Goal: Task Accomplishment & Management: Complete application form

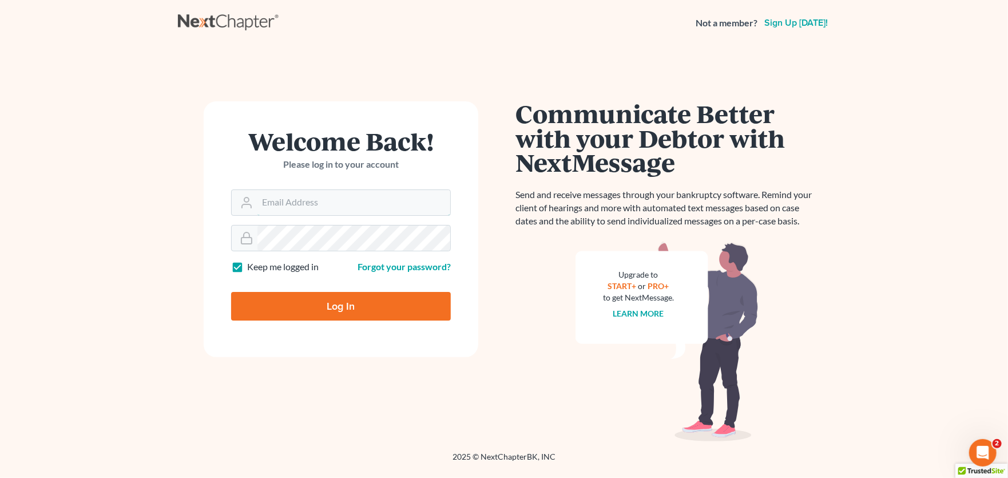
type input "[PERSON_NAME][EMAIL_ADDRESS][PERSON_NAME][DOMAIN_NAME]"
click at [332, 309] on input "Log In" at bounding box center [341, 306] width 220 height 29
type input "Thinking..."
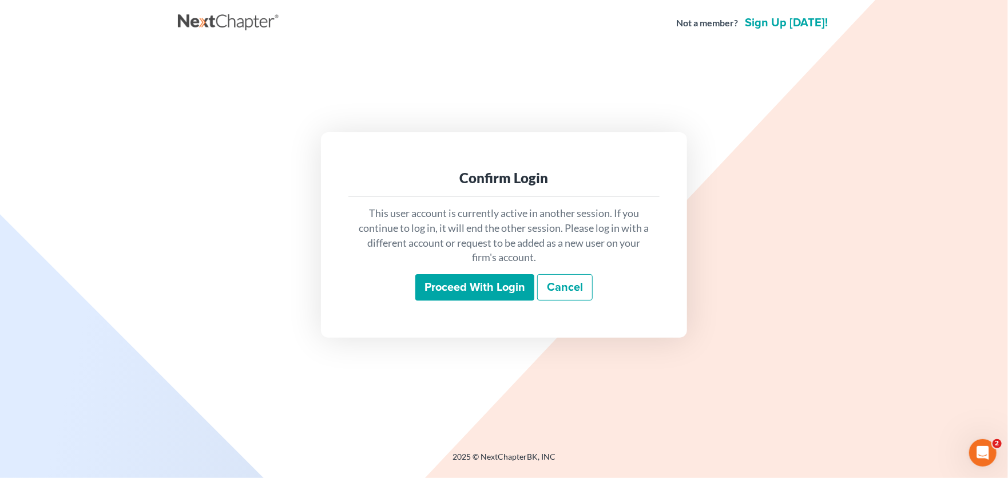
click at [456, 294] on input "Proceed with login" at bounding box center [474, 287] width 119 height 26
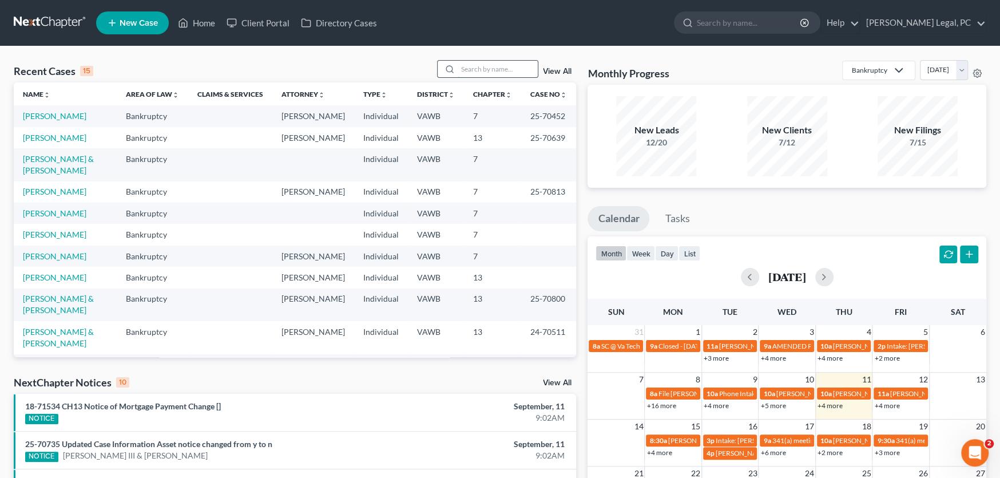
click at [470, 64] on input "search" at bounding box center [498, 69] width 80 height 17
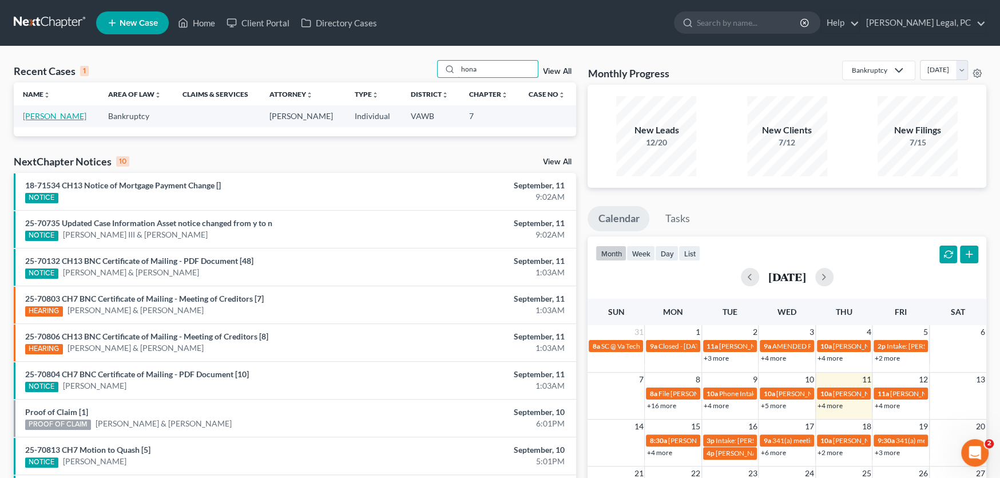
type input "hona"
click at [52, 118] on link "[PERSON_NAME]" at bounding box center [54, 116] width 63 height 10
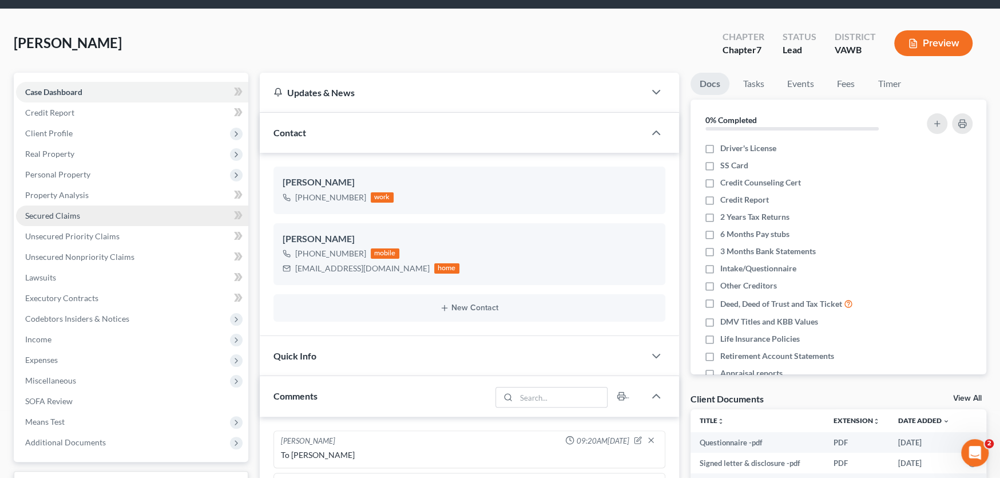
scroll to position [114, 0]
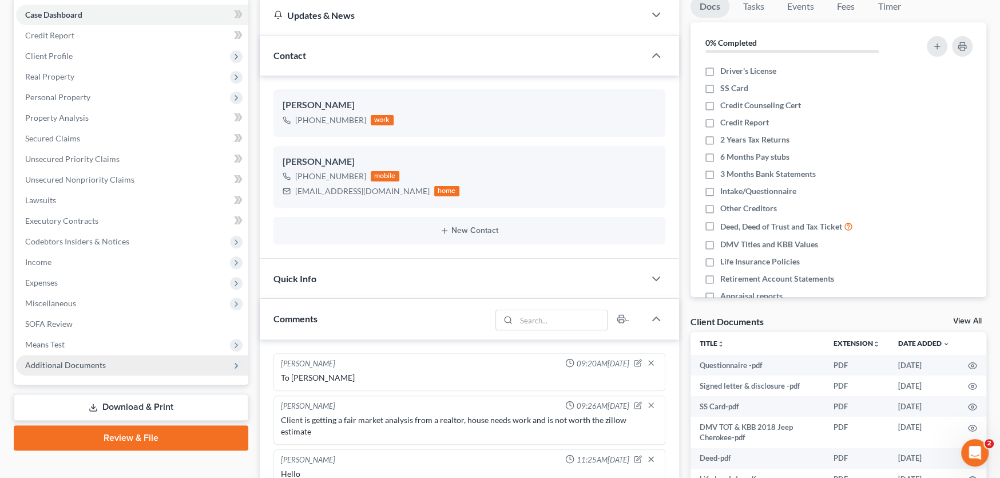
click at [82, 363] on span "Additional Documents" at bounding box center [65, 365] width 81 height 10
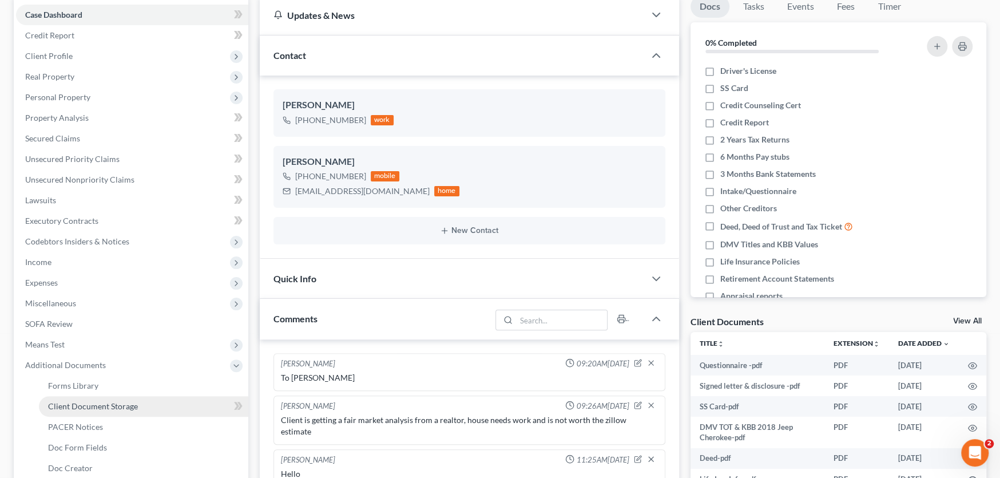
click at [83, 401] on span "Client Document Storage" at bounding box center [93, 406] width 90 height 10
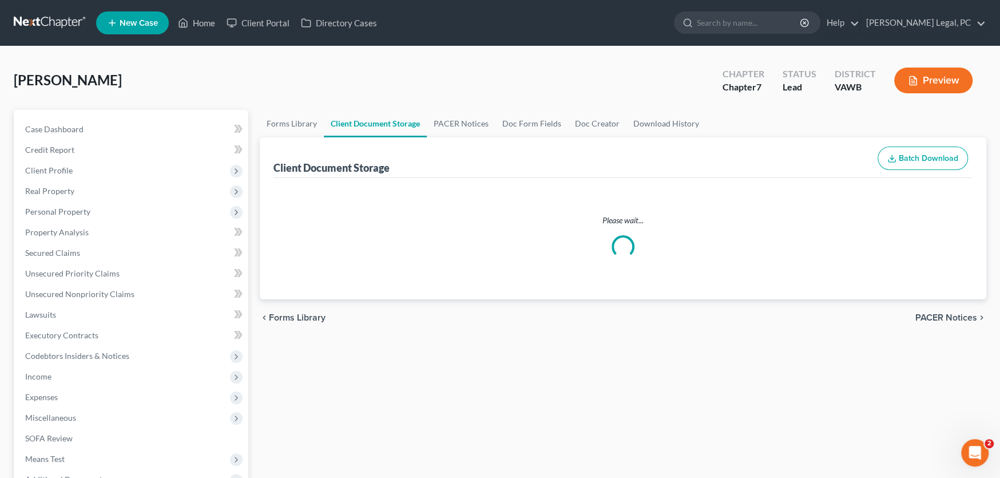
select select "0"
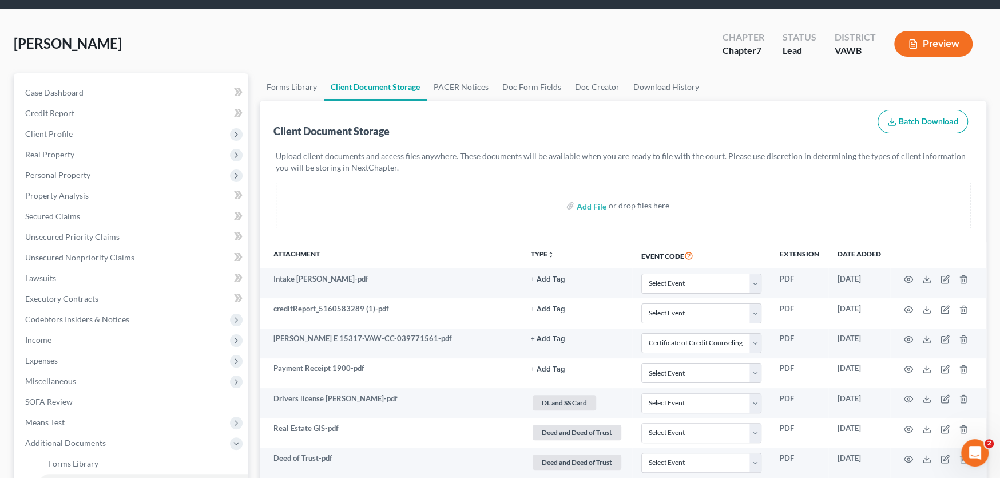
scroll to position [114, 0]
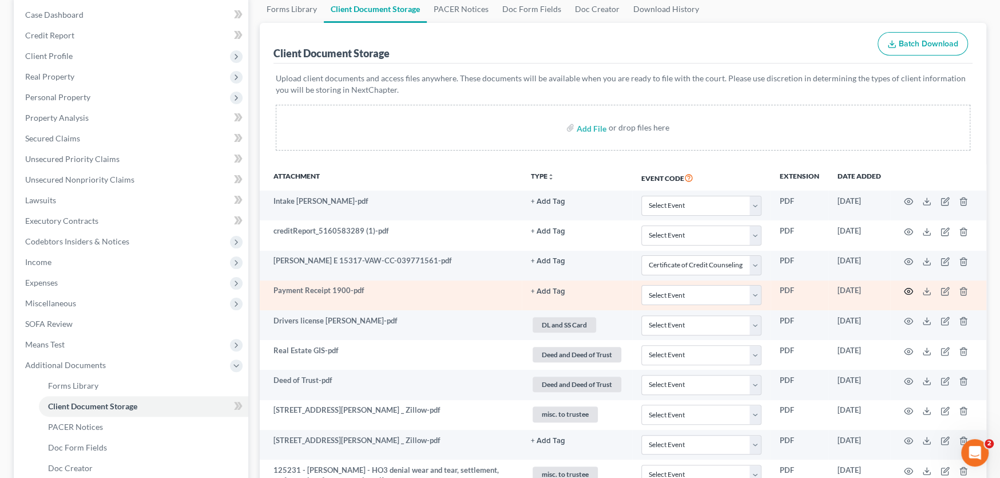
click at [906, 291] on icon "button" at bounding box center [908, 291] width 9 height 9
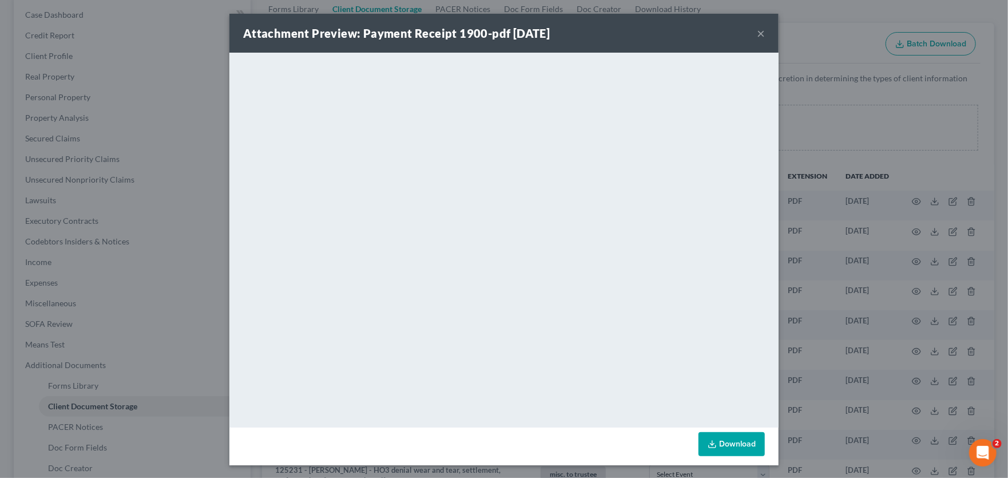
click at [757, 32] on button "×" at bounding box center [761, 33] width 8 height 14
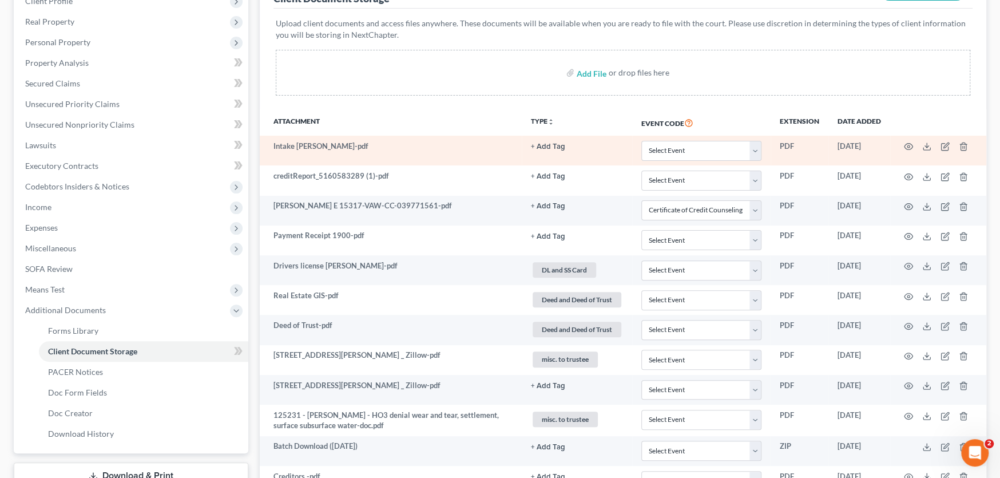
scroll to position [172, 0]
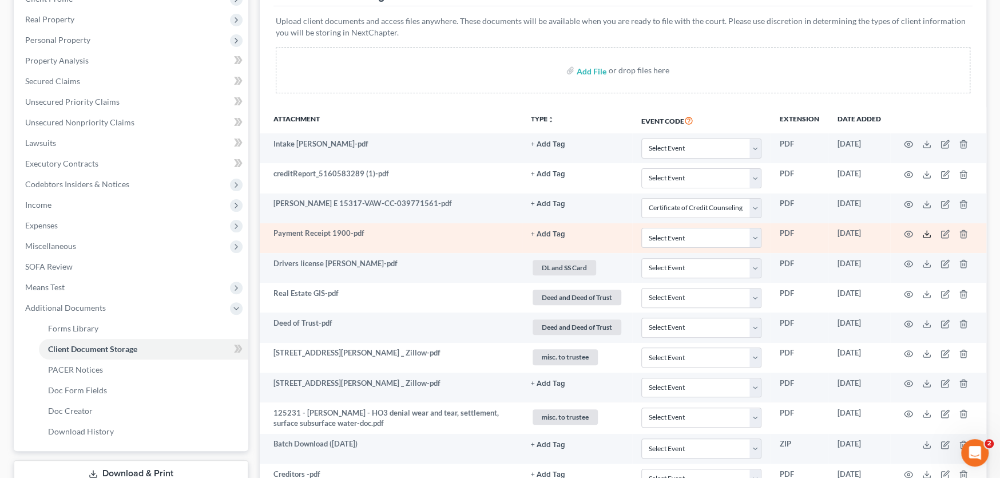
click at [926, 235] on icon at bounding box center [926, 233] width 9 height 9
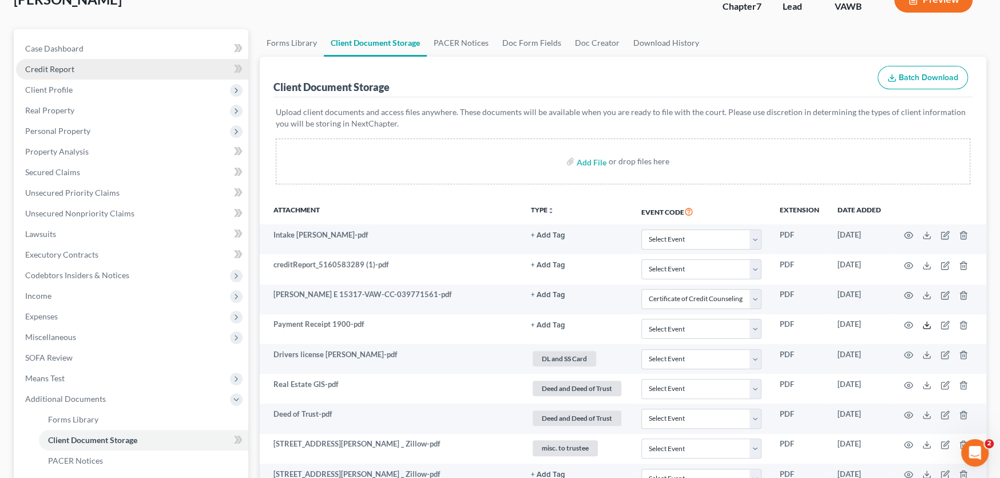
scroll to position [0, 0]
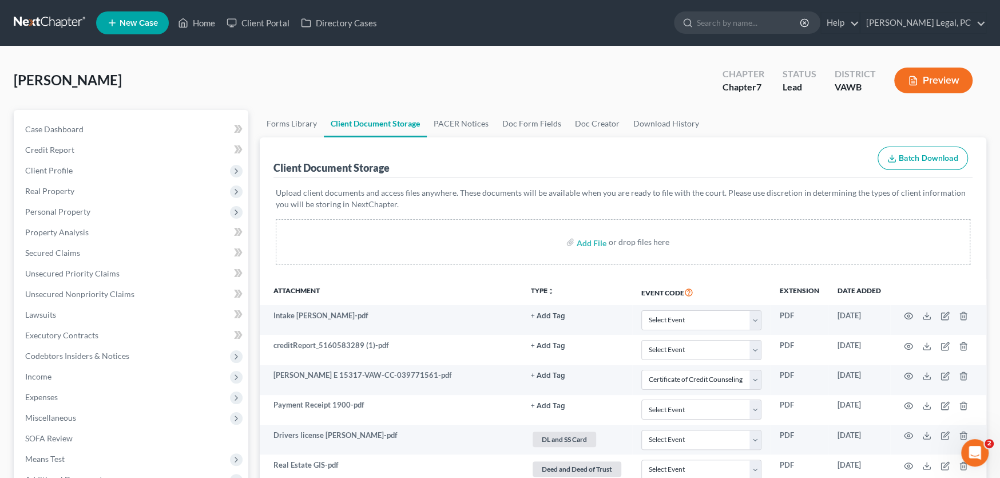
click at [24, 17] on link at bounding box center [50, 23] width 73 height 21
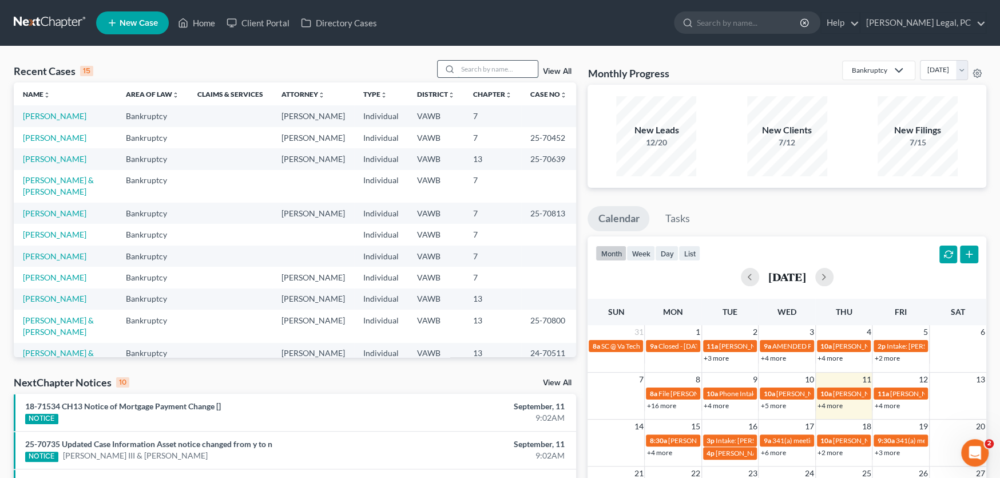
click at [497, 66] on input "search" at bounding box center [498, 69] width 80 height 17
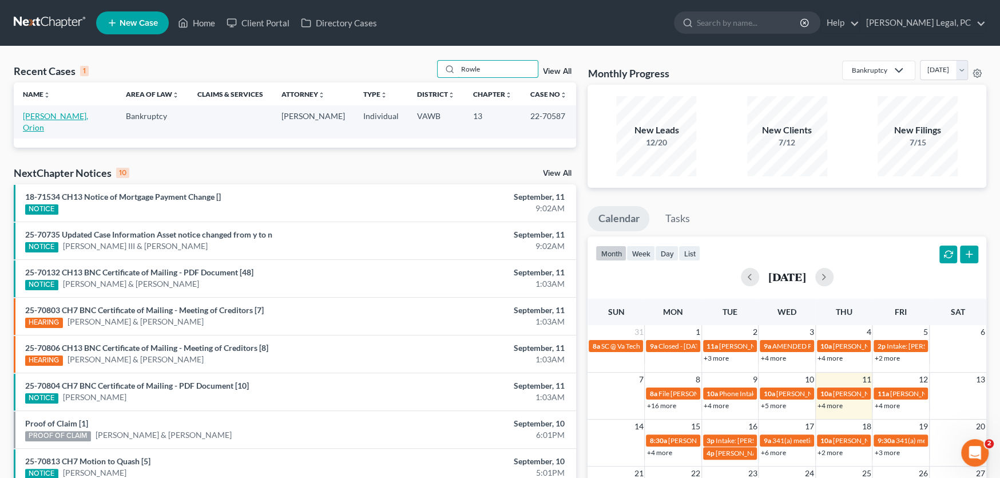
type input "Rowle"
click at [52, 116] on link "[PERSON_NAME], Orion" at bounding box center [55, 121] width 65 height 21
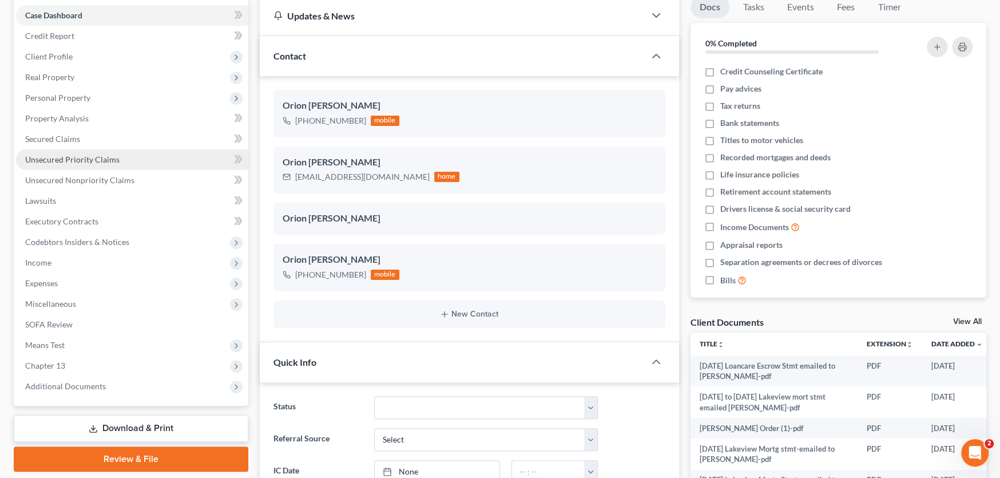
scroll to position [114, 0]
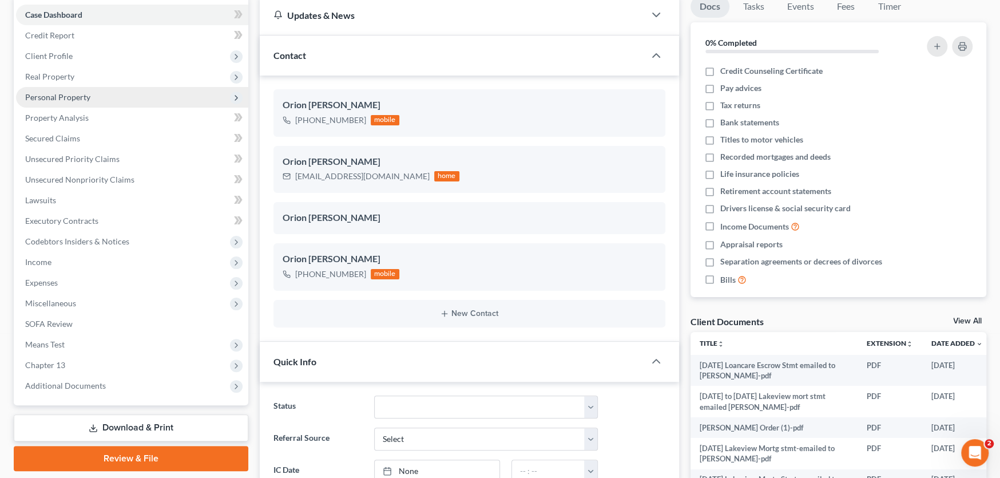
click at [69, 96] on span "Personal Property" at bounding box center [57, 97] width 65 height 10
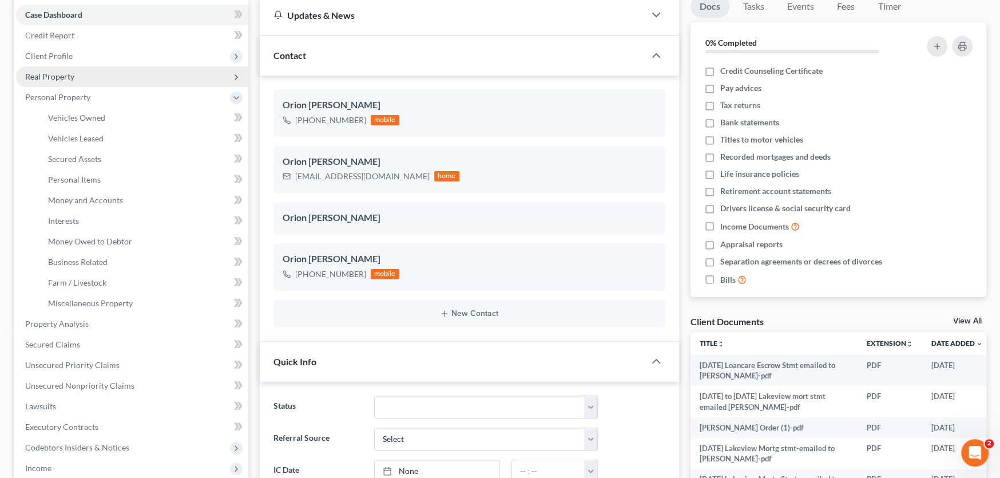
click at [65, 80] on span "Real Property" at bounding box center [49, 77] width 49 height 10
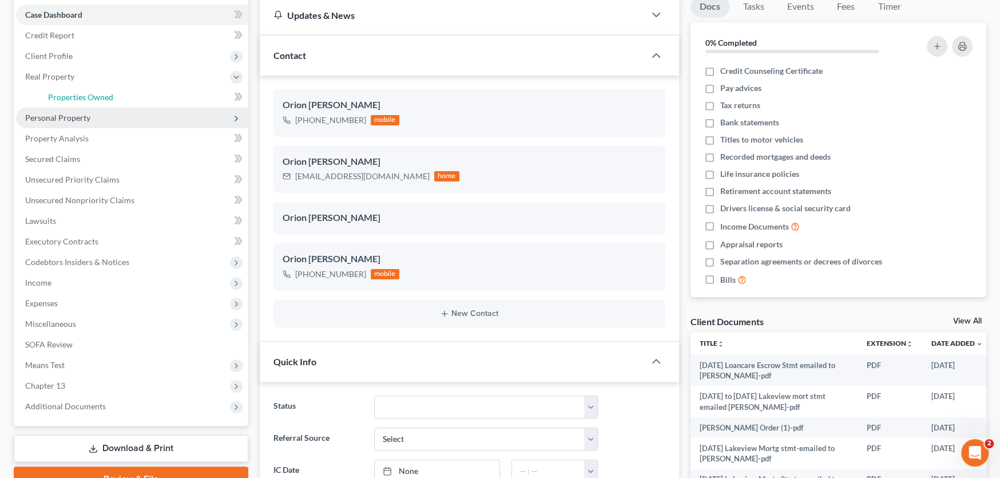
click at [65, 95] on span "Properties Owned" at bounding box center [80, 97] width 65 height 10
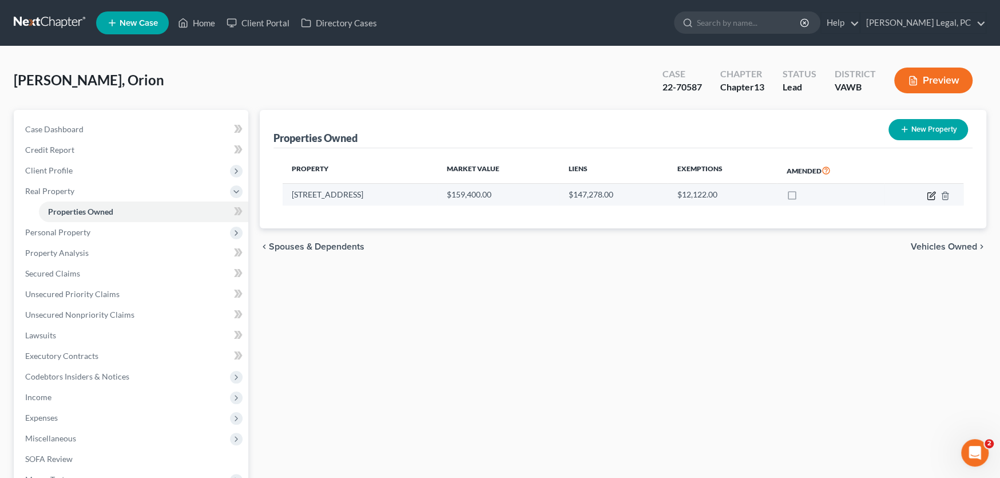
click at [927, 196] on icon "button" at bounding box center [930, 195] width 7 height 7
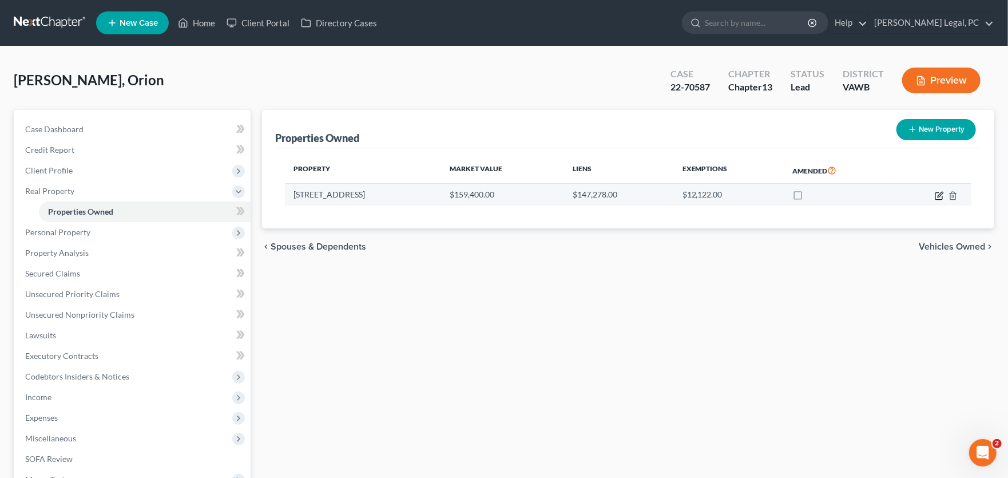
select select "48"
select select "3"
select select "1"
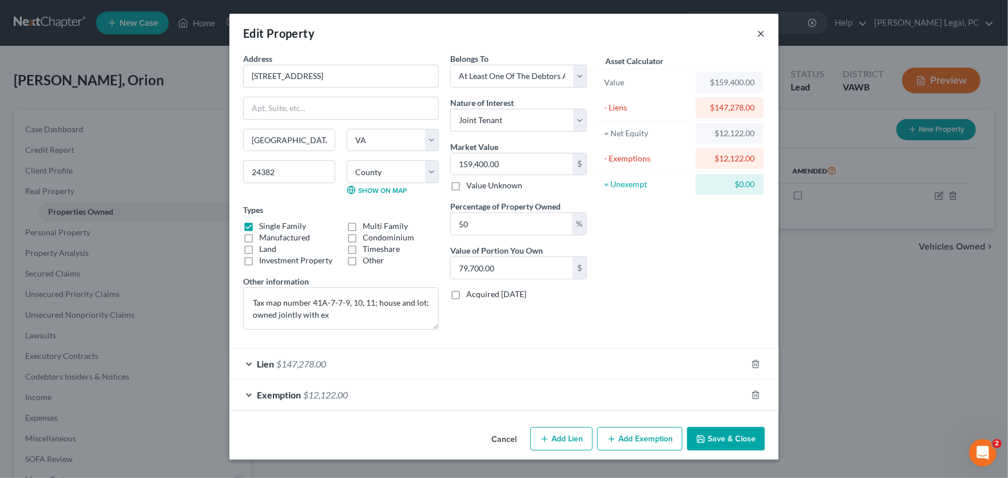
click at [757, 34] on button "×" at bounding box center [761, 33] width 8 height 14
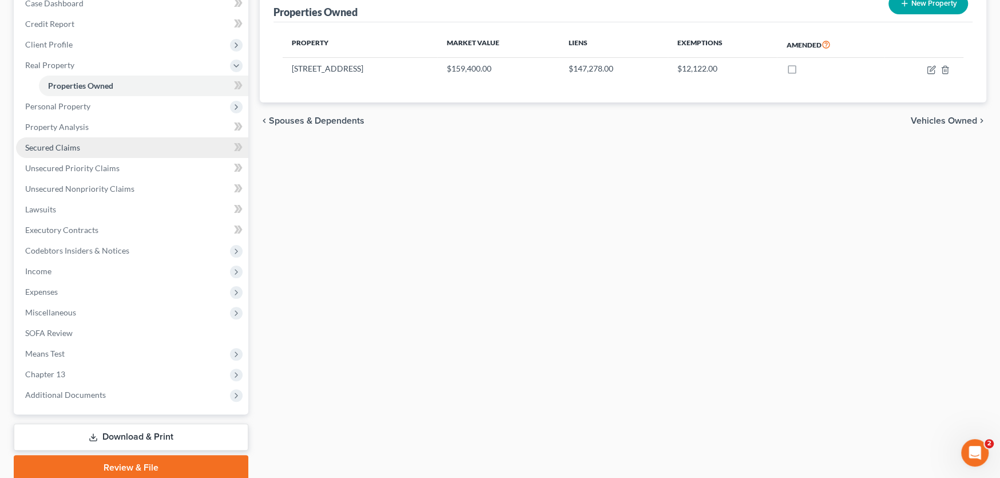
scroll to position [170, 0]
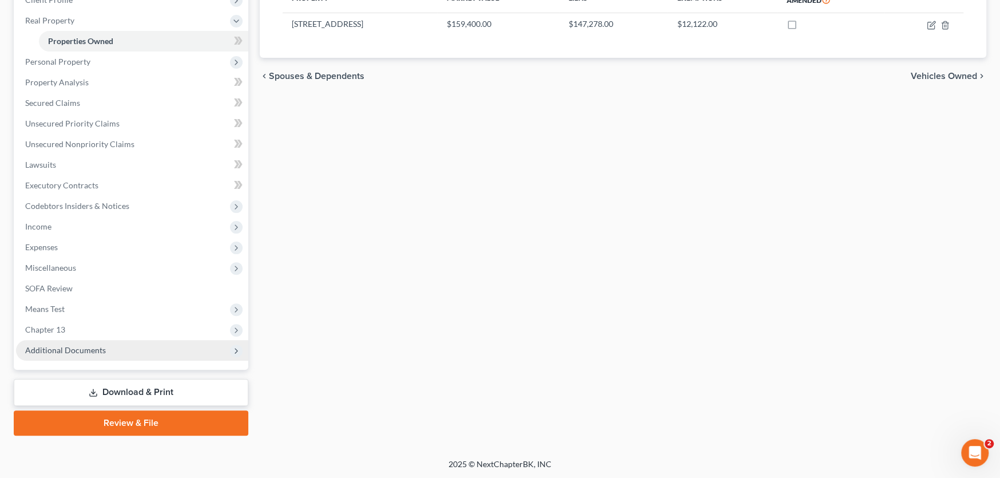
click at [65, 352] on span "Additional Documents" at bounding box center [65, 350] width 81 height 10
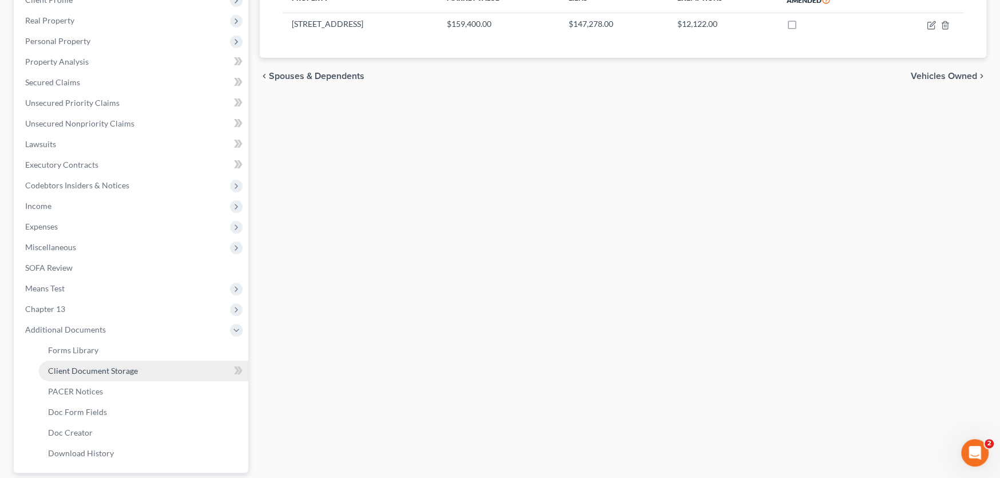
click at [96, 372] on span "Client Document Storage" at bounding box center [93, 371] width 90 height 10
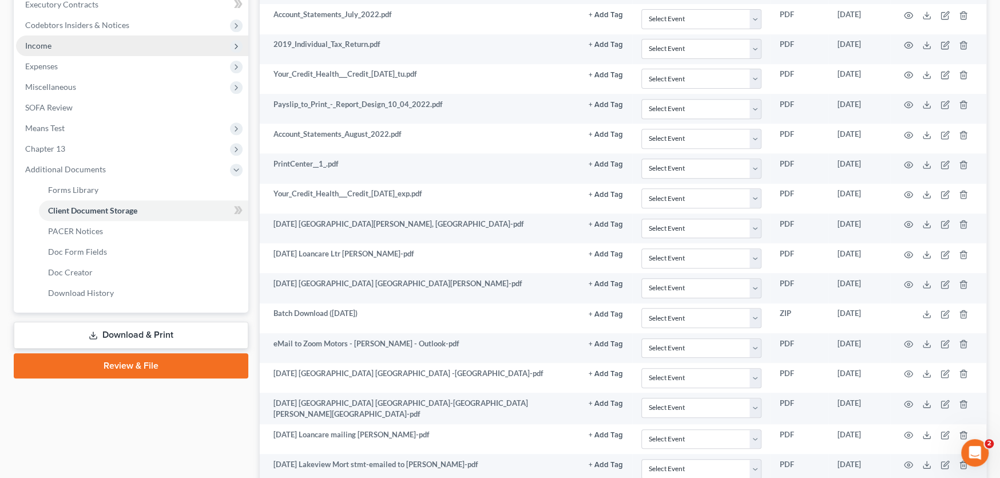
scroll to position [343, 0]
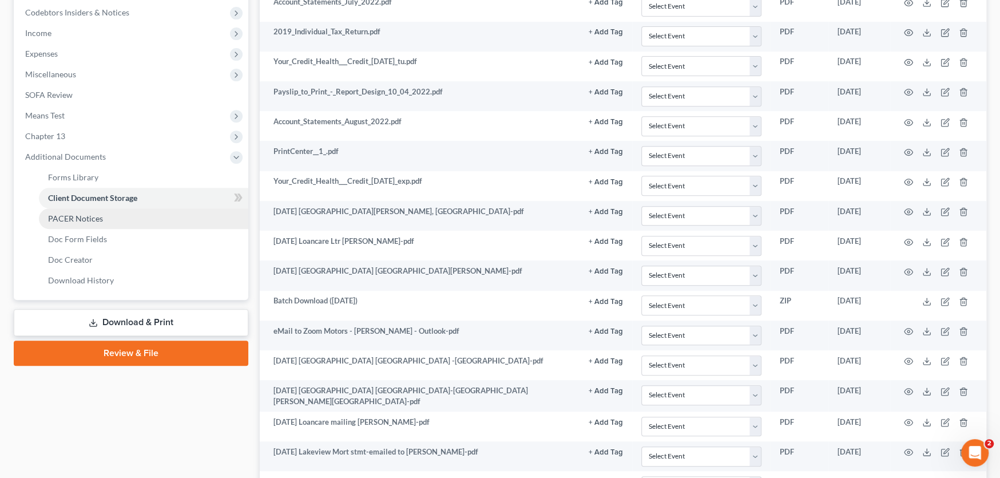
click at [82, 217] on span "PACER Notices" at bounding box center [75, 218] width 55 height 10
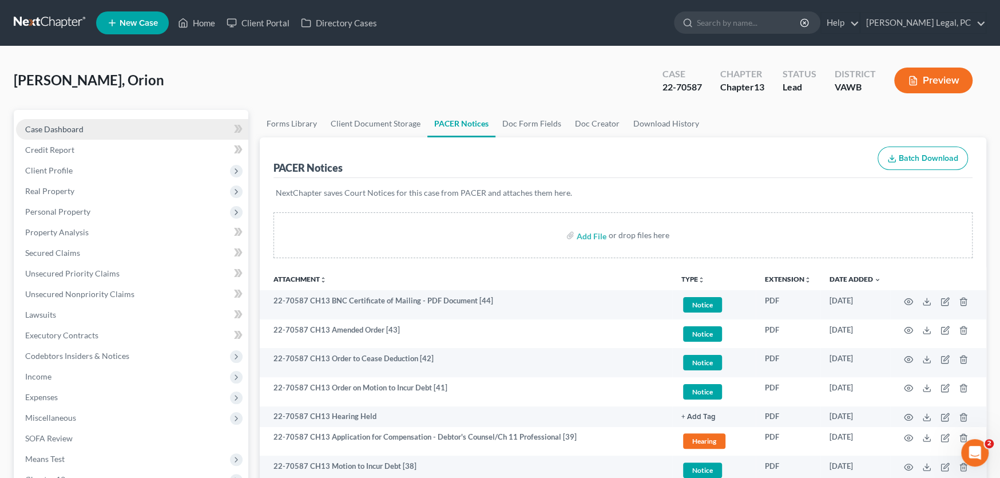
click at [62, 128] on span "Case Dashboard" at bounding box center [54, 129] width 58 height 10
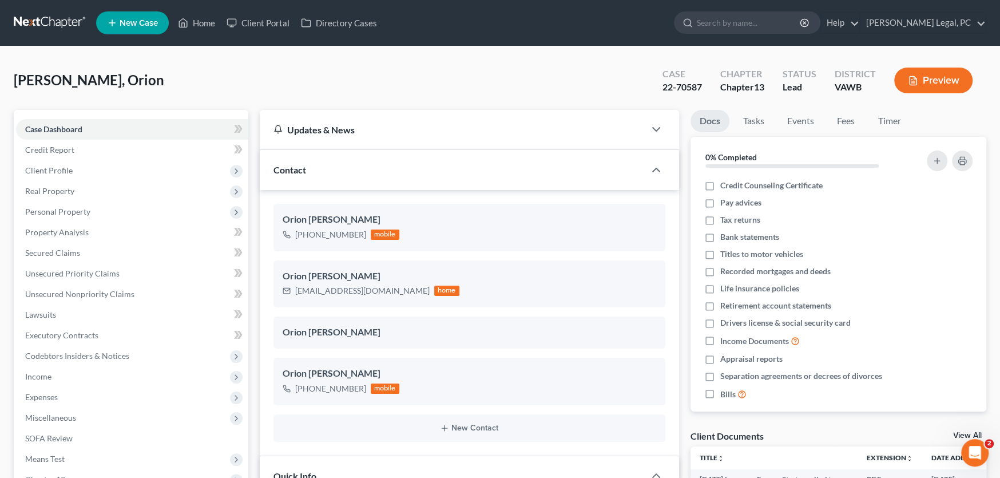
scroll to position [427, 0]
click at [31, 21] on link at bounding box center [50, 23] width 73 height 21
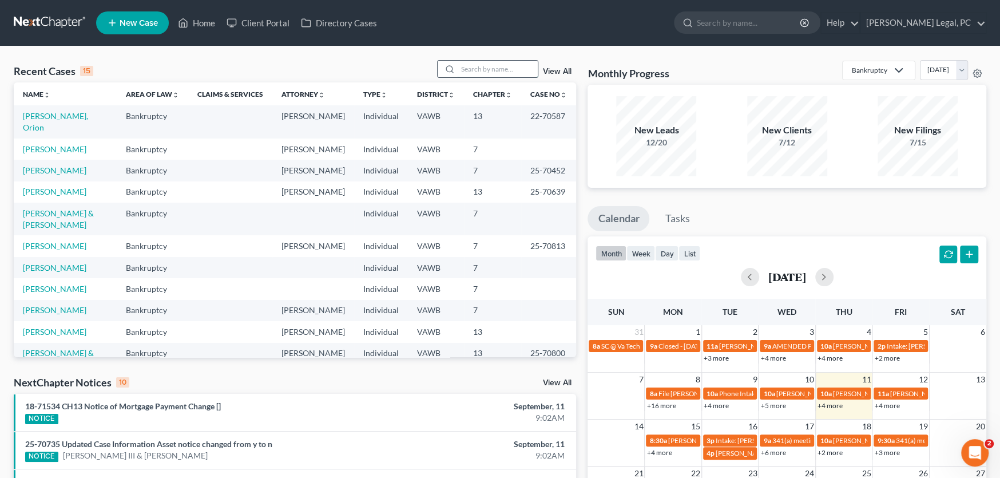
click at [472, 68] on input "search" at bounding box center [498, 69] width 80 height 17
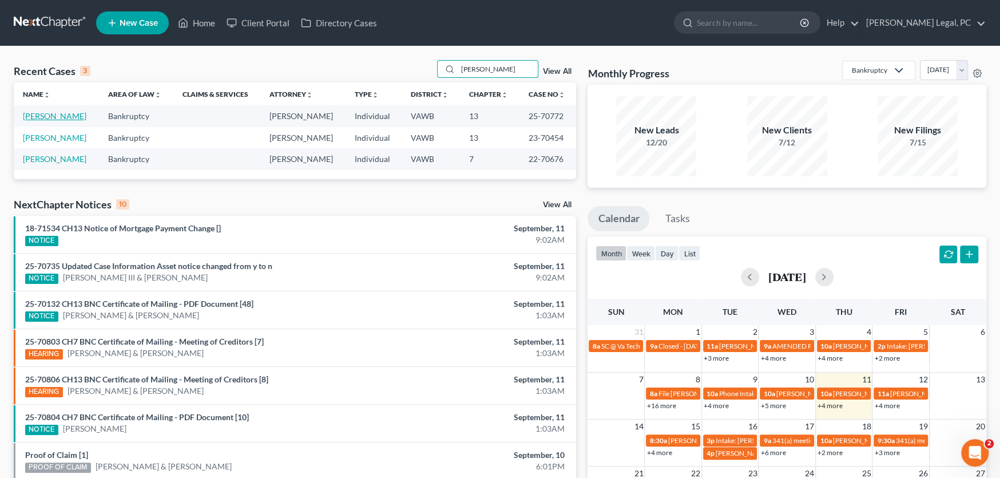
type input "Dunn"
click at [58, 116] on link "[PERSON_NAME]" at bounding box center [54, 116] width 63 height 10
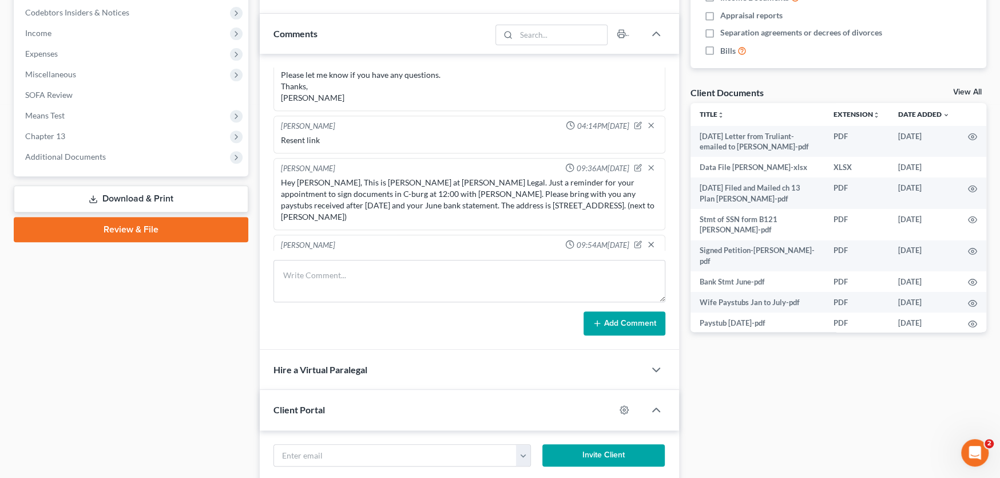
scroll to position [106, 0]
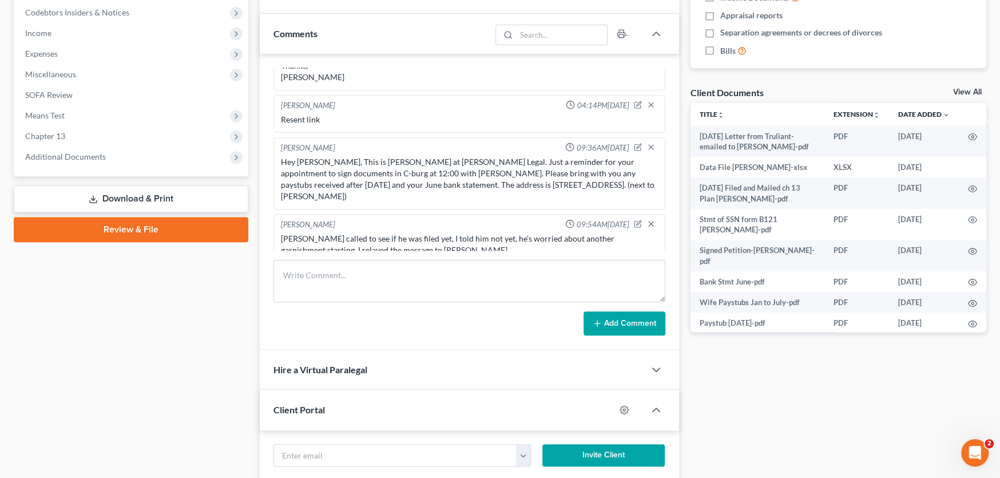
click at [426, 237] on div "Mark called to see if he was filed yet, I told him not yet, he's worried about …" at bounding box center [469, 244] width 377 height 23
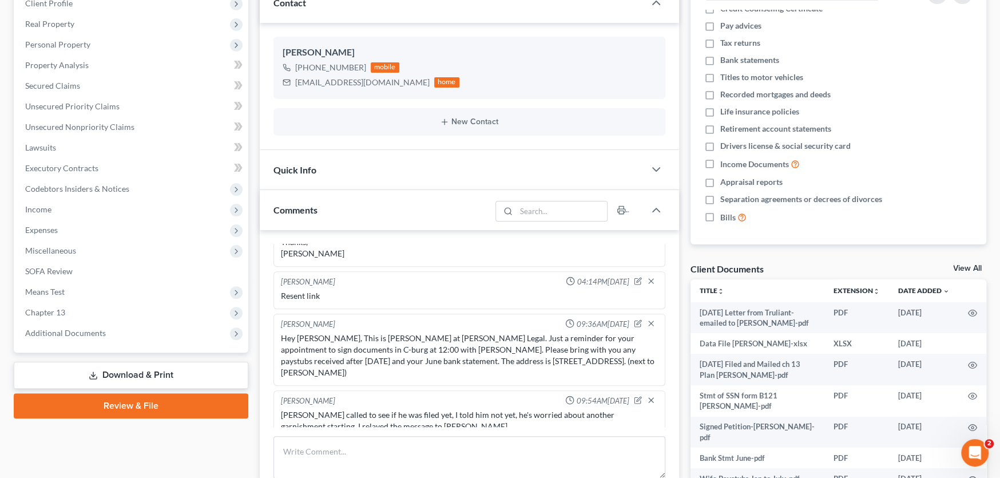
scroll to position [229, 0]
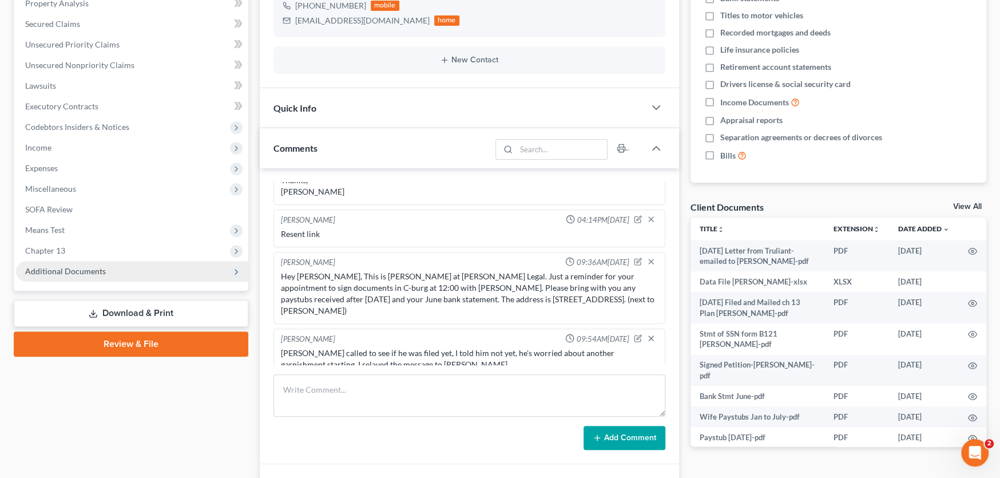
click at [89, 267] on span "Additional Documents" at bounding box center [65, 271] width 81 height 10
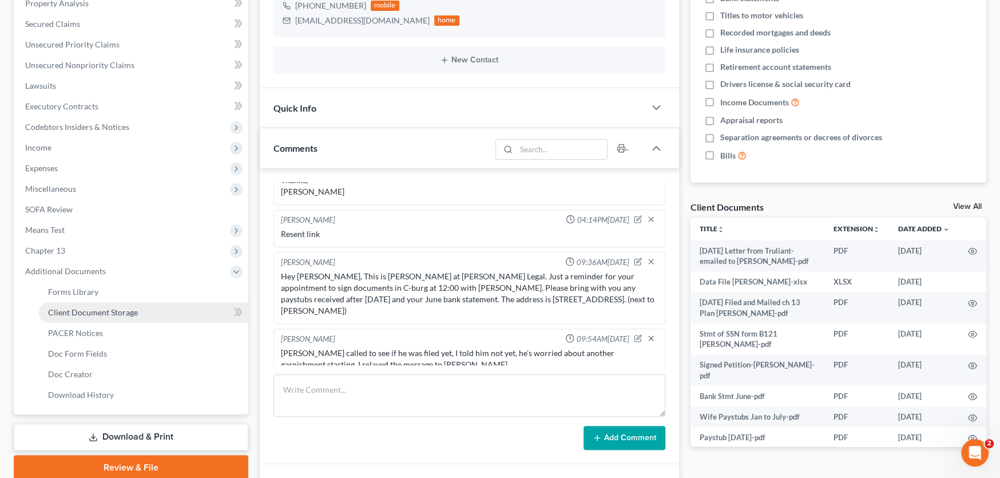
click at [98, 314] on span "Client Document Storage" at bounding box center [93, 312] width 90 height 10
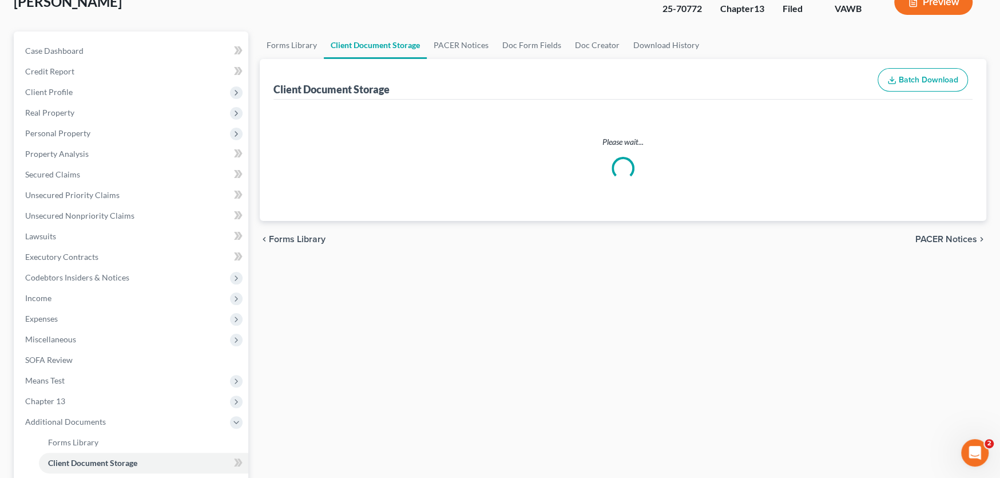
scroll to position [11, 0]
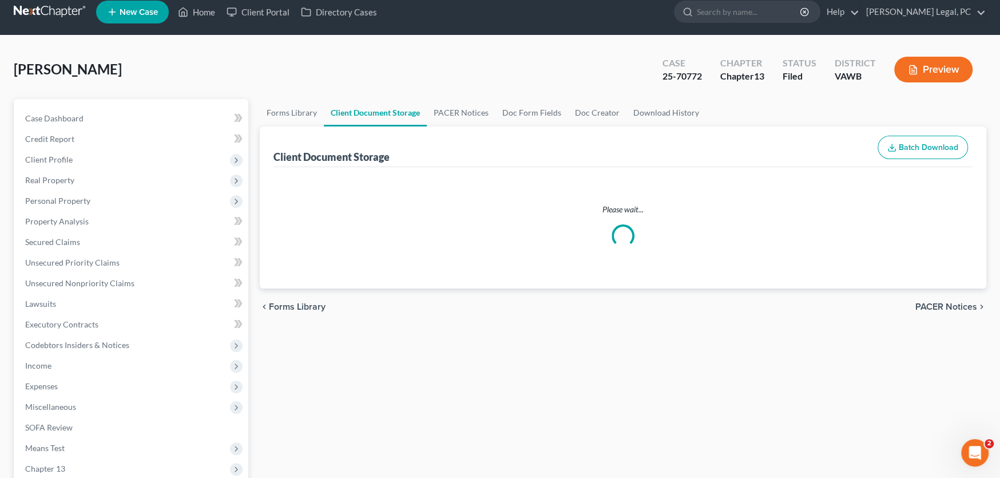
select select "0"
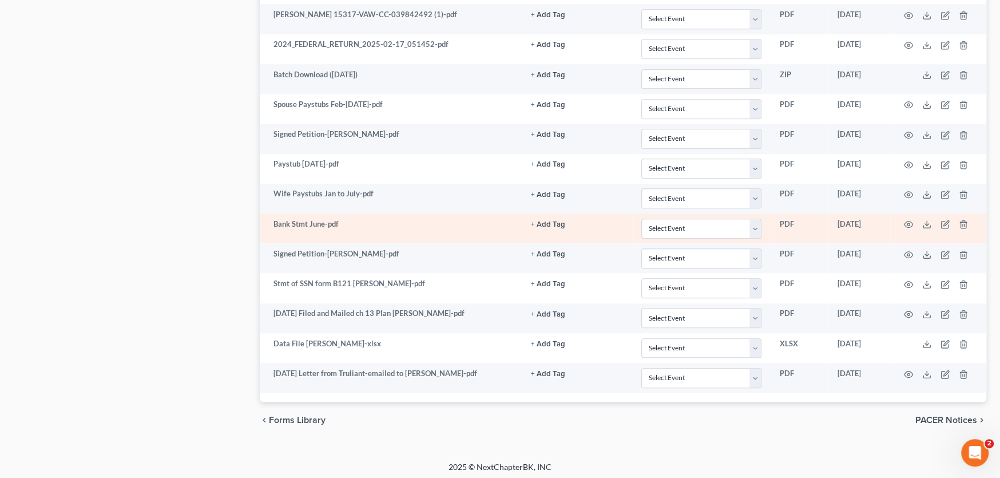
scroll to position [720, 0]
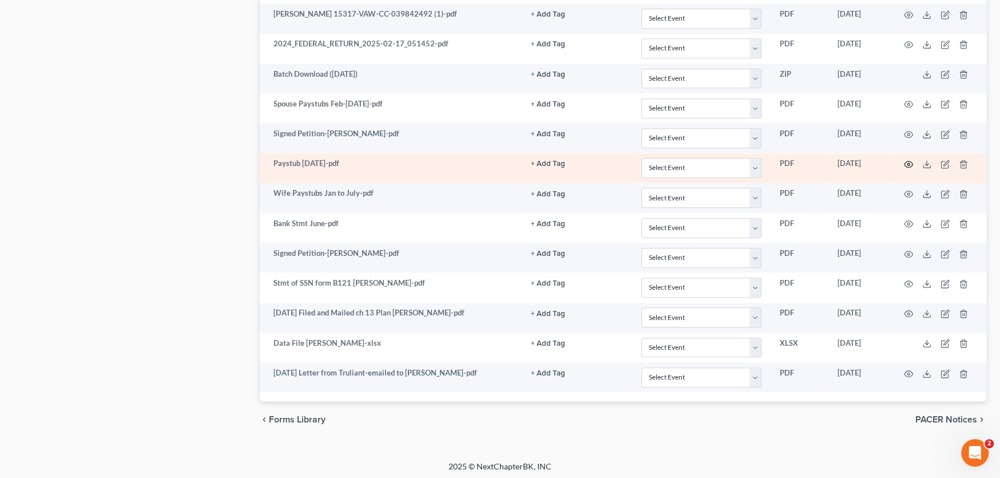
click at [910, 160] on icon "button" at bounding box center [908, 164] width 9 height 9
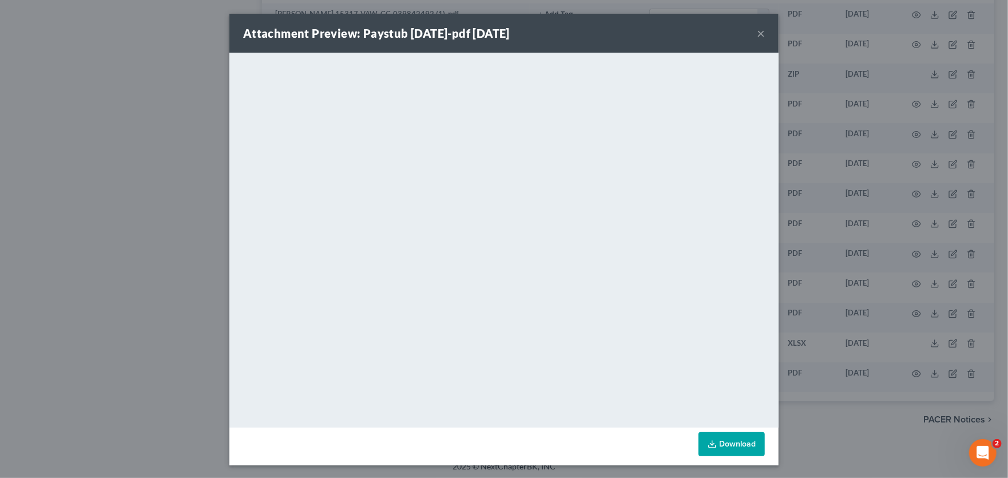
click at [758, 31] on button "×" at bounding box center [761, 33] width 8 height 14
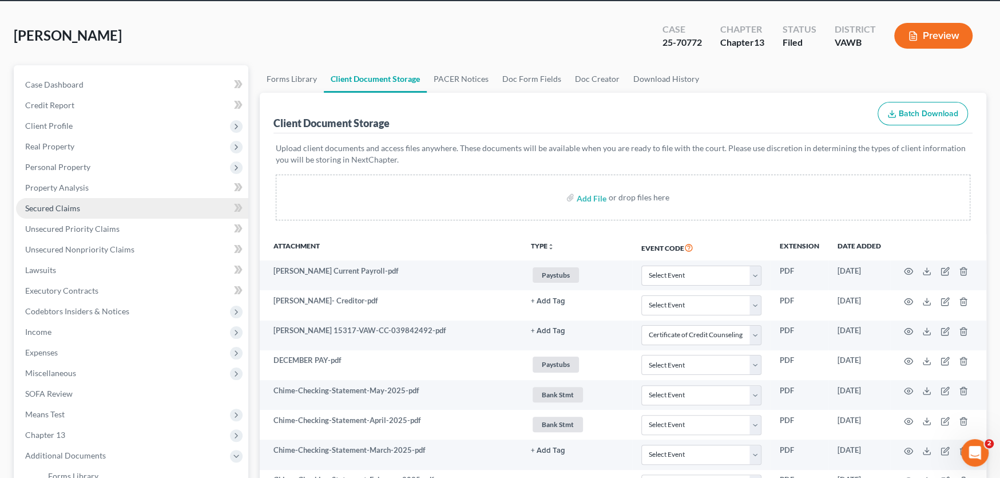
scroll to position [0, 0]
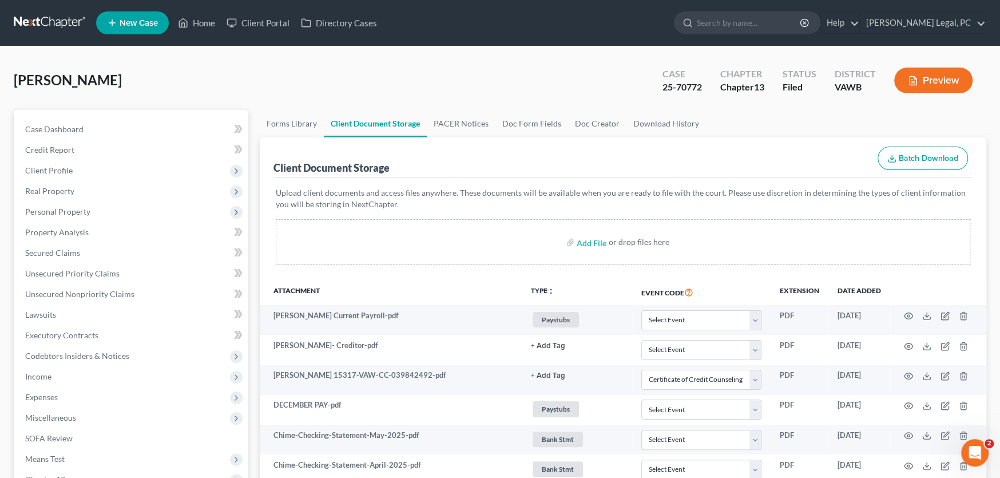
click at [38, 19] on link at bounding box center [50, 23] width 73 height 21
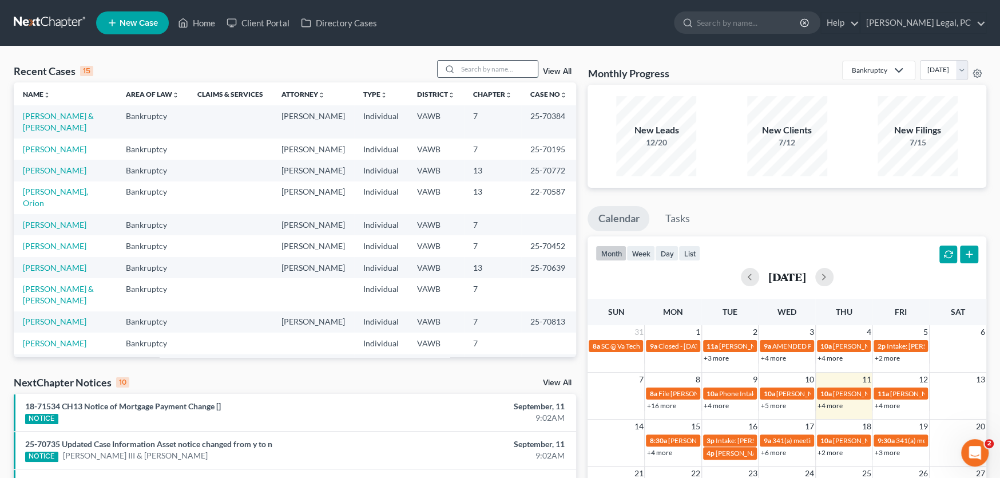
click at [466, 66] on input "search" at bounding box center [498, 69] width 80 height 17
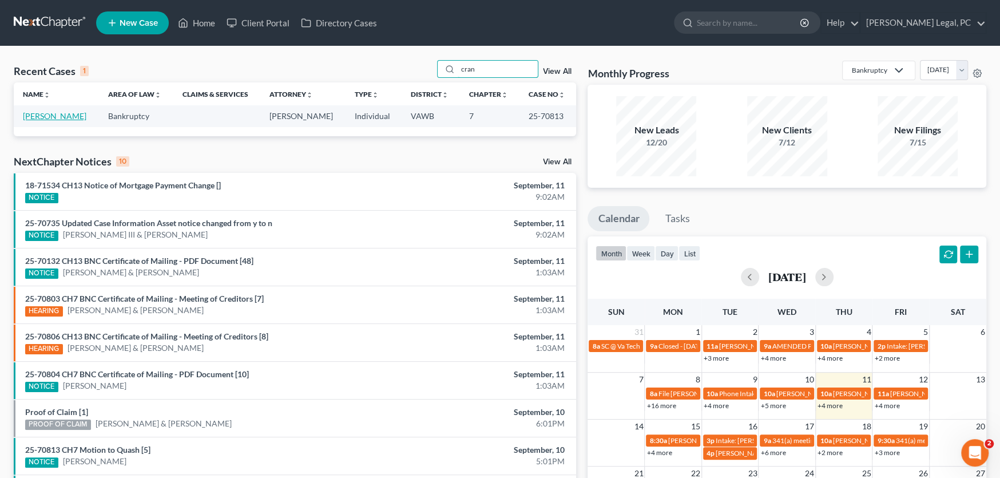
type input "cran"
click at [55, 118] on link "[PERSON_NAME]" at bounding box center [54, 116] width 63 height 10
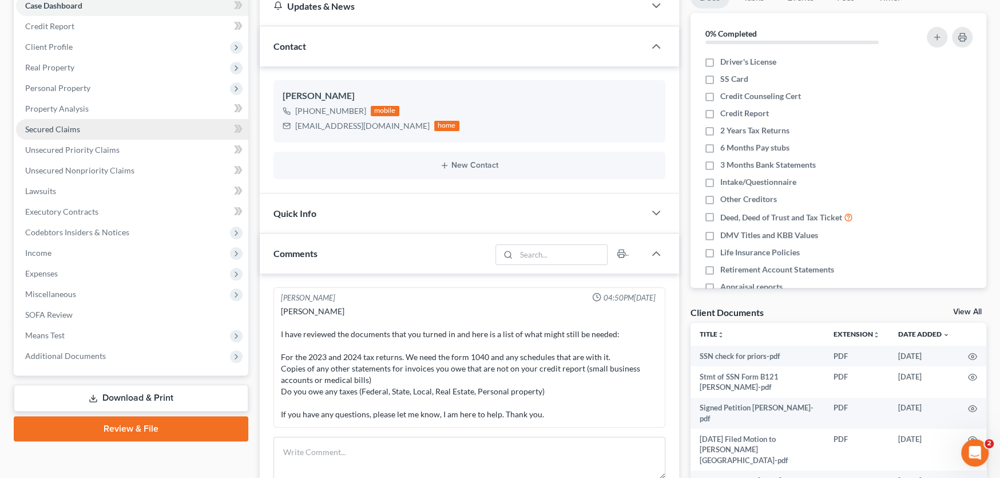
scroll to position [172, 0]
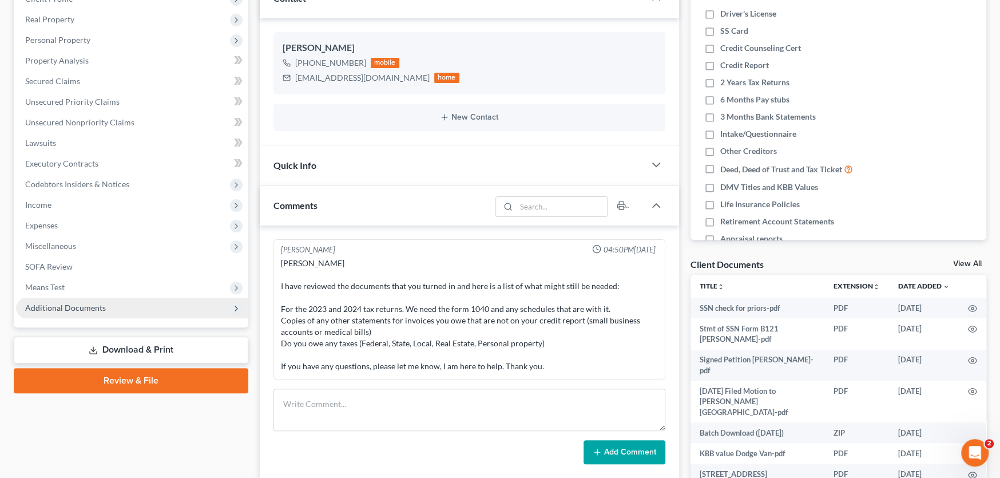
click at [82, 307] on span "Additional Documents" at bounding box center [65, 308] width 81 height 10
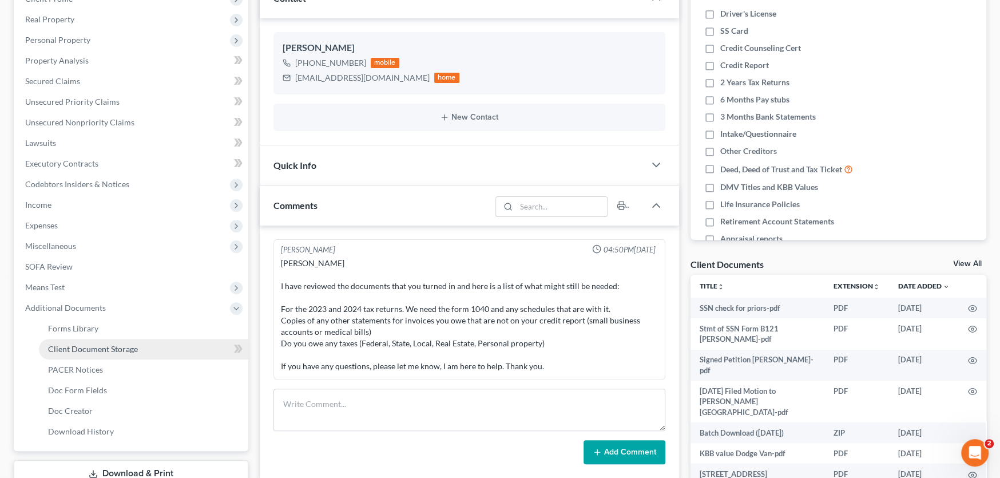
click at [88, 344] on span "Client Document Storage" at bounding box center [93, 349] width 90 height 10
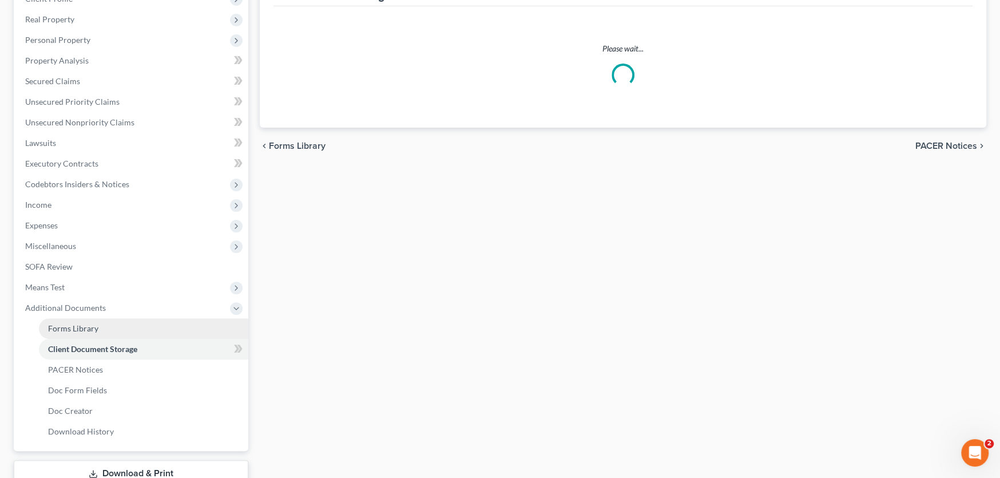
scroll to position [60, 0]
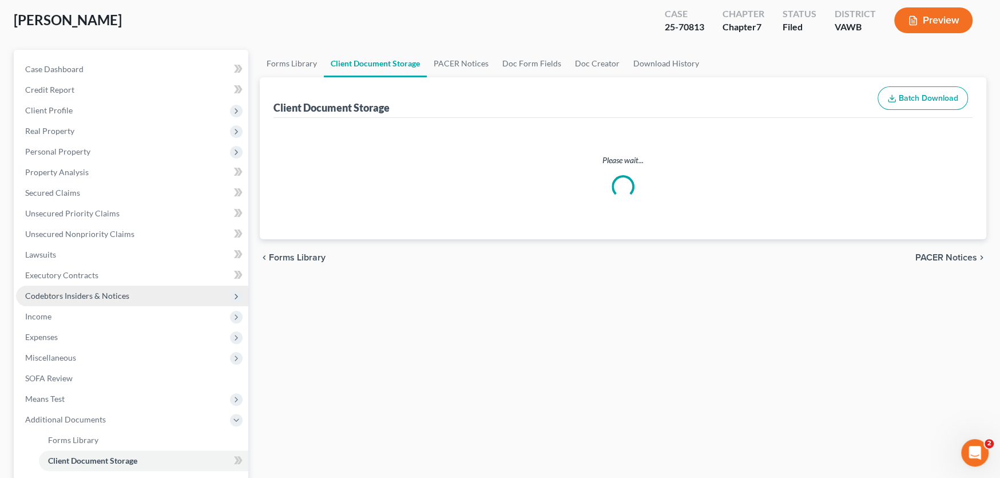
select select "0"
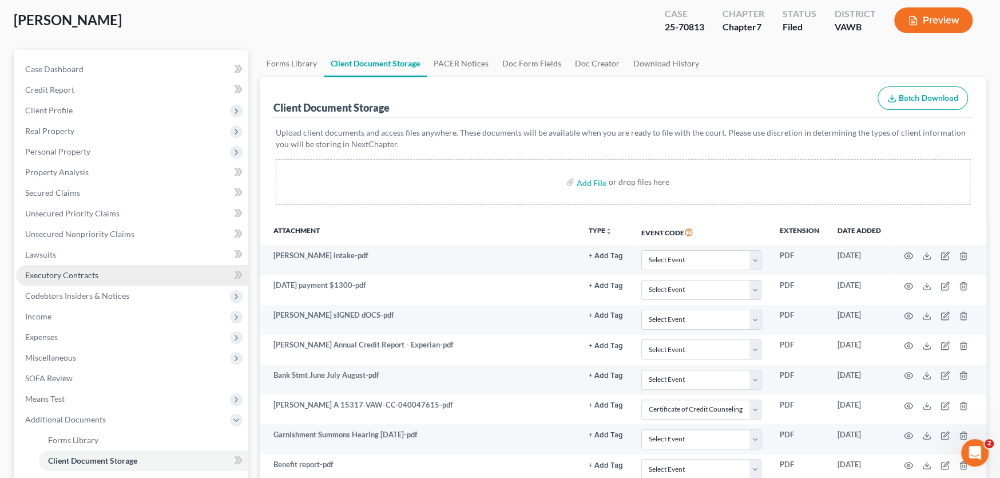
scroll to position [0, 0]
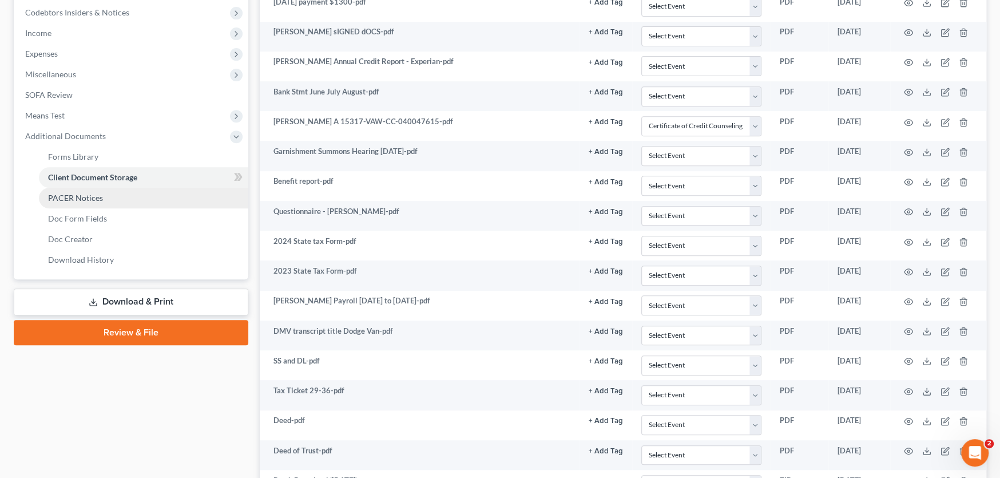
click at [110, 201] on link "PACER Notices" at bounding box center [143, 198] width 209 height 21
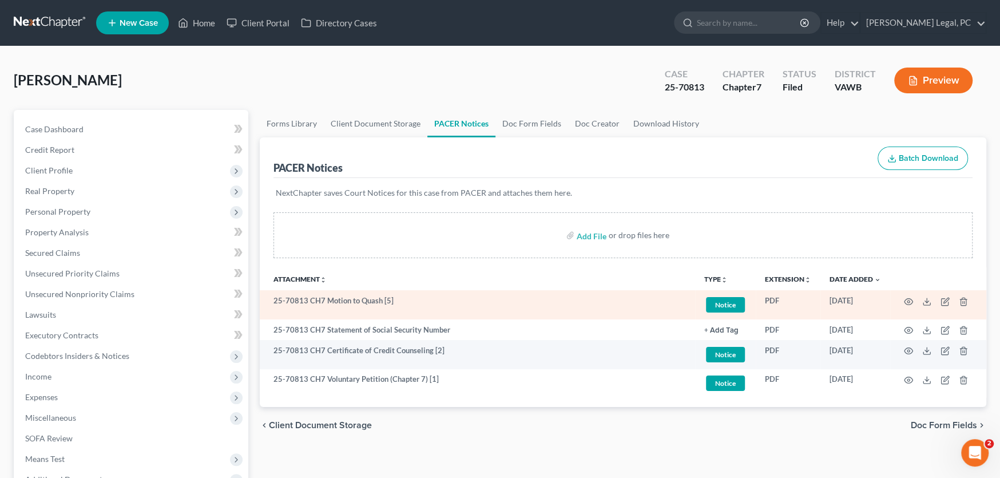
click at [517, 303] on td "25-70813 CH7 Motion to Quash [5]" at bounding box center [477, 304] width 435 height 29
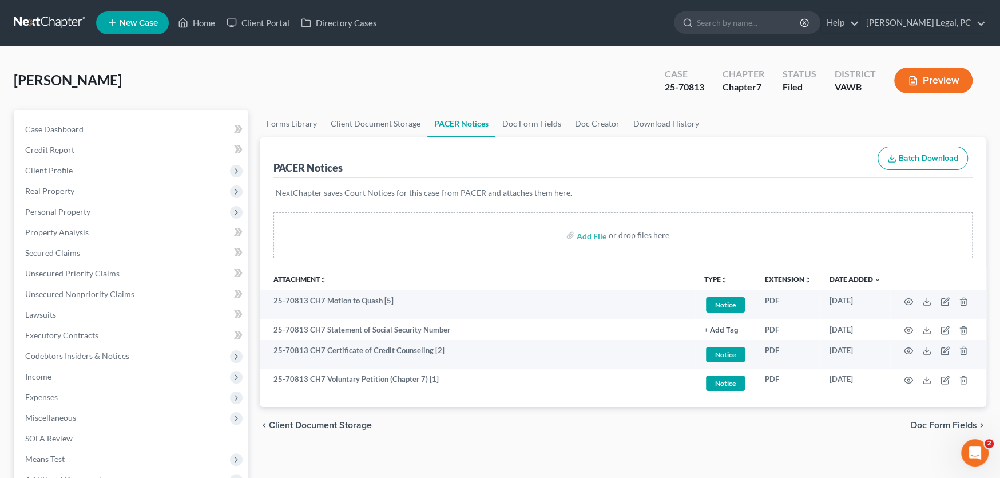
click at [49, 19] on link at bounding box center [50, 23] width 73 height 21
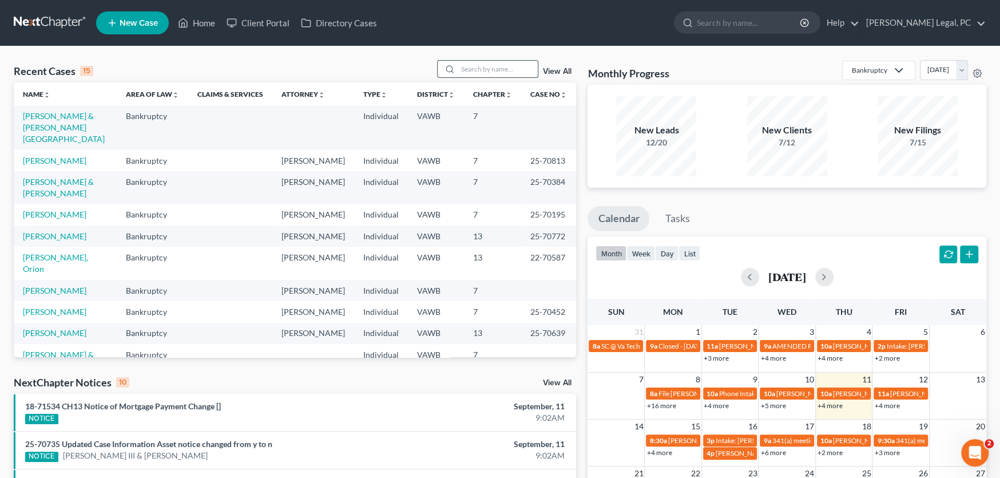
click at [477, 70] on input "search" at bounding box center [498, 69] width 80 height 17
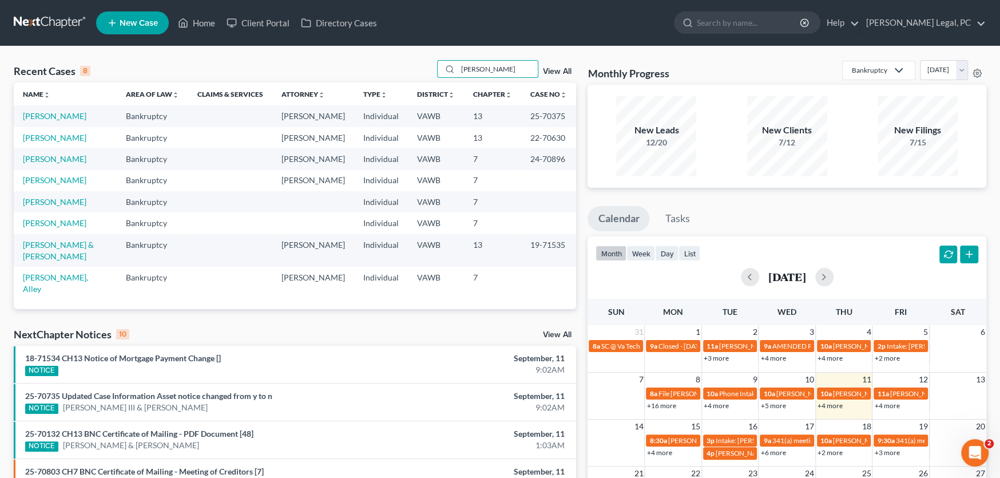
type input "[PERSON_NAME]"
click at [31, 116] on link "[PERSON_NAME]" at bounding box center [54, 116] width 63 height 10
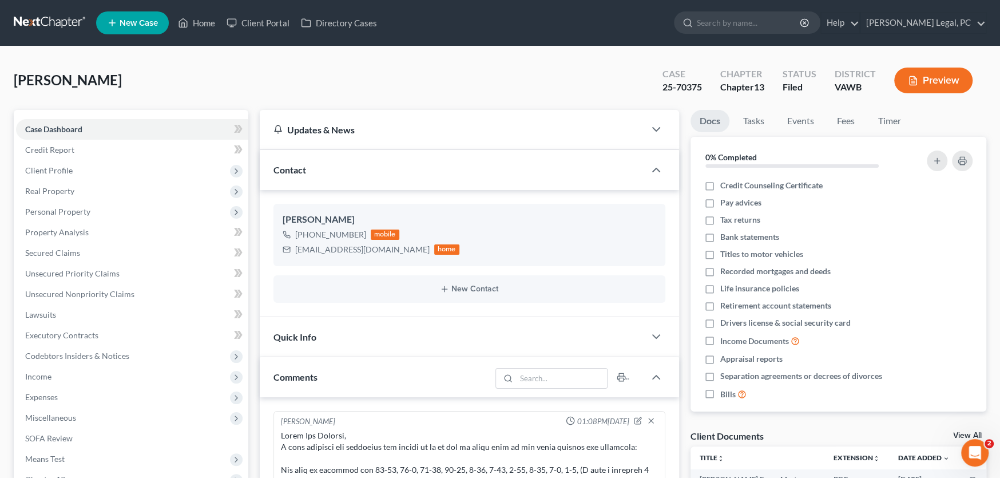
scroll to position [804, 0]
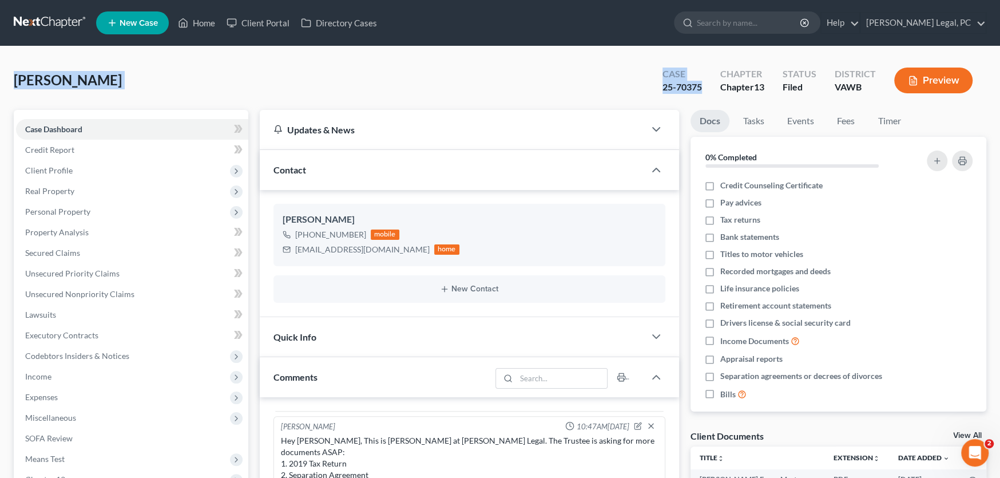
drag, startPoint x: 709, startPoint y: 87, endPoint x: 12, endPoint y: 78, distance: 696.8
click at [12, 78] on div "[PERSON_NAME] Upgraded Case 25-70375 Chapter Chapter 13 Status Filed District […" at bounding box center [500, 441] width 1000 height 790
copy div "[PERSON_NAME] Upgraded Case 25-70375"
click at [241, 83] on div "[PERSON_NAME] Upgraded Case 25-70375 Chapter Chapter 13 Status Filed District […" at bounding box center [500, 85] width 972 height 50
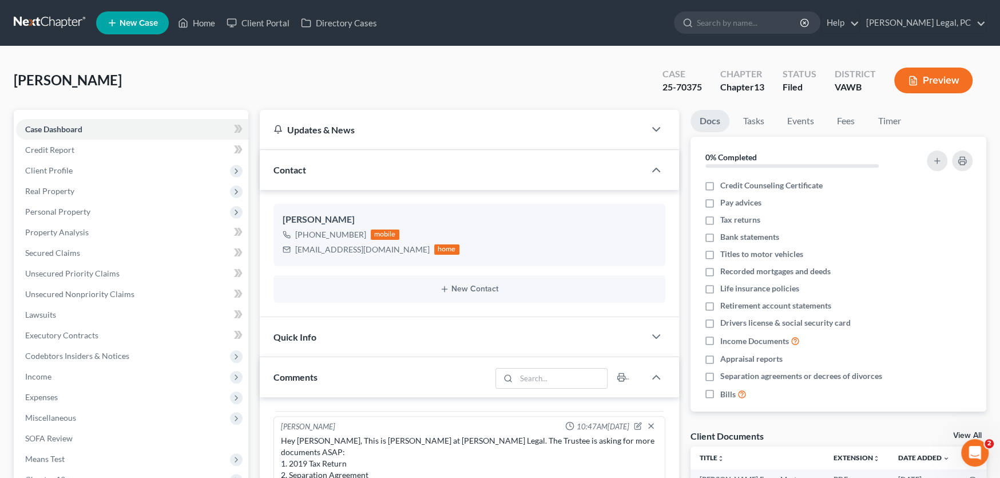
click at [32, 19] on link at bounding box center [50, 23] width 73 height 21
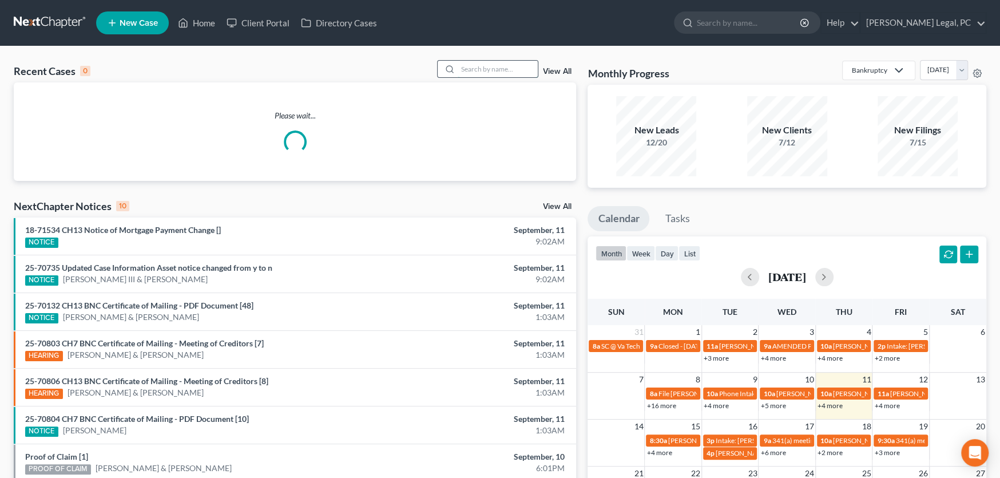
click at [479, 70] on input "search" at bounding box center [498, 69] width 80 height 17
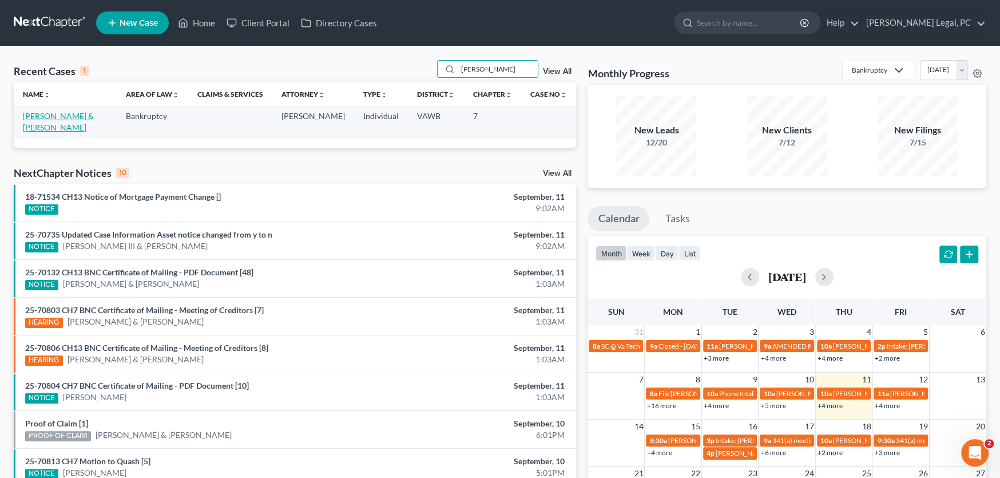
type input "lampkins"
click at [41, 119] on link "[PERSON_NAME] & [PERSON_NAME]" at bounding box center [58, 121] width 71 height 21
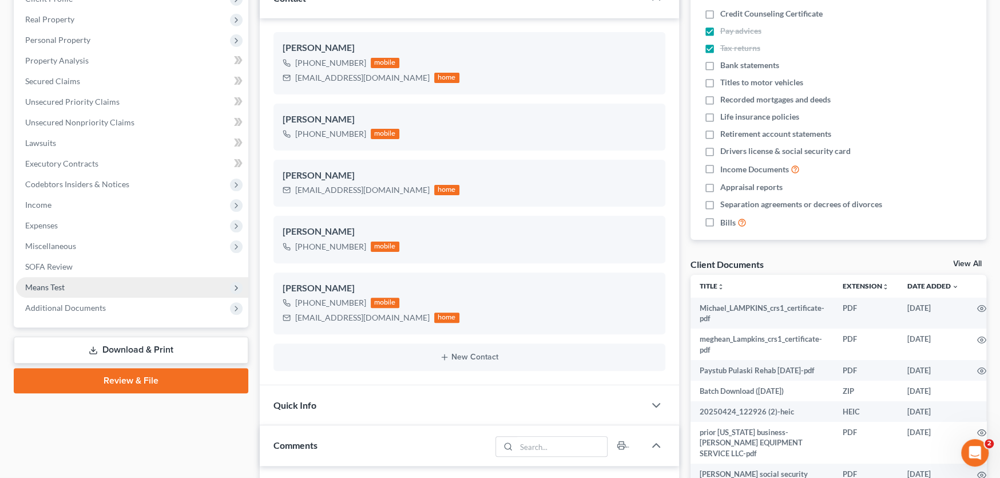
scroll to position [1572, 0]
click at [80, 304] on span "Additional Documents" at bounding box center [65, 308] width 81 height 10
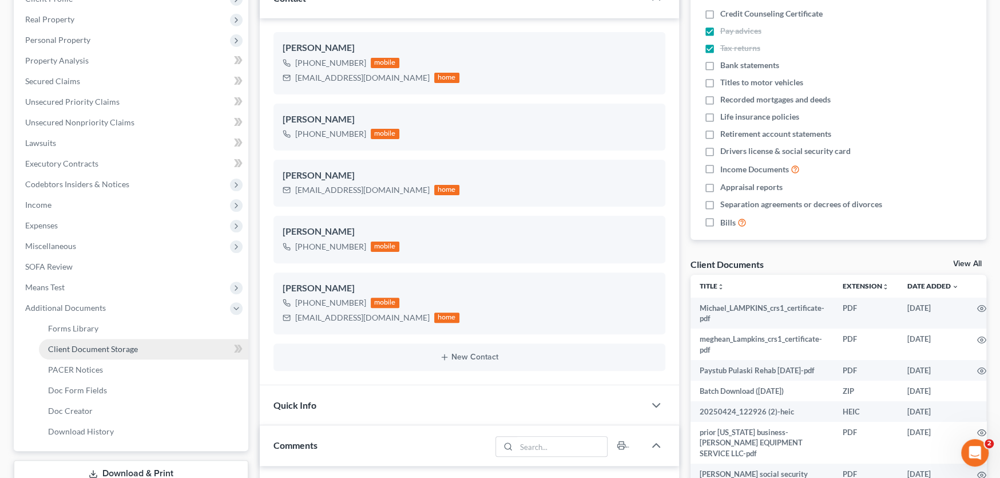
click at [81, 350] on span "Client Document Storage" at bounding box center [93, 349] width 90 height 10
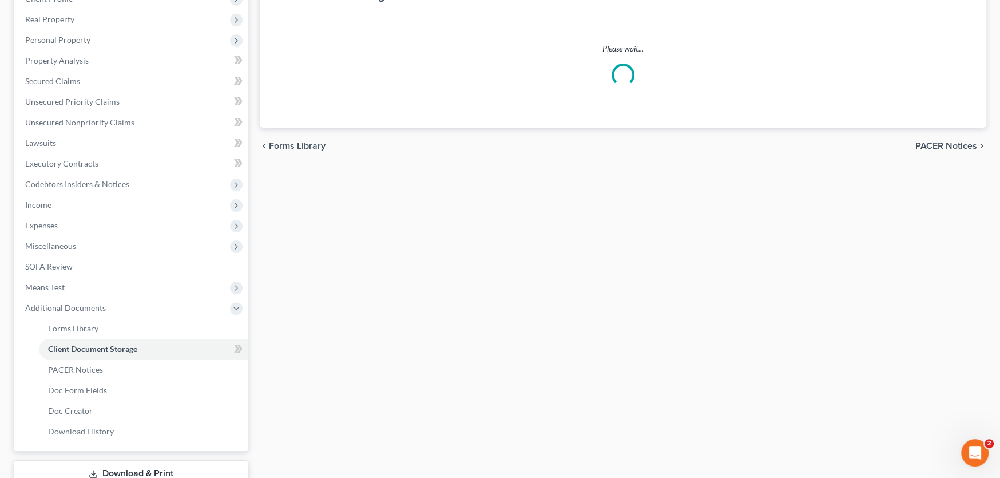
scroll to position [44, 0]
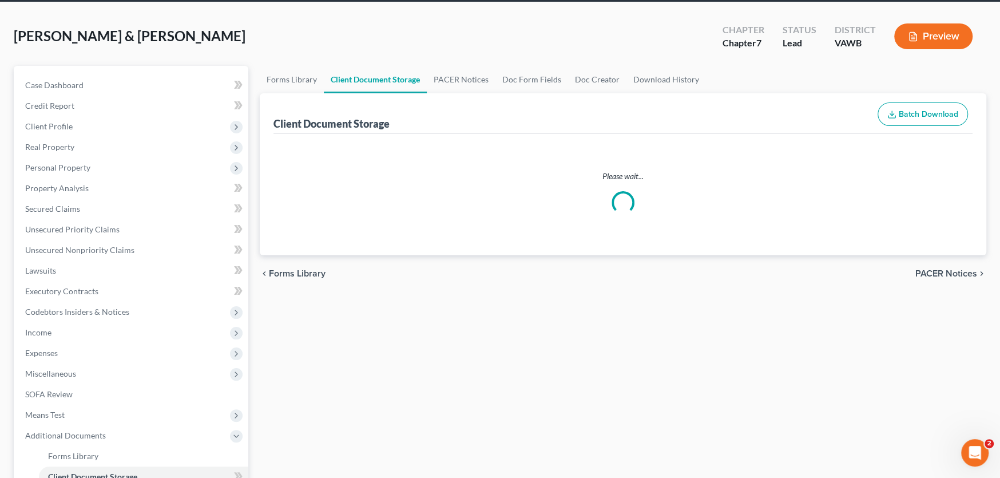
select select "0"
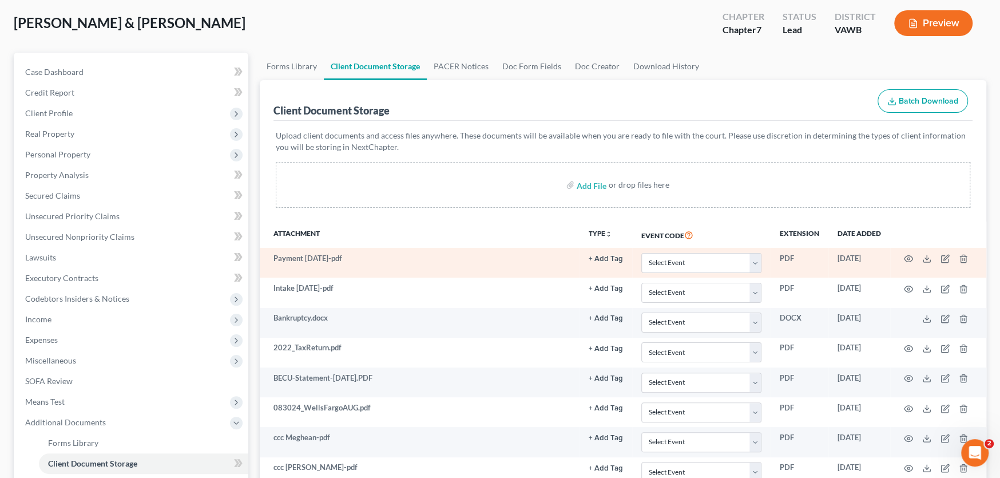
scroll to position [0, 0]
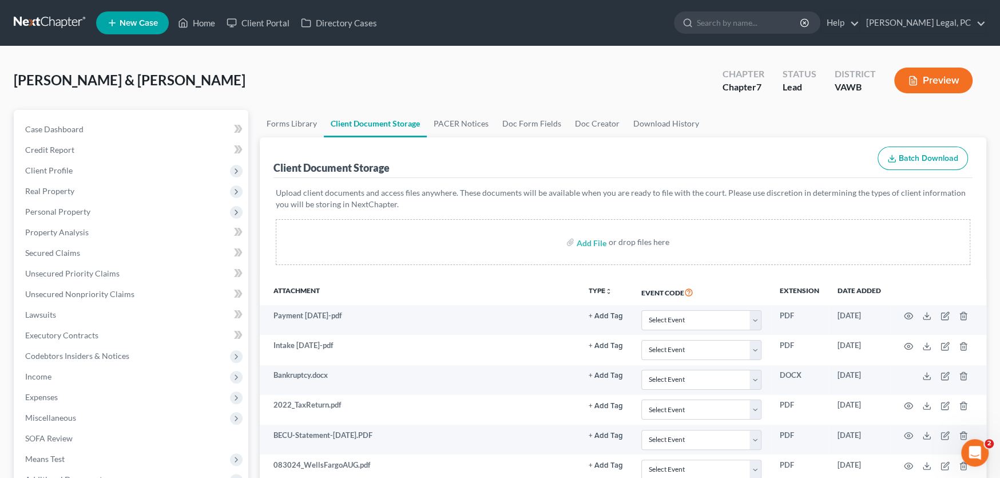
click at [50, 23] on link at bounding box center [50, 23] width 73 height 21
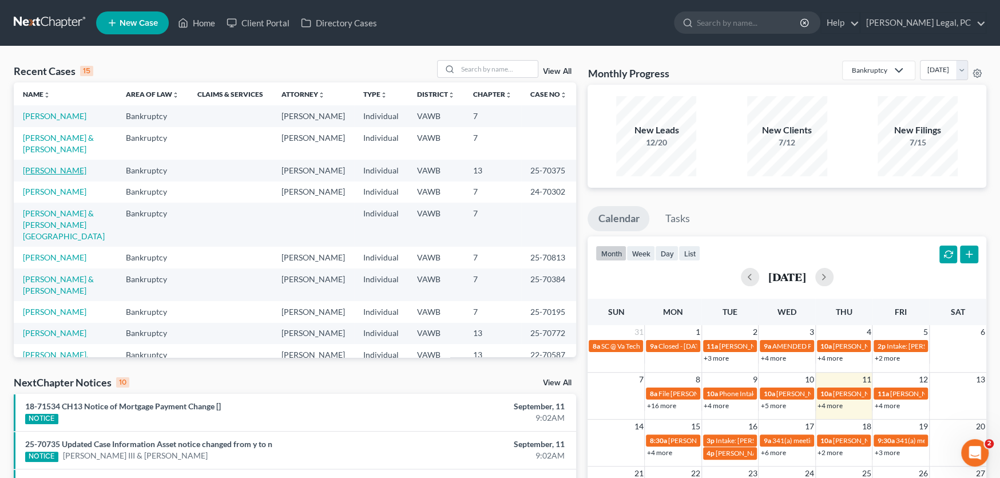
click at [55, 167] on link "[PERSON_NAME]" at bounding box center [54, 170] width 63 height 10
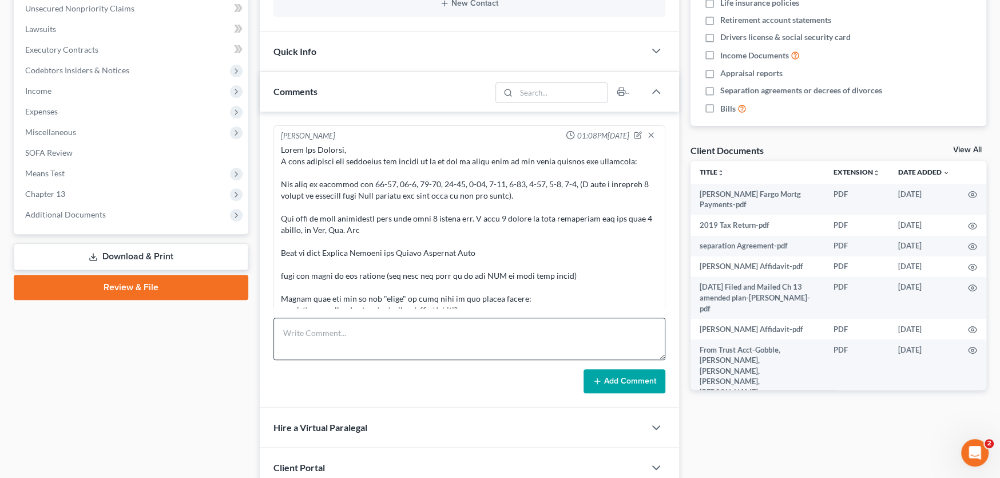
scroll to position [804, 0]
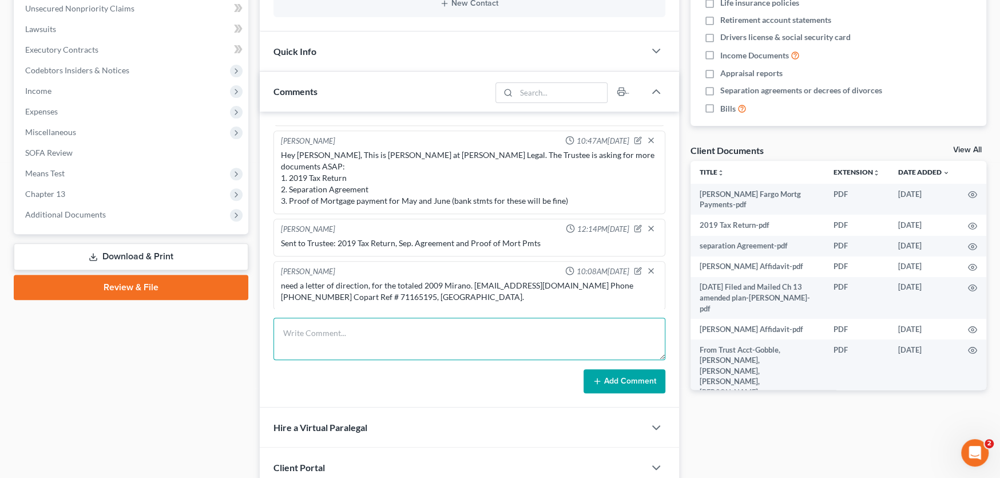
click at [321, 331] on textarea at bounding box center [469, 338] width 392 height 42
paste textarea "Hey [PERSON_NAME], I just spoke to [PERSON_NAME]. [PERSON_NAME] needs to draft …"
type textarea "Hey [PERSON_NAME], I just spoke to [PERSON_NAME]. [PERSON_NAME] needs to draft …"
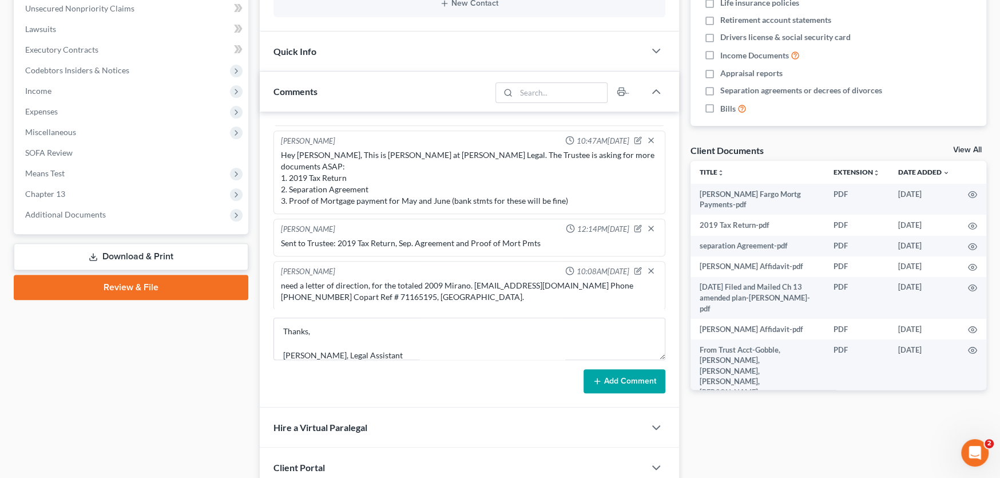
click at [606, 375] on button "Add Comment" at bounding box center [624, 381] width 82 height 24
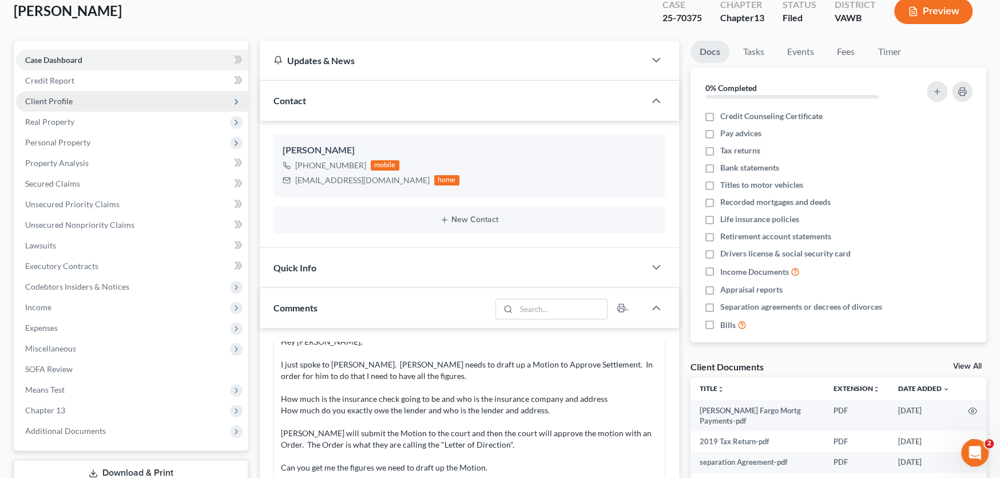
scroll to position [0, 0]
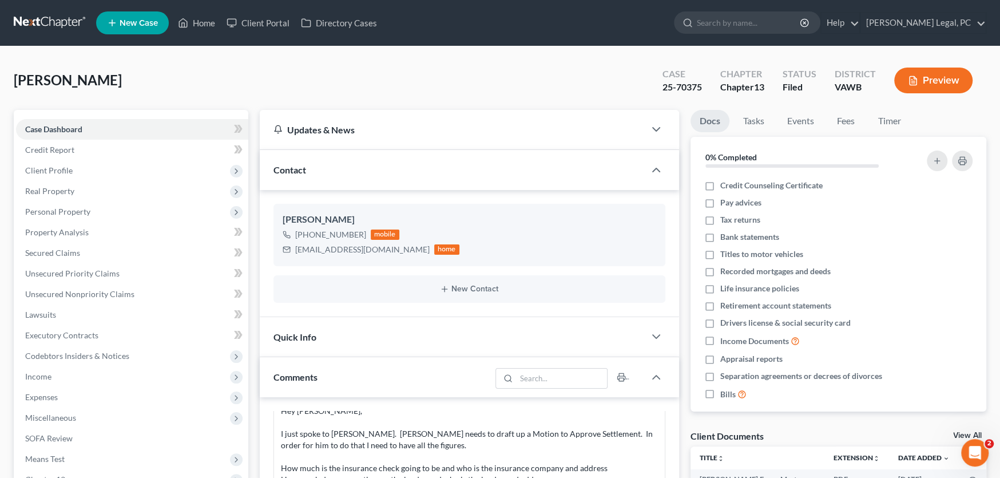
click at [58, 19] on link at bounding box center [50, 23] width 73 height 21
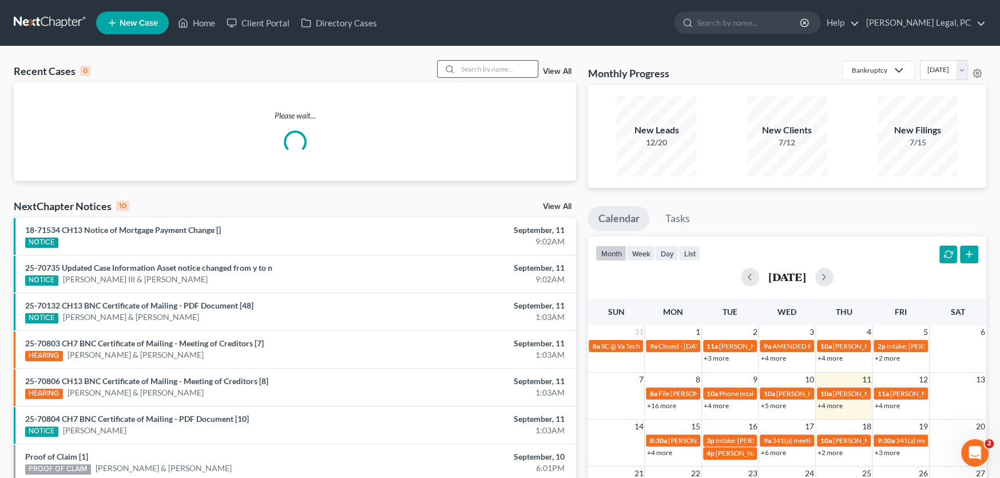
click at [473, 65] on input "search" at bounding box center [498, 69] width 80 height 17
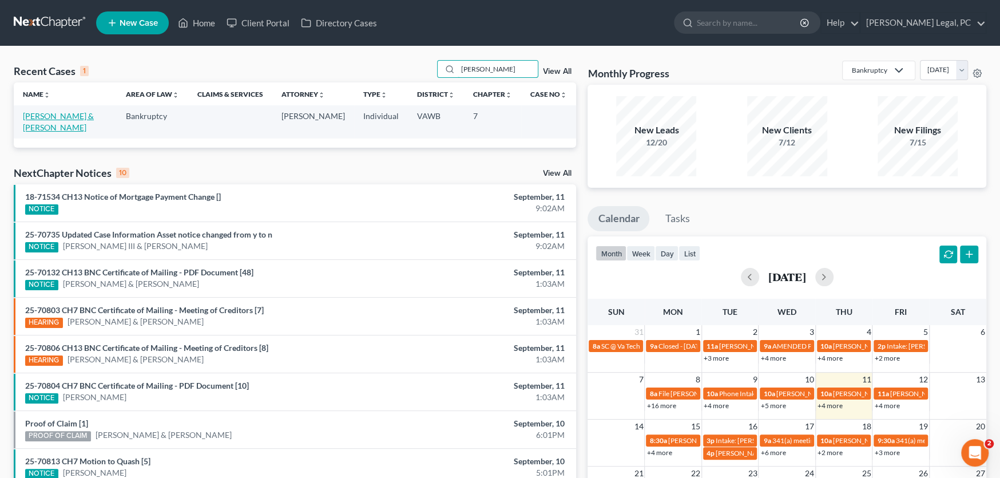
type input "[PERSON_NAME]"
click at [25, 126] on link "[PERSON_NAME] & [PERSON_NAME]" at bounding box center [58, 121] width 71 height 21
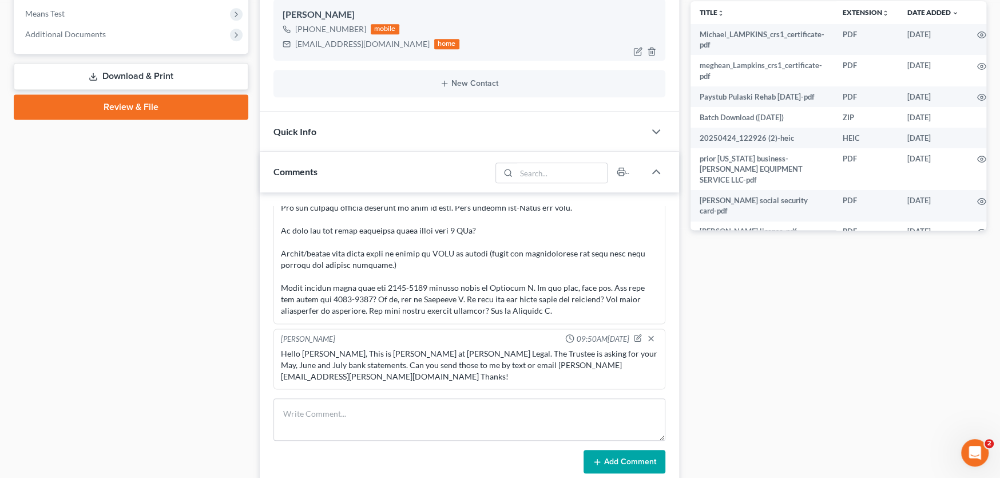
scroll to position [515, 0]
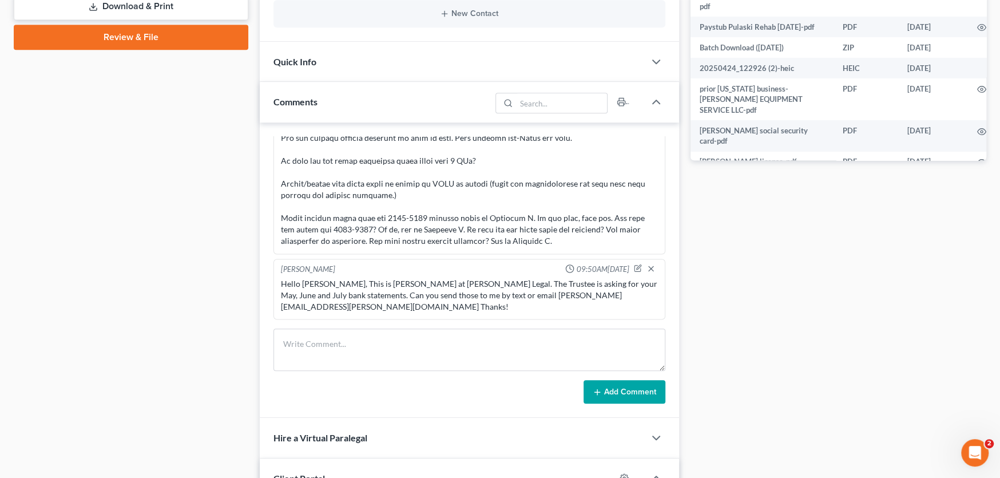
click at [585, 301] on div "Hello [PERSON_NAME], This is [PERSON_NAME] at [PERSON_NAME] Legal. The Trustee …" at bounding box center [469, 294] width 377 height 34
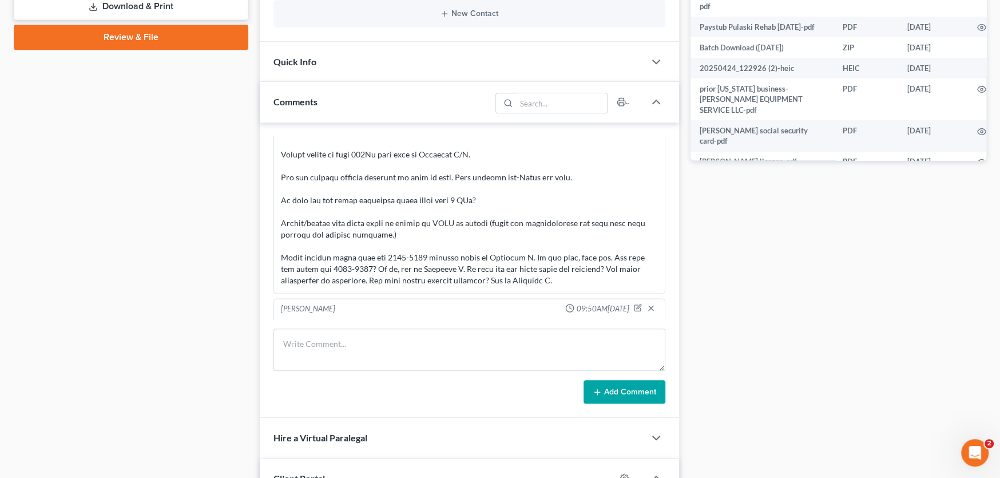
scroll to position [1572, 0]
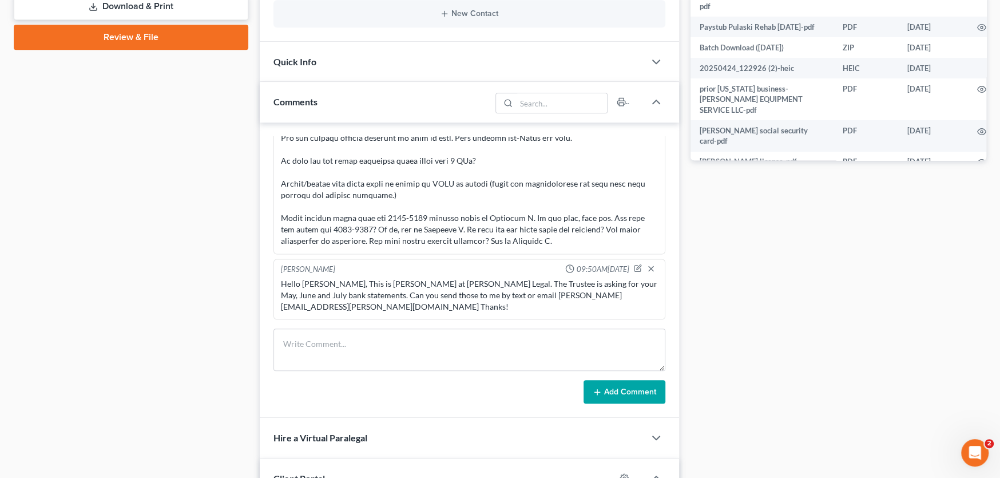
click at [583, 305] on div "Hello [PERSON_NAME], This is [PERSON_NAME] at [PERSON_NAME] Legal. The Trustee …" at bounding box center [469, 294] width 377 height 34
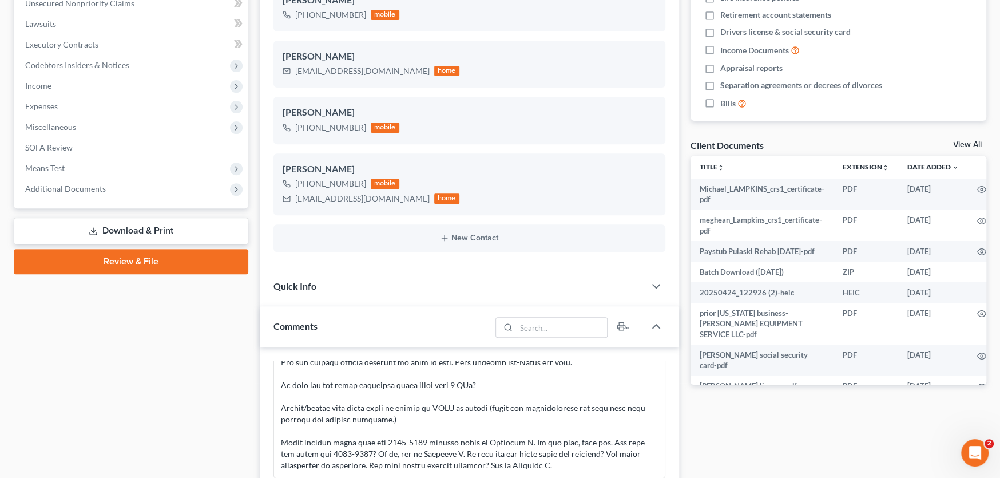
scroll to position [343, 0]
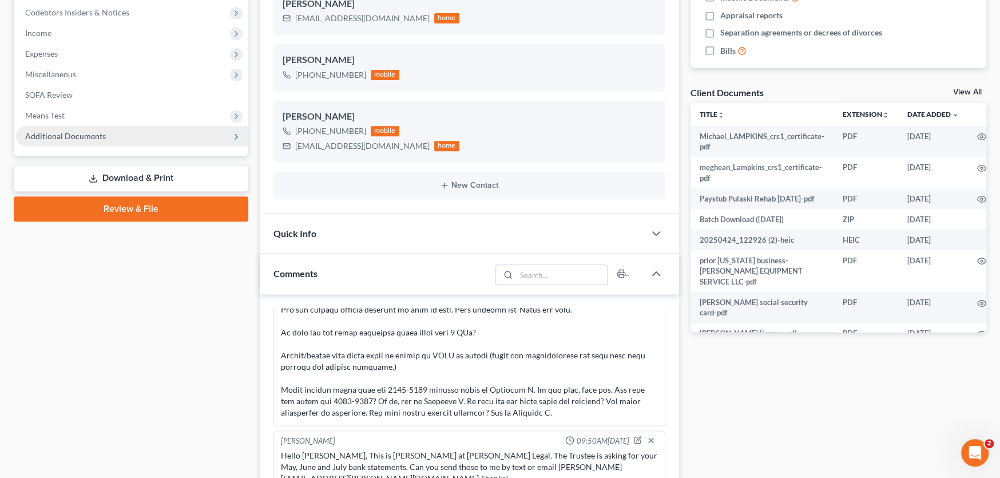
click at [88, 138] on span "Additional Documents" at bounding box center [65, 136] width 81 height 10
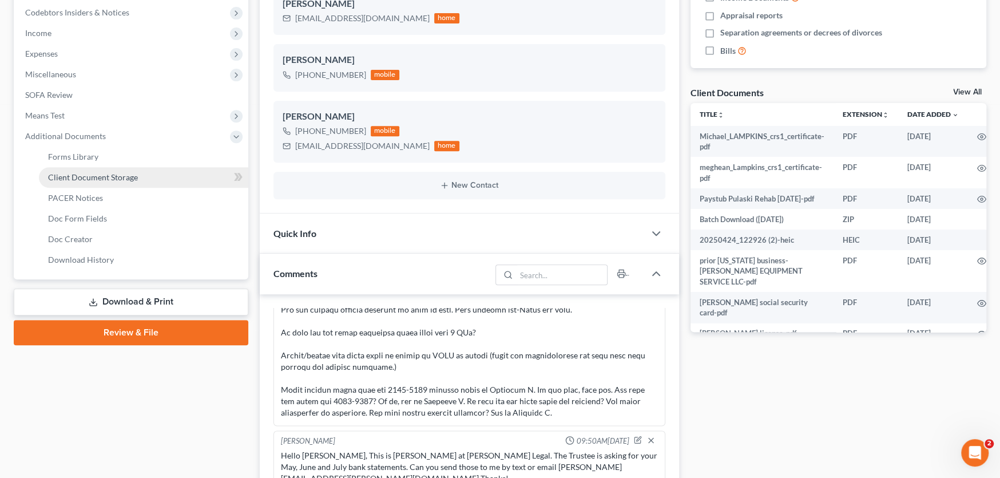
click at [89, 175] on span "Client Document Storage" at bounding box center [93, 177] width 90 height 10
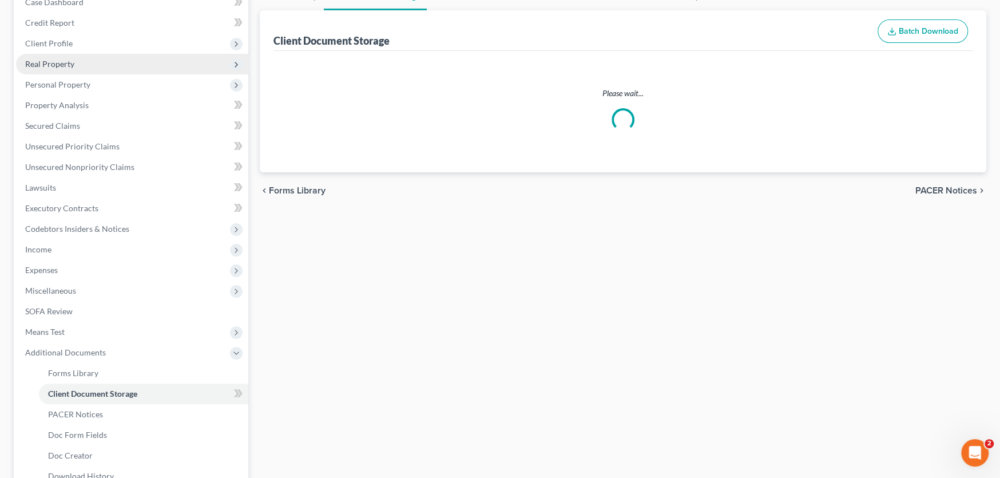
scroll to position [20, 0]
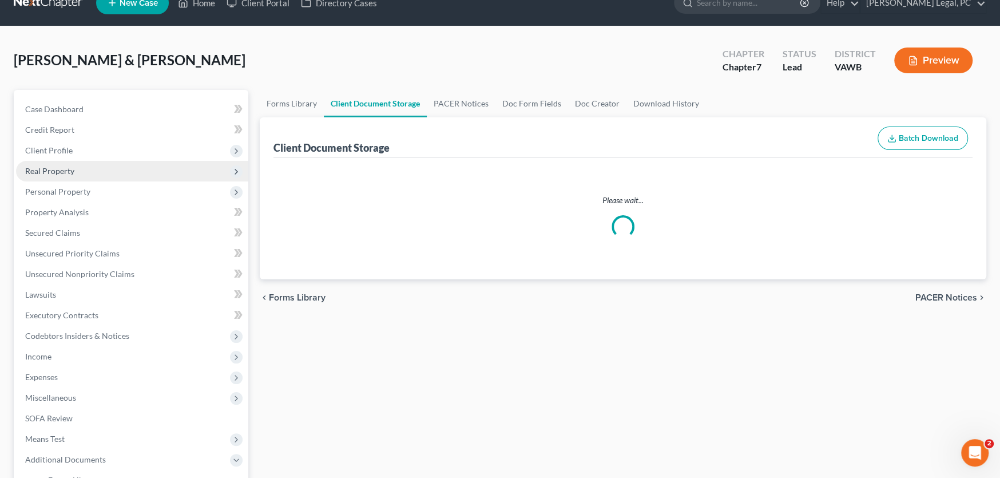
select select "0"
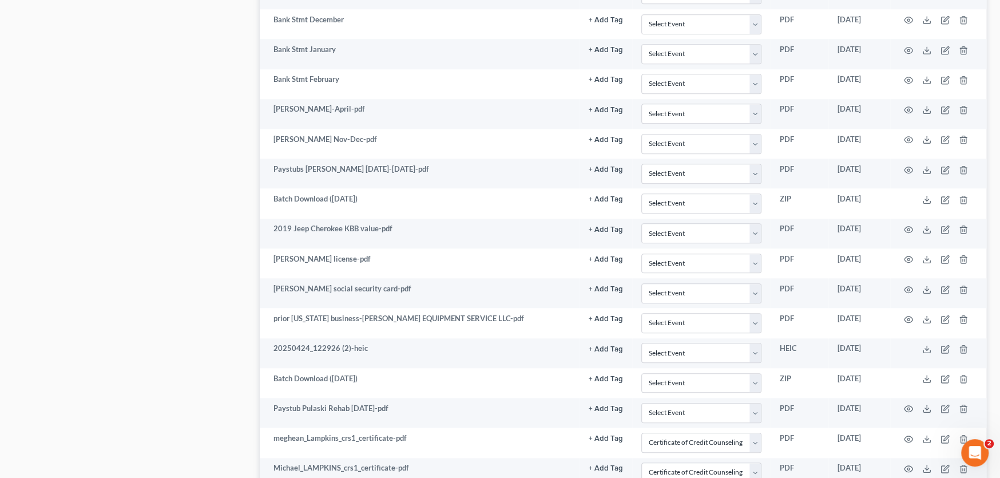
scroll to position [899, 0]
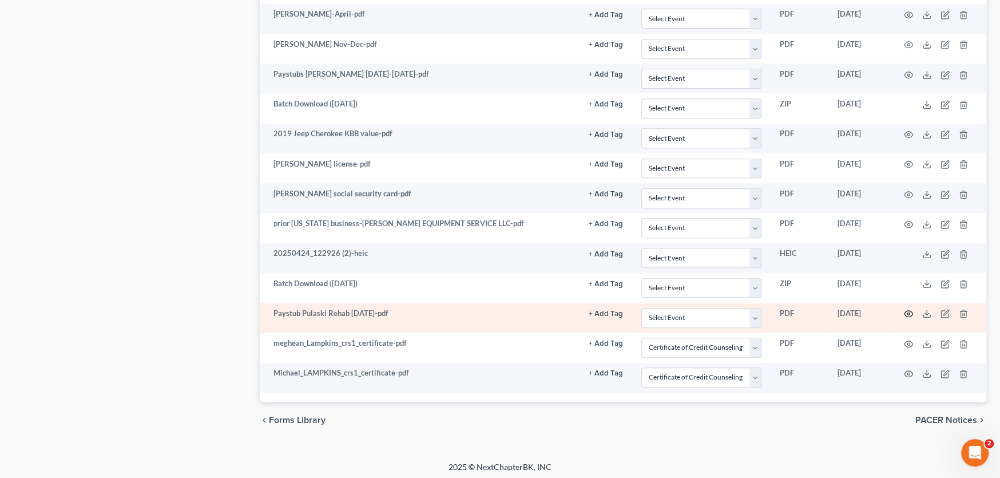
click at [906, 309] on icon "button" at bounding box center [908, 313] width 9 height 9
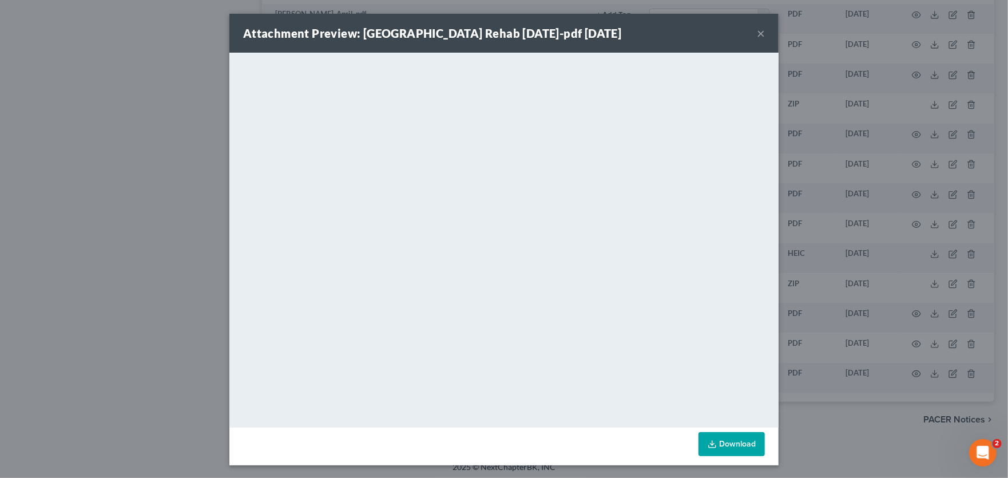
click at [759, 29] on button "×" at bounding box center [761, 33] width 8 height 14
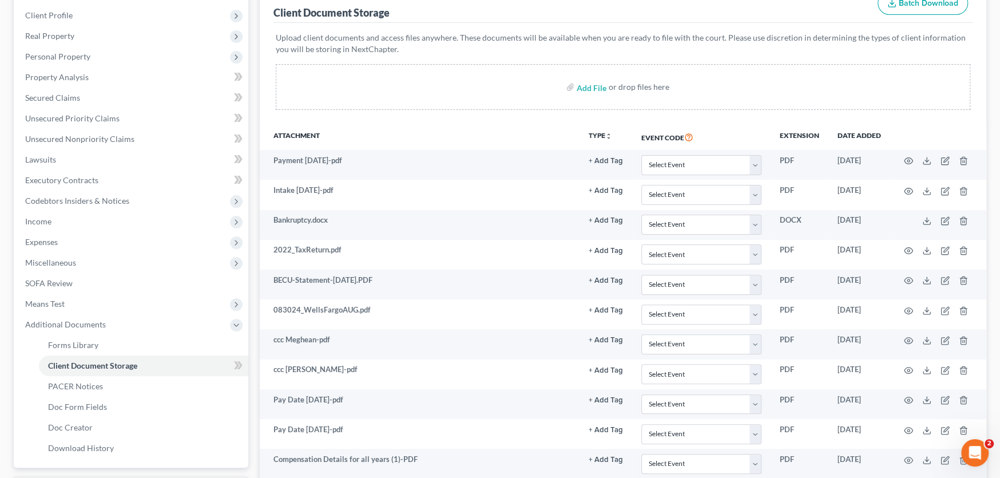
scroll to position [0, 0]
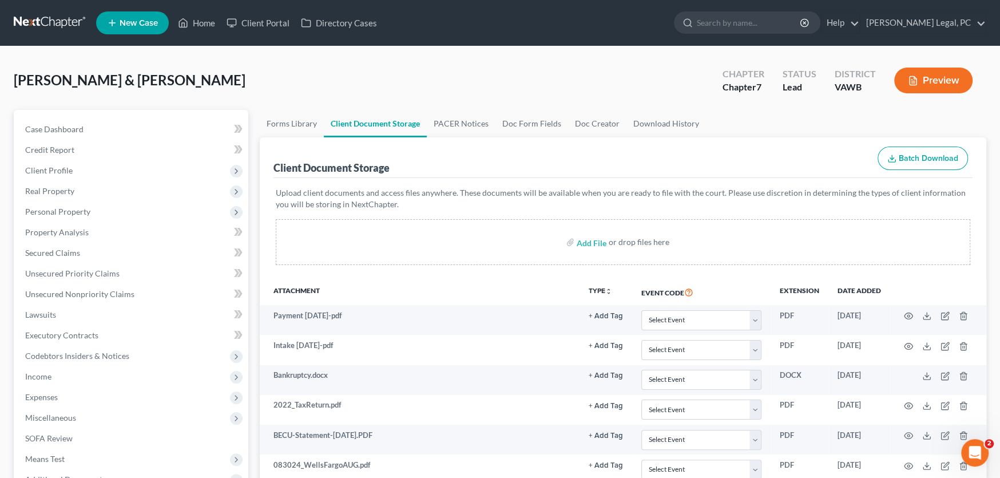
click at [38, 19] on link at bounding box center [50, 23] width 73 height 21
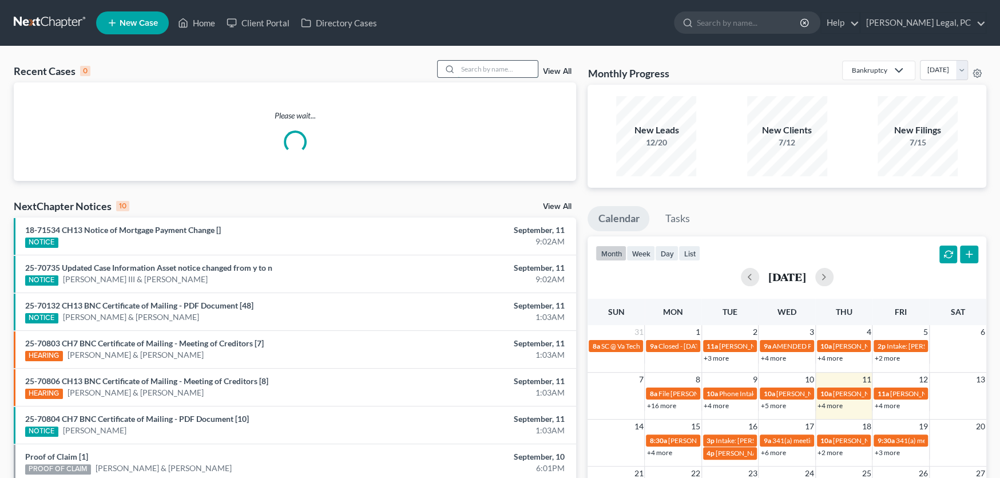
click at [490, 70] on input "search" at bounding box center [498, 69] width 80 height 17
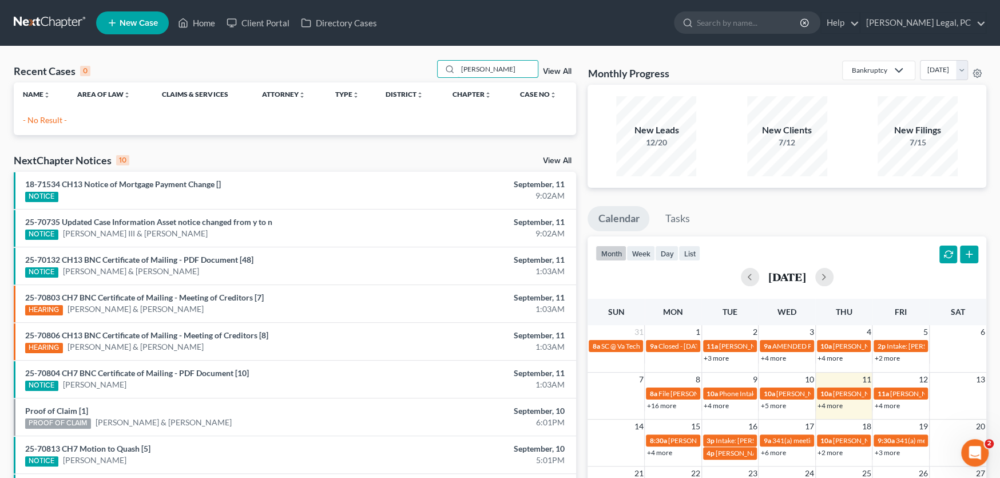
type input "[PERSON_NAME]"
click at [138, 21] on span "New Case" at bounding box center [139, 23] width 38 height 9
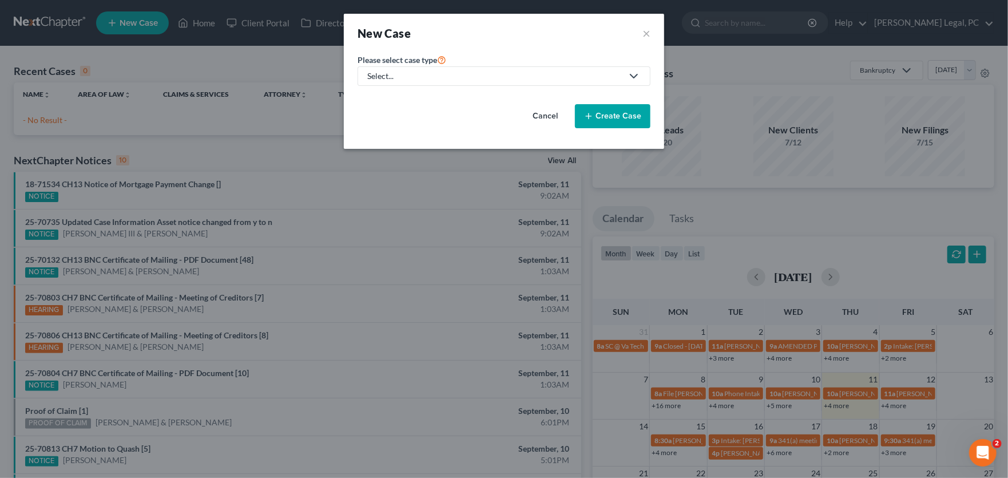
click at [406, 72] on div "Select..." at bounding box center [494, 75] width 255 height 11
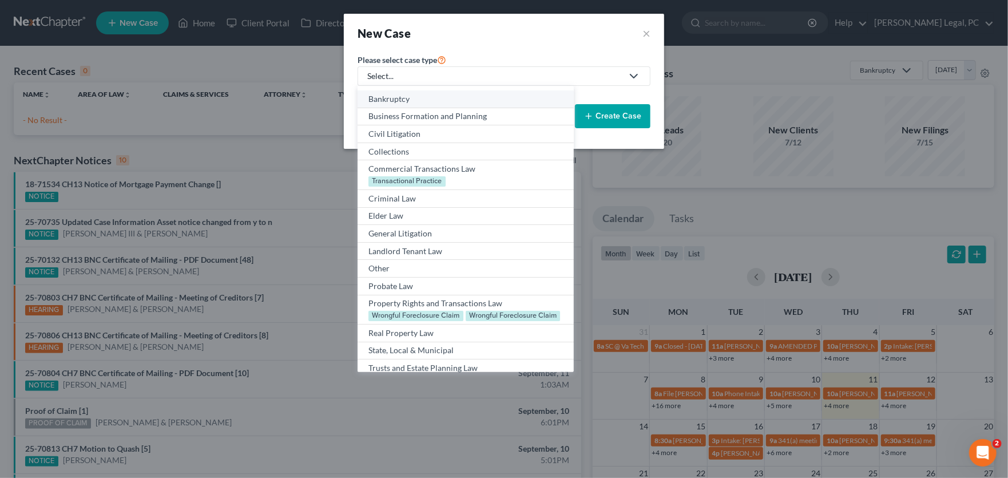
click at [410, 100] on div "Bankruptcy" at bounding box center [465, 98] width 194 height 11
select select "84"
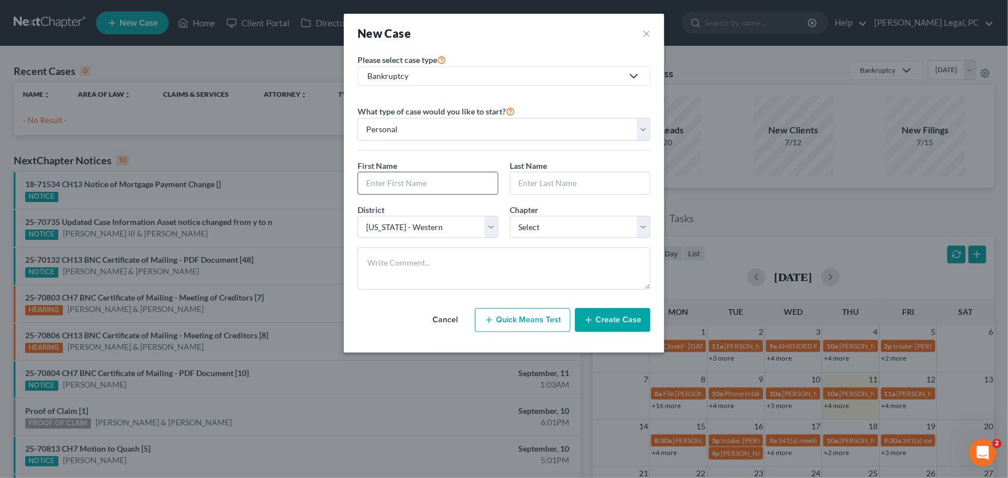
click at [386, 184] on input "text" at bounding box center [428, 183] width 140 height 22
type input "Sarah"
type input "Sult"
drag, startPoint x: 446, startPoint y: 179, endPoint x: 201, endPoint y: 188, distance: 245.0
click at [201, 188] on div "New Case × Please select case type * Bankruptcy Bankruptcy Business Formation a…" at bounding box center [504, 239] width 1008 height 478
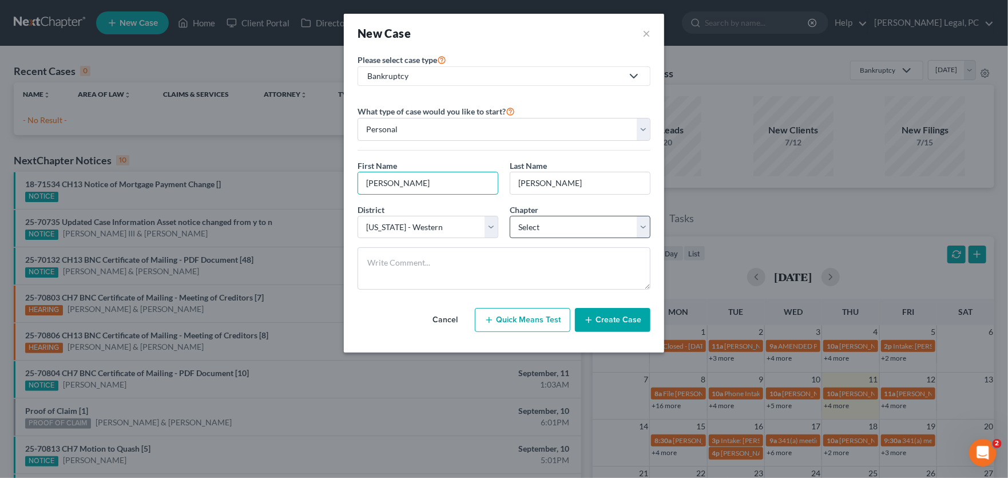
type input "Christopher"
click at [537, 226] on select "Select 7 11 12 13" at bounding box center [580, 227] width 141 height 23
select select "0"
click at [510, 216] on select "Select 7 11 12 13" at bounding box center [580, 227] width 141 height 23
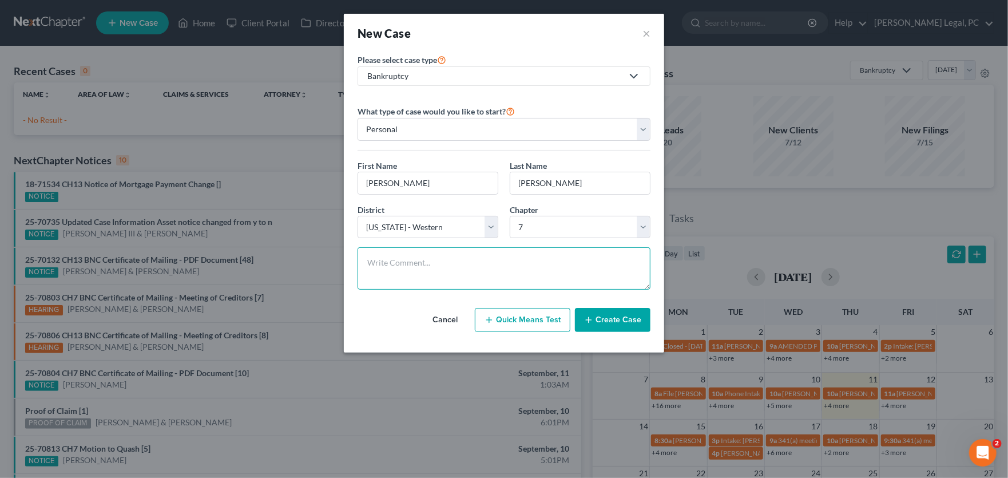
click at [505, 267] on textarea at bounding box center [504, 268] width 293 height 42
click at [610, 314] on button "Create Case" at bounding box center [613, 320] width 76 height 24
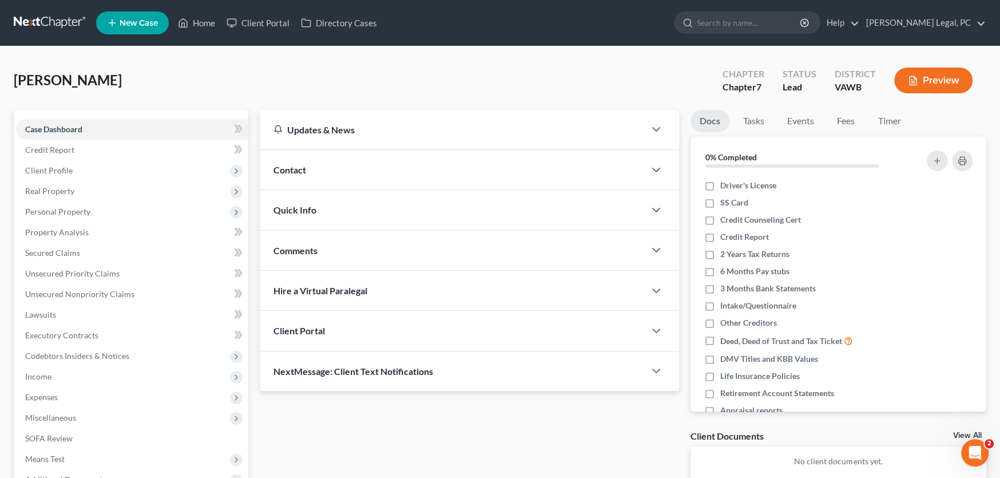
click at [291, 166] on span "Contact" at bounding box center [289, 169] width 33 height 11
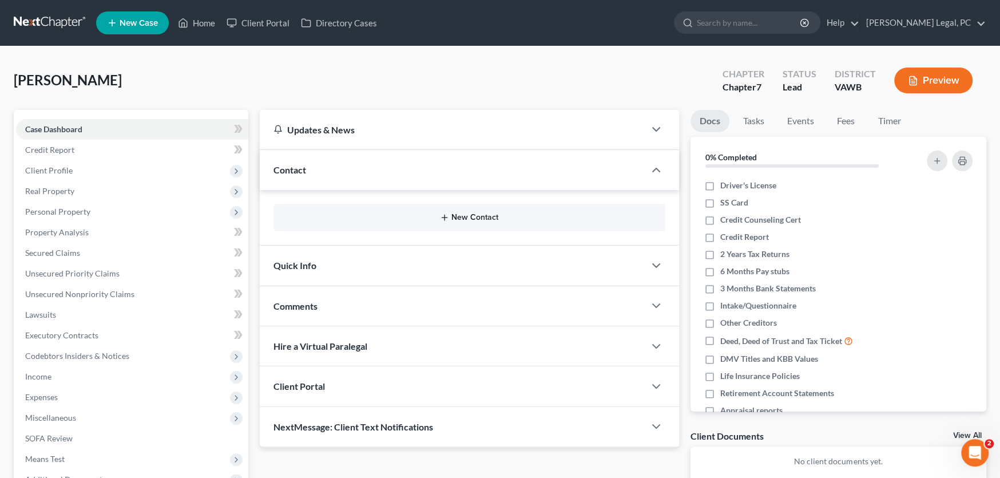
click at [442, 221] on icon "button" at bounding box center [444, 217] width 9 height 9
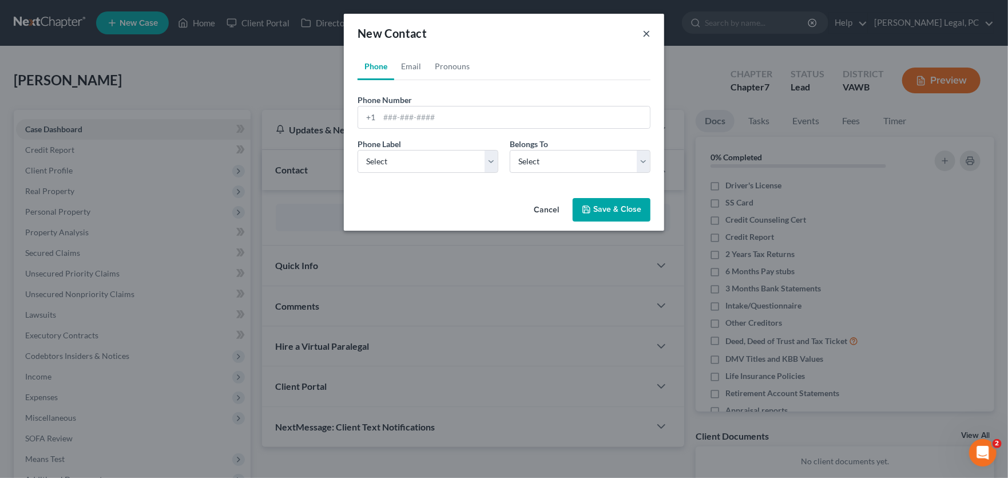
click at [647, 30] on button "×" at bounding box center [646, 33] width 8 height 14
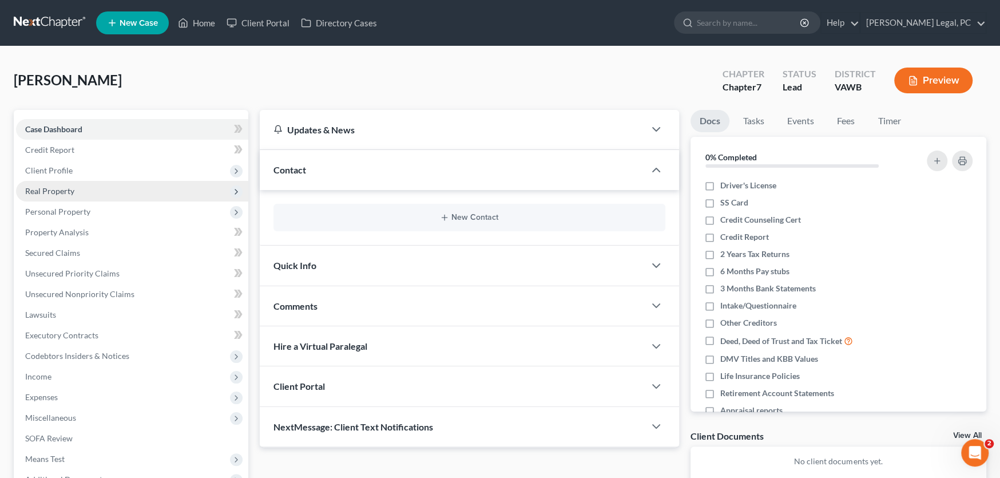
click at [34, 190] on span "Real Property" at bounding box center [49, 191] width 49 height 10
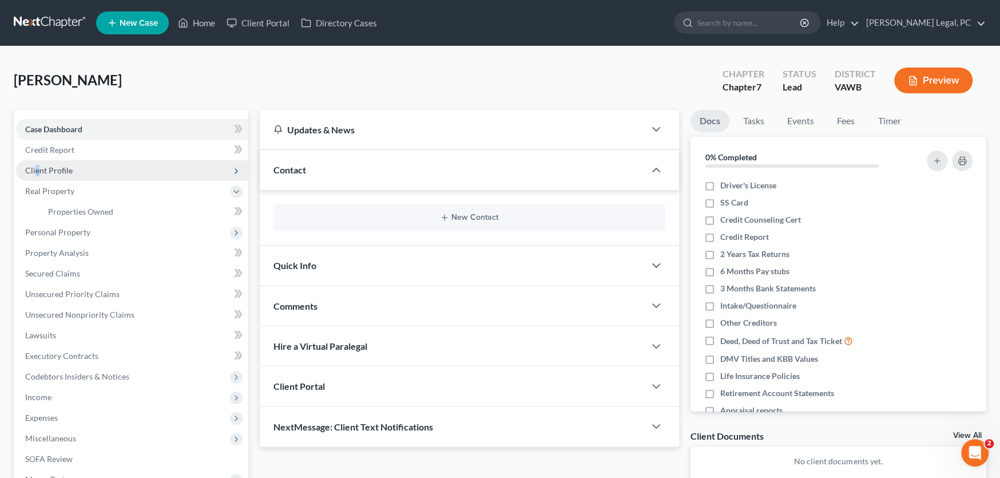
click at [37, 176] on span "Client Profile" at bounding box center [132, 170] width 232 height 21
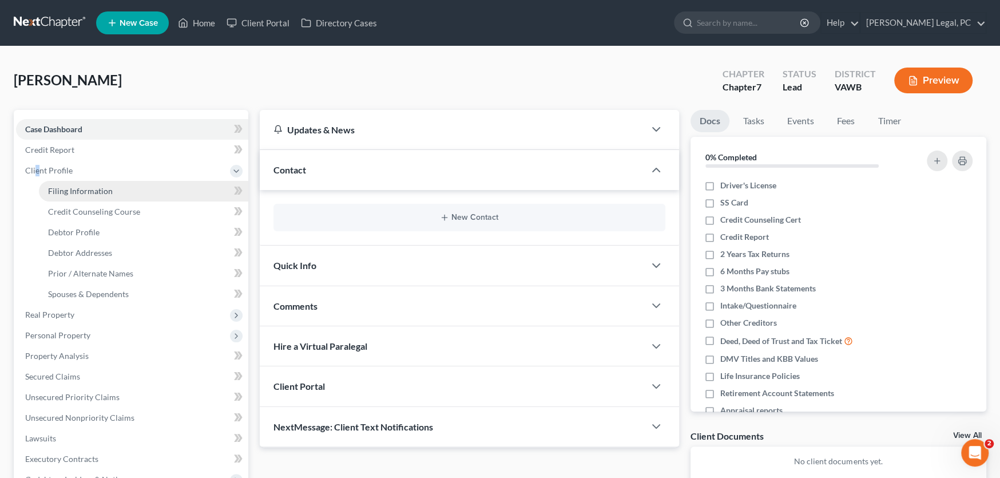
click at [74, 192] on span "Filing Information" at bounding box center [80, 191] width 65 height 10
select select "1"
select select "0"
select select "84"
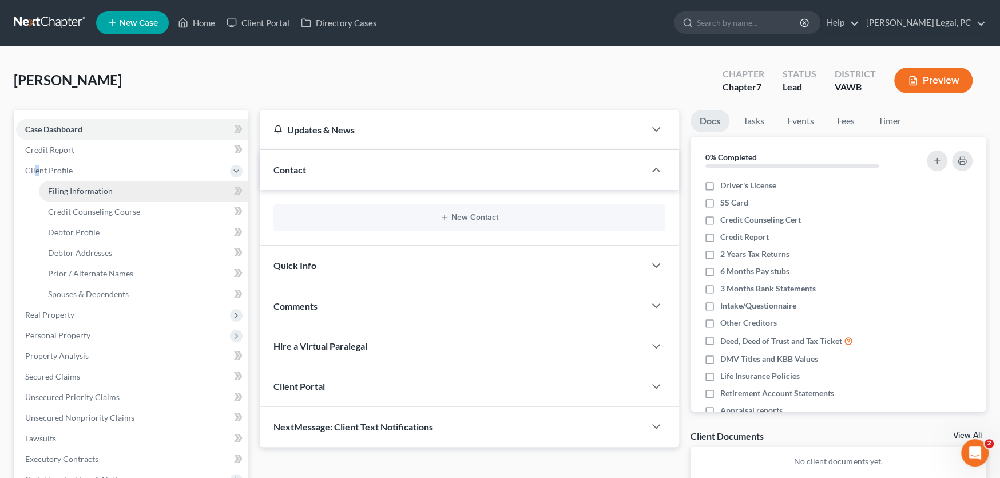
select select "48"
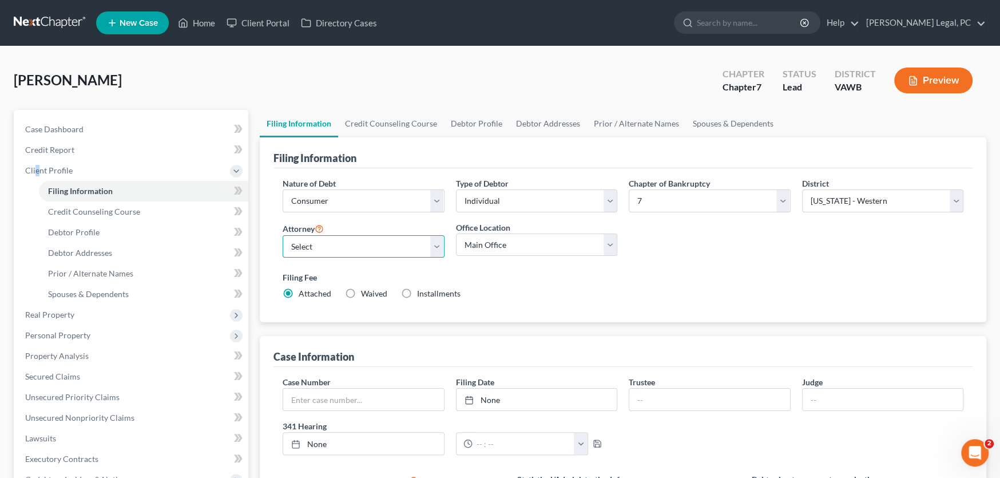
drag, startPoint x: 321, startPoint y: 245, endPoint x: 324, endPoint y: 252, distance: 6.7
click at [321, 245] on select "Select Shane Hiatt - VAWB Scot Farthing - VAWB" at bounding box center [364, 246] width 162 height 23
select select "0"
click at [283, 235] on select "Select Shane Hiatt - VAWB Scot Farthing - VAWB" at bounding box center [364, 246] width 162 height 23
click at [542, 205] on select "Select Individual Joint" at bounding box center [537, 200] width 162 height 23
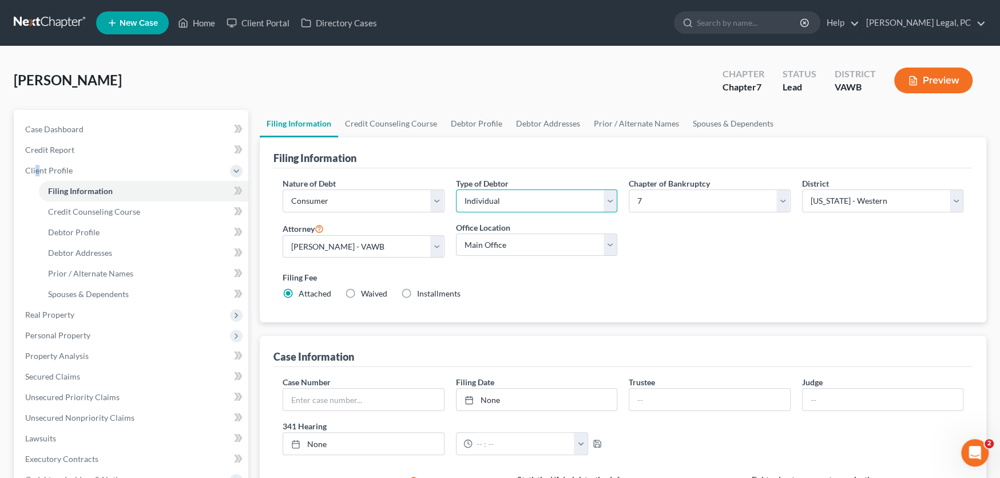
select select "1"
click at [456, 189] on select "Select Individual Joint" at bounding box center [537, 200] width 162 height 23
click at [535, 123] on link "Debtor Addresses" at bounding box center [548, 123] width 78 height 27
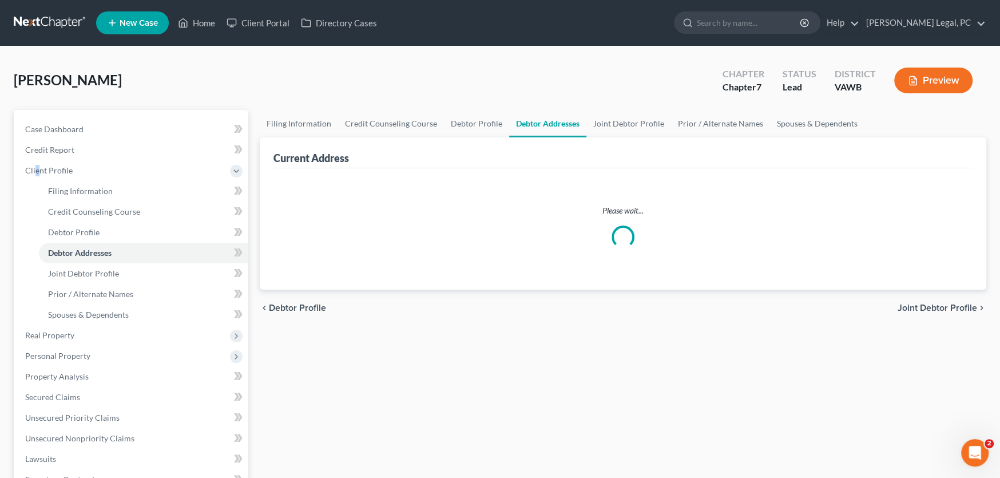
select select "0"
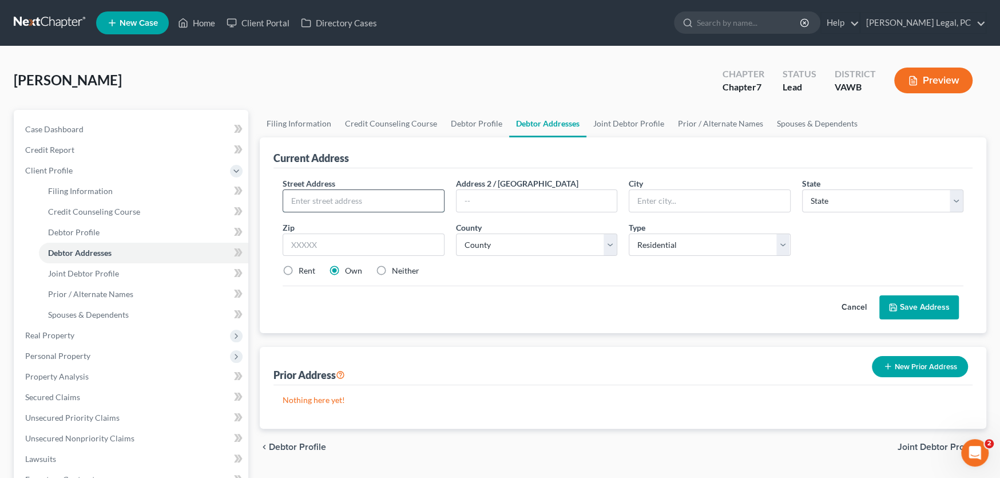
click at [331, 197] on input "text" at bounding box center [363, 201] width 161 height 22
type input "1788 McGhee Road"
type input "Woodlawn"
select select "48"
type input "24381"
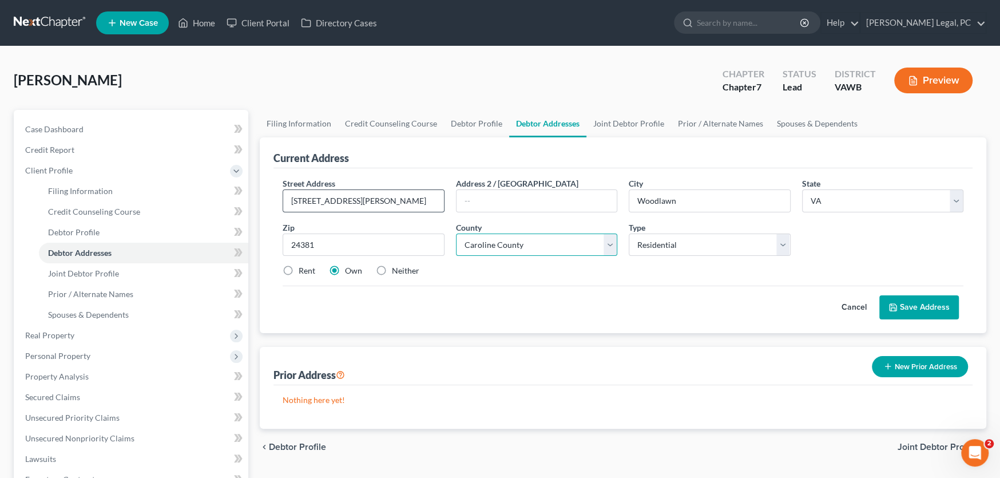
select select "21"
click at [903, 299] on button "Save Address" at bounding box center [919, 307] width 80 height 24
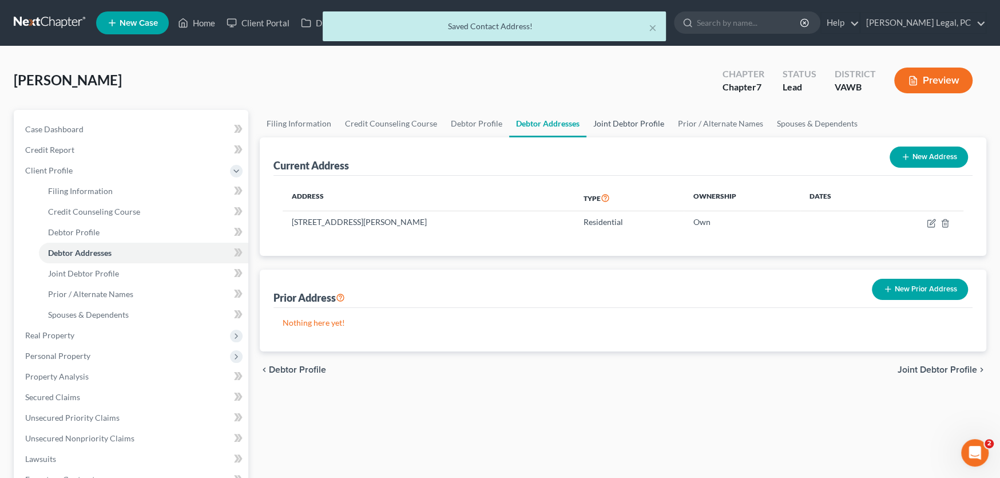
click at [637, 125] on link "Joint Debtor Profile" at bounding box center [628, 123] width 85 height 27
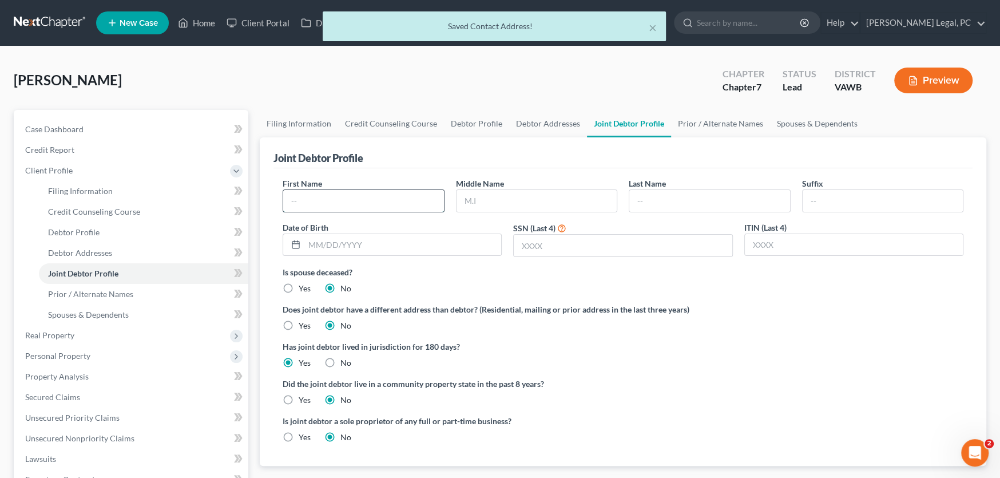
click at [333, 191] on input "text" at bounding box center [363, 201] width 161 height 22
type input "Sarah"
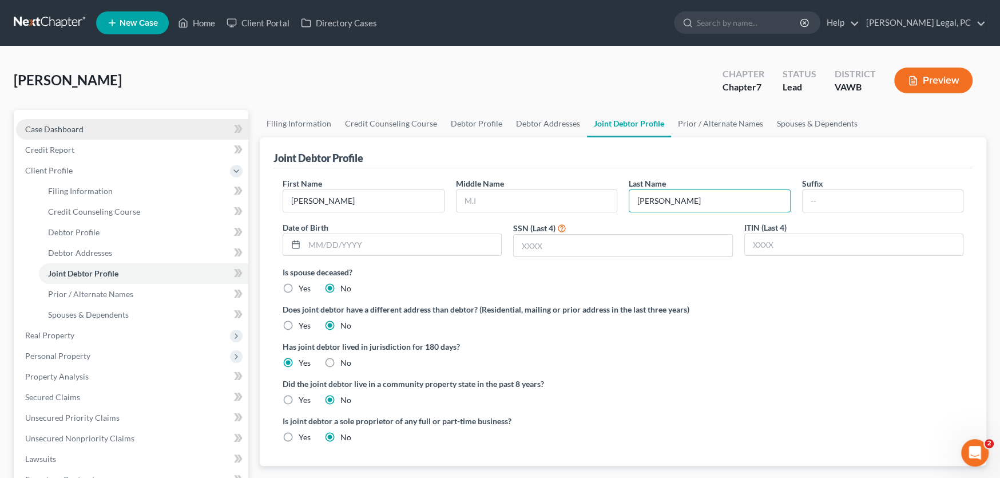
type input "Sult"
click at [66, 128] on span "Case Dashboard" at bounding box center [54, 129] width 58 height 10
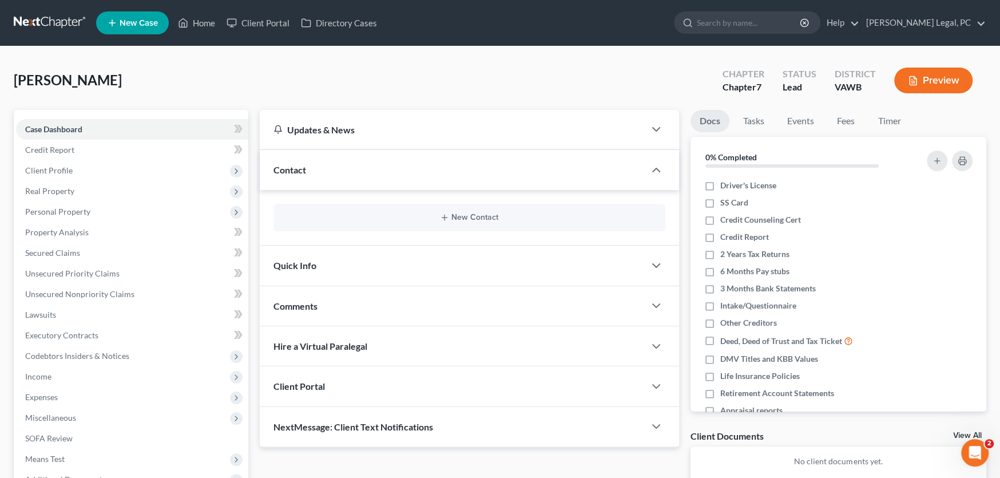
click at [304, 169] on span "Contact" at bounding box center [289, 169] width 33 height 11
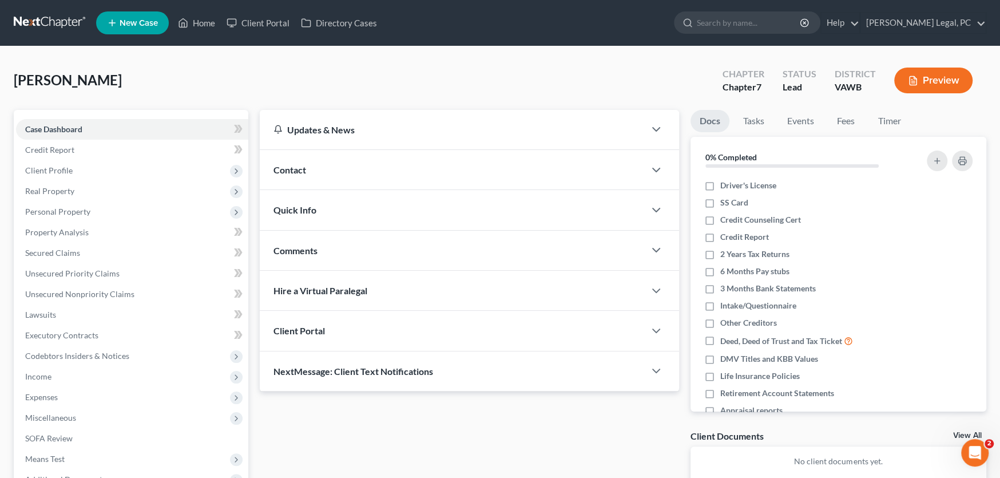
click at [304, 171] on span "Contact" at bounding box center [289, 169] width 33 height 11
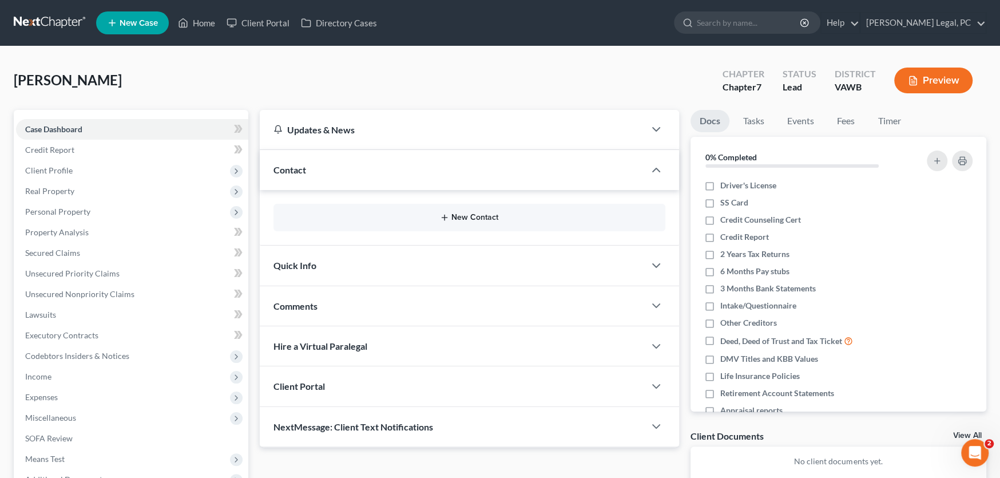
click at [471, 213] on button "New Contact" at bounding box center [470, 217] width 374 height 9
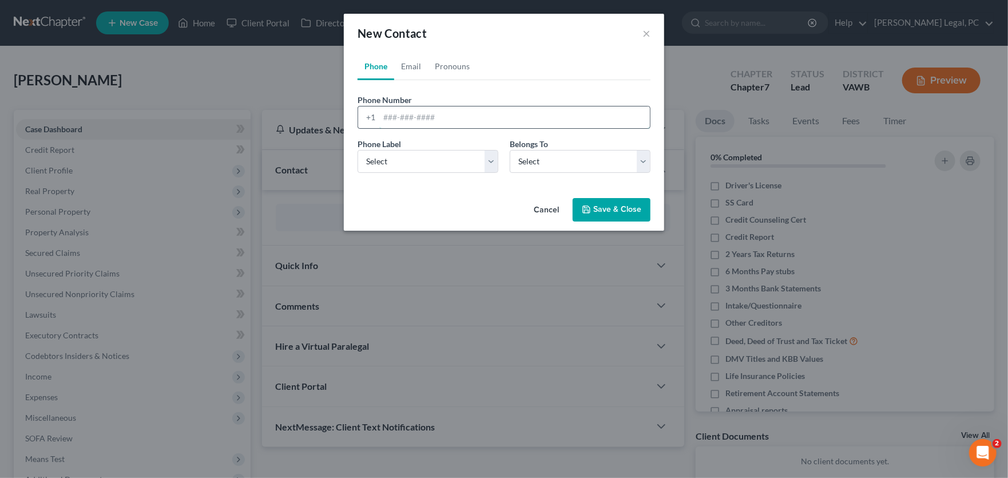
click at [395, 118] on input "tel" at bounding box center [514, 117] width 271 height 22
type input "S"
type input "="
type input "2763898174"
drag, startPoint x: 402, startPoint y: 155, endPoint x: 404, endPoint y: 163, distance: 8.3
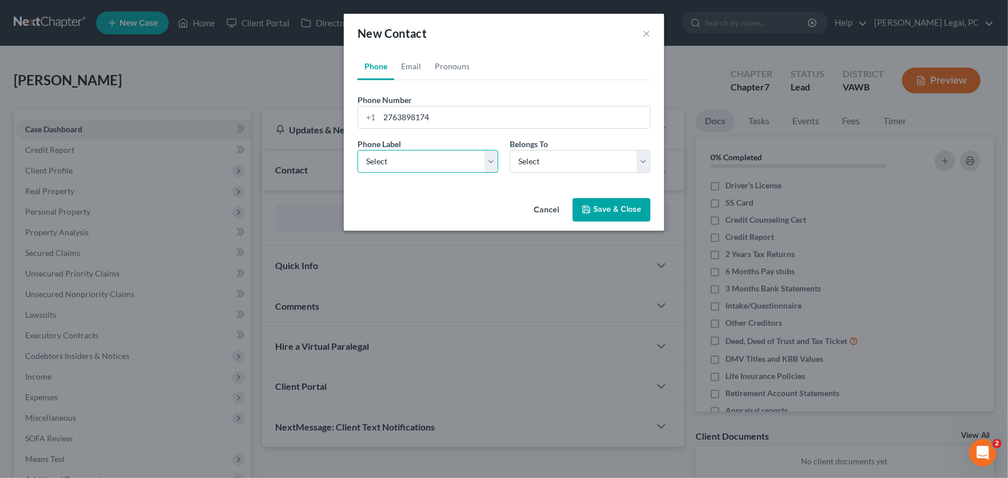
click at [402, 155] on select "Select Mobile Home Work Other" at bounding box center [428, 161] width 141 height 23
select select "0"
click at [358, 150] on select "Select Mobile Home Work Other" at bounding box center [428, 161] width 141 height 23
click at [538, 166] on select "Select Client Spouse Other" at bounding box center [580, 161] width 141 height 23
select select "1"
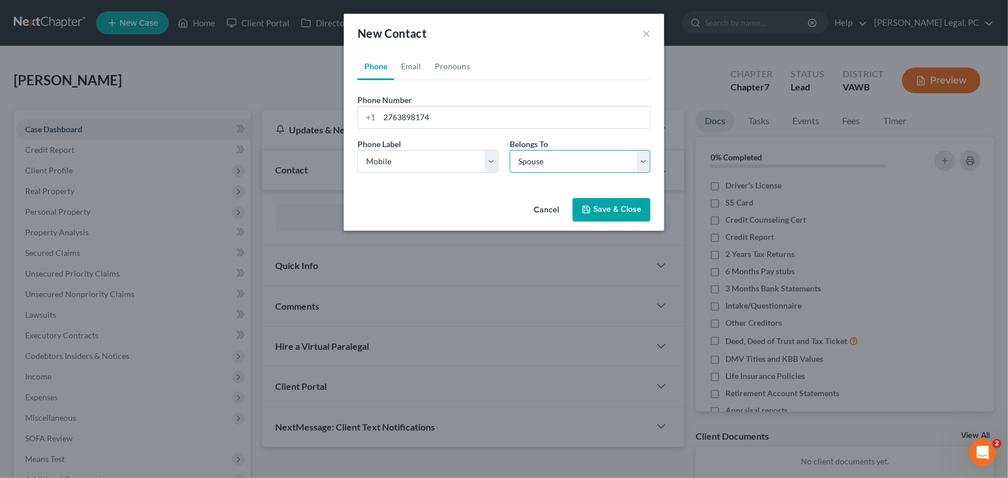
click at [510, 150] on select "Select Client Spouse Other" at bounding box center [580, 161] width 141 height 23
select select "1"
click at [415, 66] on link "Email" at bounding box center [411, 66] width 34 height 27
click at [430, 117] on input "email" at bounding box center [514, 117] width 271 height 22
click at [388, 118] on input "sarah_xoxo3@icloud.com" at bounding box center [514, 117] width 271 height 22
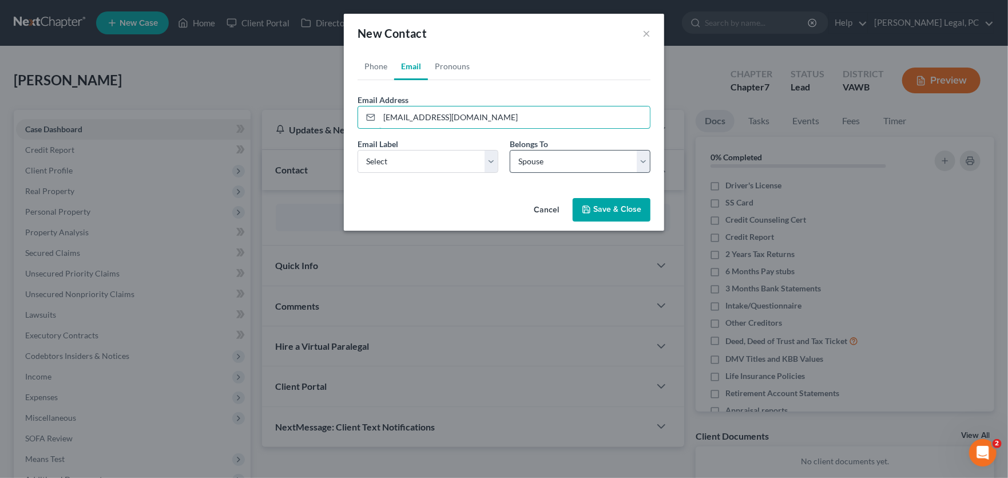
type input "sayrah_xoxo3@icloud.com"
click at [537, 163] on select "Select Client Spouse Other" at bounding box center [580, 161] width 141 height 23
click at [610, 212] on button "Save & Close" at bounding box center [612, 210] width 78 height 24
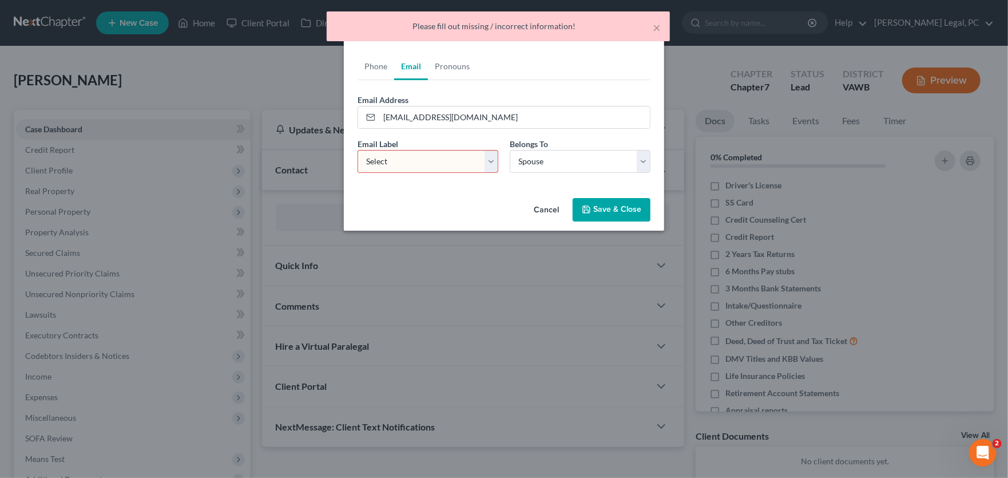
click at [405, 158] on select "Select Home Work Other" at bounding box center [428, 161] width 141 height 23
select select "0"
click at [358, 150] on select "Select Home Work Other" at bounding box center [428, 161] width 141 height 23
click at [604, 212] on button "Save & Close" at bounding box center [612, 210] width 78 height 24
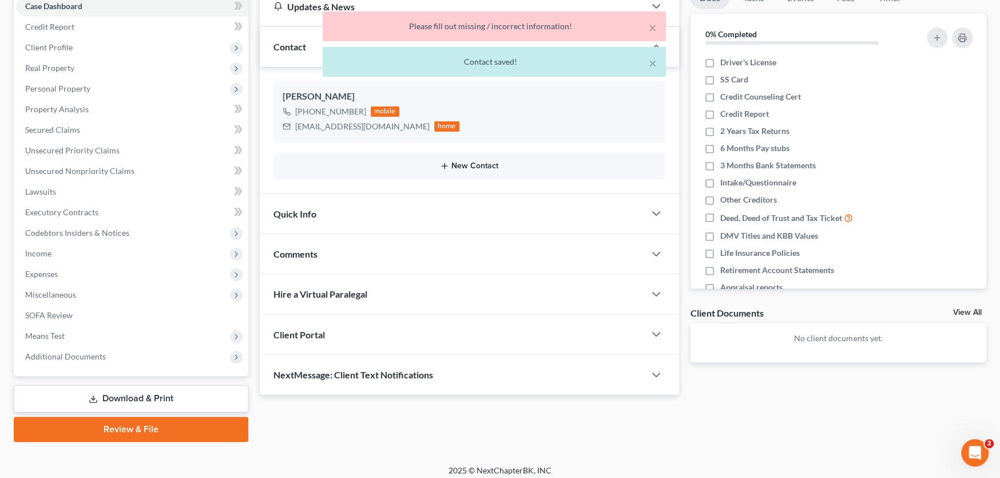
scroll to position [129, 0]
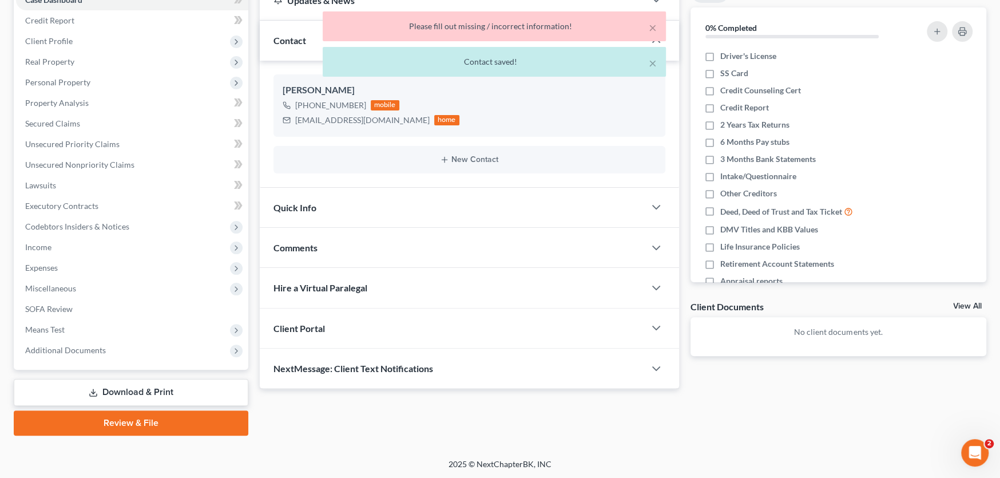
click at [343, 330] on div "Client Portal" at bounding box center [452, 327] width 385 height 39
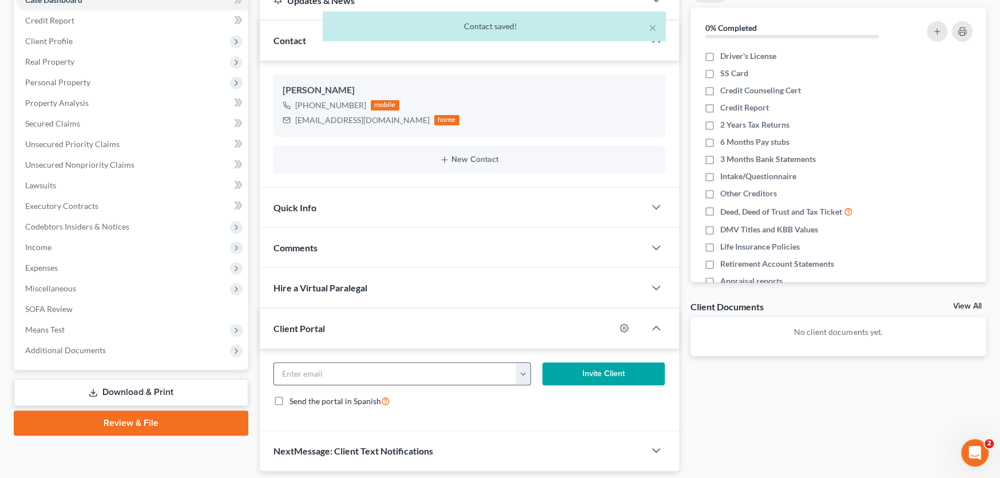
click at [523, 375] on button "button" at bounding box center [523, 374] width 14 height 22
click at [537, 396] on link "sayrah_xoxo3@icloud.com" at bounding box center [594, 398] width 156 height 19
type input "sayrah_xoxo3@icloud.com"
click at [606, 369] on button "Invite Client" at bounding box center [603, 373] width 123 height 23
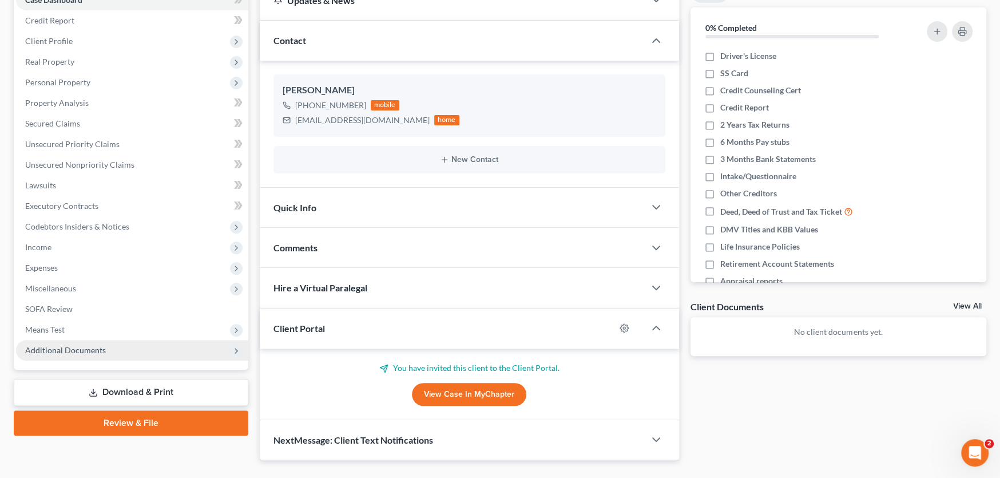
click at [110, 350] on span "Additional Documents" at bounding box center [132, 350] width 232 height 21
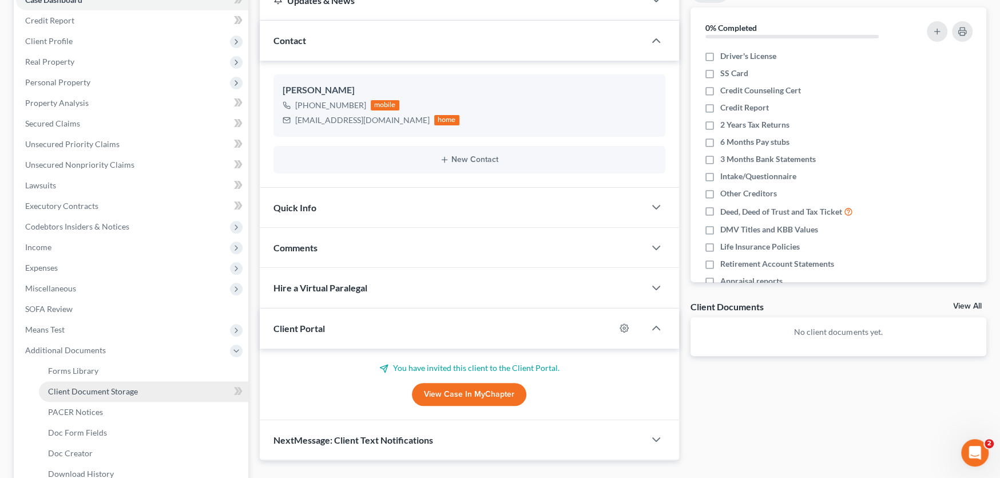
click at [112, 388] on span "Client Document Storage" at bounding box center [93, 391] width 90 height 10
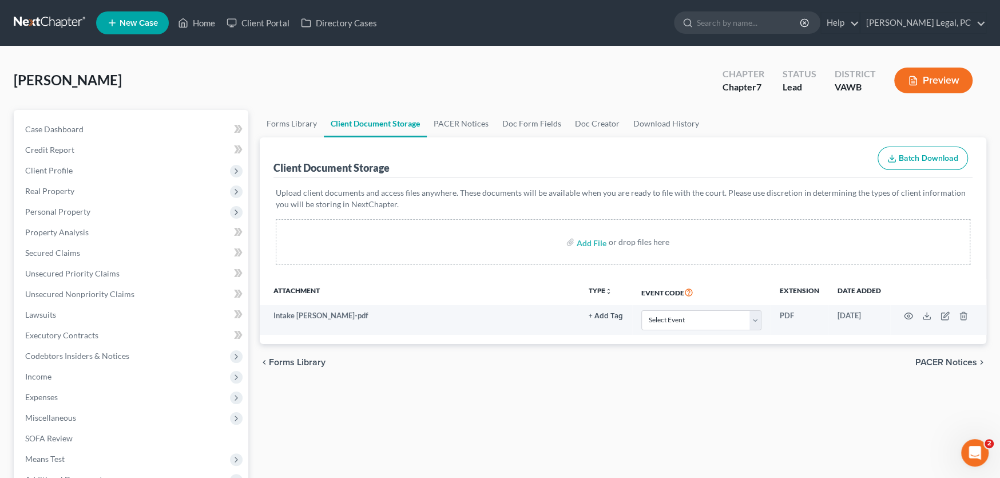
click at [35, 15] on link at bounding box center [50, 23] width 73 height 21
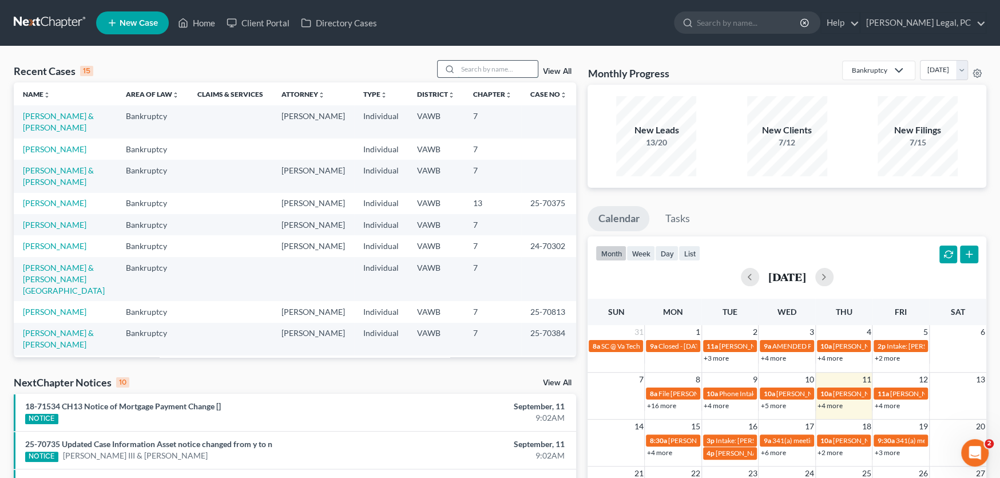
click at [474, 68] on input "search" at bounding box center [498, 69] width 80 height 17
click at [55, 165] on link "[PERSON_NAME] & [PERSON_NAME]" at bounding box center [58, 175] width 71 height 21
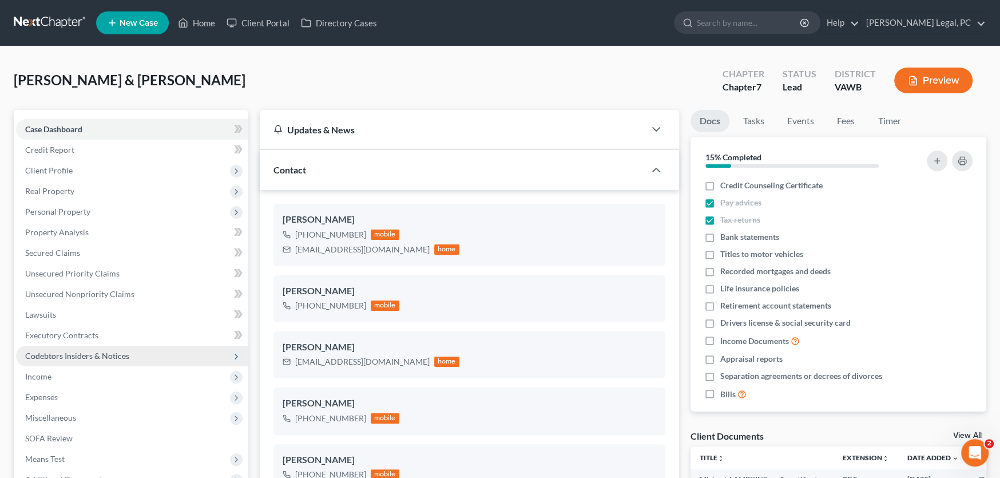
scroll to position [1572, 0]
click at [35, 382] on span "Income" at bounding box center [132, 376] width 232 height 21
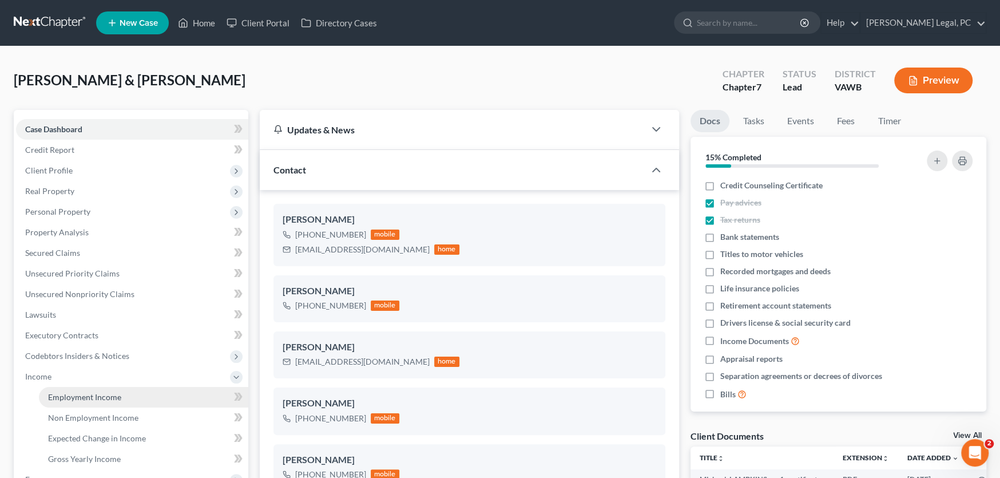
click at [64, 402] on link "Employment Income" at bounding box center [143, 397] width 209 height 21
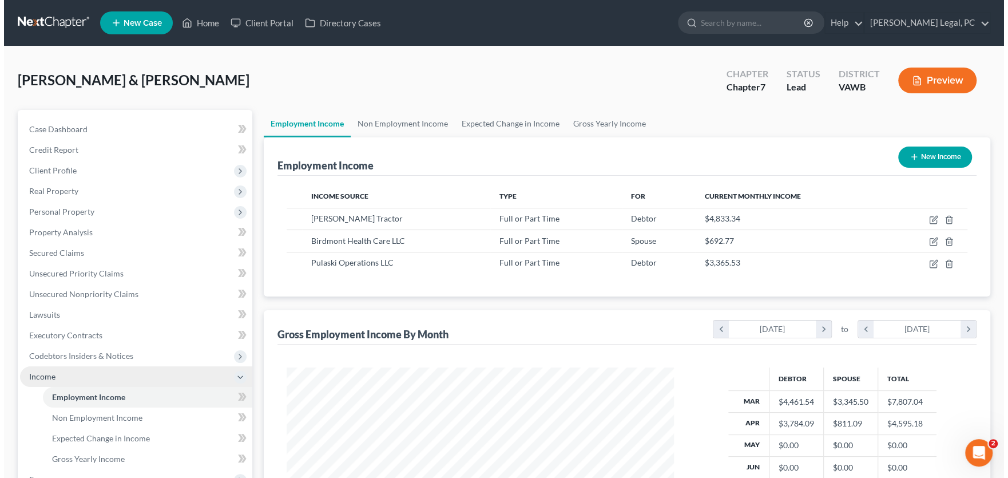
scroll to position [204, 410]
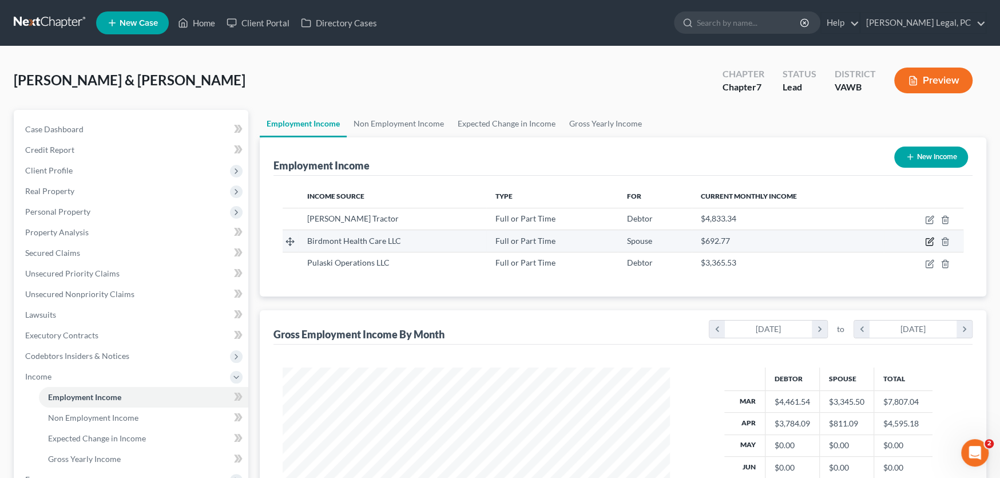
click at [927, 242] on icon "button" at bounding box center [929, 241] width 9 height 9
select select "0"
select select "9"
select select "2"
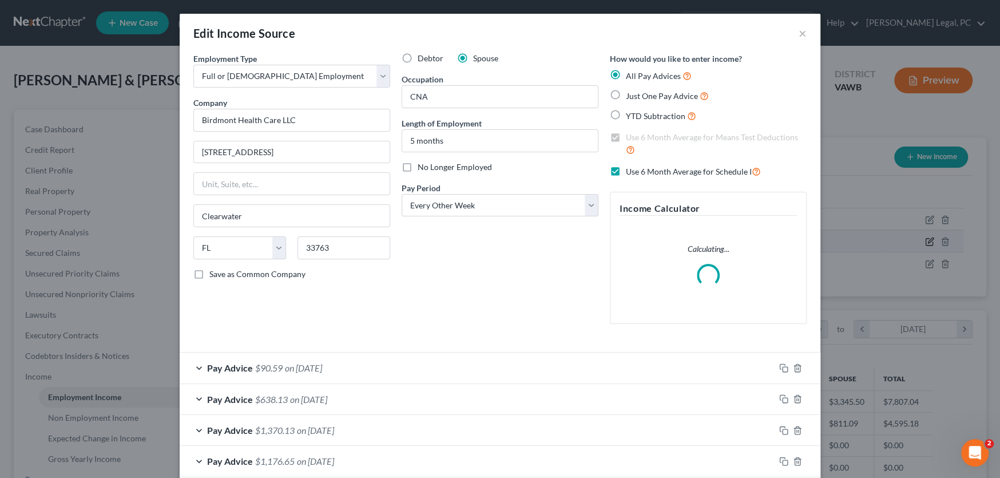
scroll to position [204, 414]
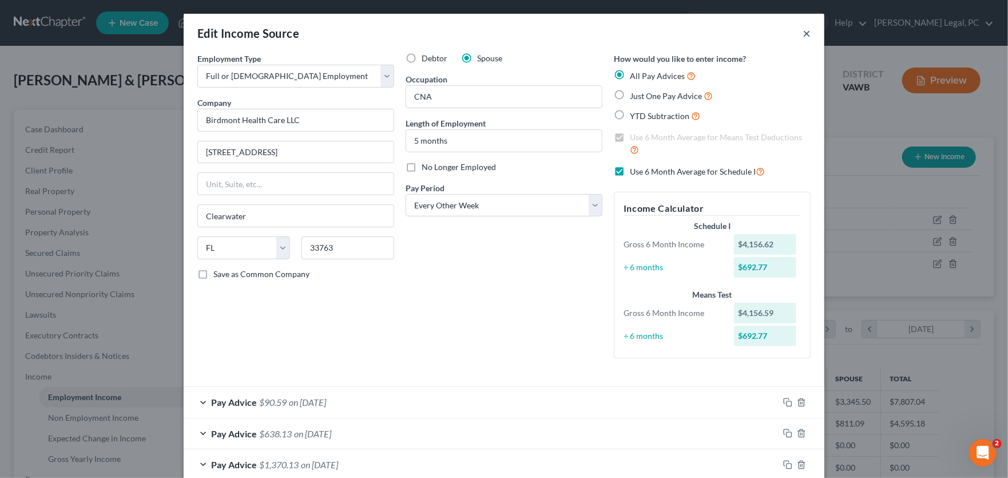
click at [803, 38] on button "×" at bounding box center [807, 33] width 8 height 14
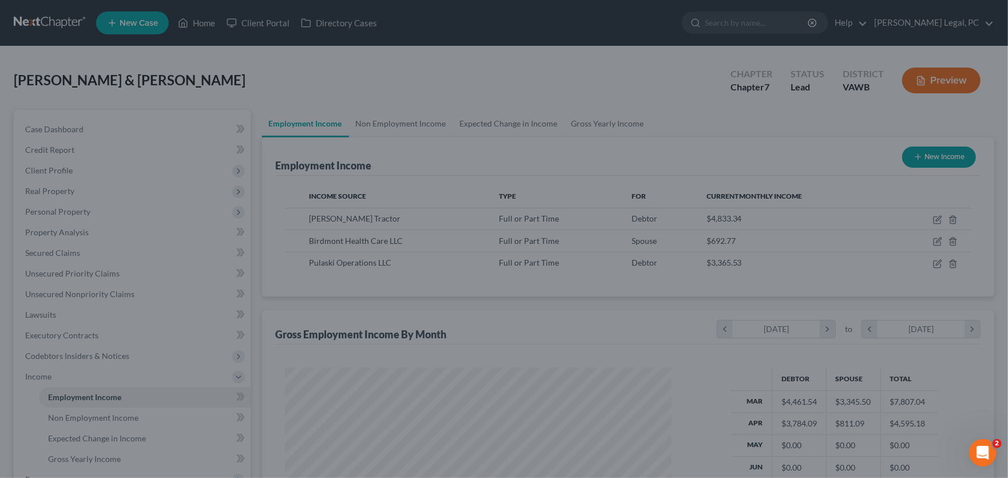
scroll to position [571849, 571643]
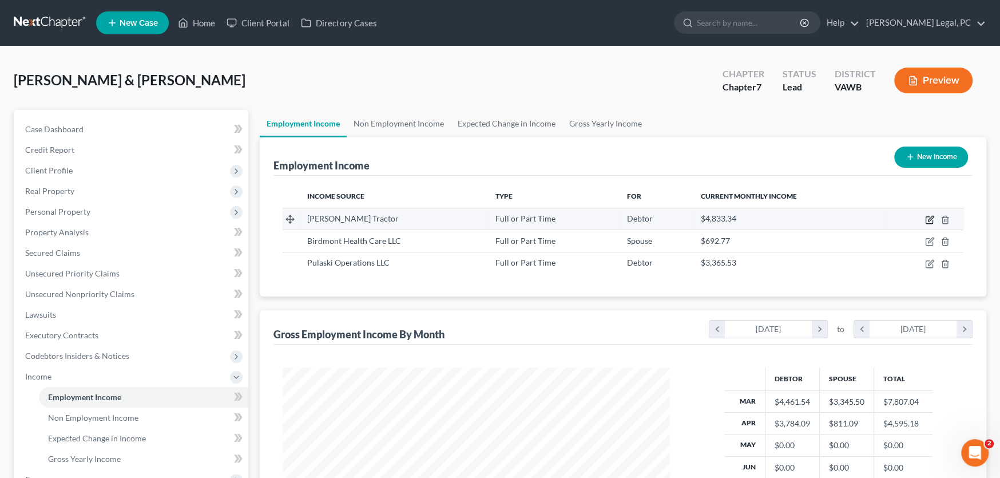
click at [929, 218] on icon "button" at bounding box center [929, 219] width 9 height 9
select select "0"
select select "48"
select select "2"
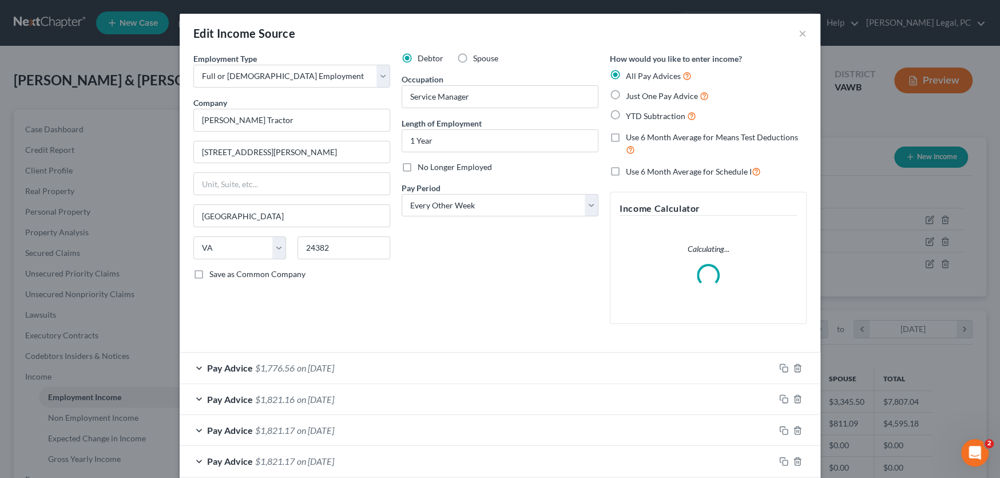
scroll to position [204, 414]
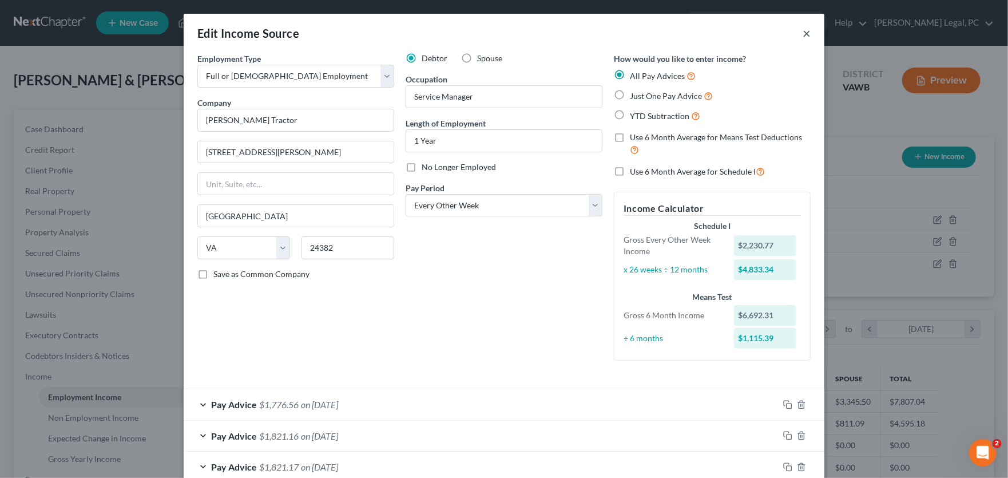
click at [803, 31] on button "×" at bounding box center [807, 33] width 8 height 14
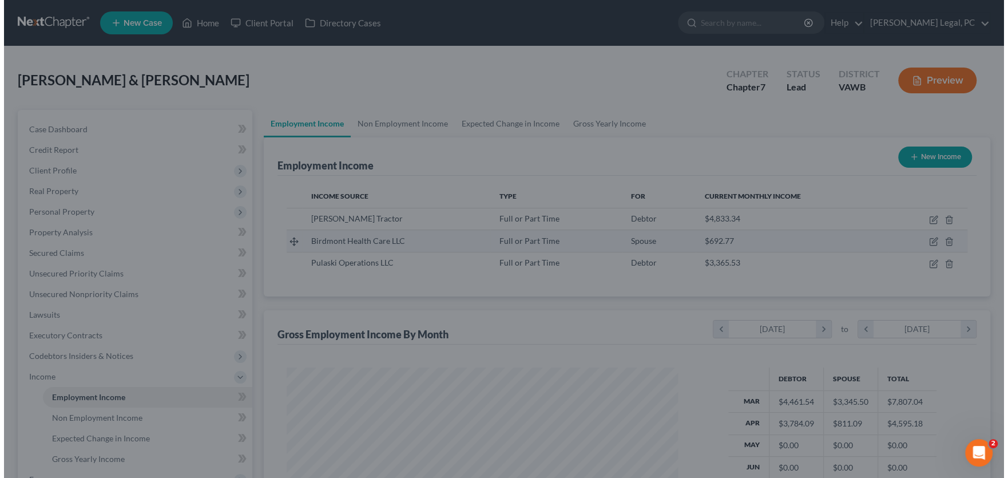
scroll to position [571849, 571643]
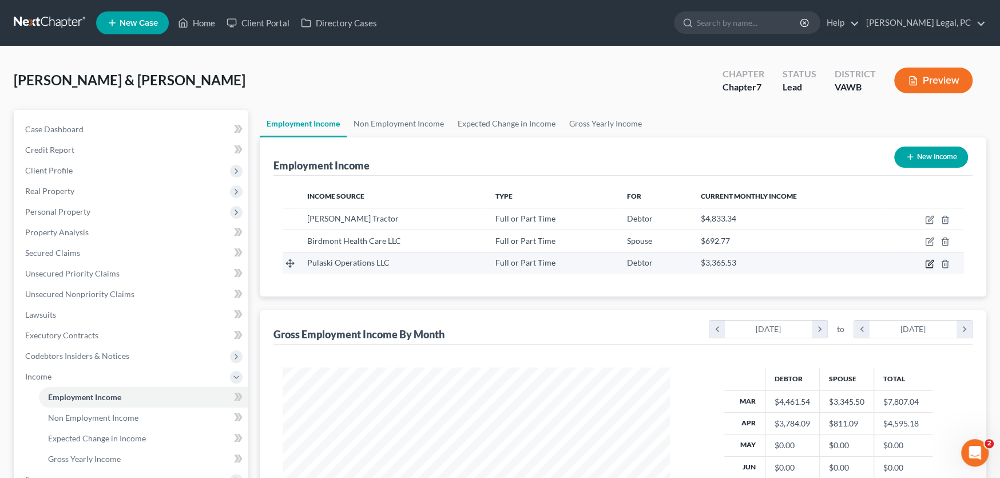
click at [928, 260] on icon "button" at bounding box center [929, 263] width 7 height 7
select select "0"
select select "48"
select select "2"
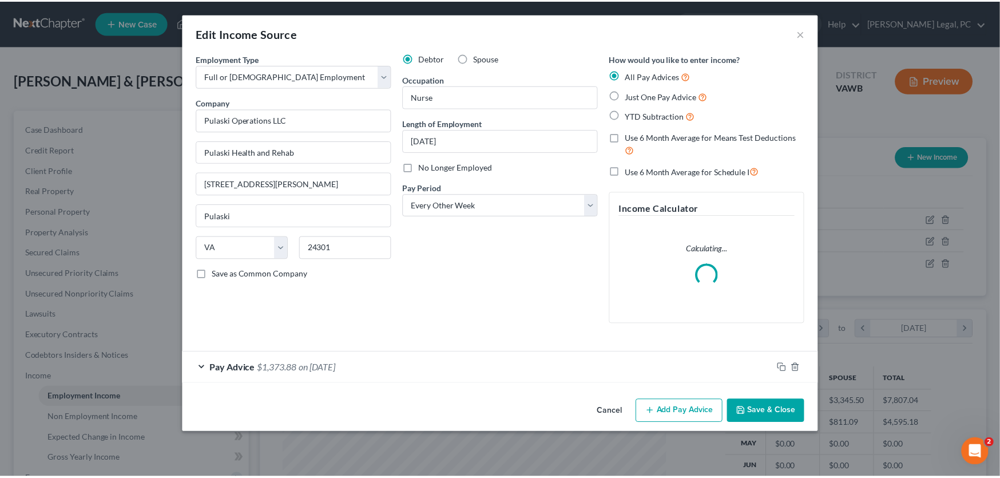
scroll to position [204, 414]
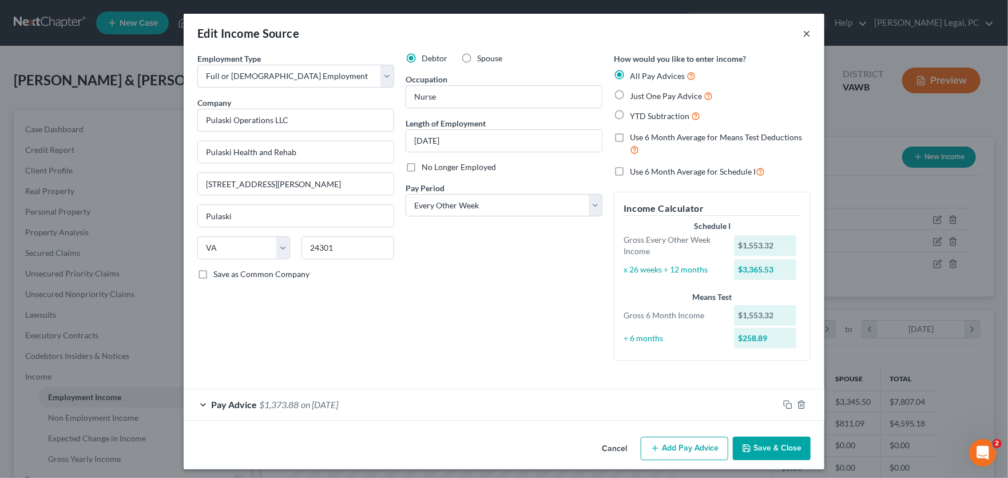
click at [803, 29] on button "×" at bounding box center [807, 33] width 8 height 14
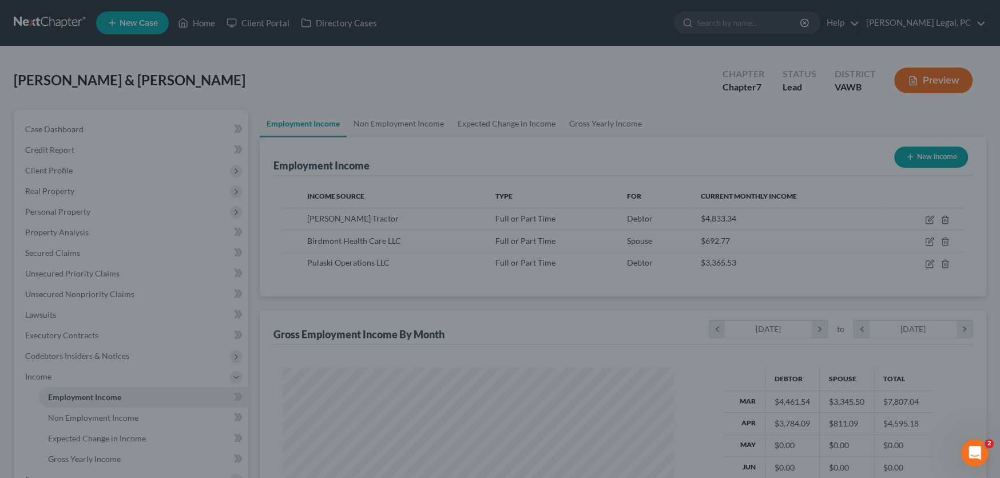
scroll to position [571849, 571643]
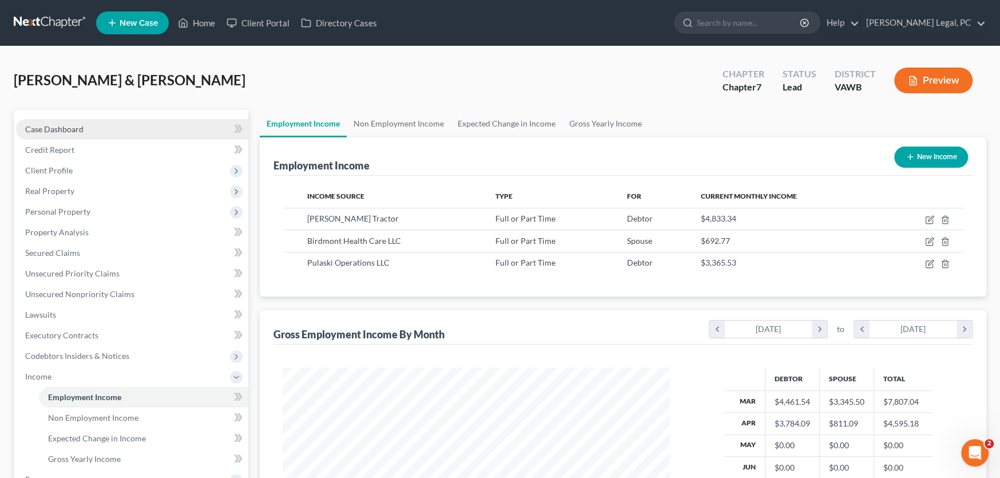
click at [44, 132] on span "Case Dashboard" at bounding box center [54, 129] width 58 height 10
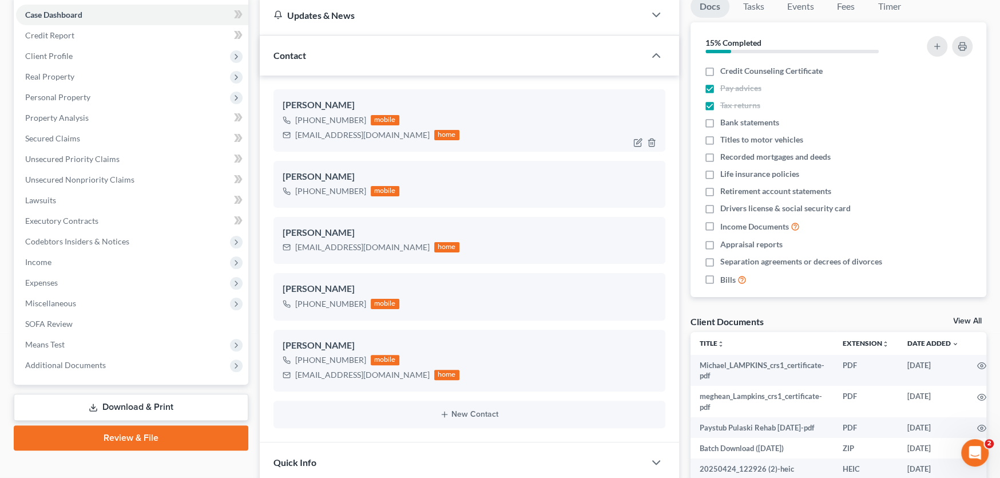
scroll to position [172, 0]
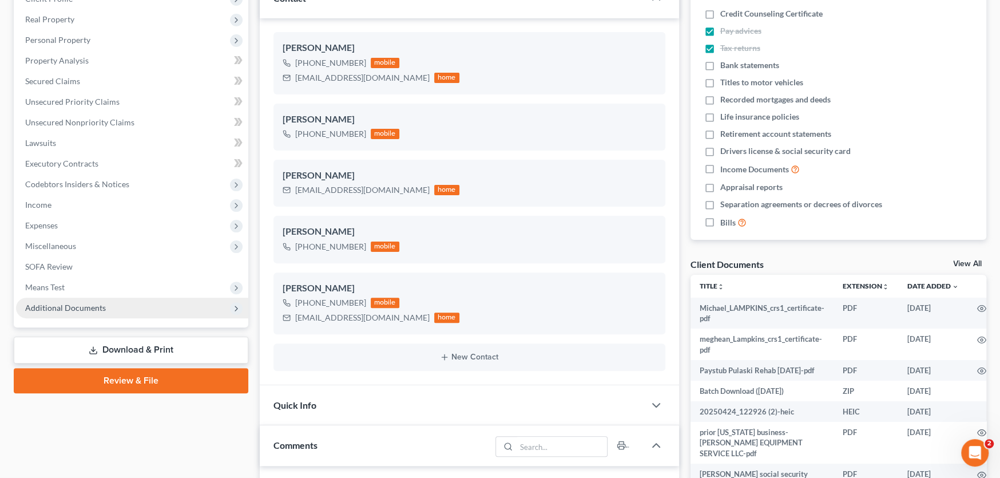
click at [73, 308] on span "Additional Documents" at bounding box center [65, 308] width 81 height 10
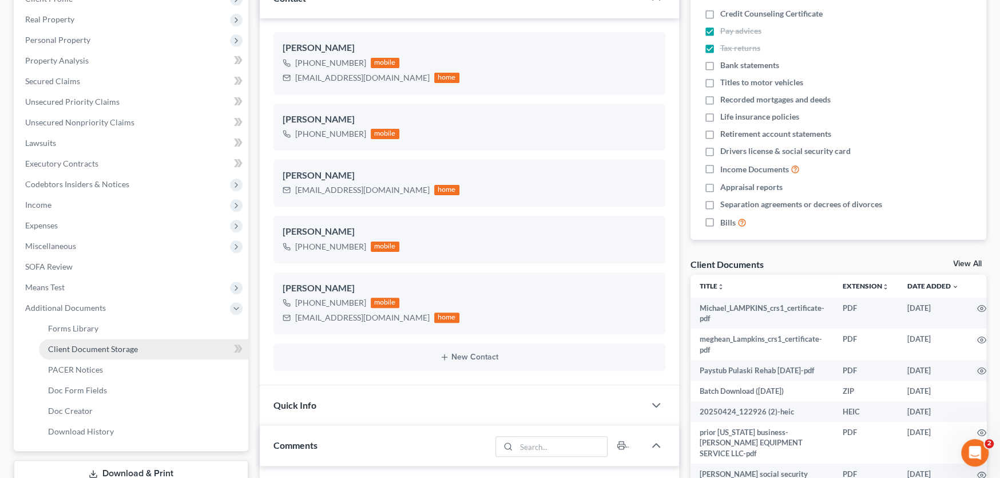
click at [90, 347] on span "Client Document Storage" at bounding box center [93, 349] width 90 height 10
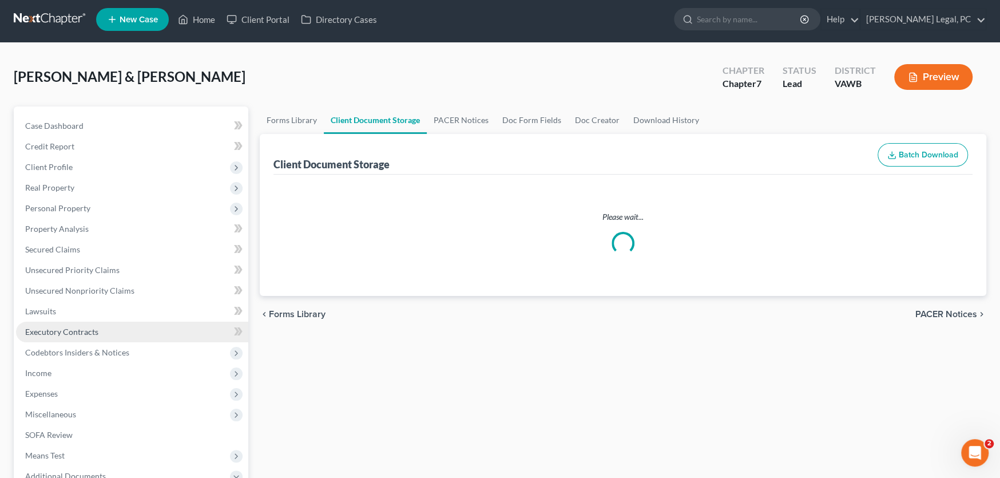
select select "0"
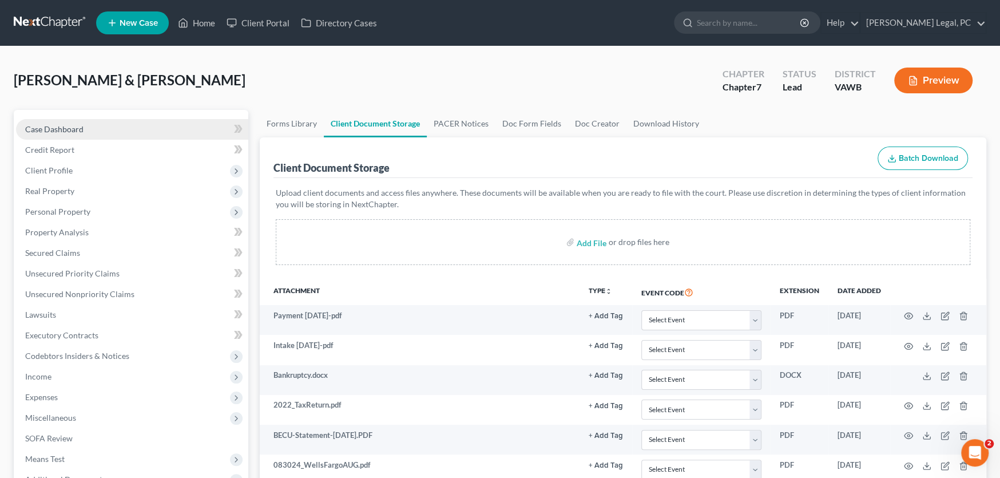
click at [62, 130] on span "Case Dashboard" at bounding box center [54, 129] width 58 height 10
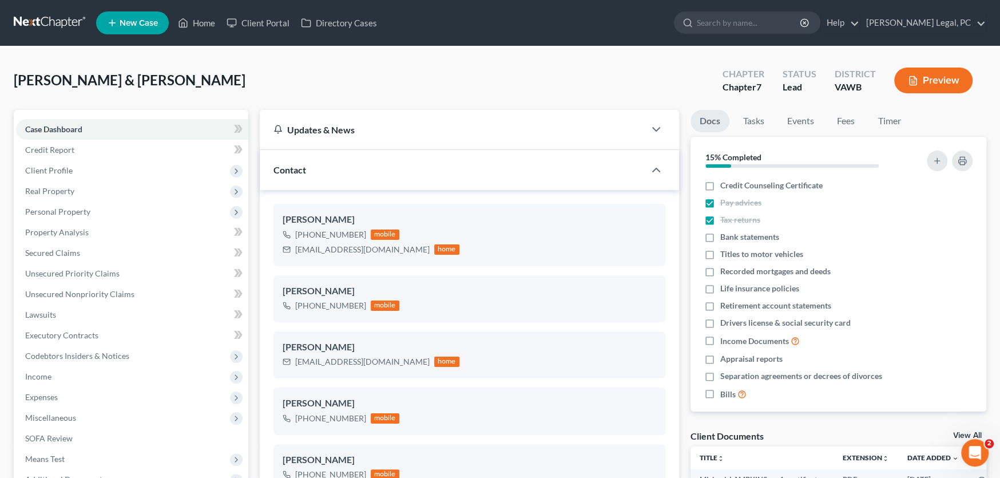
scroll to position [1572, 0]
click at [52, 21] on link at bounding box center [50, 23] width 73 height 21
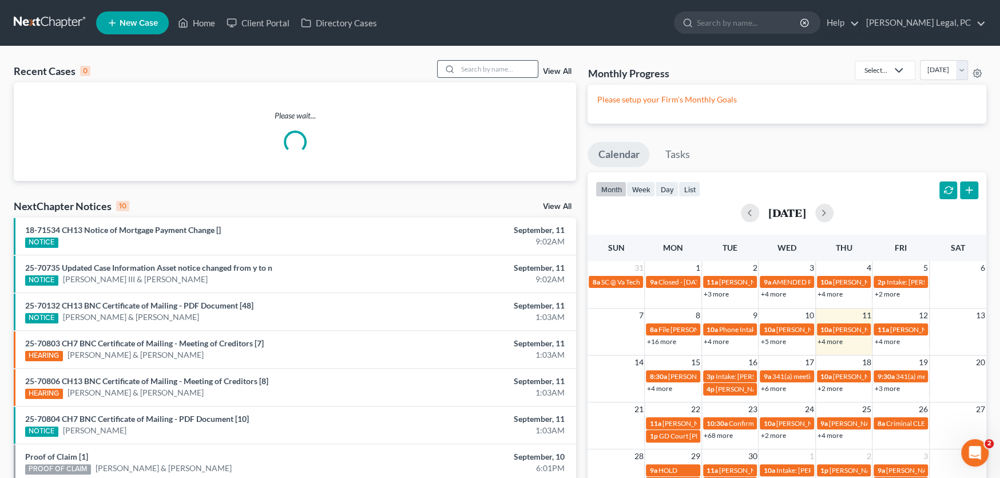
click at [461, 67] on input "search" at bounding box center [498, 69] width 80 height 17
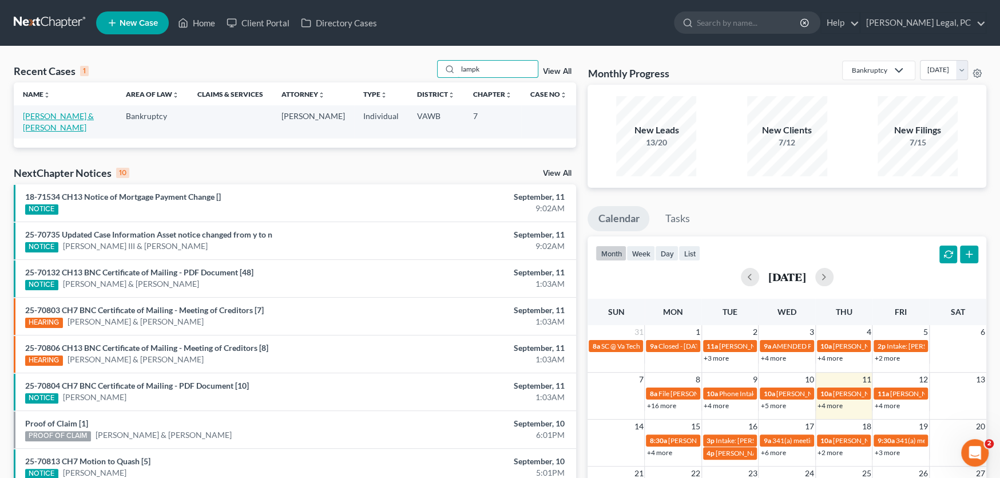
type input "lampk"
click at [45, 115] on link "[PERSON_NAME] & [PERSON_NAME]" at bounding box center [58, 121] width 71 height 21
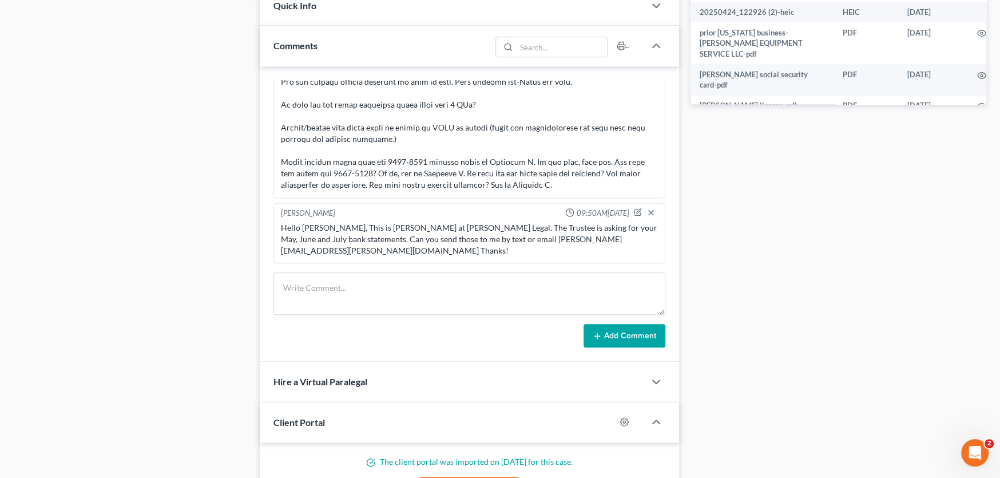
scroll to position [571, 0]
click at [334, 287] on textarea at bounding box center [469, 293] width 392 height 42
paste textarea "Hello [PERSON_NAME], This is [PERSON_NAME] at [PERSON_NAME] Legal. We are needi…"
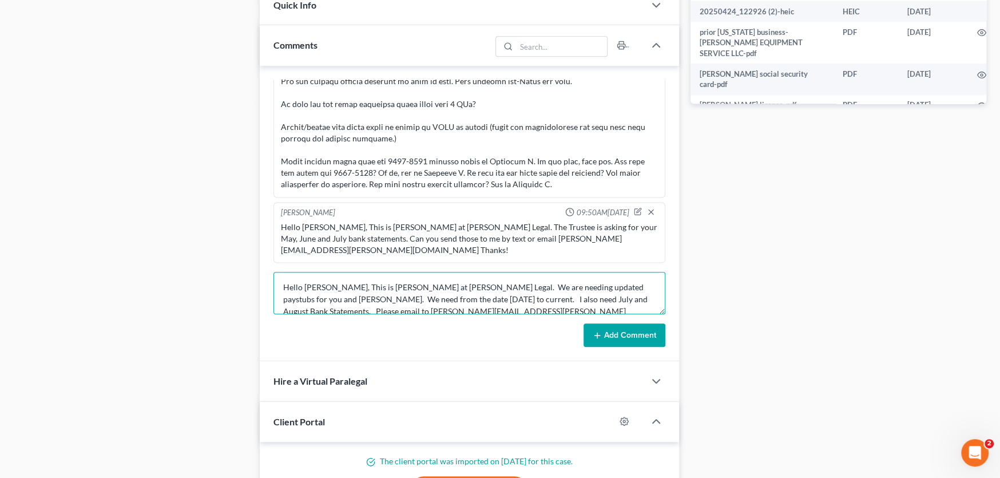
scroll to position [2, 0]
type textarea "Hello [PERSON_NAME], This is [PERSON_NAME] at [PERSON_NAME] Legal. We are needi…"
click at [640, 336] on button "Add Comment" at bounding box center [624, 335] width 82 height 24
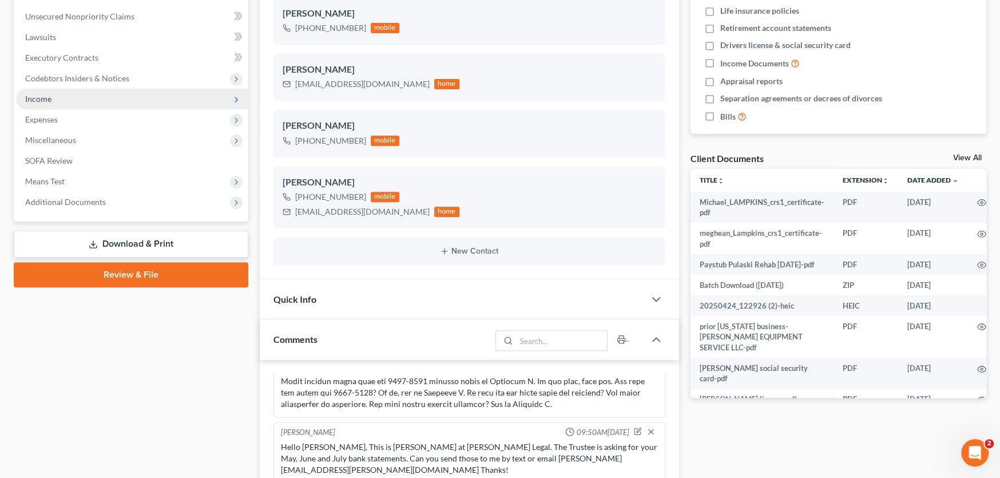
scroll to position [0, 0]
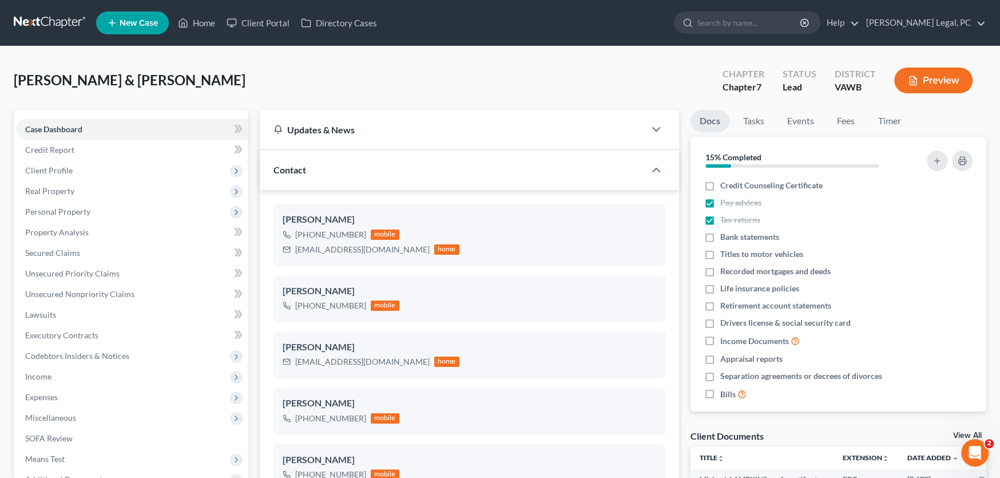
click at [59, 23] on link at bounding box center [50, 23] width 73 height 21
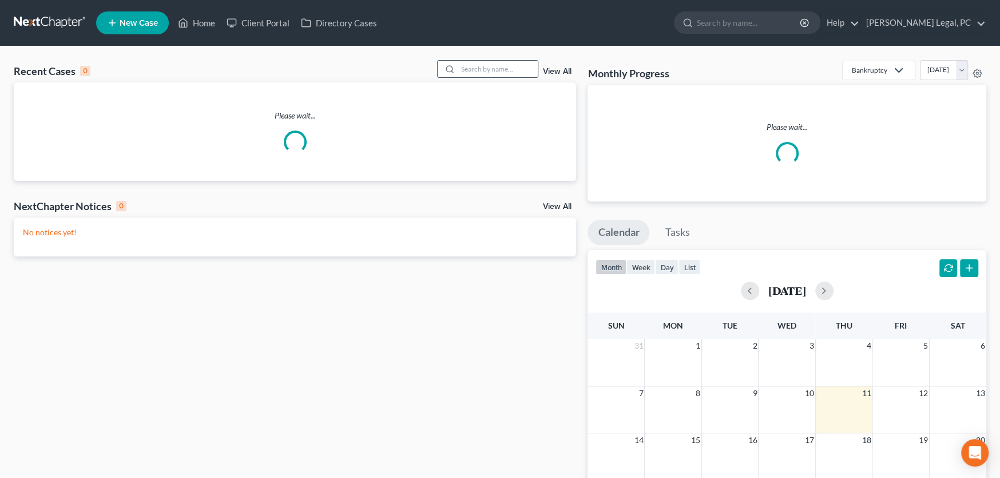
click at [494, 69] on input "search" at bounding box center [498, 69] width 80 height 17
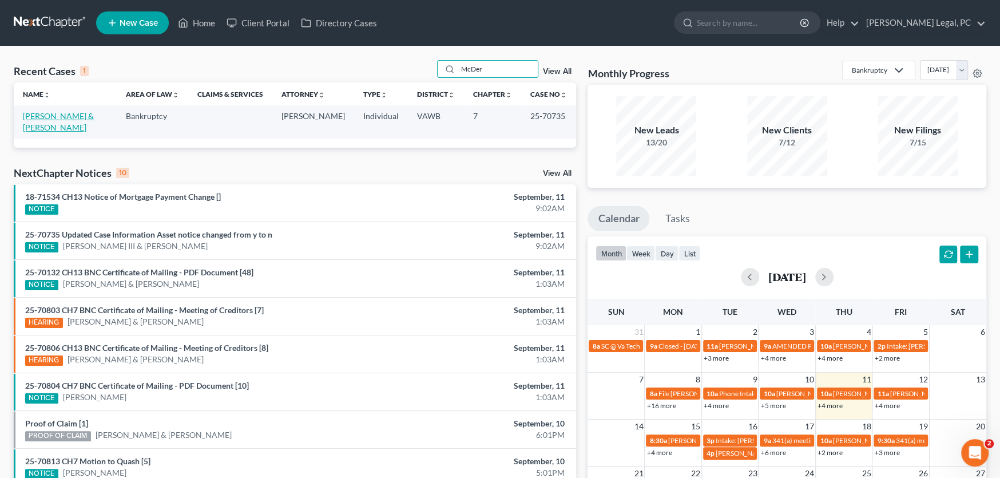
type input "McDer"
click at [72, 118] on link "[PERSON_NAME] & [PERSON_NAME]" at bounding box center [58, 121] width 71 height 21
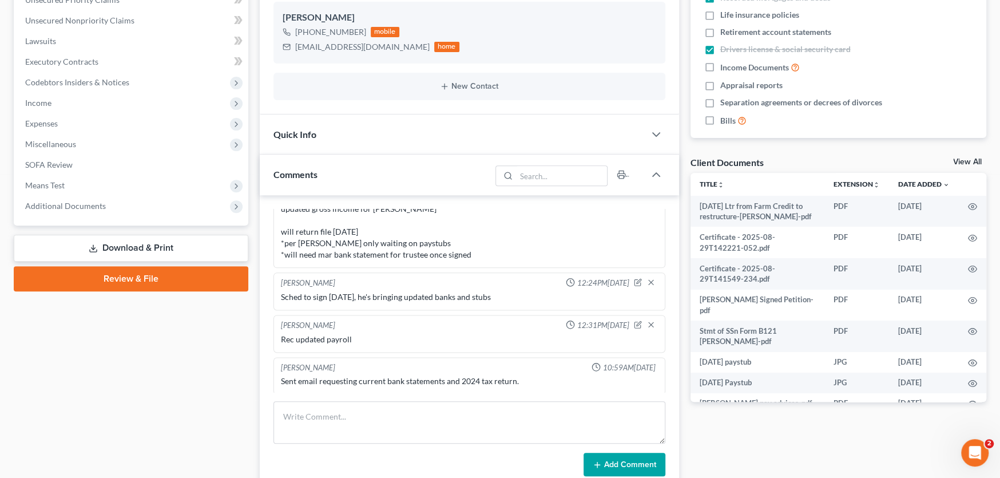
scroll to position [285, 0]
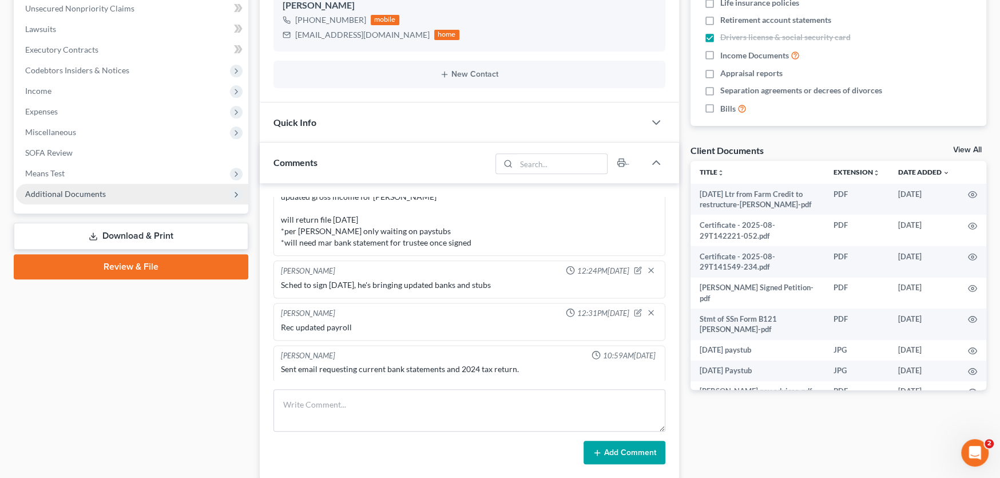
click at [88, 197] on span "Additional Documents" at bounding box center [132, 194] width 232 height 21
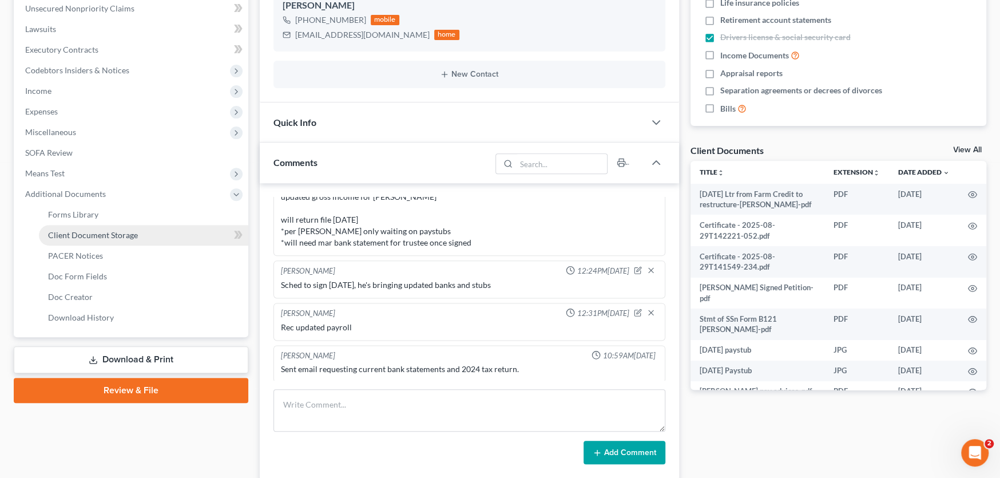
click at [89, 234] on span "Client Document Storage" at bounding box center [93, 235] width 90 height 10
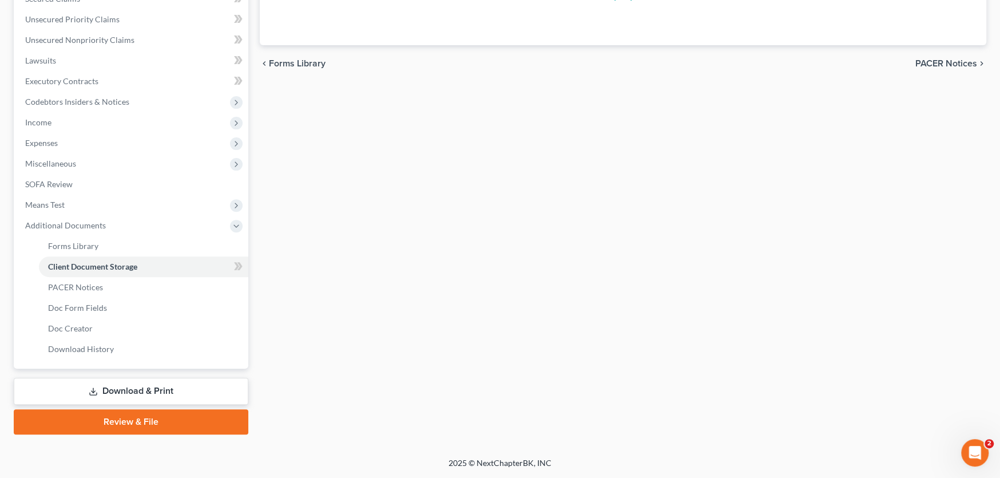
scroll to position [96, 0]
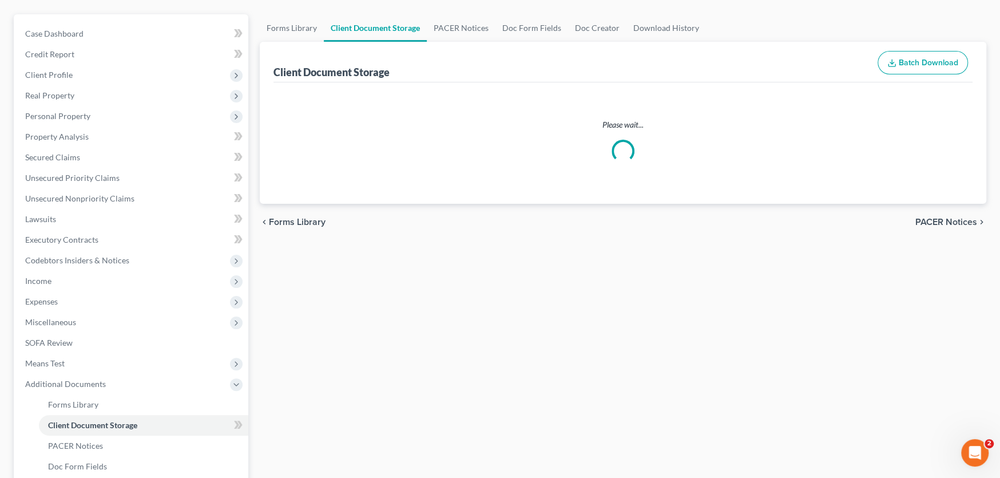
select select "0"
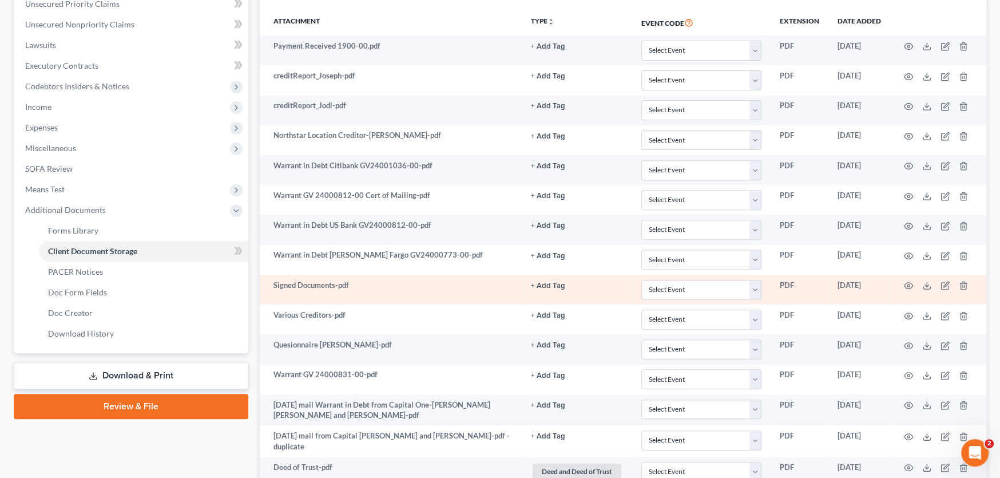
scroll to position [0, 0]
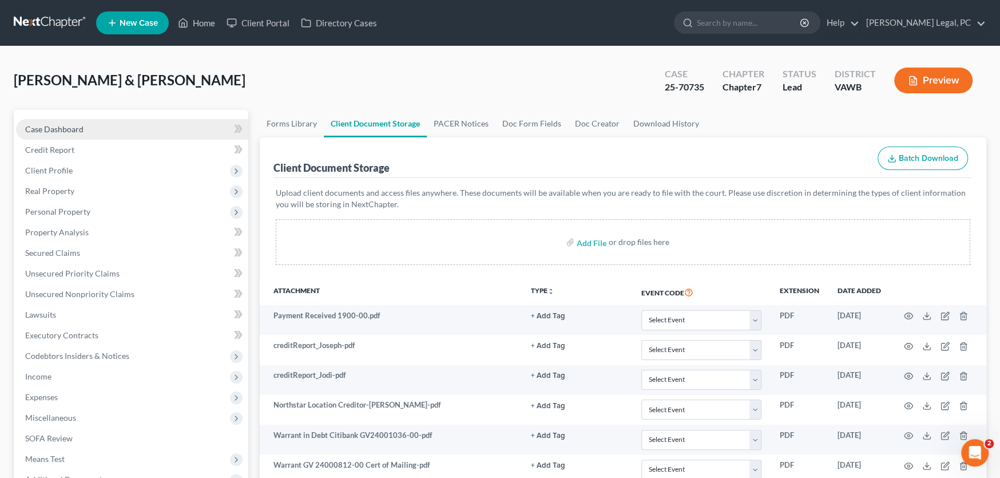
select select "0"
click at [61, 23] on link at bounding box center [50, 23] width 73 height 21
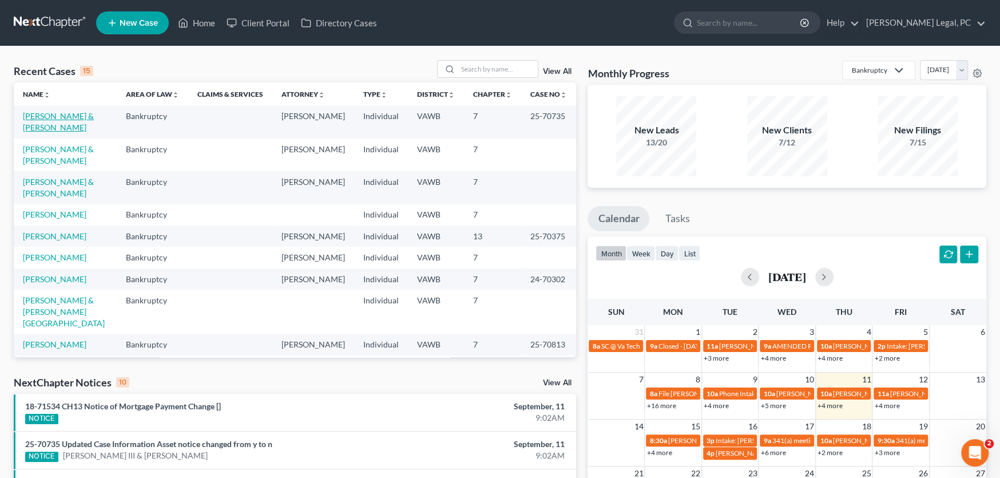
click at [73, 115] on link "[PERSON_NAME] & [PERSON_NAME]" at bounding box center [58, 121] width 71 height 21
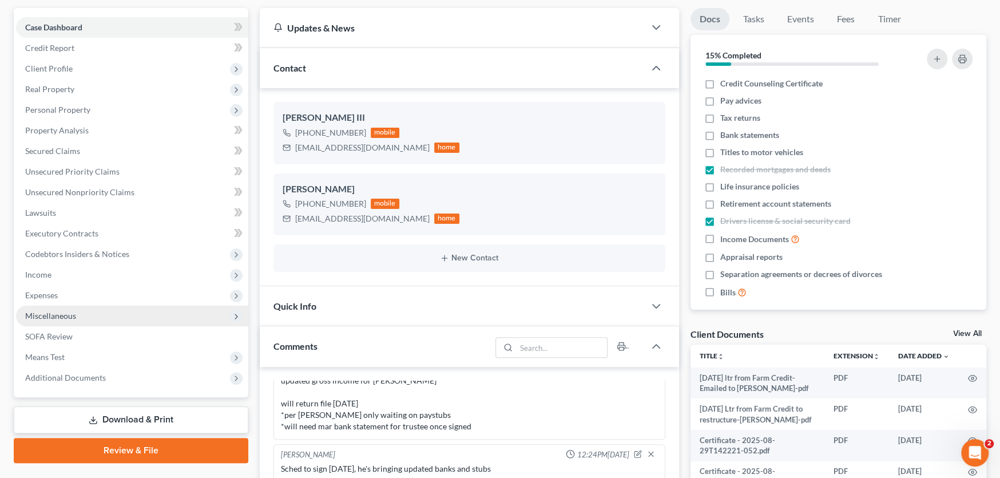
scroll to position [285, 0]
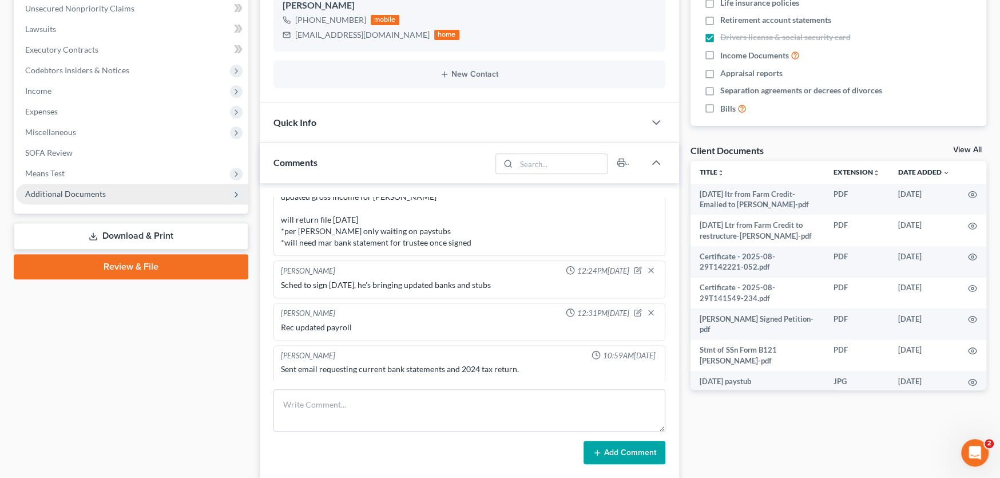
click at [70, 194] on span "Additional Documents" at bounding box center [65, 194] width 81 height 10
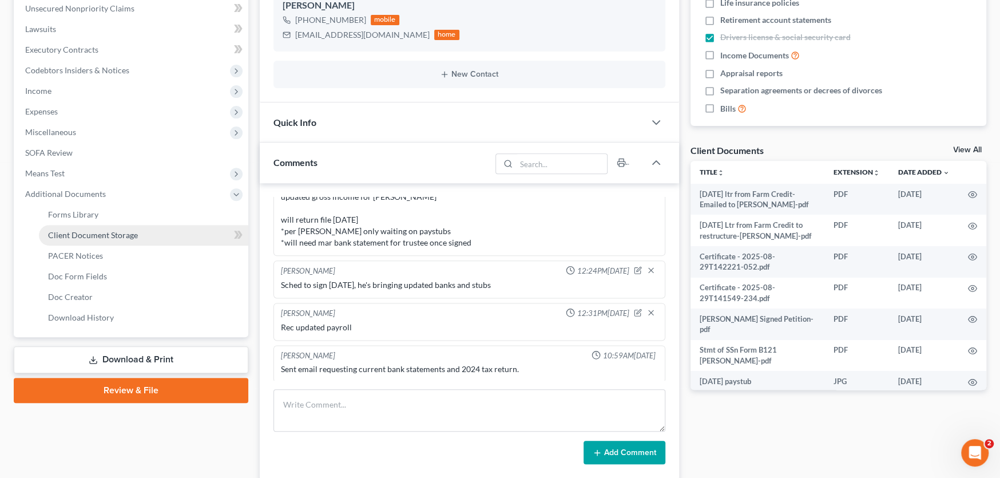
click at [70, 227] on link "Client Document Storage" at bounding box center [143, 235] width 209 height 21
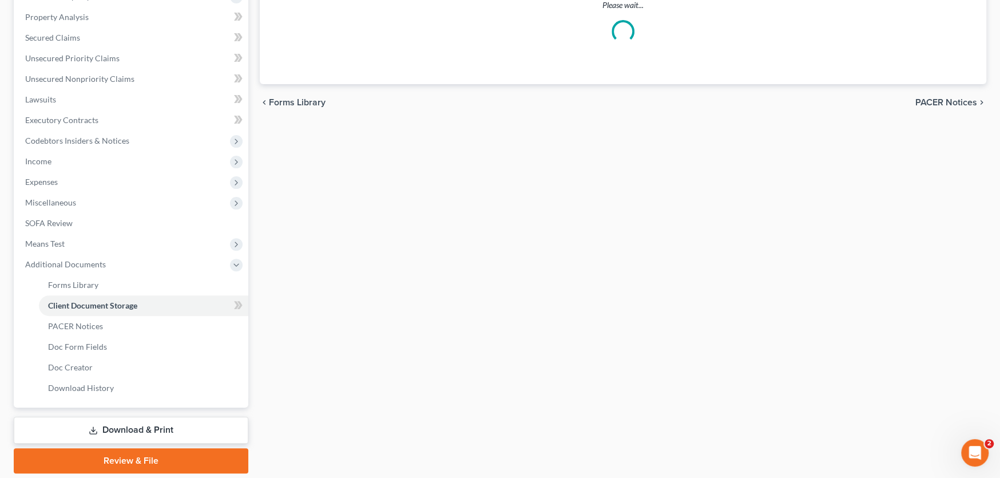
scroll to position [34, 0]
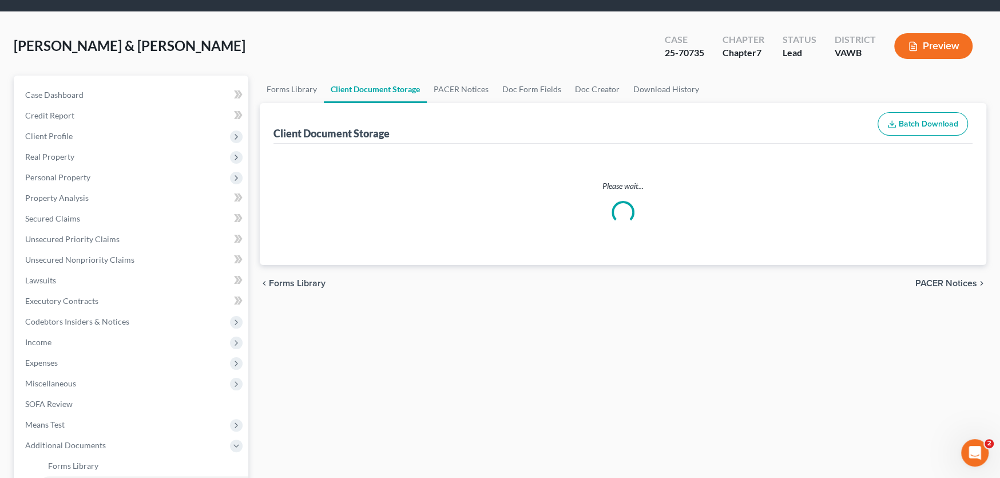
select select "0"
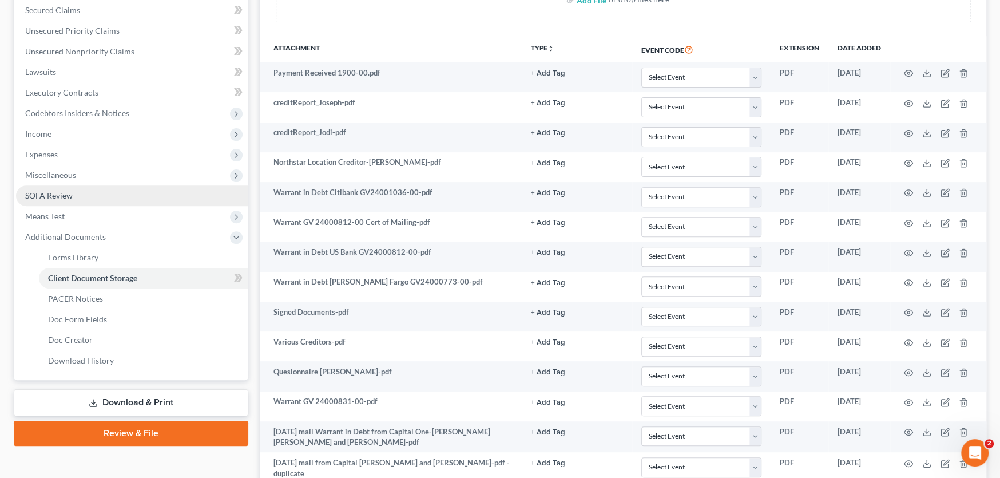
scroll to position [242, 0]
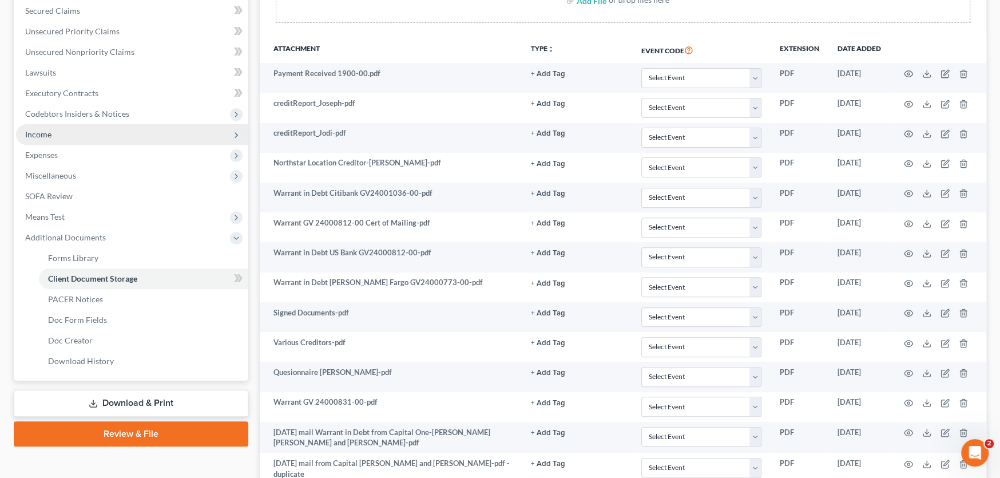
click at [44, 138] on span "Income" at bounding box center [132, 134] width 232 height 21
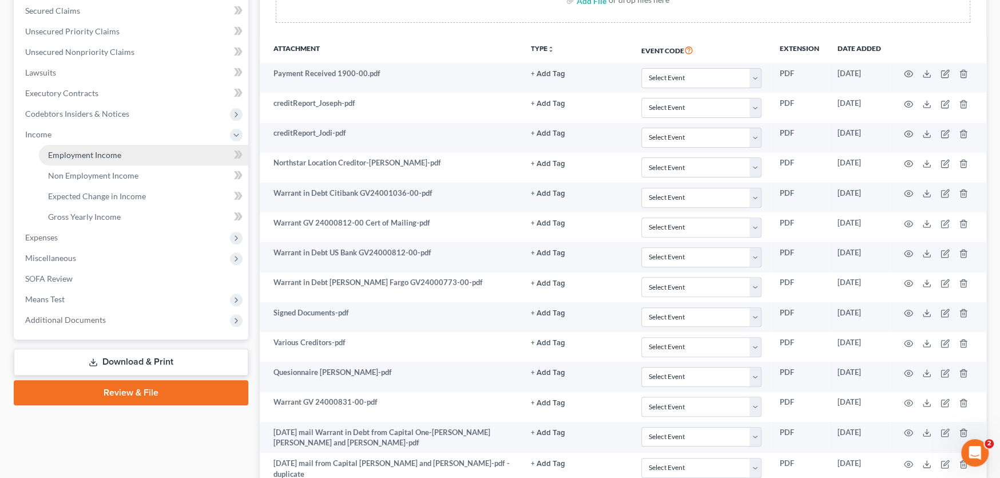
click at [62, 151] on span "Employment Income" at bounding box center [84, 155] width 73 height 10
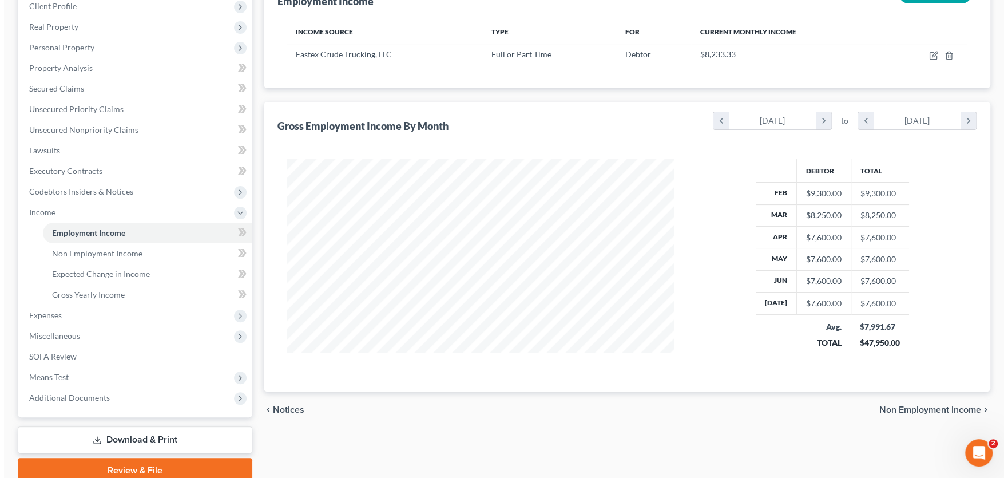
scroll to position [39, 0]
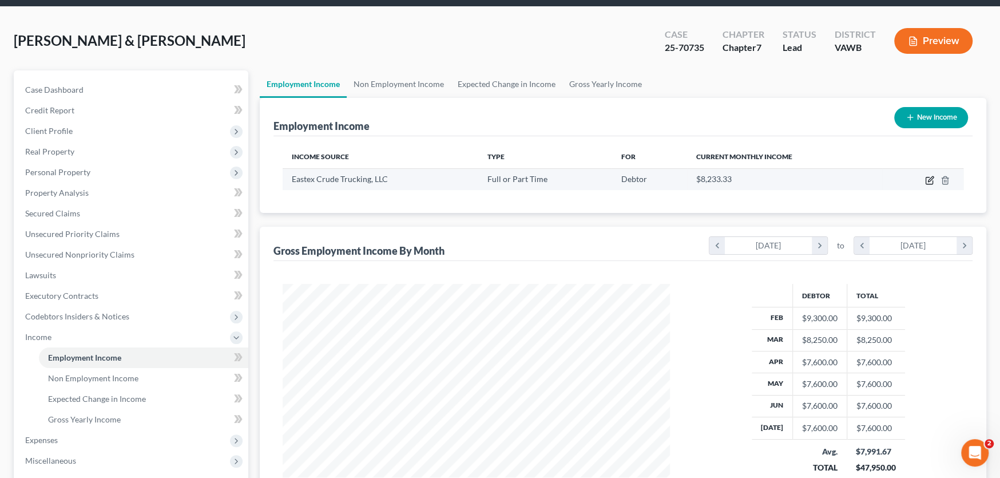
click at [931, 180] on icon "button" at bounding box center [929, 180] width 9 height 9
select select "0"
select select "45"
select select "2"
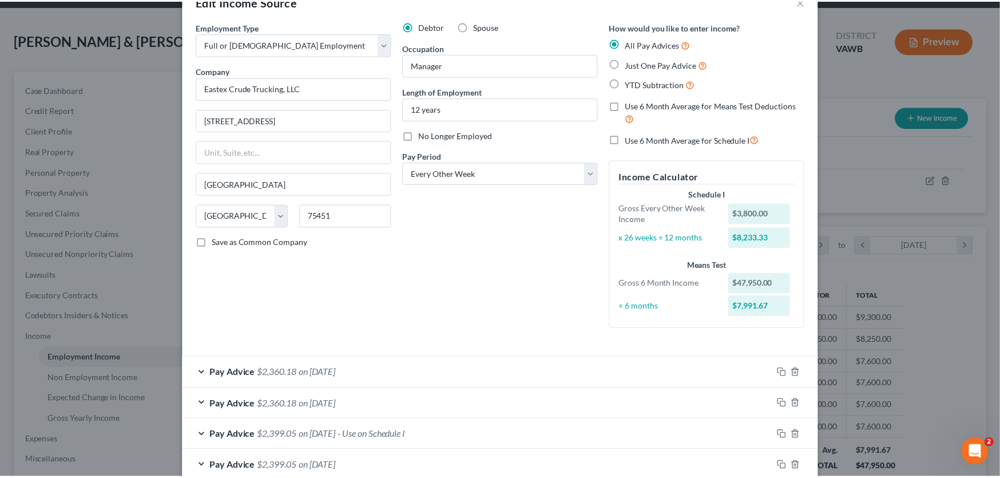
scroll to position [0, 0]
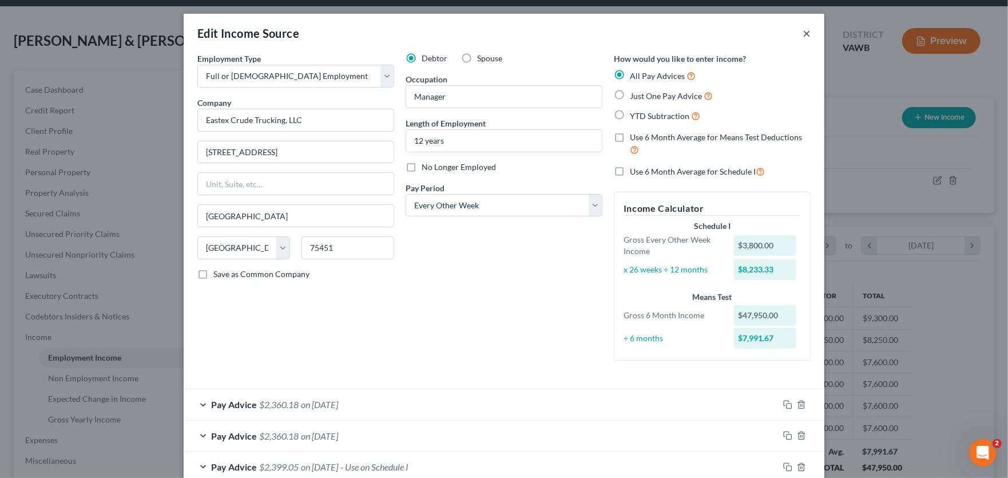
click at [803, 30] on button "×" at bounding box center [807, 33] width 8 height 14
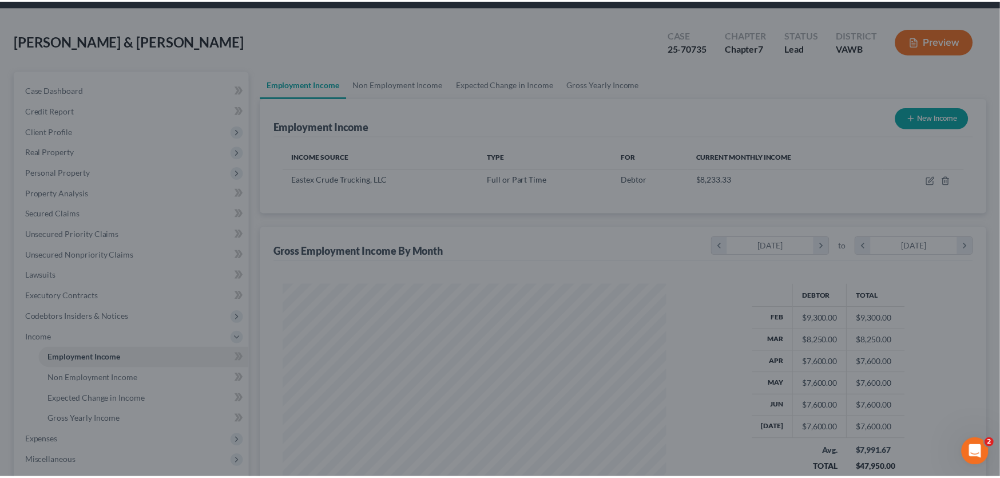
scroll to position [571849, 571643]
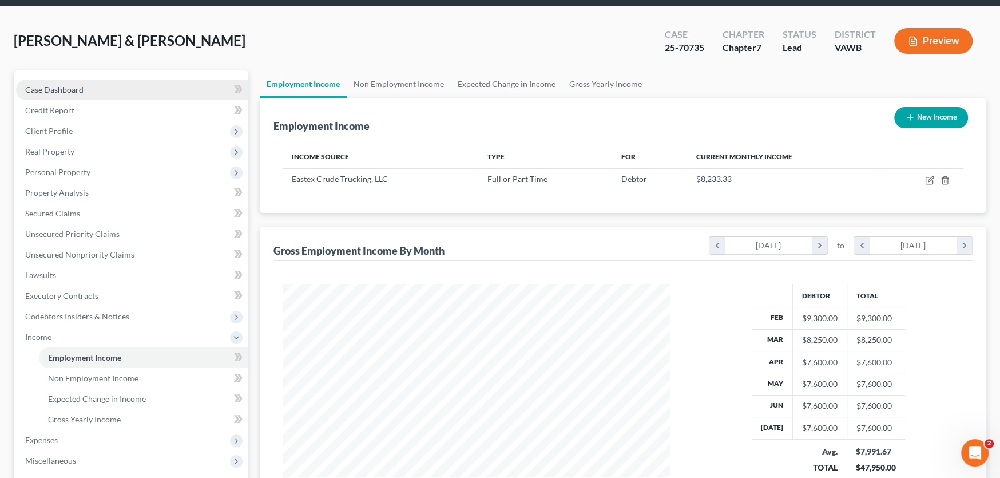
click at [50, 91] on span "Case Dashboard" at bounding box center [54, 90] width 58 height 10
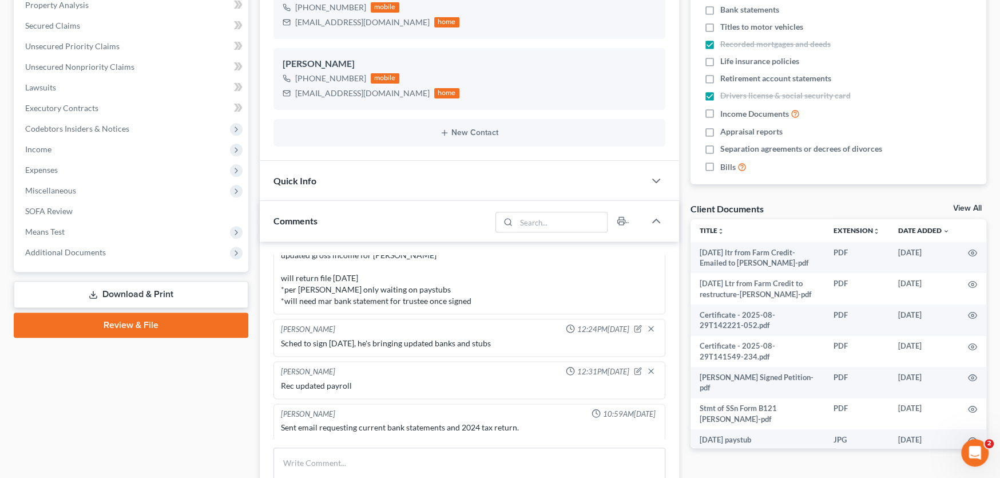
scroll to position [229, 0]
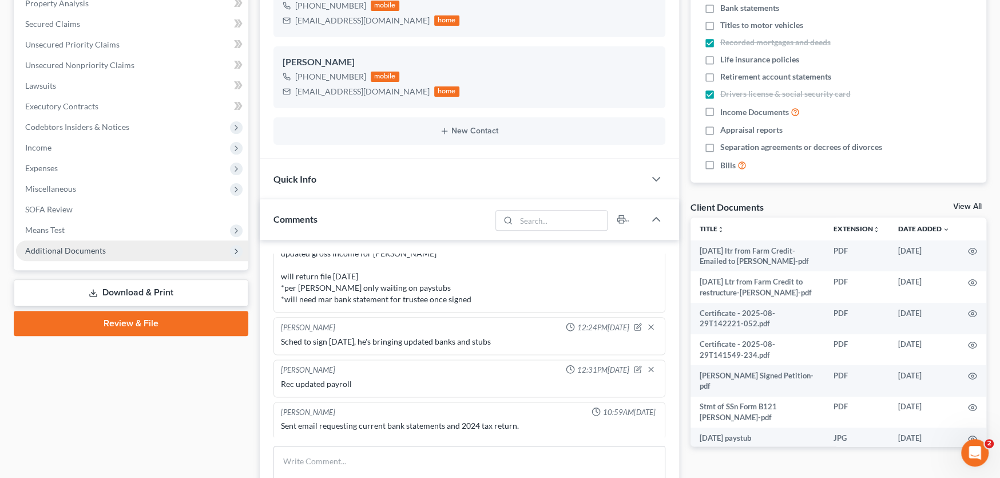
click at [67, 248] on span "Additional Documents" at bounding box center [65, 250] width 81 height 10
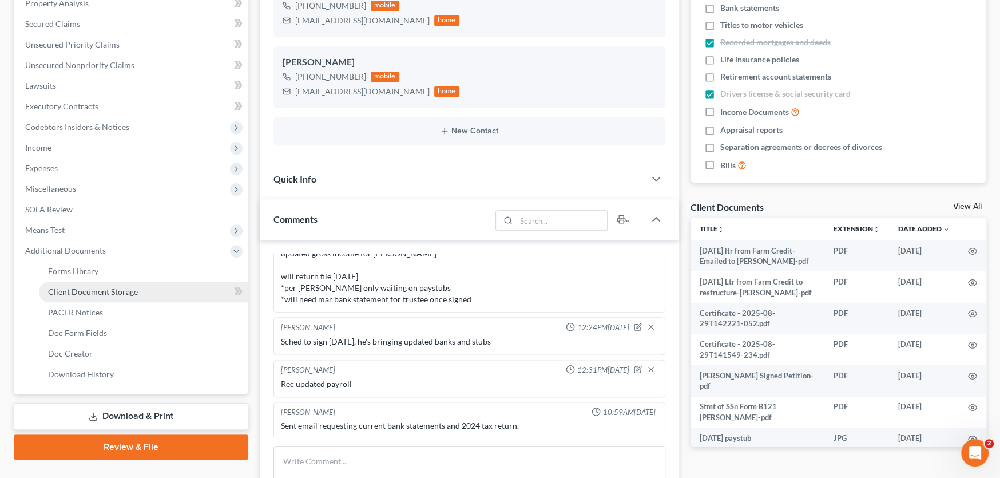
click at [90, 288] on span "Client Document Storage" at bounding box center [93, 292] width 90 height 10
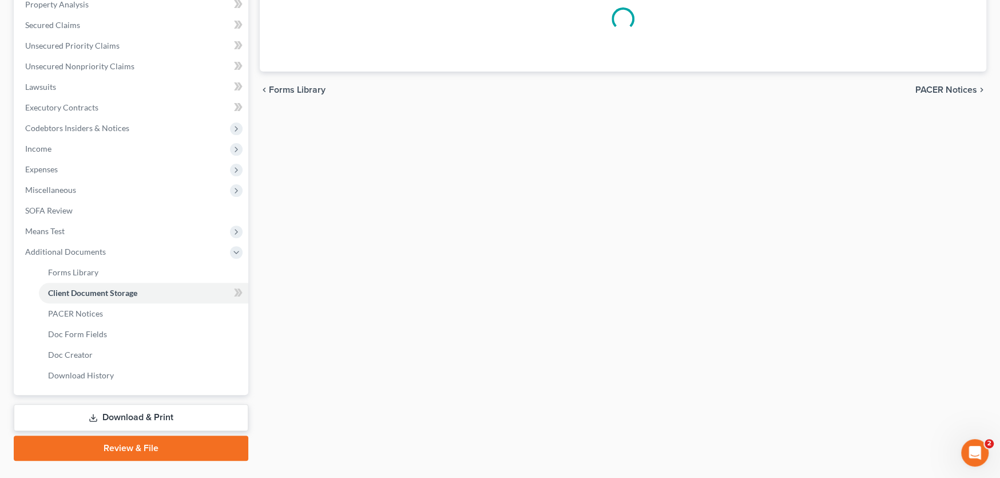
scroll to position [59, 0]
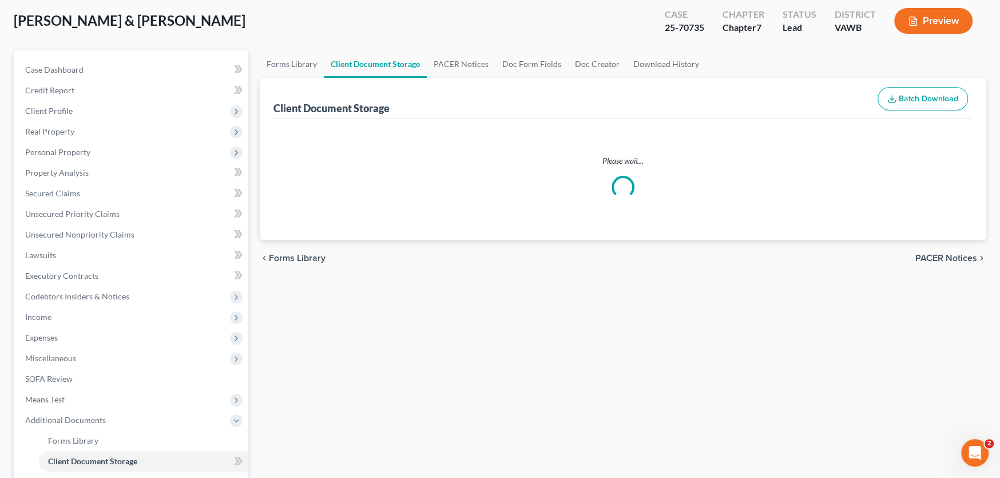
select select "0"
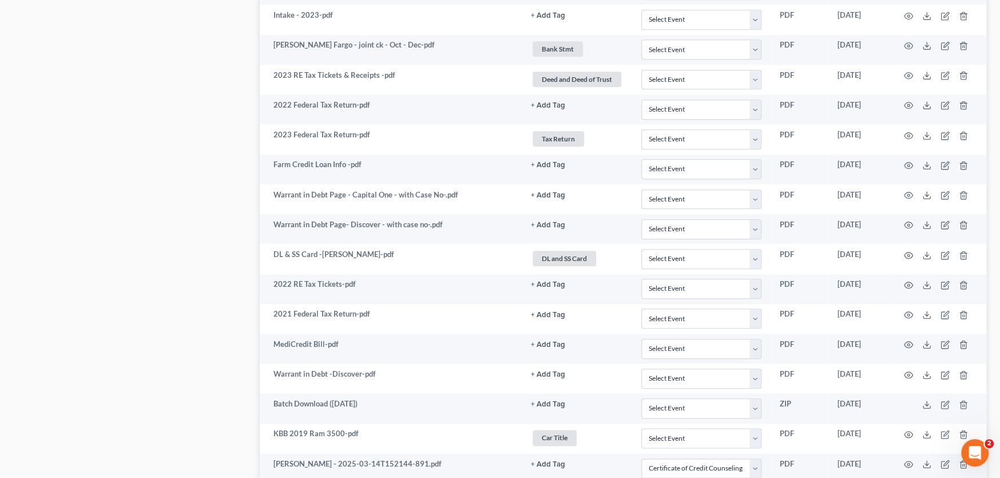
scroll to position [871, 0]
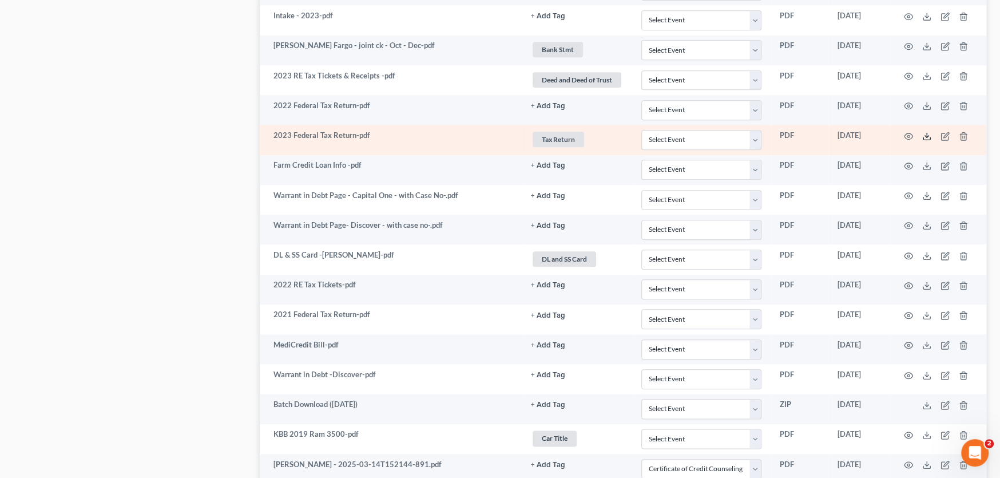
click at [922, 132] on icon at bounding box center [926, 136] width 9 height 9
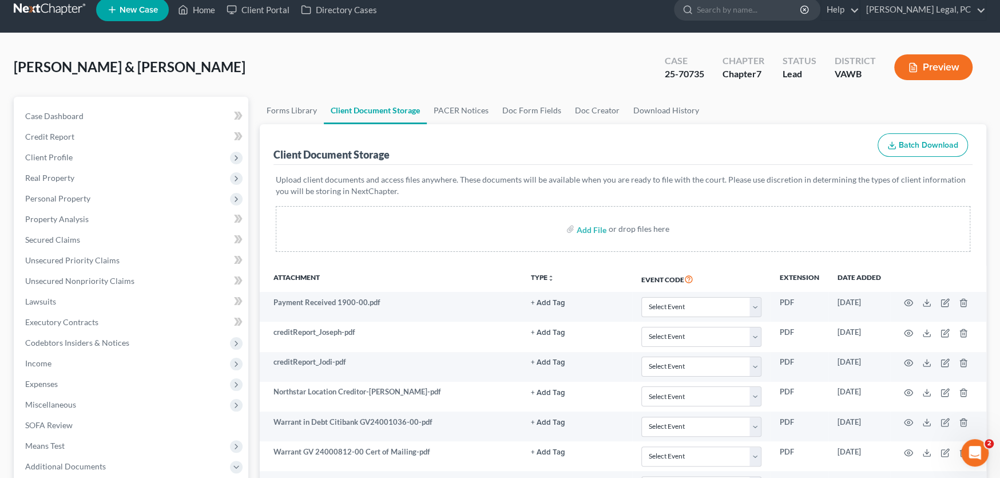
scroll to position [0, 0]
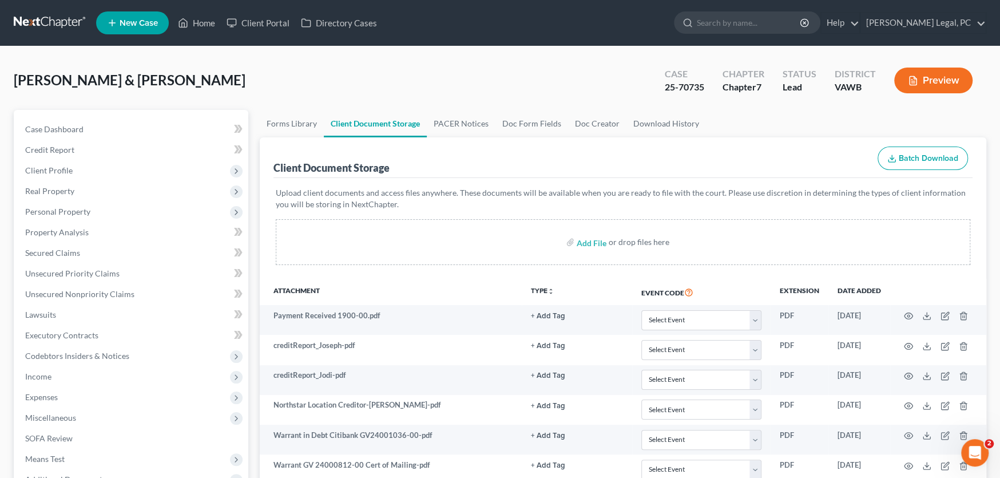
select select "0"
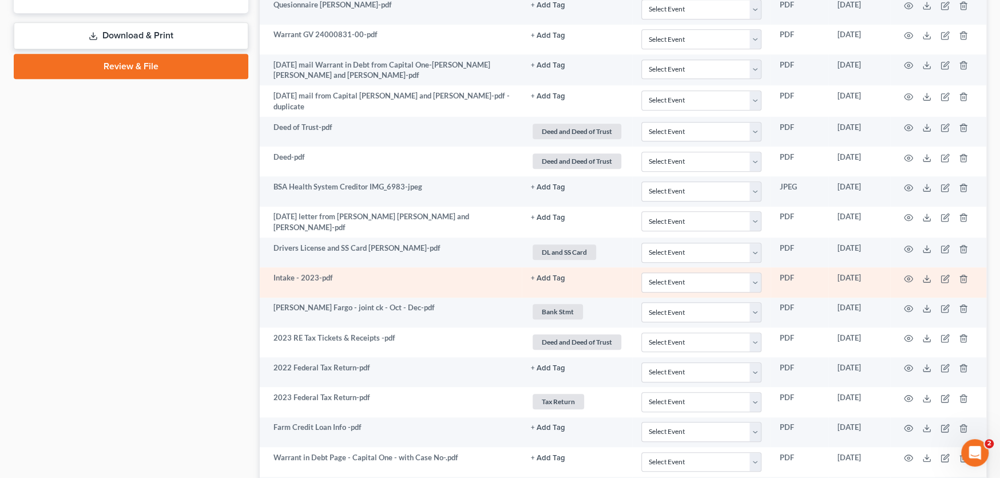
scroll to position [629, 0]
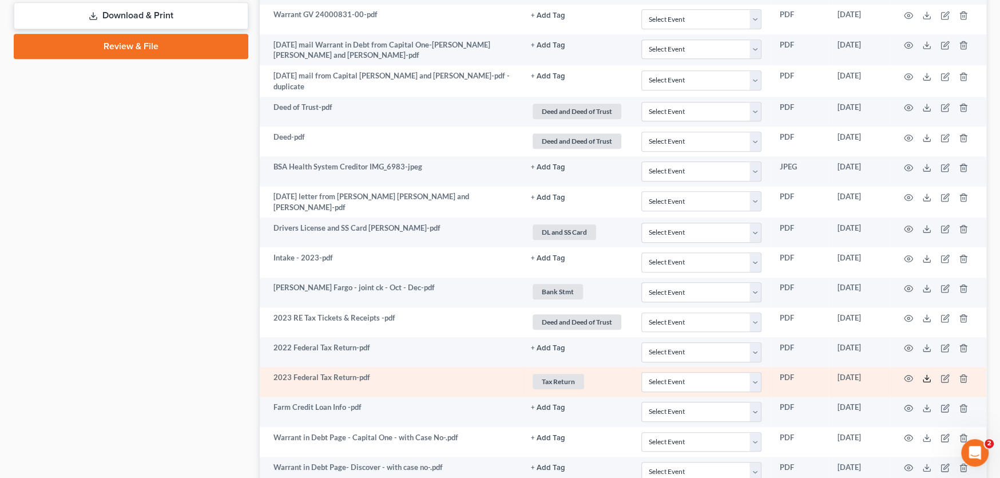
click at [924, 374] on icon at bounding box center [926, 378] width 9 height 9
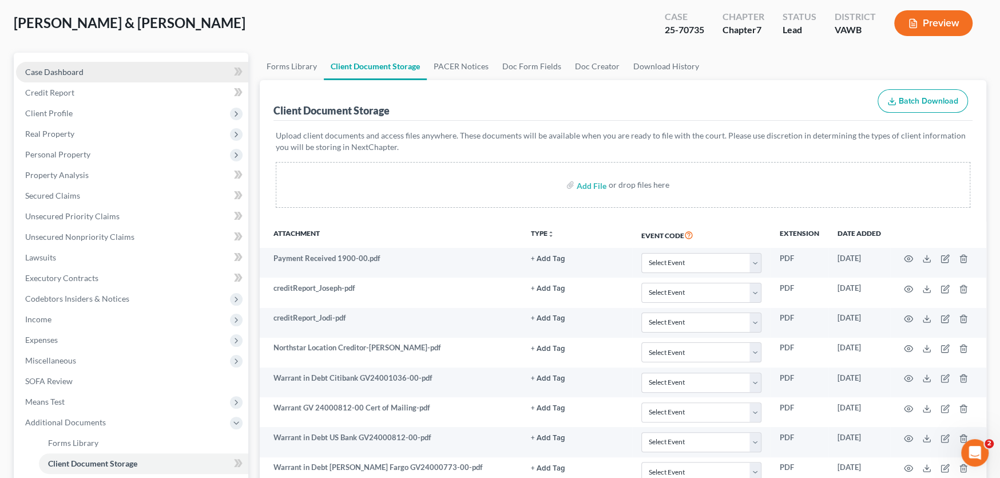
scroll to position [0, 0]
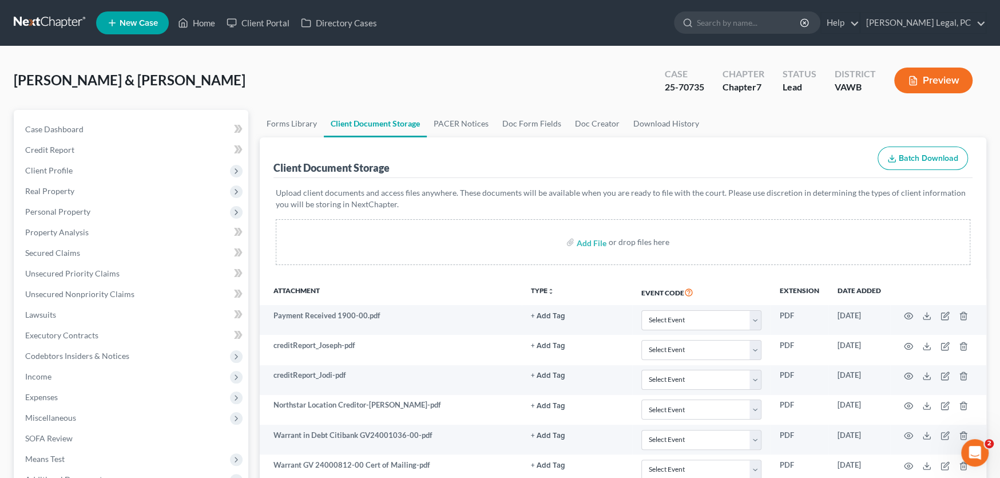
click at [57, 19] on link at bounding box center [50, 23] width 73 height 21
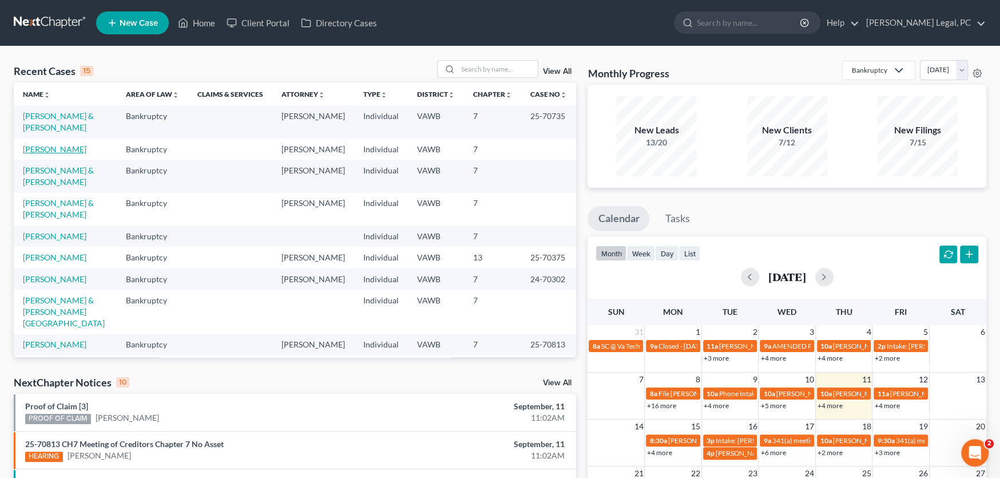
click at [58, 144] on link "[PERSON_NAME]" at bounding box center [54, 149] width 63 height 10
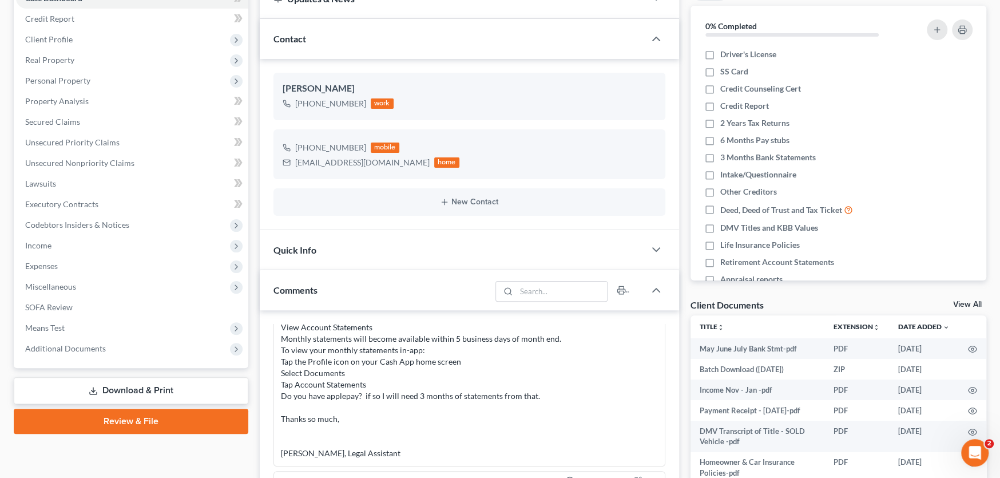
scroll to position [172, 0]
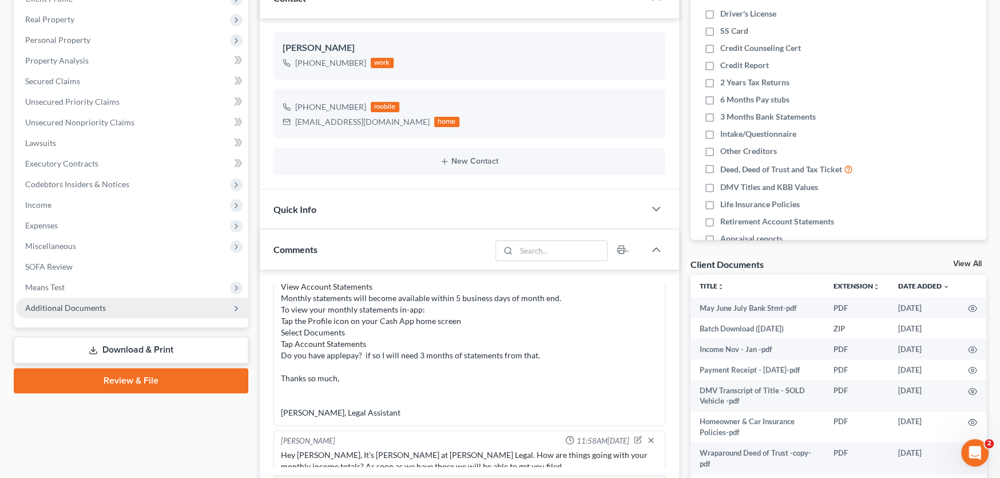
click at [82, 300] on span "Additional Documents" at bounding box center [132, 307] width 232 height 21
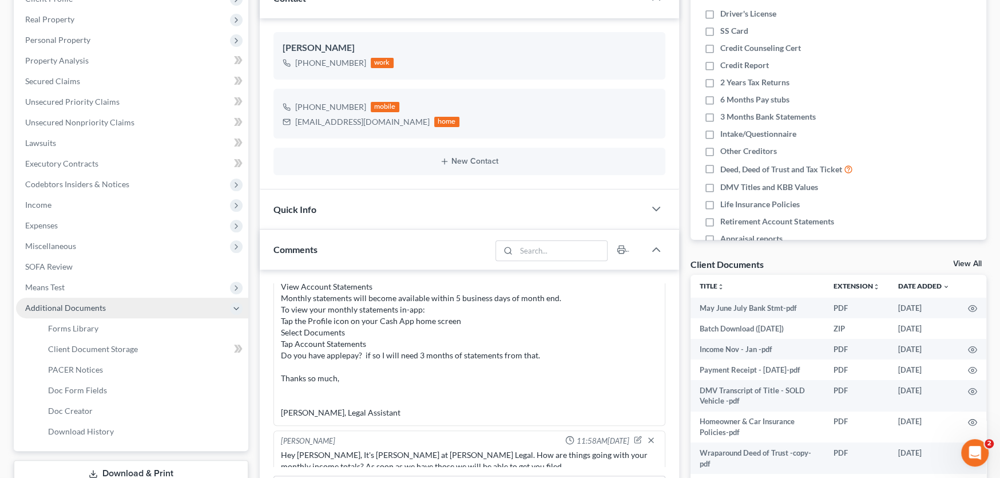
click at [82, 300] on span "Additional Documents" at bounding box center [132, 307] width 232 height 21
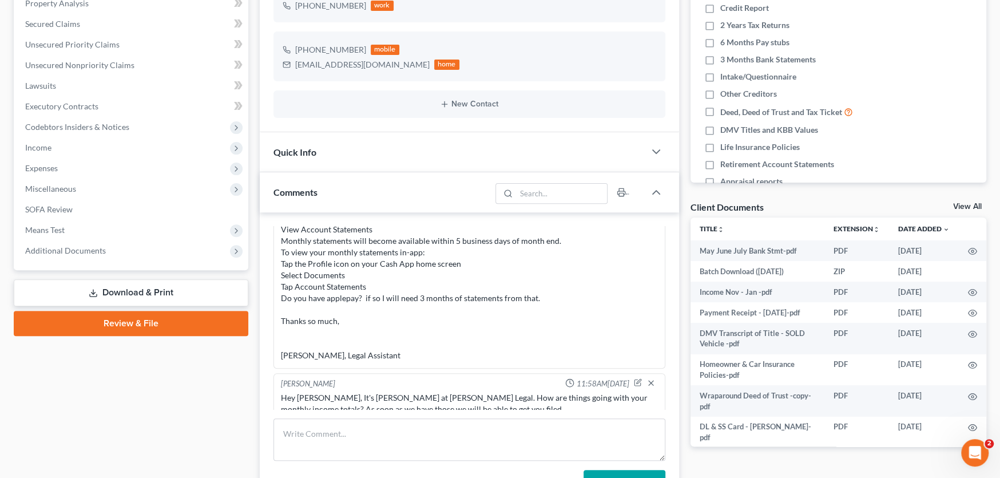
click at [128, 289] on link "Download & Print" at bounding box center [131, 292] width 235 height 27
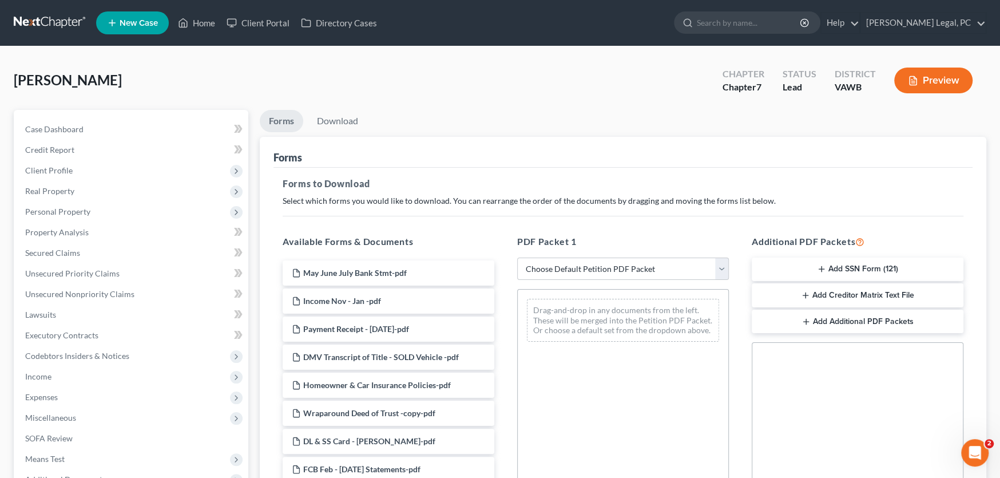
click at [860, 261] on button "Add SSN Form (121)" at bounding box center [858, 269] width 212 height 24
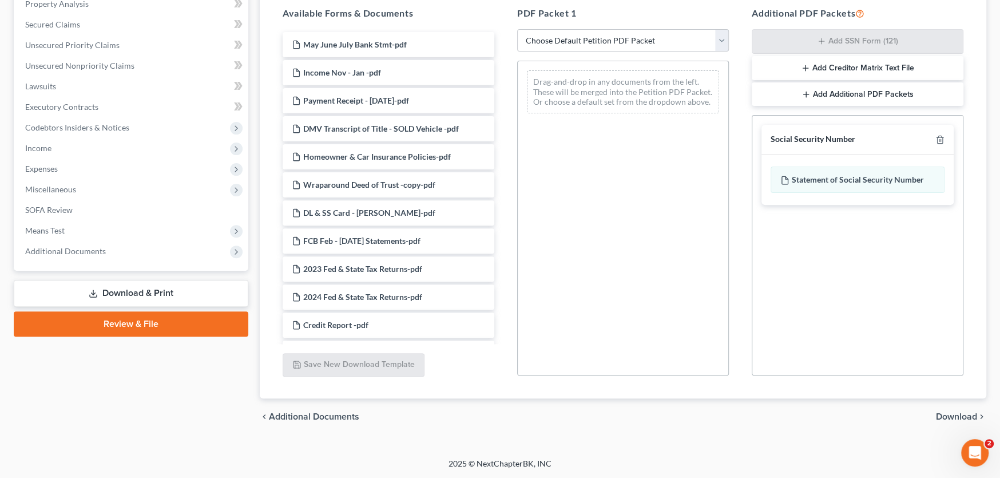
click at [966, 419] on span "Download" at bounding box center [956, 416] width 41 height 9
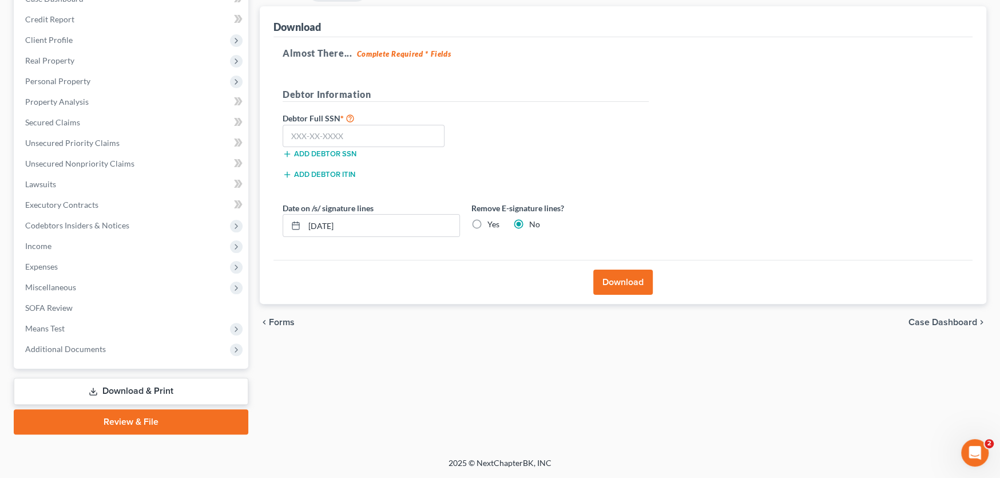
scroll to position [129, 0]
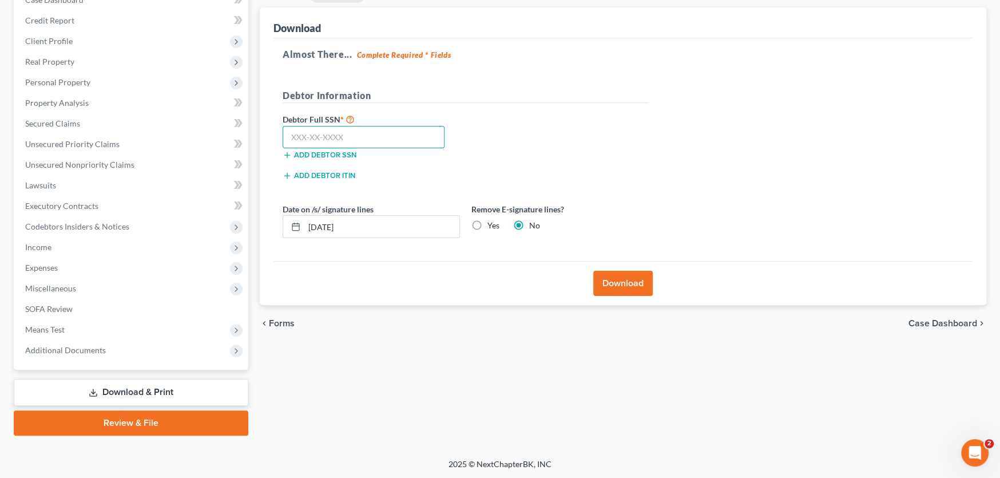
click at [320, 138] on input "text" at bounding box center [364, 137] width 162 height 23
type input "223-37-8596"
click at [614, 276] on button "Download" at bounding box center [622, 283] width 59 height 25
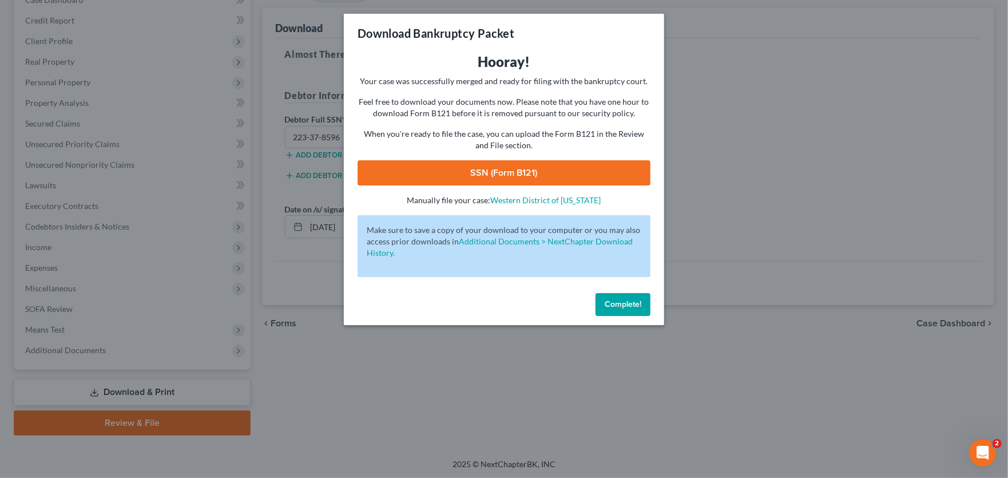
click at [499, 168] on link "SSN (Form B121)" at bounding box center [504, 172] width 293 height 25
click at [612, 301] on span "Complete!" at bounding box center [623, 304] width 37 height 10
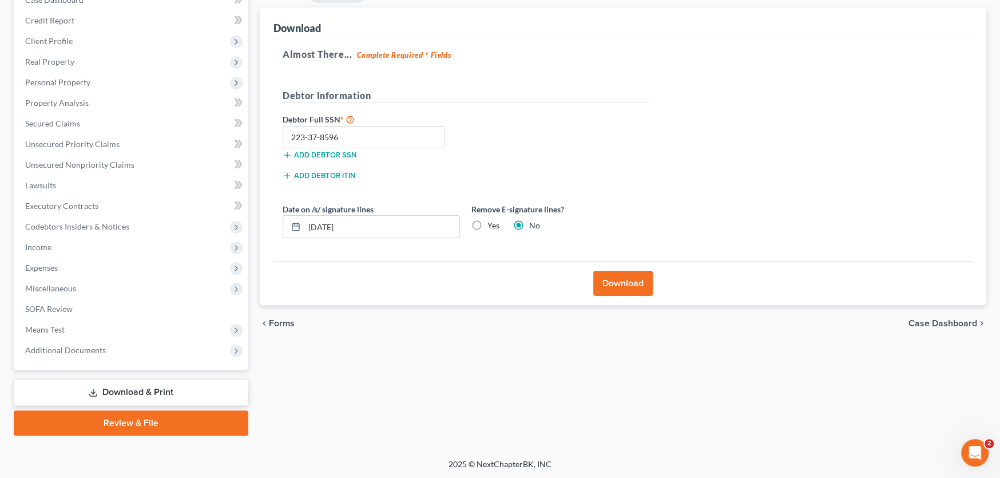
click at [616, 281] on button "Download" at bounding box center [622, 283] width 59 height 25
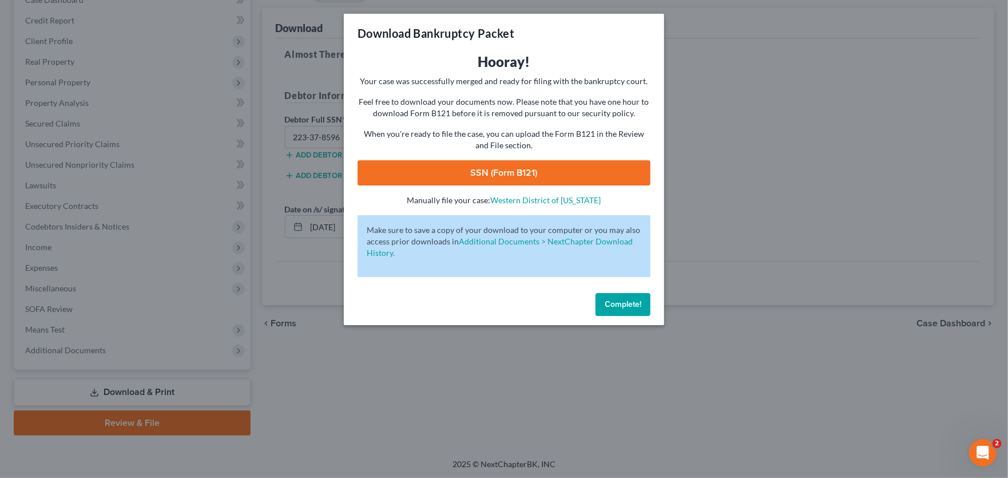
click at [624, 307] on span "Complete!" at bounding box center [623, 304] width 37 height 10
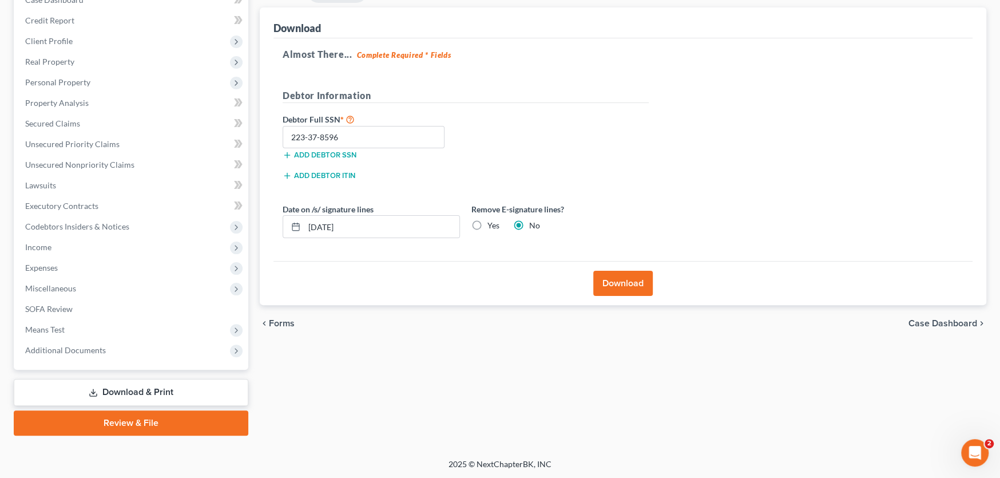
click at [214, 416] on link "Review & File" at bounding box center [131, 422] width 235 height 25
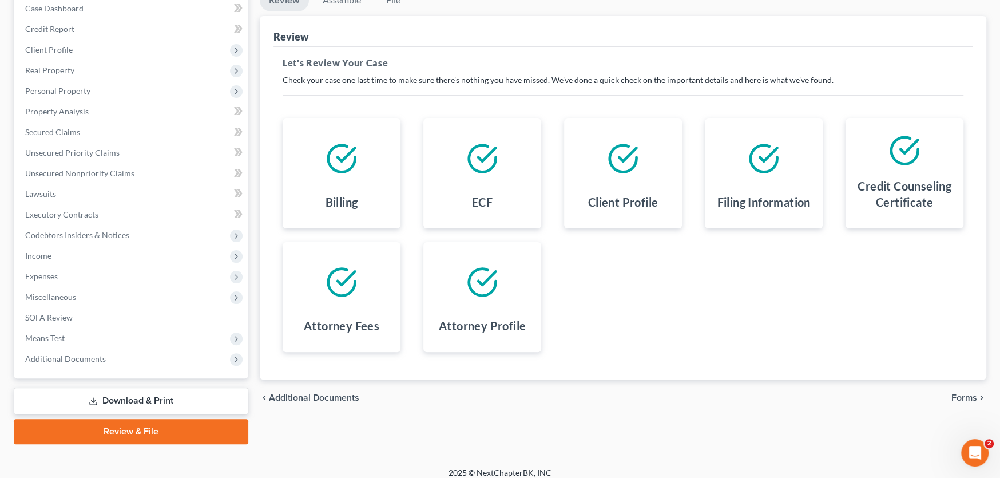
scroll to position [129, 0]
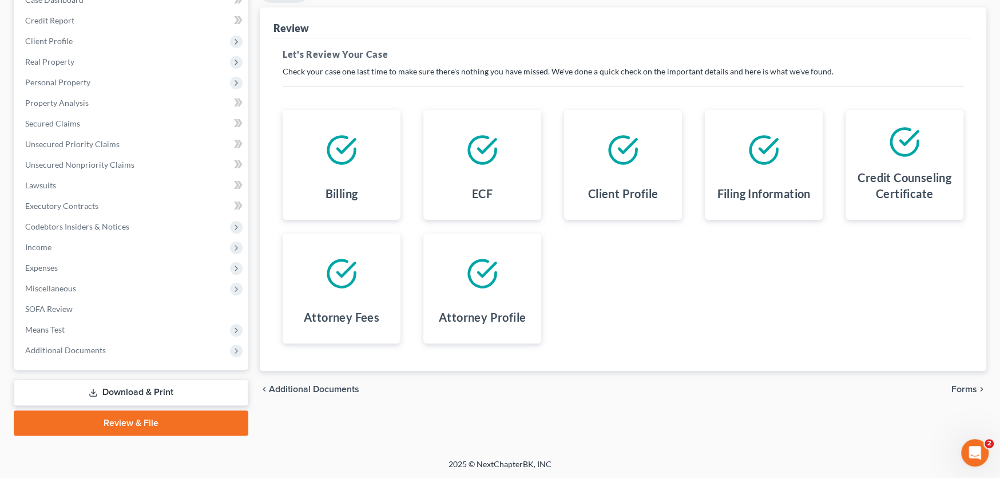
click at [956, 386] on span "Forms" at bounding box center [964, 388] width 26 height 9
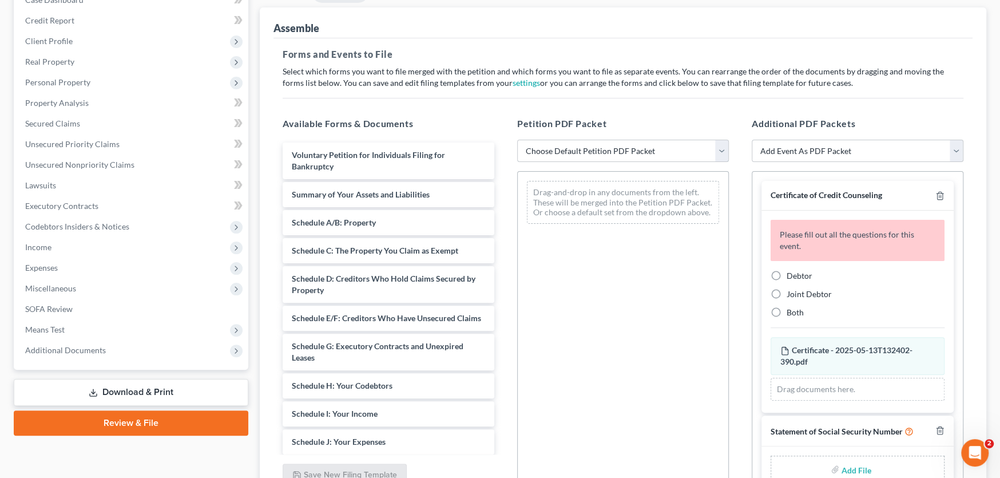
click at [610, 152] on select "Choose Default Petition PDF Packet Complete Bankruptcy Petition (all forms and …" at bounding box center [623, 151] width 212 height 23
select select "0"
click at [517, 140] on select "Choose Default Petition PDF Packet Complete Bankruptcy Petition (all forms and …" at bounding box center [623, 151] width 212 height 23
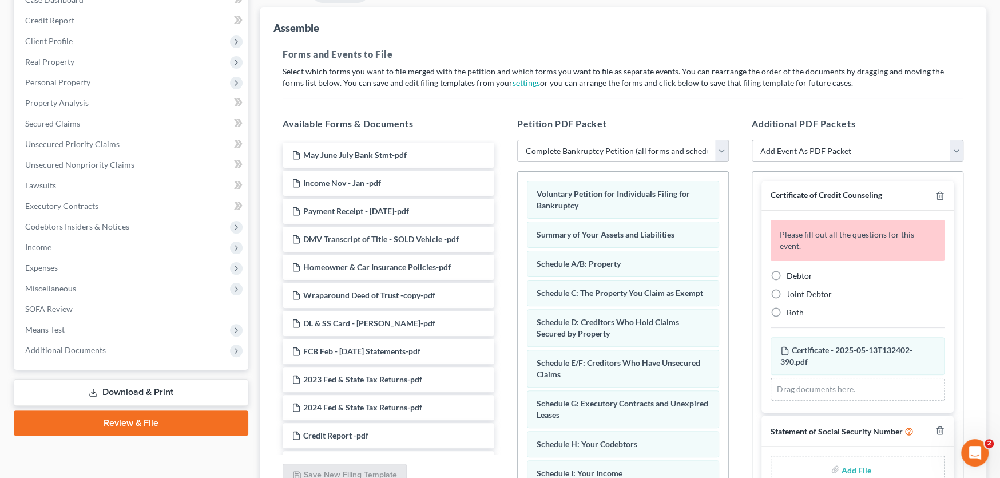
click at [787, 275] on label "Debtor" at bounding box center [800, 275] width 26 height 11
click at [791, 275] on input "Debtor" at bounding box center [794, 273] width 7 height 7
radio input "true"
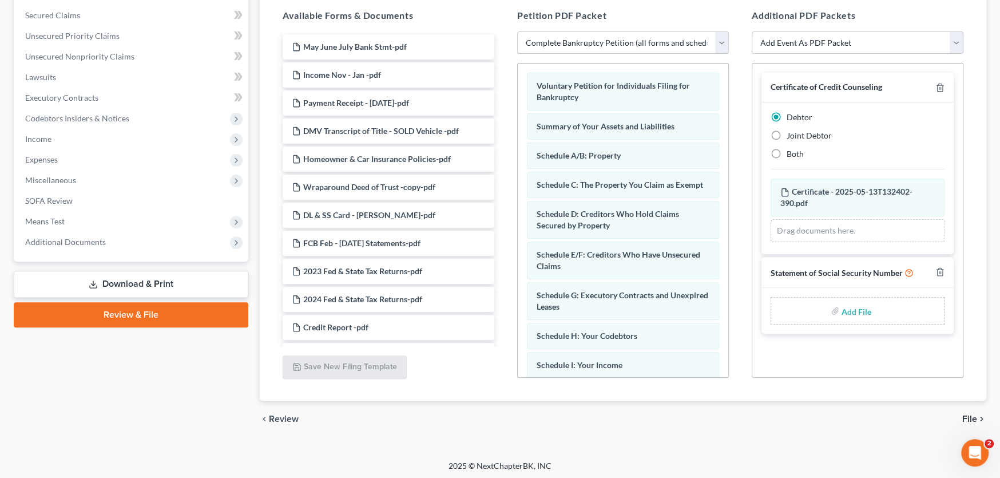
scroll to position [239, 0]
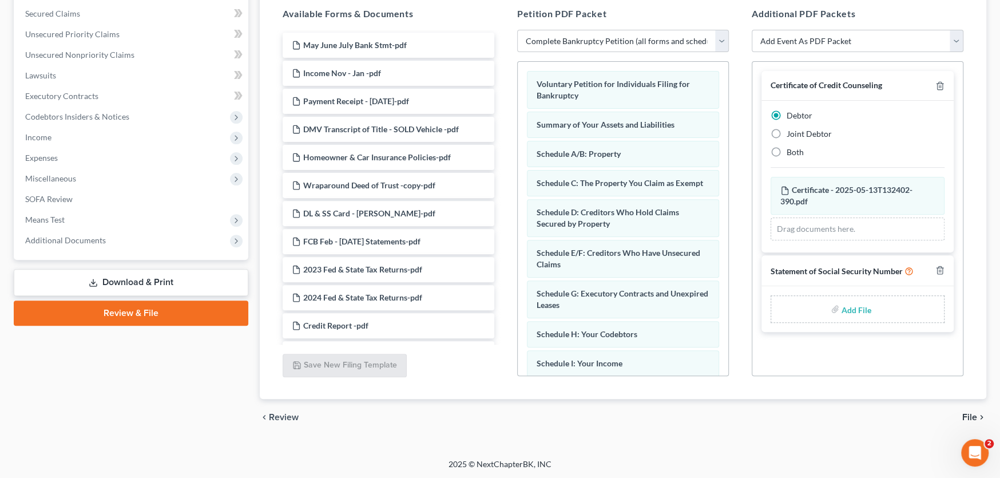
click at [878, 306] on div "Add File" at bounding box center [858, 308] width 174 height 27
click at [855, 311] on input "file" at bounding box center [854, 309] width 27 height 21
type input "C:\fakepath\Stmt of SSN Form B121 Barrett.pdf"
click at [972, 414] on span "File" at bounding box center [969, 416] width 15 height 9
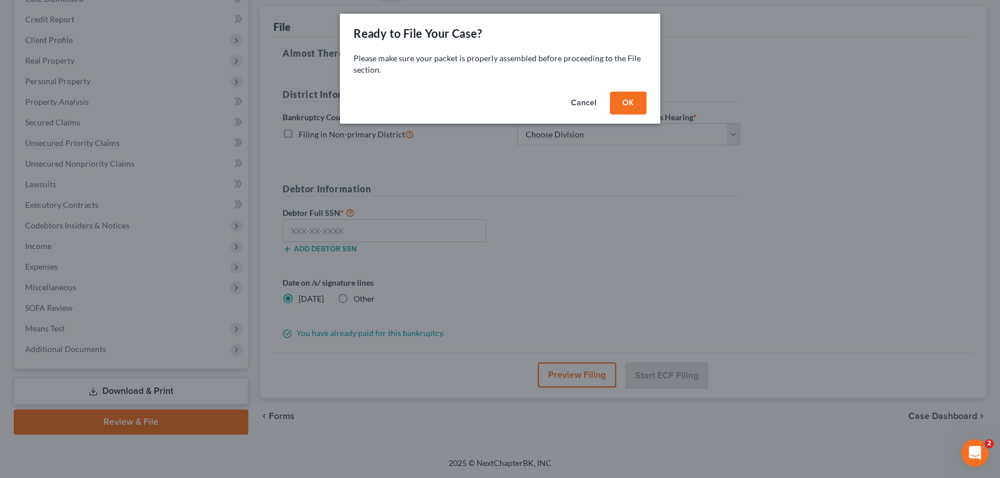
scroll to position [129, 0]
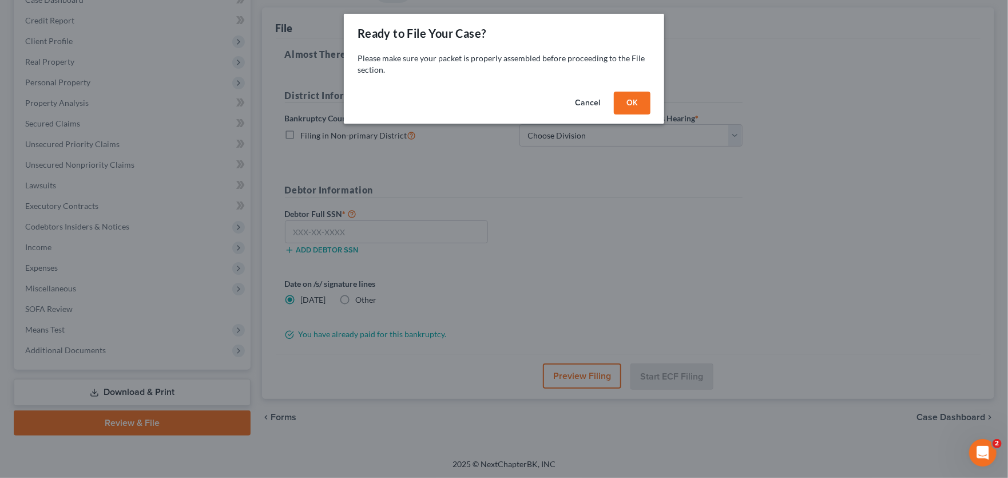
click at [638, 106] on button "OK" at bounding box center [632, 103] width 37 height 23
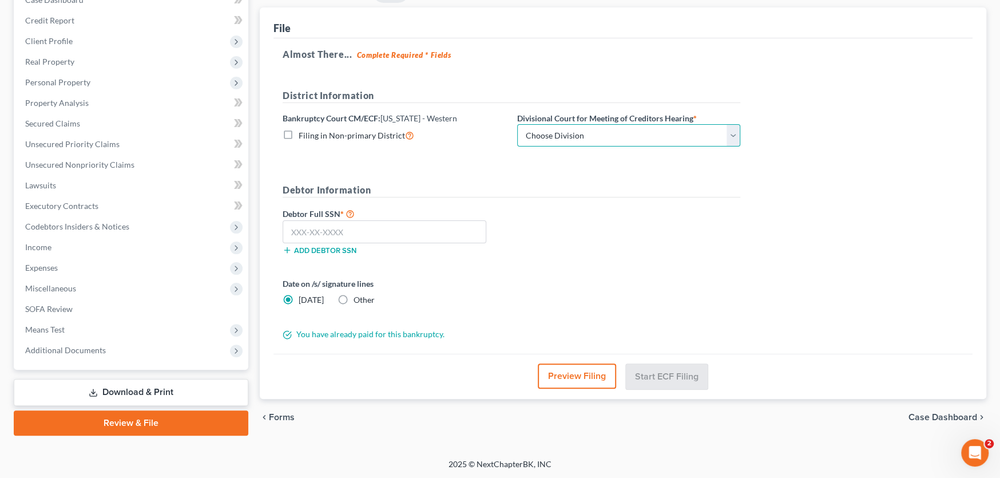
click at [578, 139] on select "Choose Division Roanoke Lynchburg Harrisonburg Lynchburg/ Roanoke Norfolk" at bounding box center [628, 135] width 223 height 23
select select "0"
click at [517, 124] on select "Choose Division Roanoke Lynchburg Harrisonburg Lynchburg/ Roanoke Norfolk" at bounding box center [628, 135] width 223 height 23
click at [387, 237] on input "text" at bounding box center [385, 231] width 204 height 23
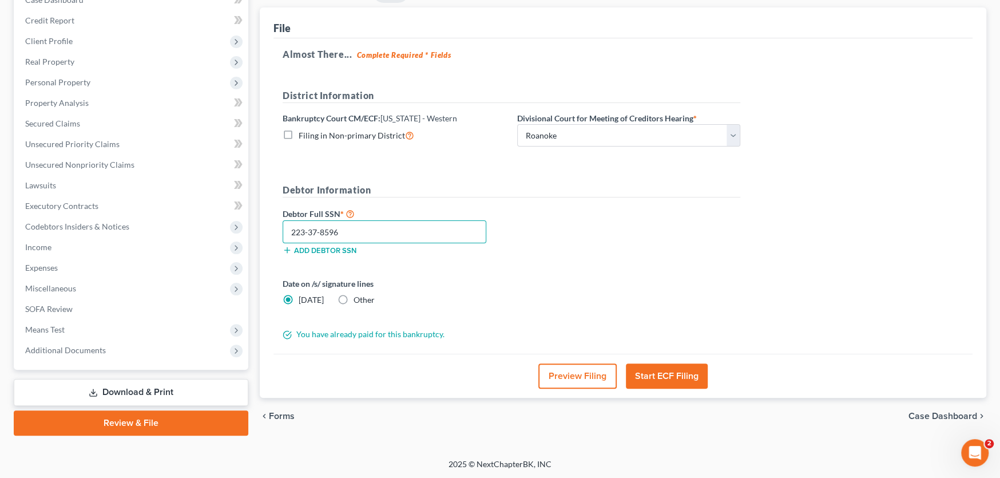
type input "223-37-8596"
click at [685, 372] on button "Start ECF Filing" at bounding box center [667, 375] width 82 height 25
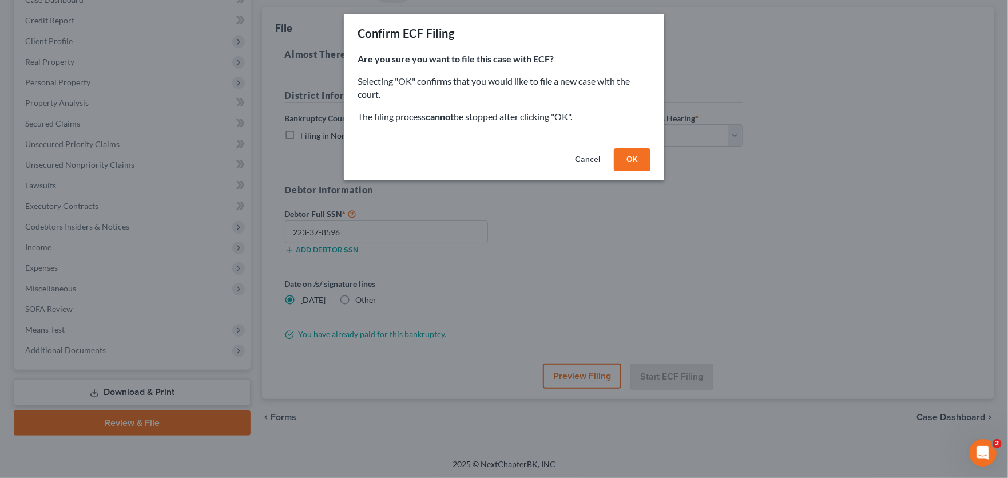
click at [636, 162] on button "OK" at bounding box center [632, 159] width 37 height 23
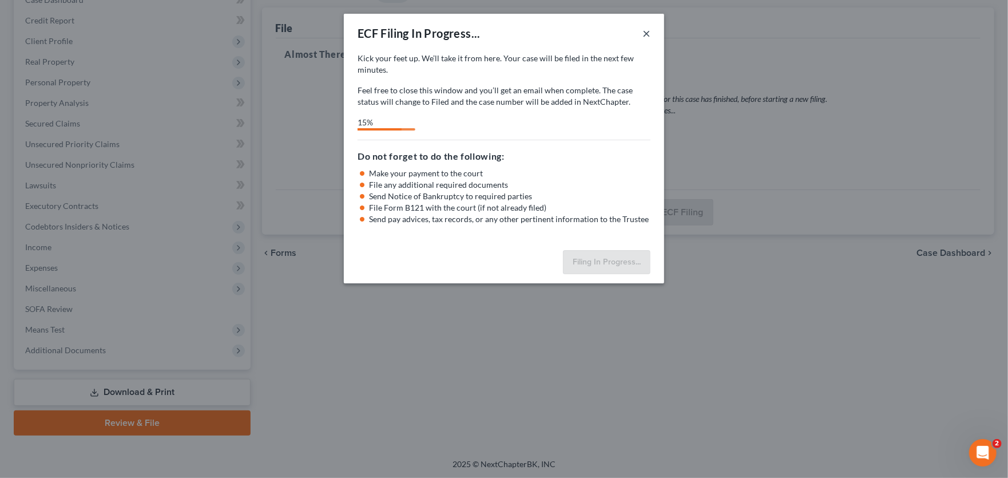
click at [646, 31] on button "×" at bounding box center [646, 33] width 8 height 14
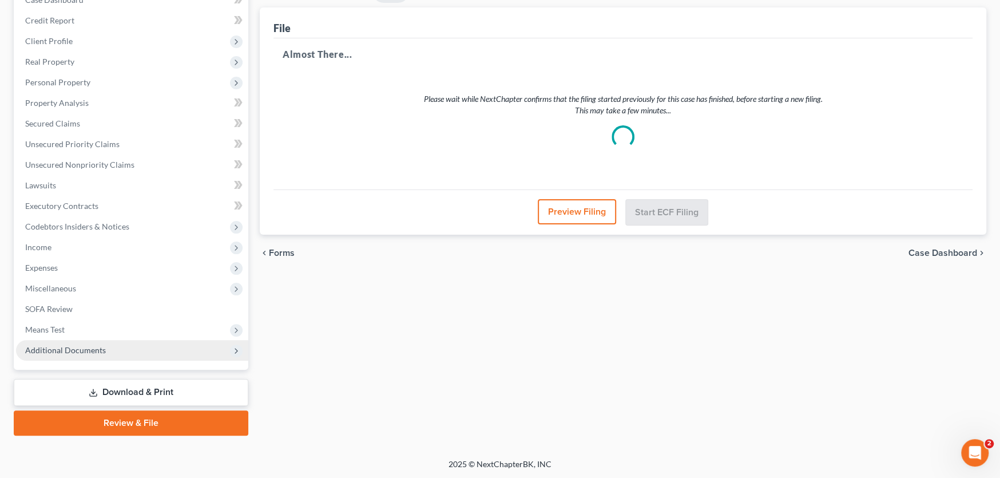
click at [61, 356] on span "Additional Documents" at bounding box center [132, 350] width 232 height 21
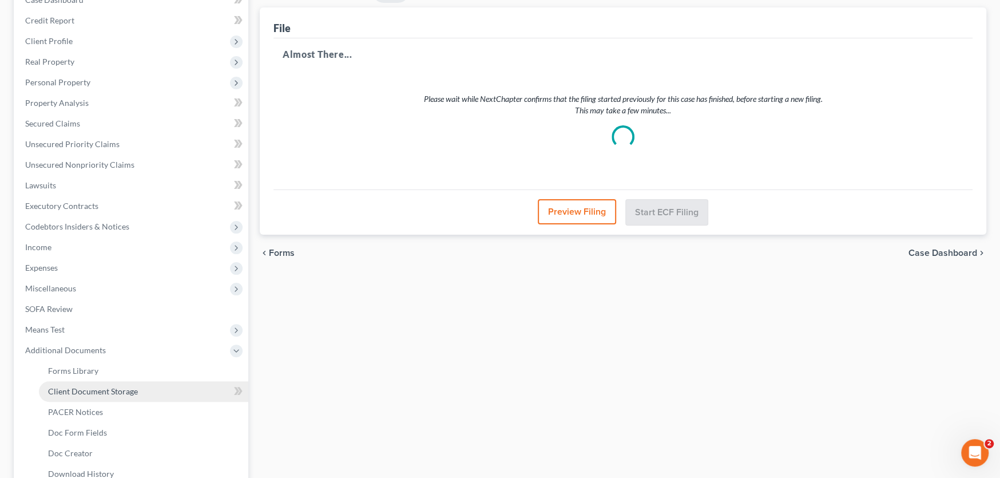
click at [85, 387] on span "Client Document Storage" at bounding box center [93, 391] width 90 height 10
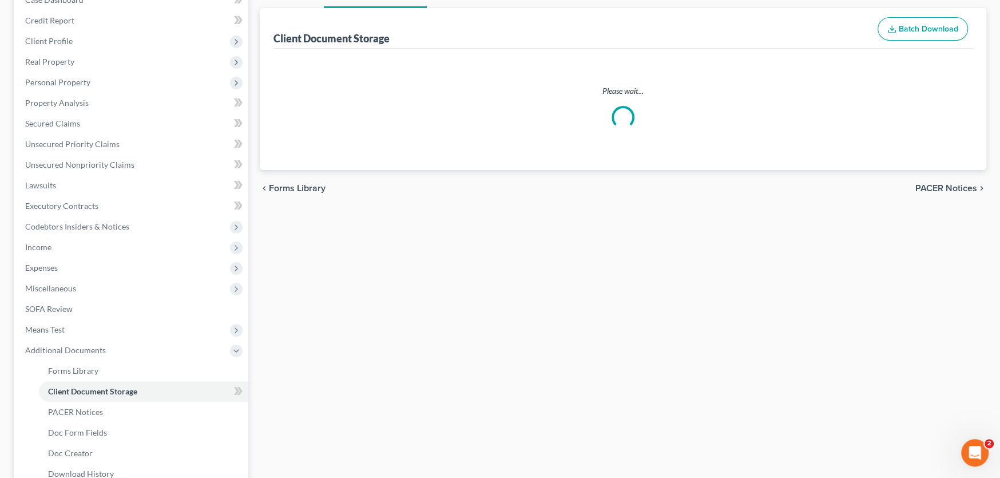
scroll to position [17, 0]
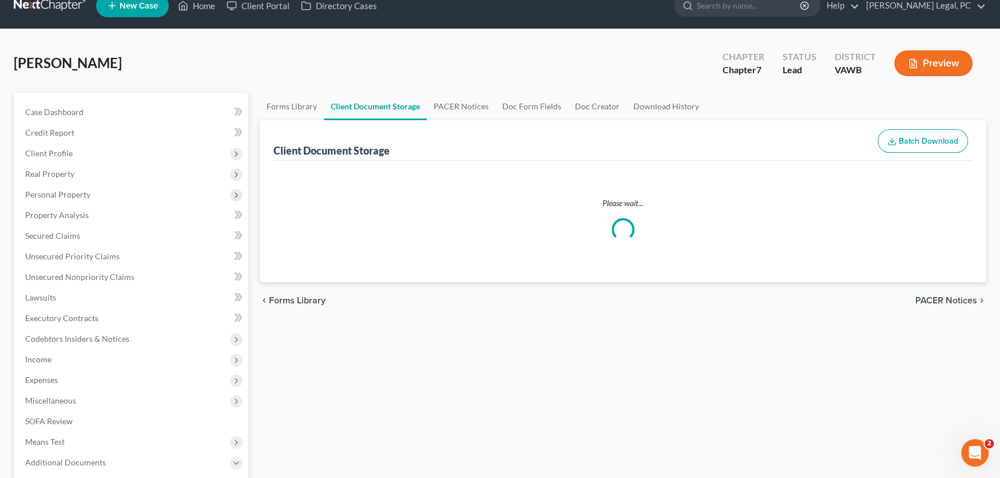
select select "0"
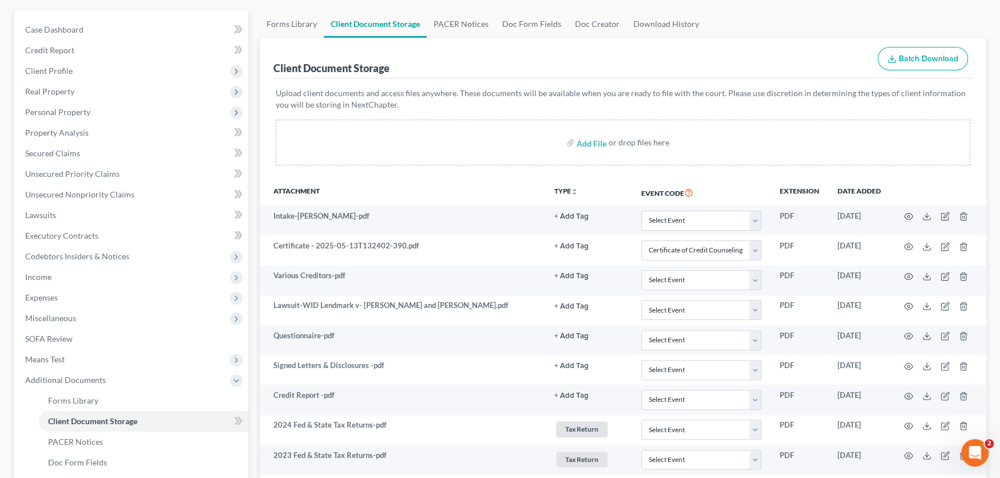
scroll to position [0, 0]
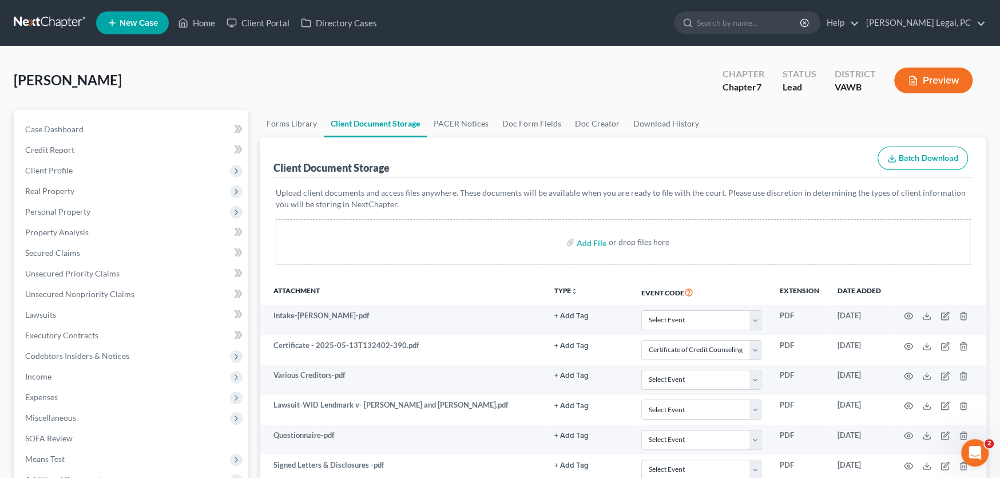
click at [47, 22] on link at bounding box center [50, 23] width 73 height 21
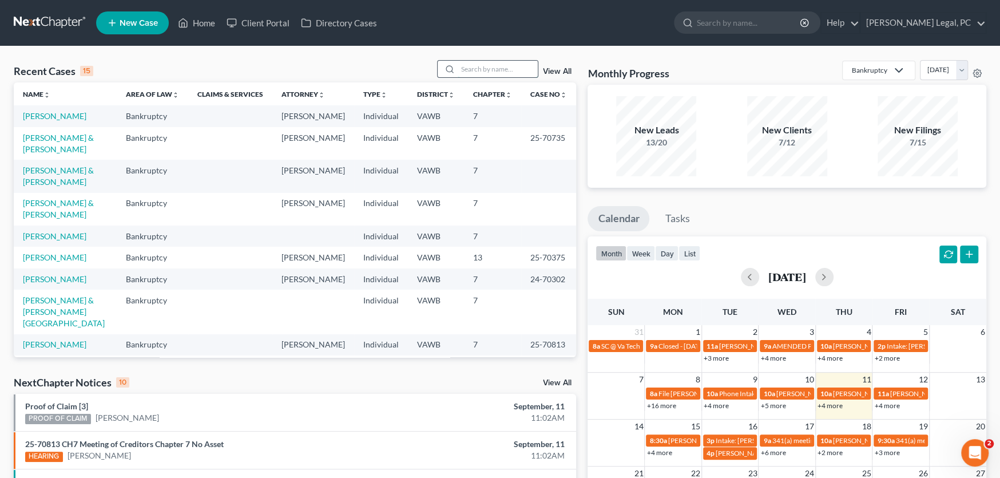
click at [490, 69] on input "search" at bounding box center [498, 69] width 80 height 17
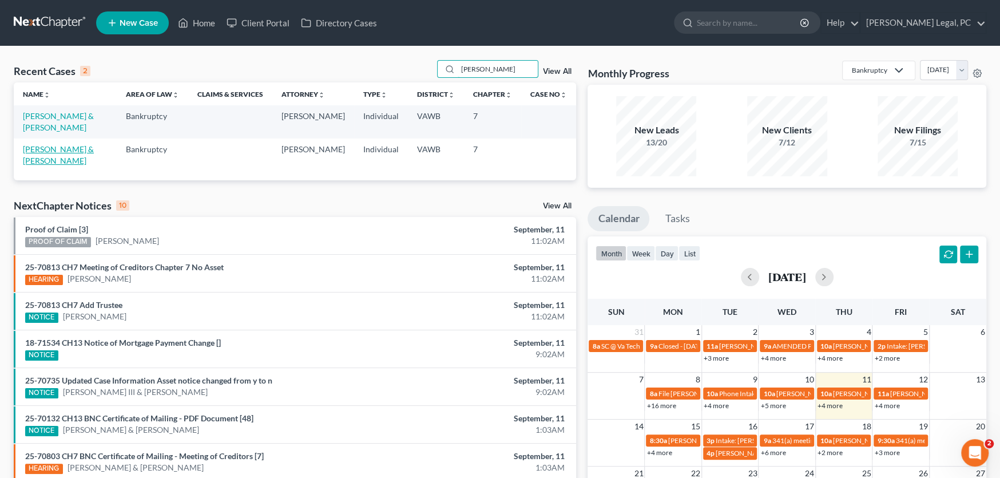
type input "[PERSON_NAME]"
click at [82, 144] on link "[PERSON_NAME] & [PERSON_NAME]" at bounding box center [58, 154] width 71 height 21
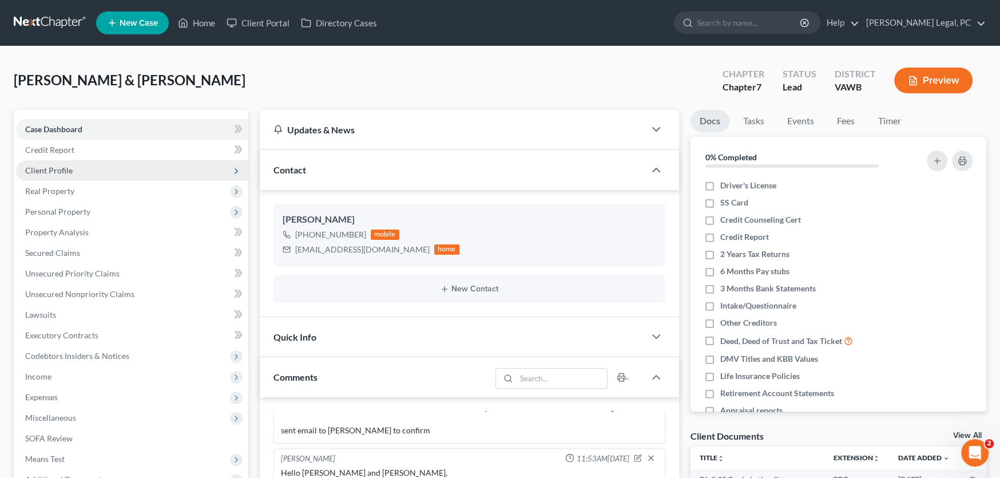
click at [59, 172] on span "Client Profile" at bounding box center [48, 170] width 47 height 10
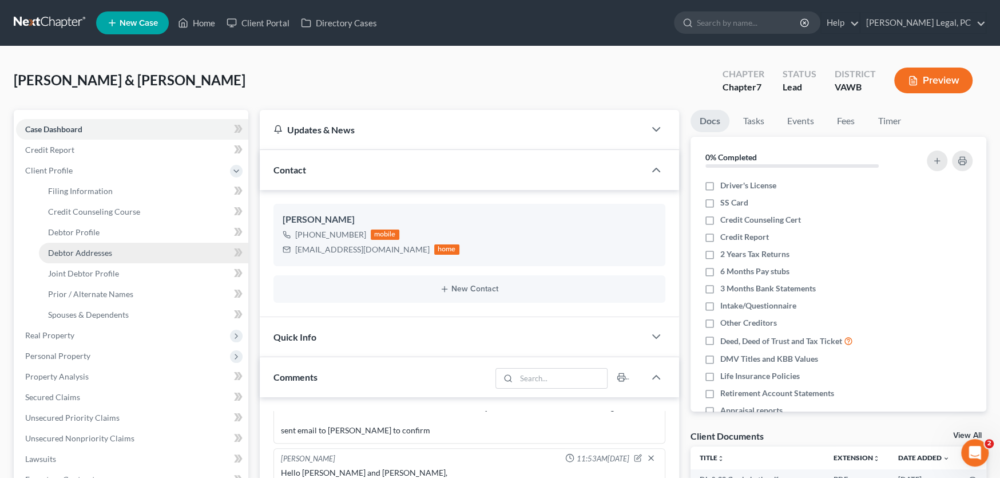
click at [82, 248] on span "Debtor Addresses" at bounding box center [80, 253] width 64 height 10
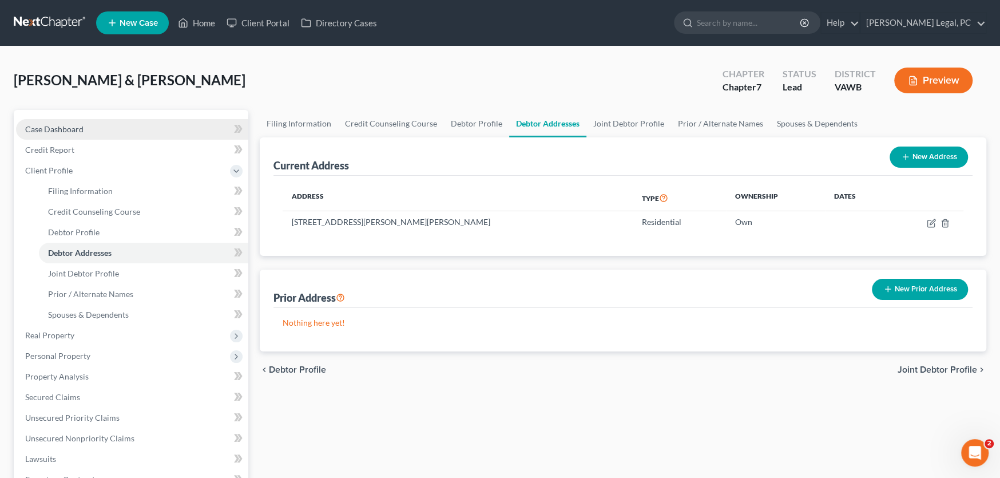
click at [57, 125] on span "Case Dashboard" at bounding box center [54, 129] width 58 height 10
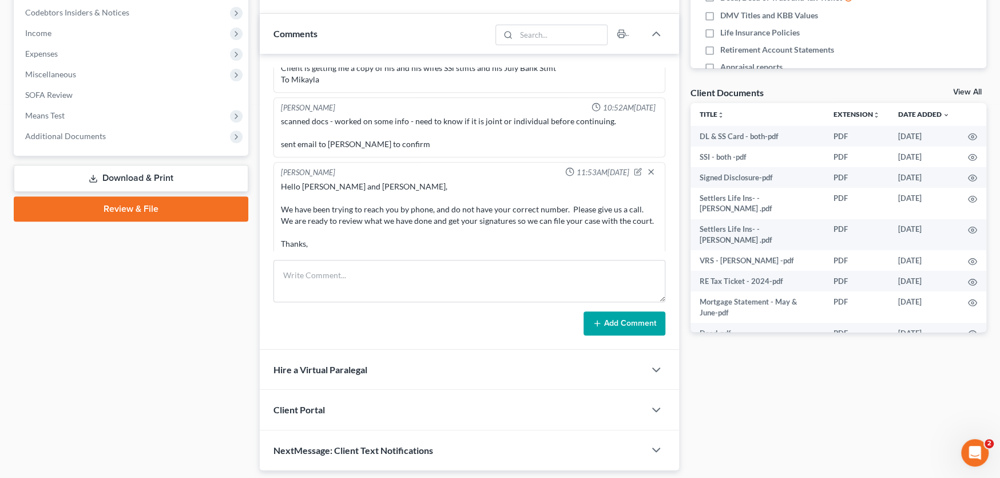
scroll to position [579, 0]
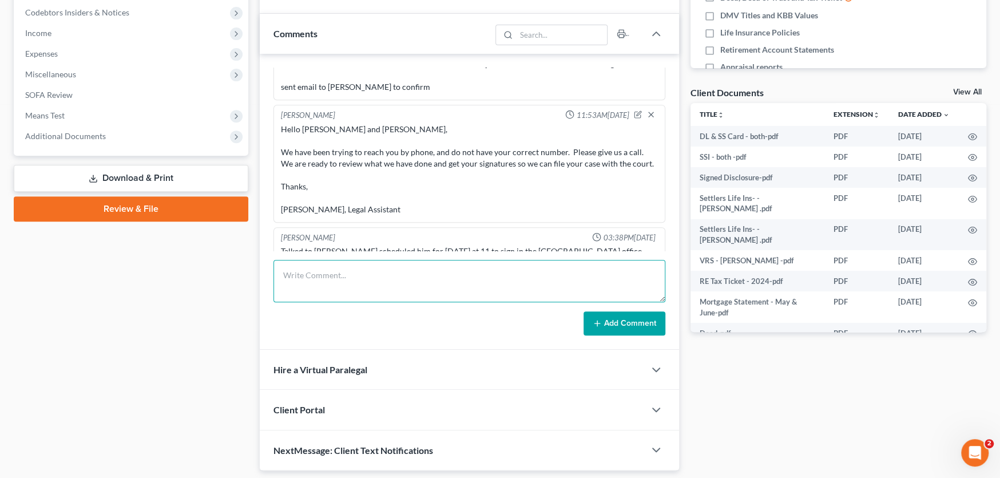
click at [331, 288] on textarea at bounding box center [469, 281] width 392 height 42
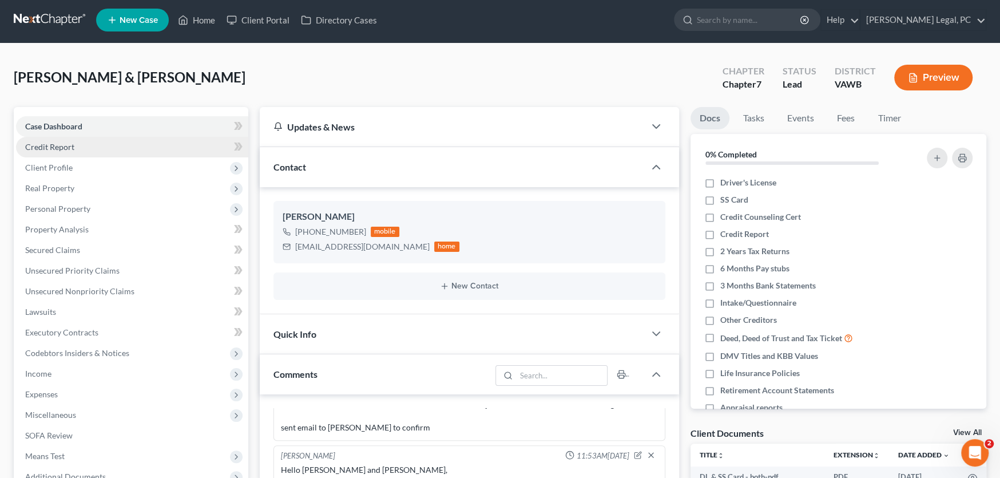
scroll to position [0, 0]
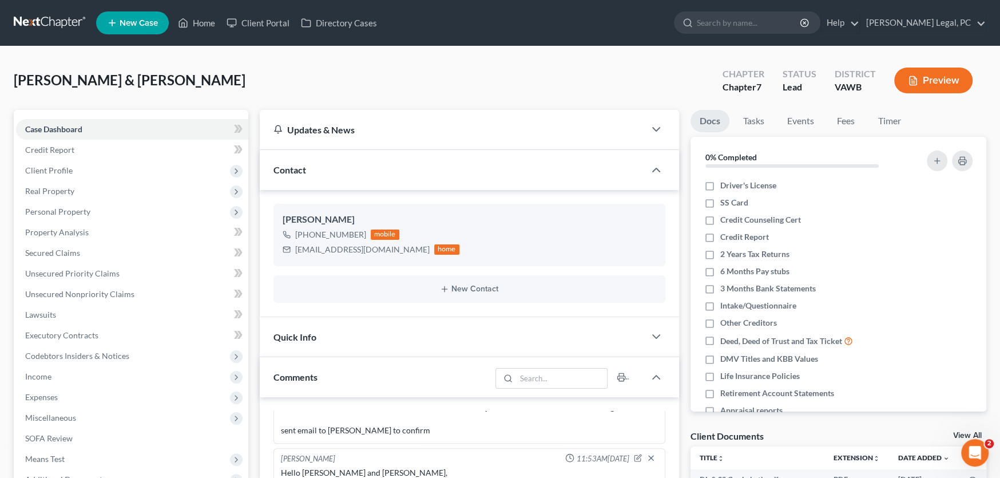
click at [47, 20] on link at bounding box center [50, 23] width 73 height 21
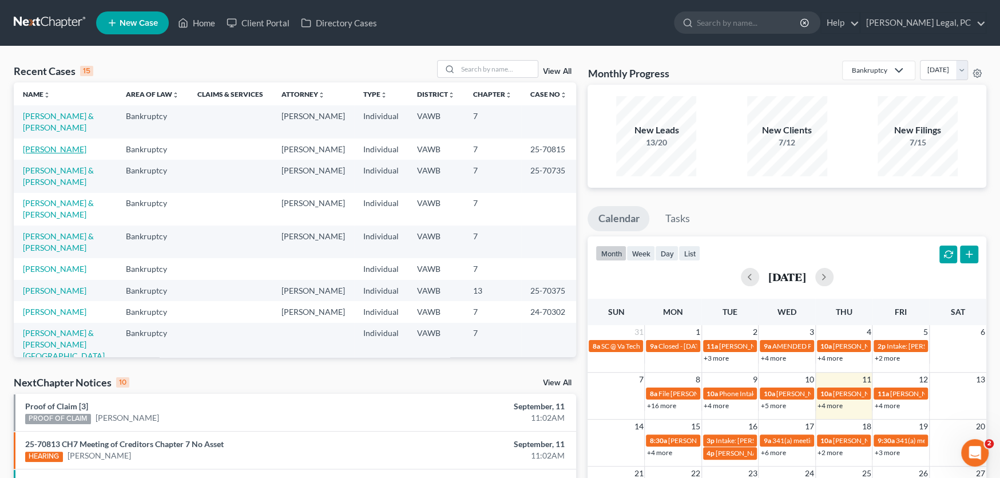
click at [68, 144] on link "[PERSON_NAME]" at bounding box center [54, 149] width 63 height 10
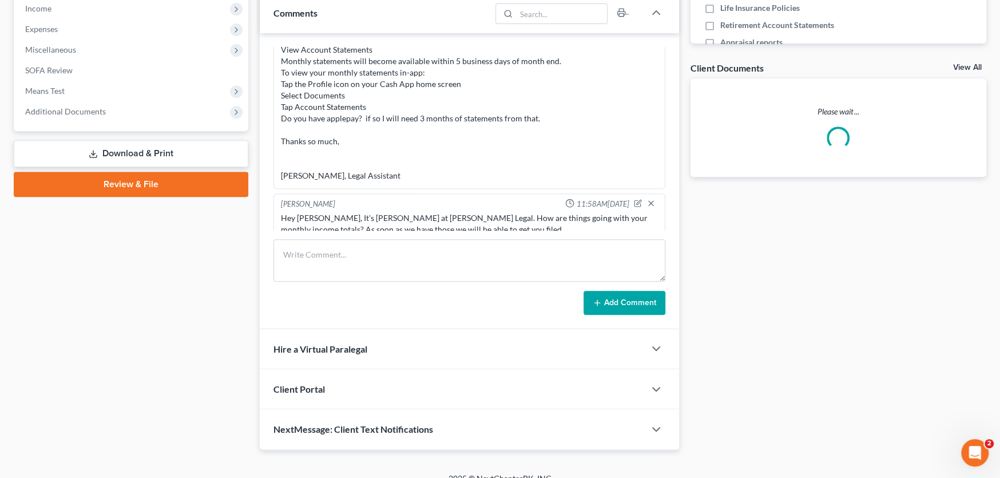
scroll to position [381, 0]
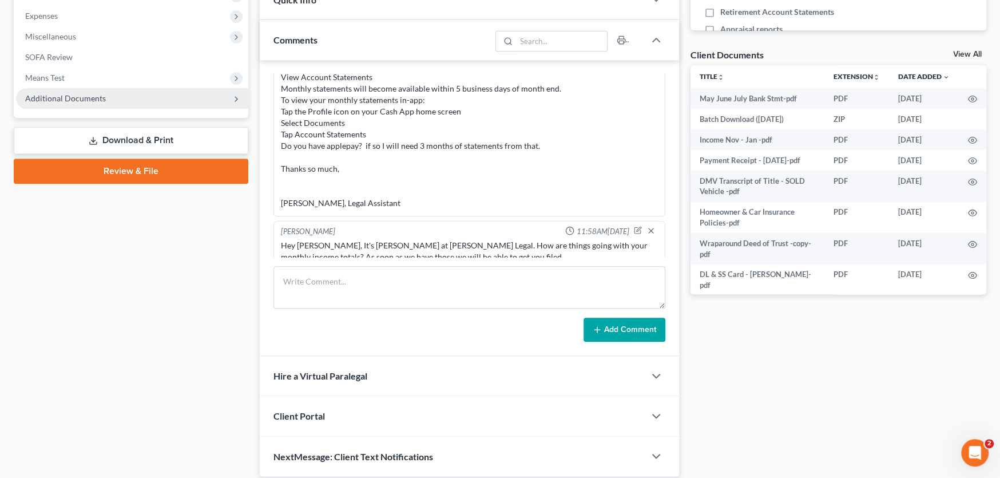
click at [68, 99] on span "Additional Documents" at bounding box center [65, 98] width 81 height 10
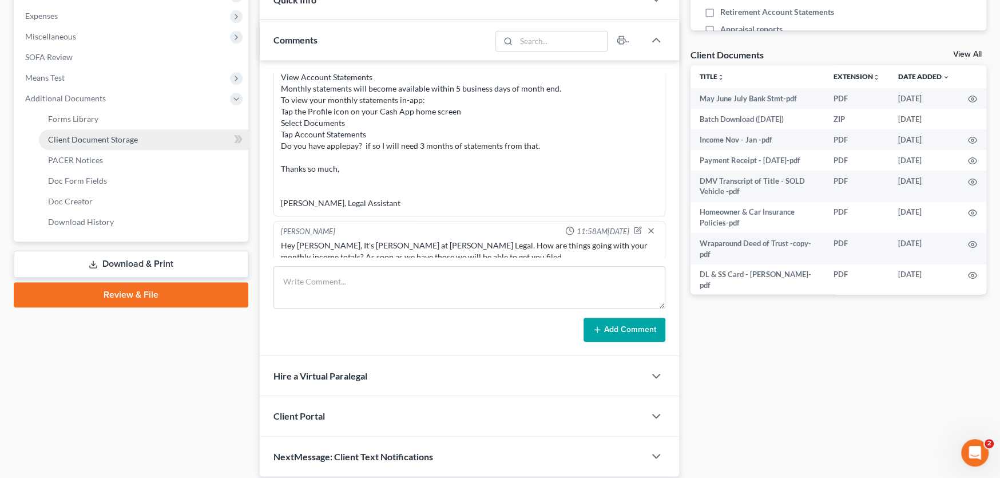
click at [92, 140] on span "Client Document Storage" at bounding box center [93, 139] width 90 height 10
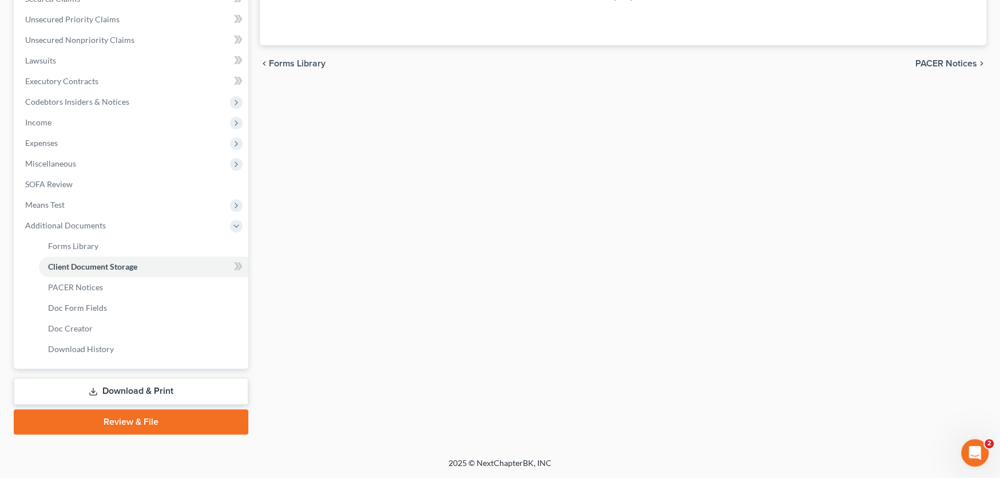
scroll to position [96, 0]
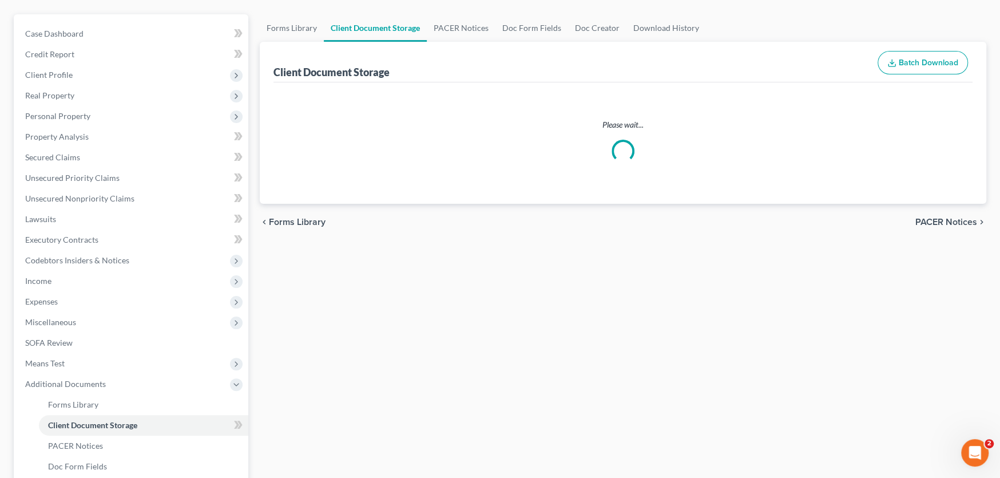
select select "0"
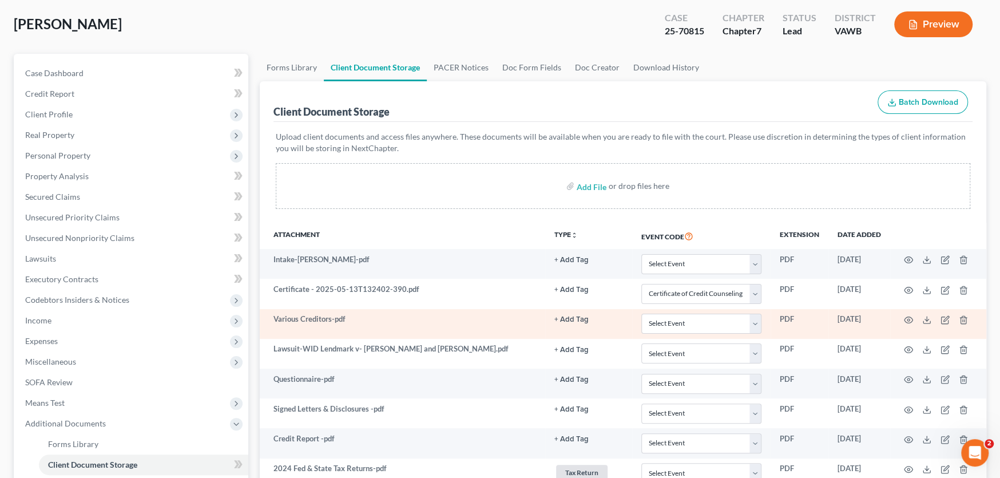
scroll to position [0, 0]
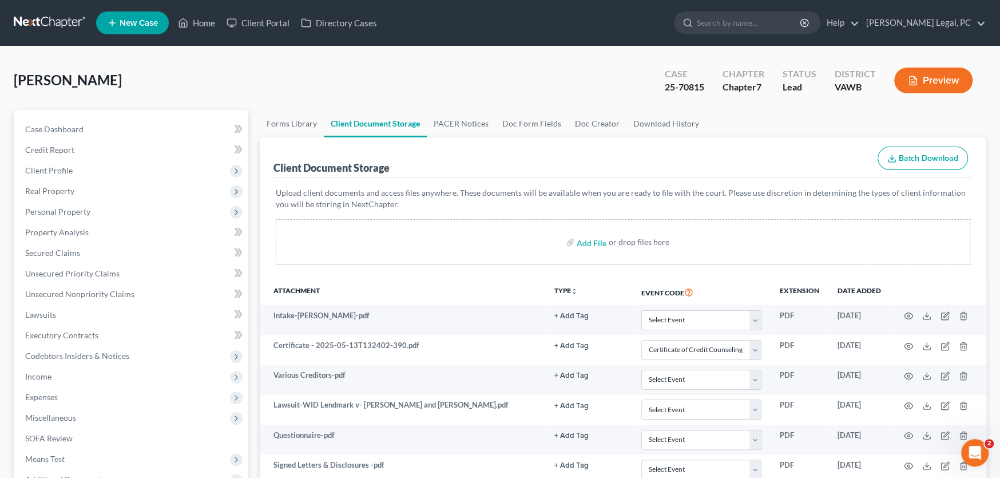
click at [30, 19] on link at bounding box center [50, 23] width 73 height 21
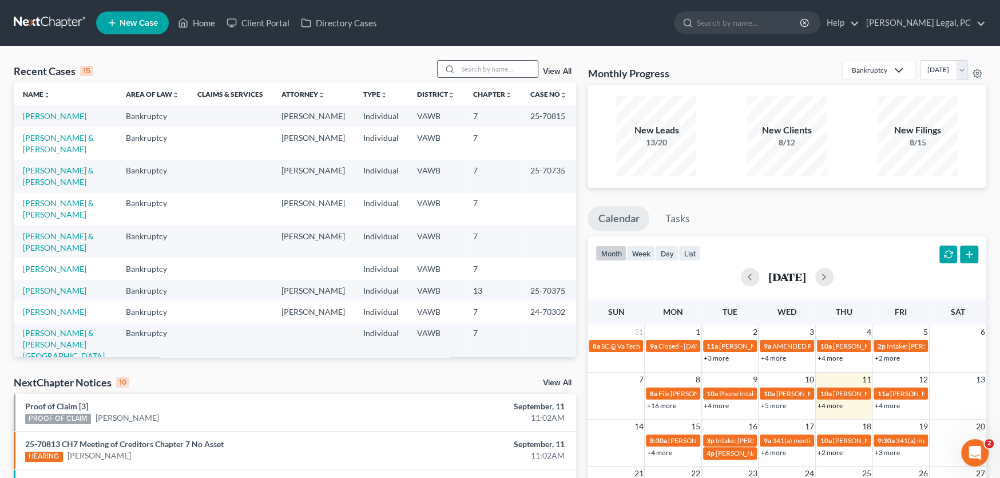
click at [492, 69] on input "search" at bounding box center [498, 69] width 80 height 17
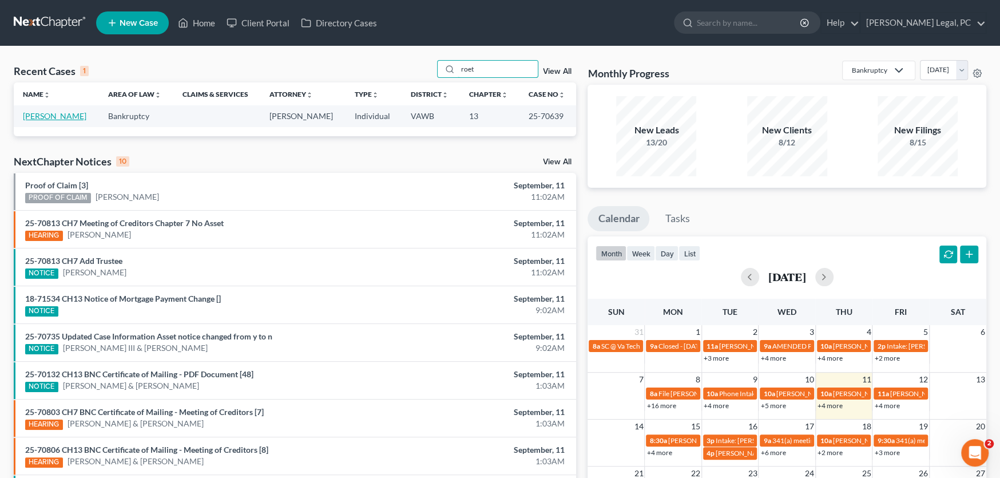
type input "roet"
click at [34, 119] on link "[PERSON_NAME]" at bounding box center [54, 116] width 63 height 10
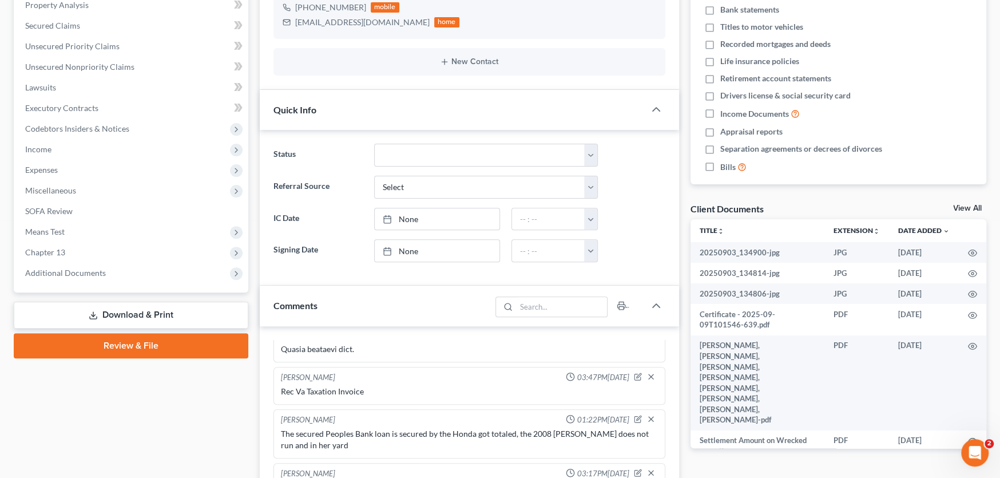
scroll to position [229, 0]
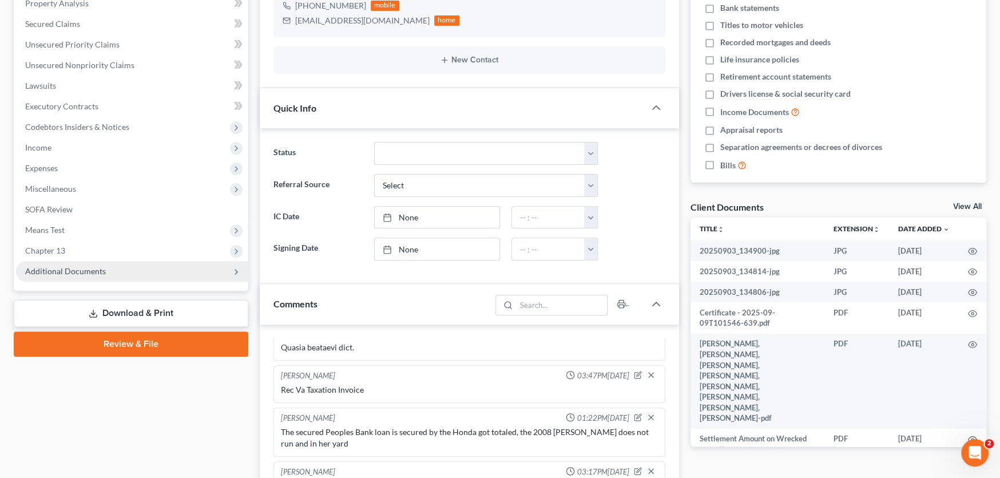
click at [78, 273] on span "Additional Documents" at bounding box center [65, 271] width 81 height 10
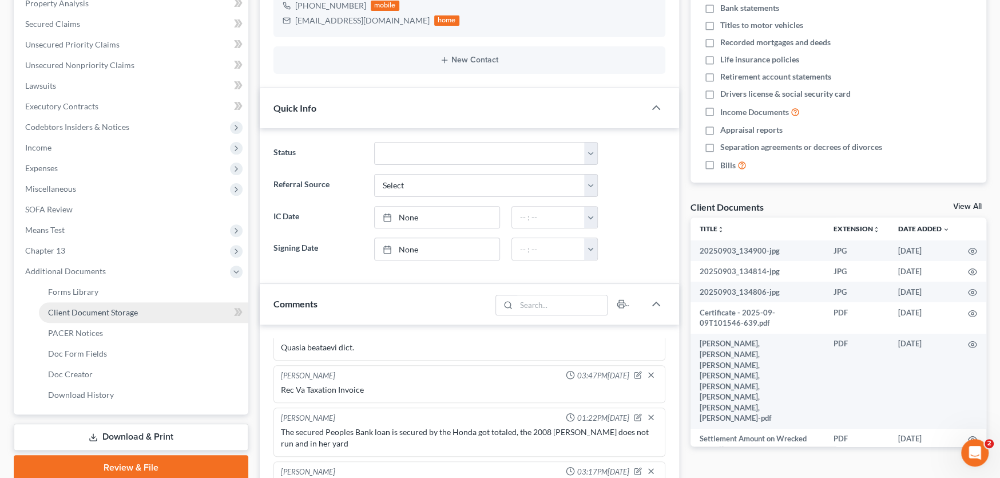
click at [82, 313] on span "Client Document Storage" at bounding box center [93, 312] width 90 height 10
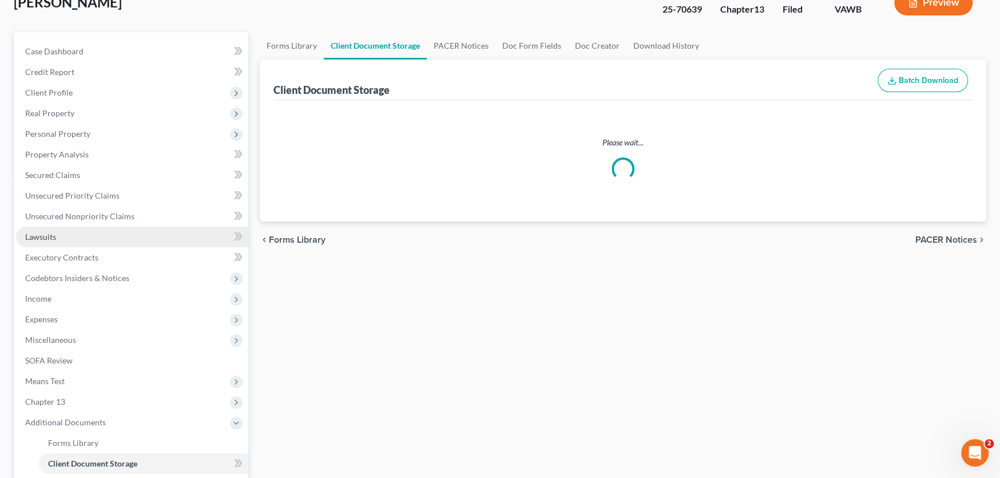
select select "0"
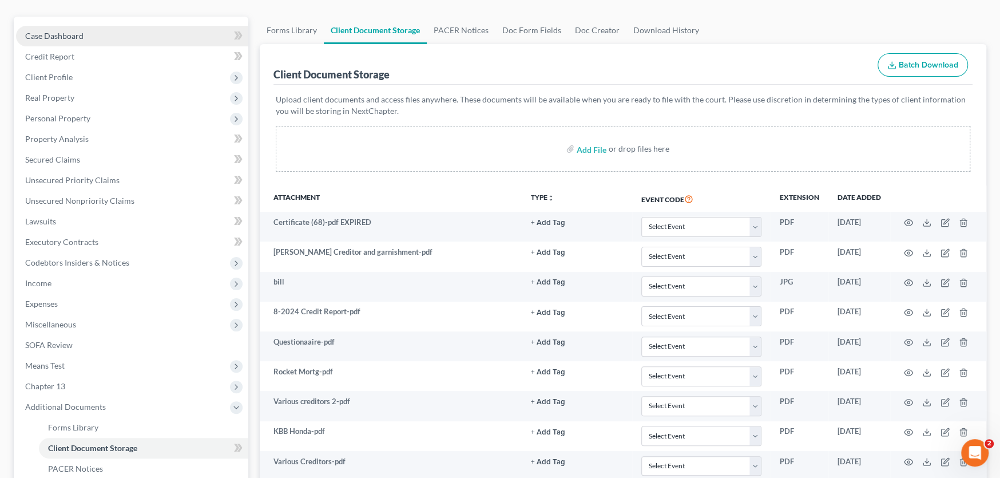
scroll to position [285, 0]
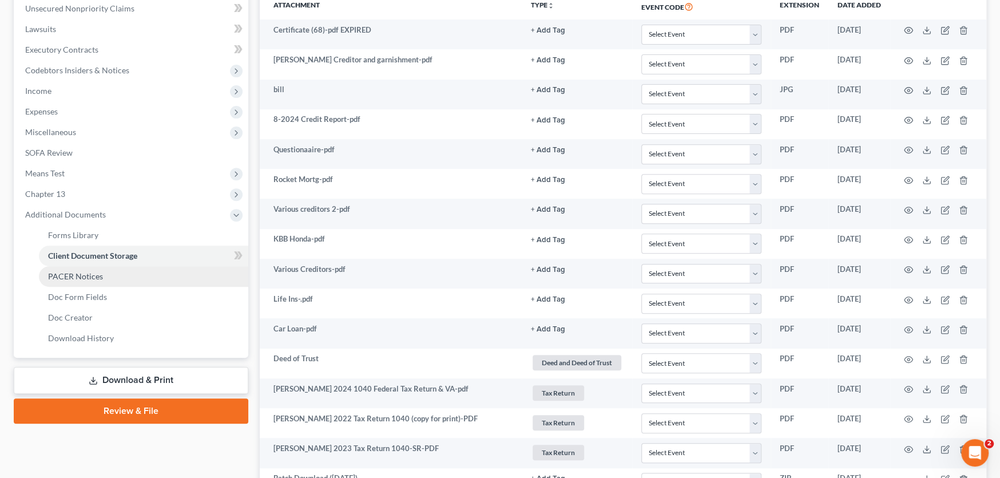
click at [81, 277] on span "PACER Notices" at bounding box center [75, 276] width 55 height 10
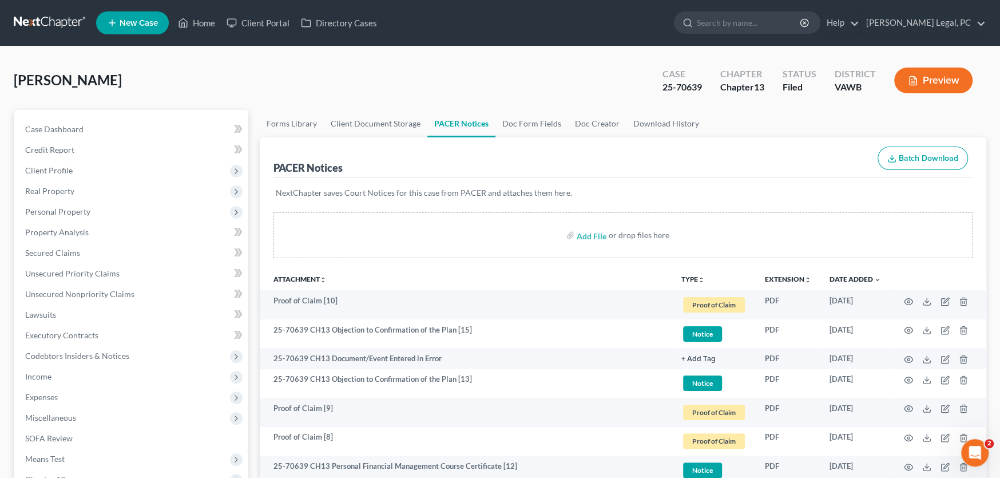
click at [38, 26] on link at bounding box center [50, 23] width 73 height 21
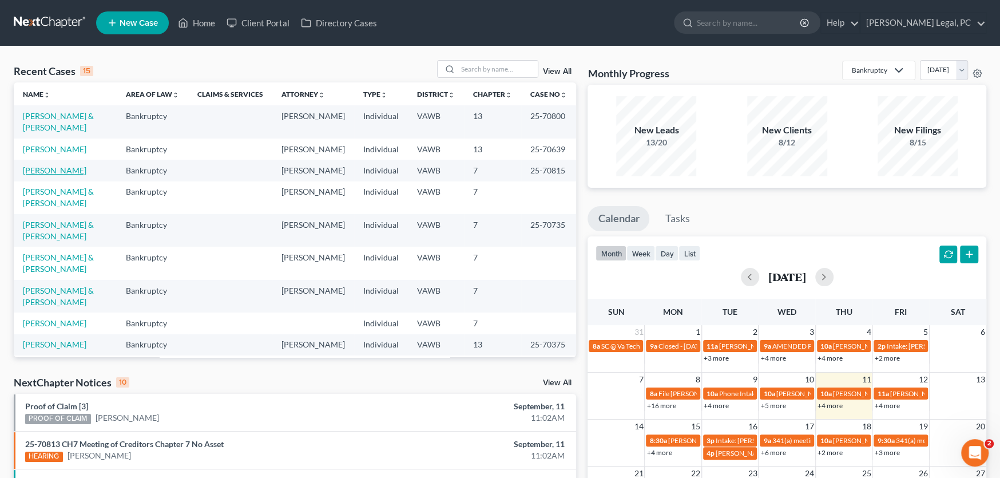
click at [55, 165] on link "[PERSON_NAME]" at bounding box center [54, 170] width 63 height 10
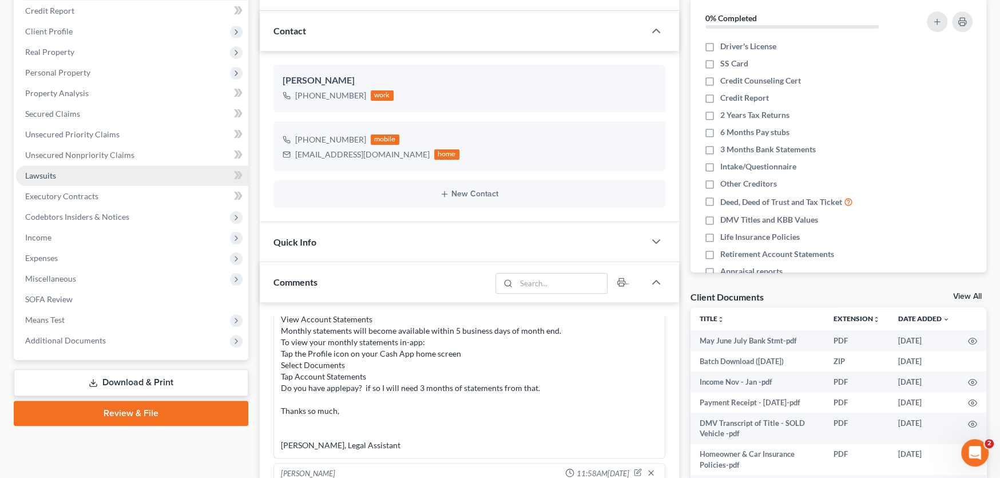
scroll to position [57, 0]
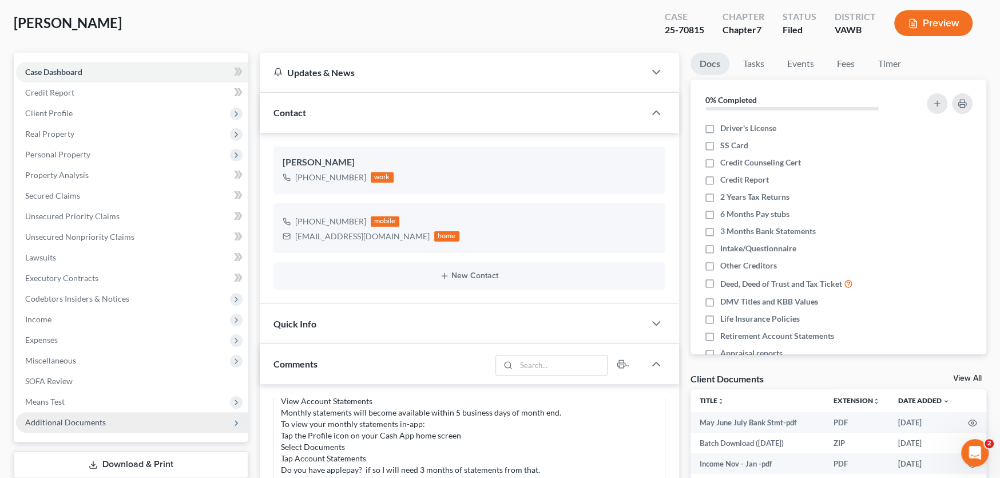
click at [102, 425] on span "Additional Documents" at bounding box center [65, 422] width 81 height 10
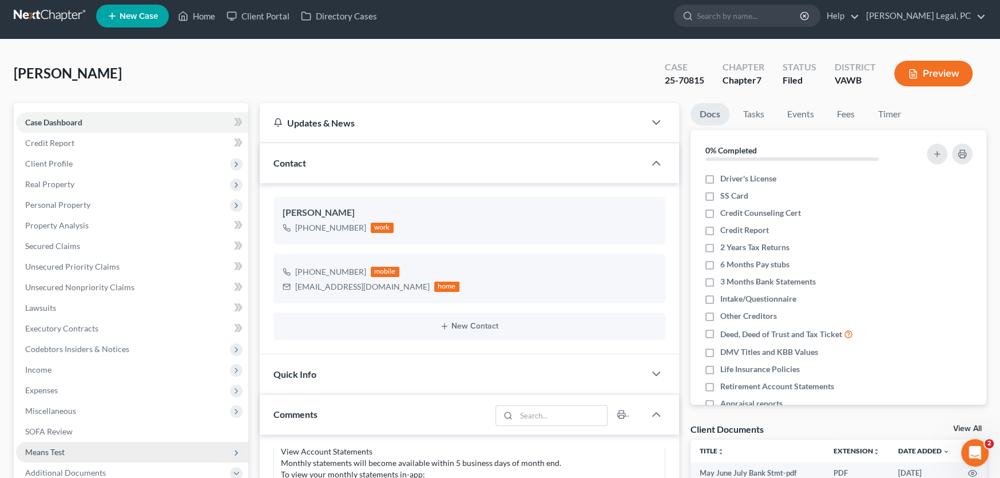
scroll to position [0, 0]
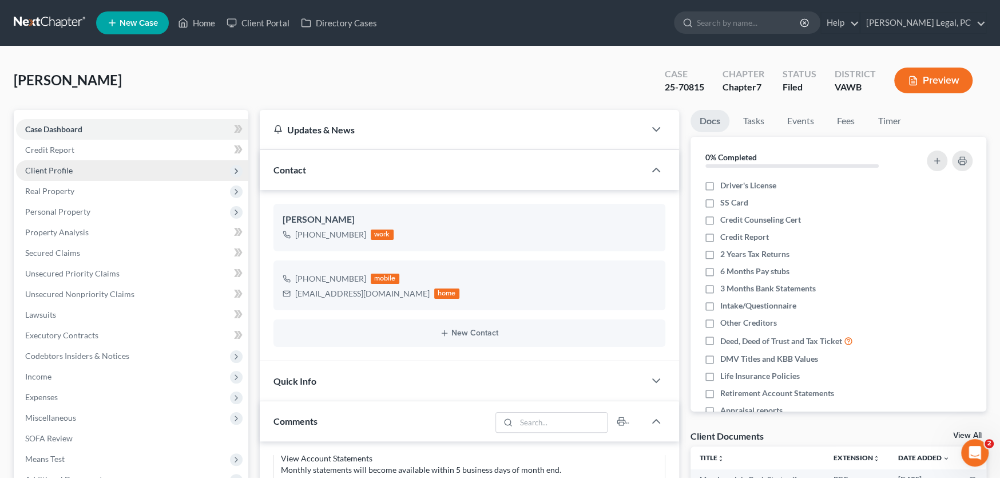
click at [63, 173] on span "Client Profile" at bounding box center [48, 170] width 47 height 10
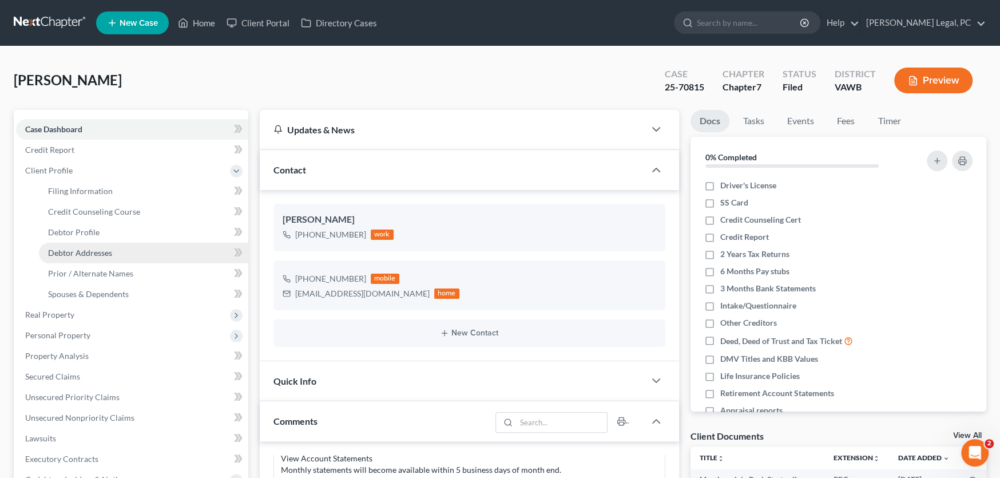
click at [86, 248] on span "Debtor Addresses" at bounding box center [80, 253] width 64 height 10
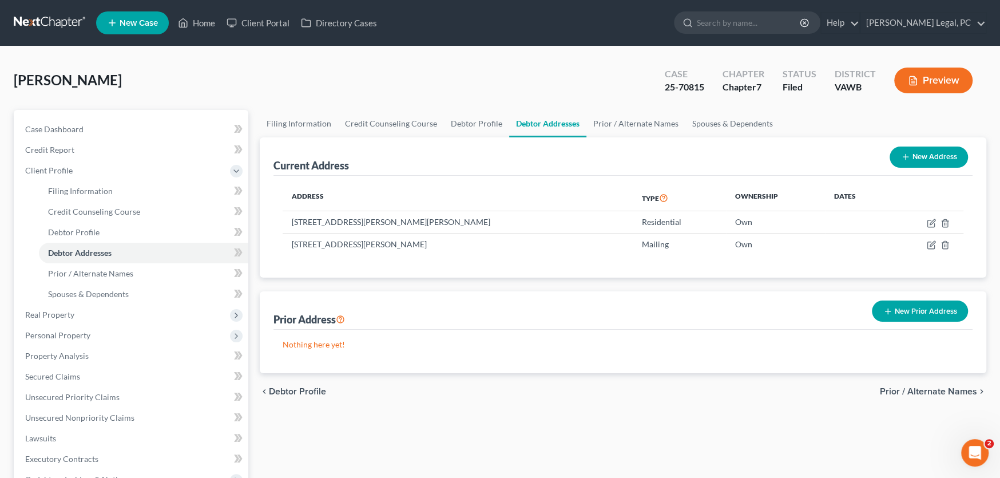
click at [50, 19] on link at bounding box center [50, 23] width 73 height 21
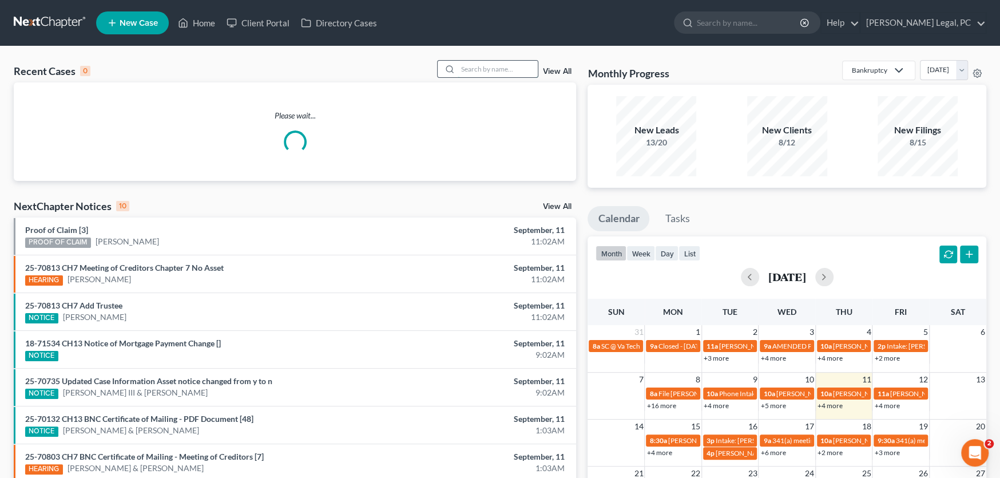
click at [487, 68] on input "search" at bounding box center [498, 69] width 80 height 17
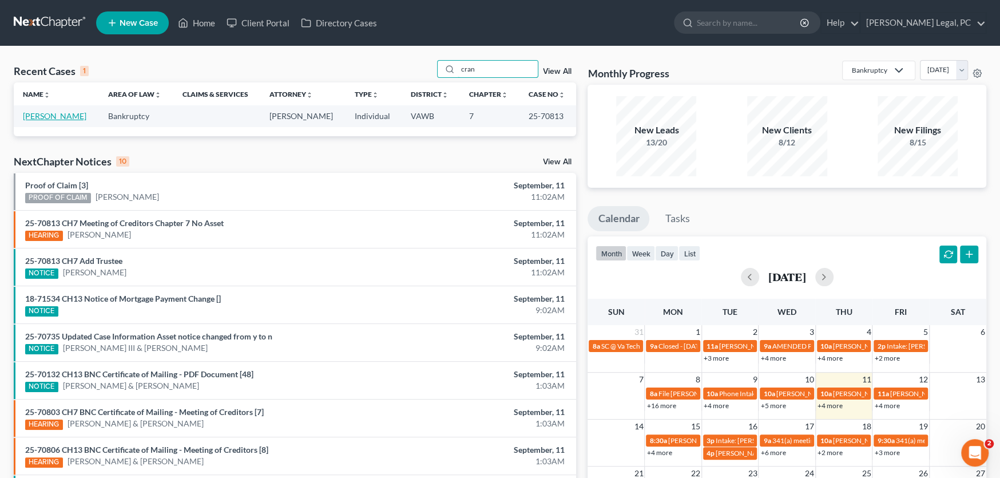
type input "cran"
click at [47, 117] on link "[PERSON_NAME]" at bounding box center [54, 116] width 63 height 10
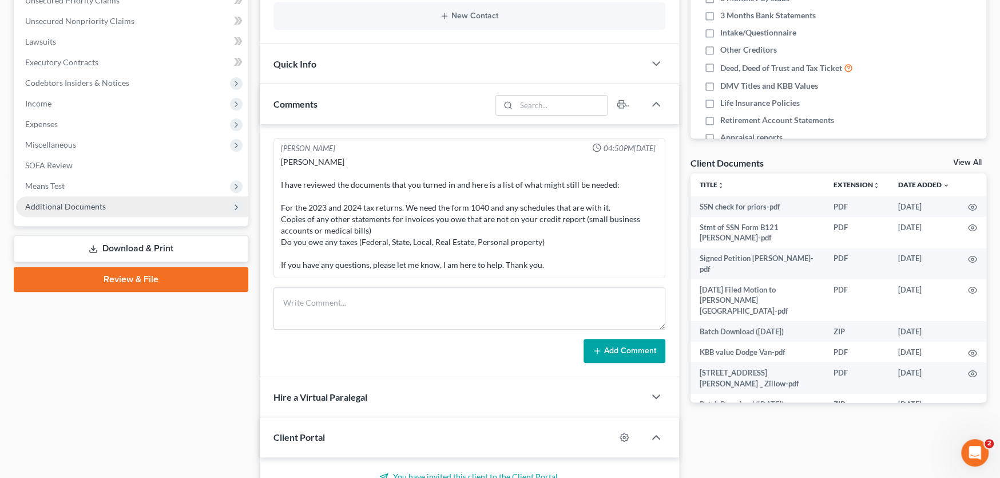
scroll to position [285, 0]
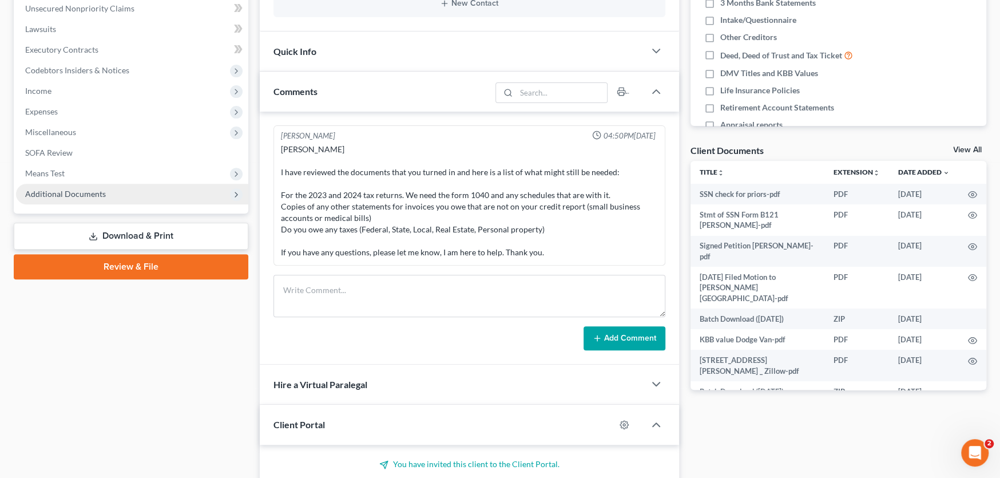
click at [84, 195] on span "Additional Documents" at bounding box center [65, 194] width 81 height 10
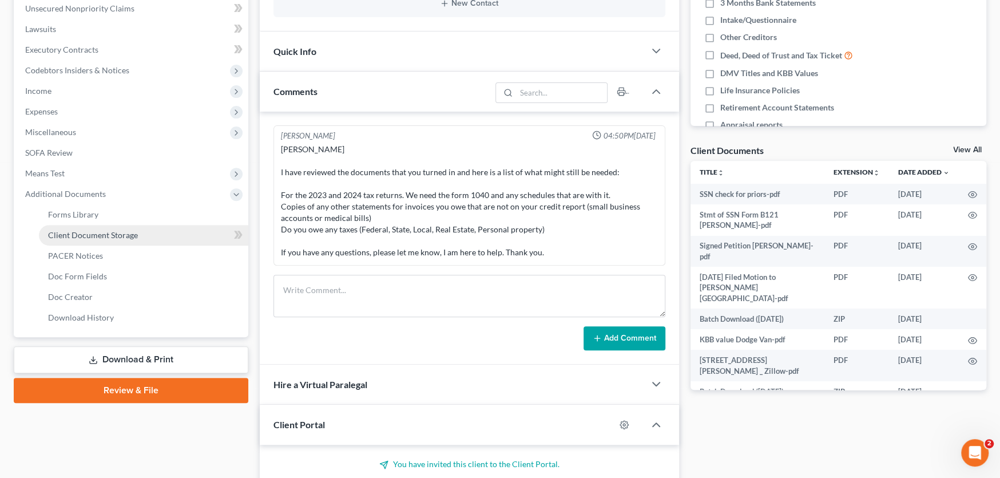
click at [89, 233] on span "Client Document Storage" at bounding box center [93, 235] width 90 height 10
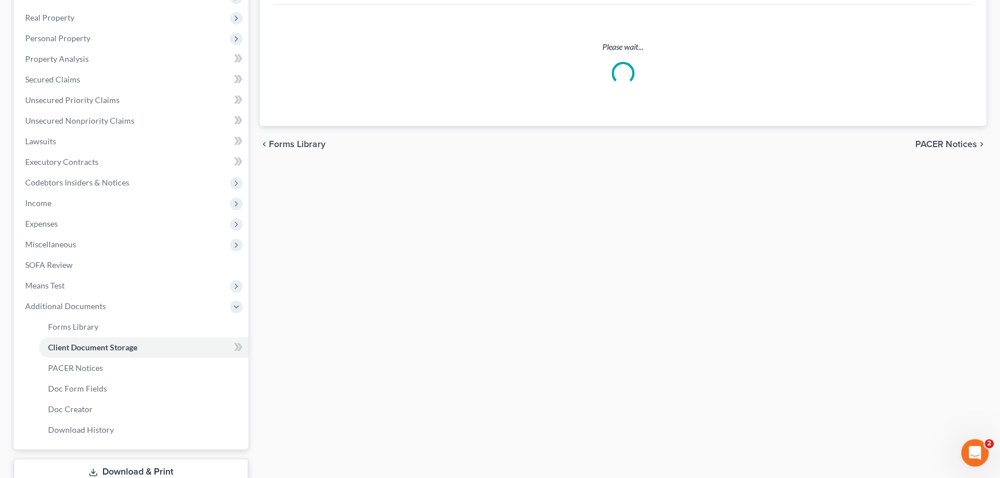
scroll to position [20, 0]
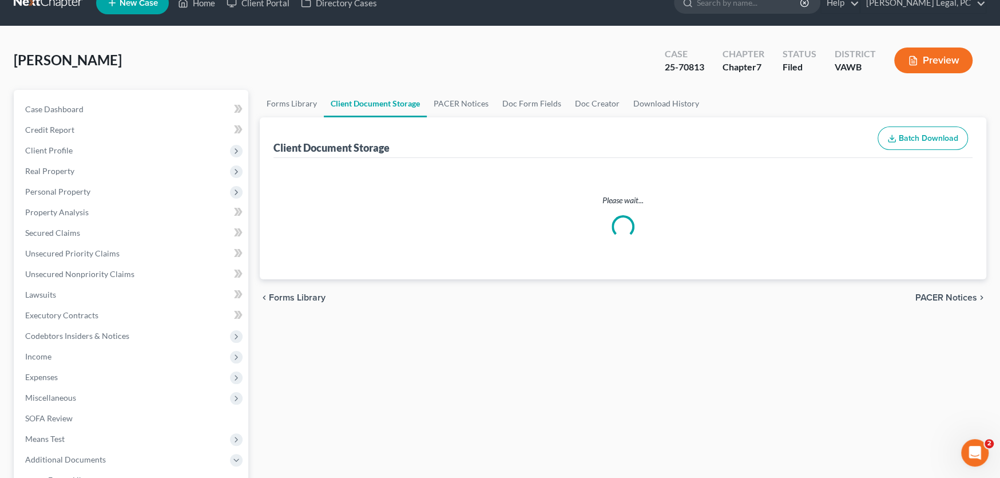
select select "0"
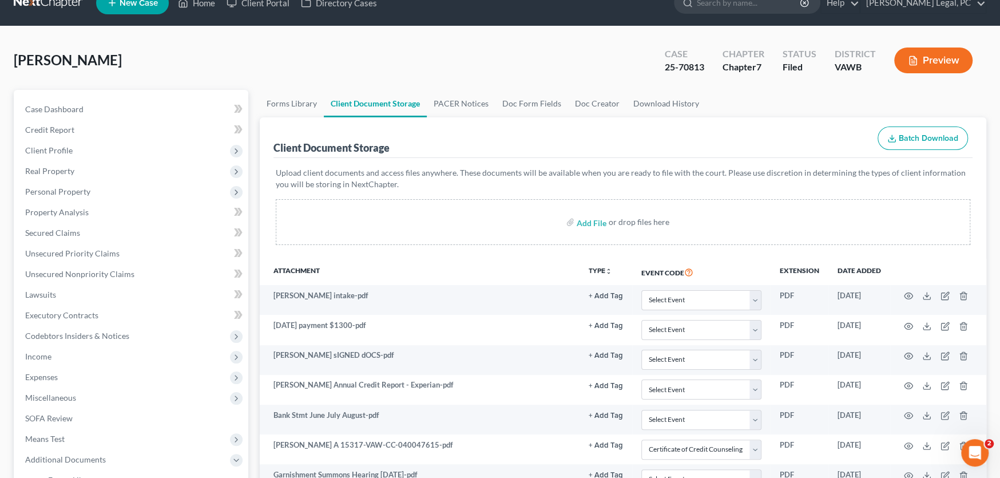
scroll to position [0, 0]
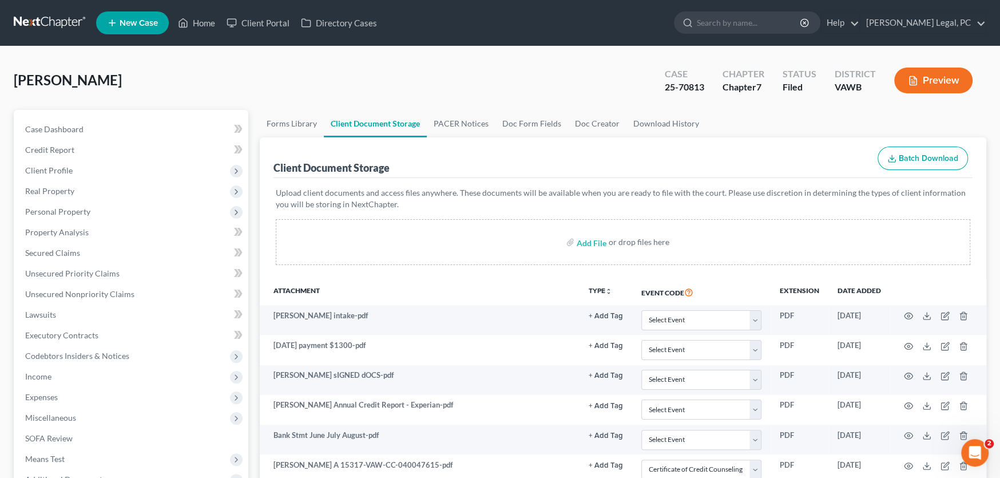
select select "0"
click at [35, 20] on link at bounding box center [50, 23] width 73 height 21
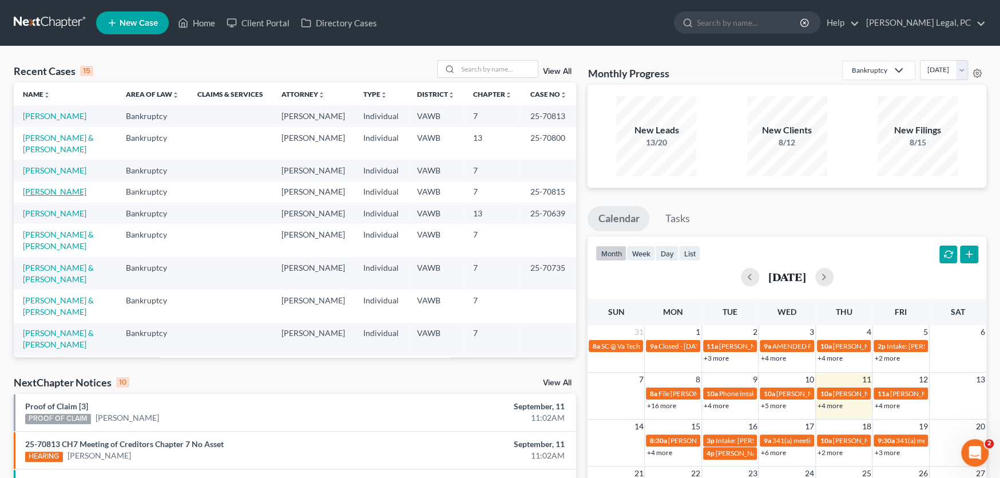
click at [60, 186] on link "[PERSON_NAME]" at bounding box center [54, 191] width 63 height 10
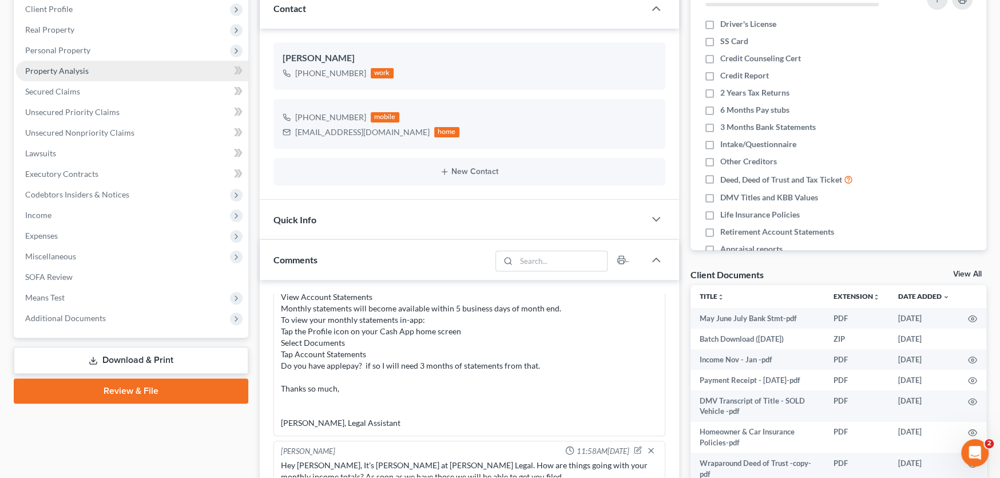
scroll to position [229, 0]
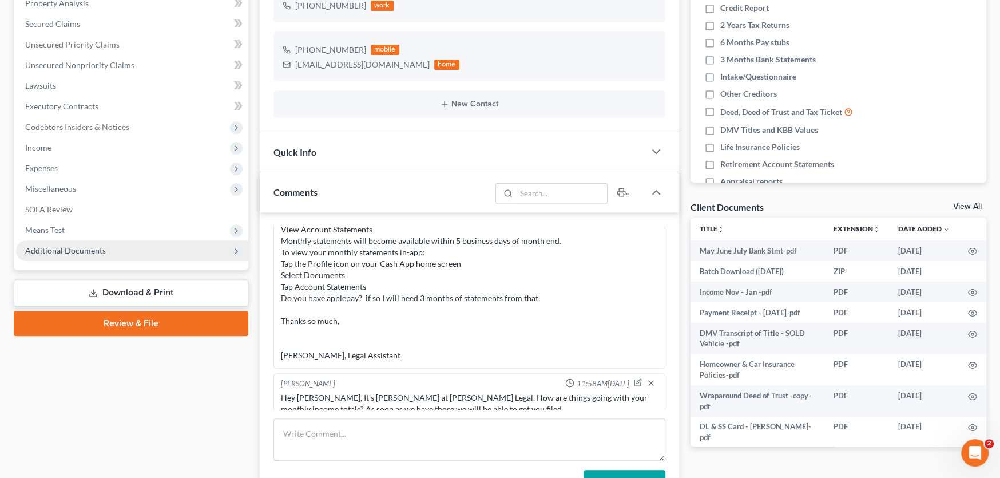
click at [87, 250] on span "Additional Documents" at bounding box center [65, 250] width 81 height 10
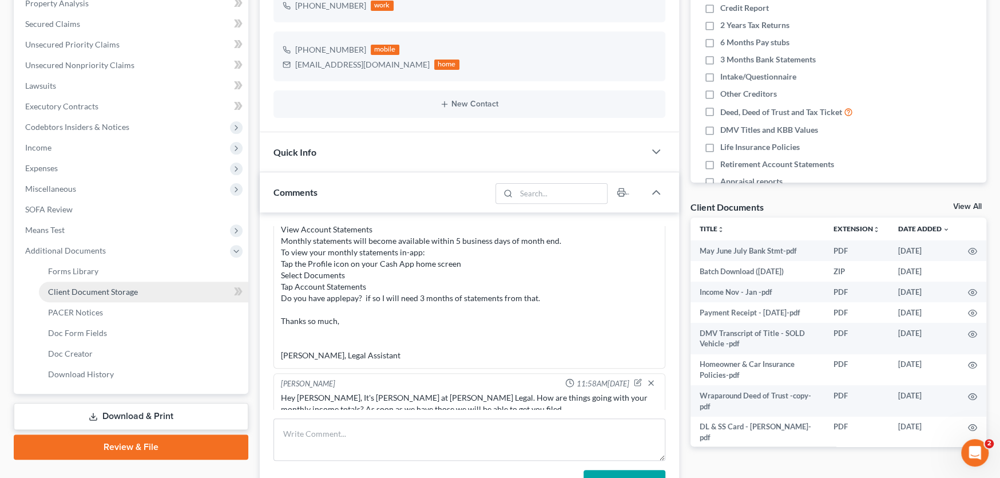
click at [93, 284] on link "Client Document Storage" at bounding box center [143, 291] width 209 height 21
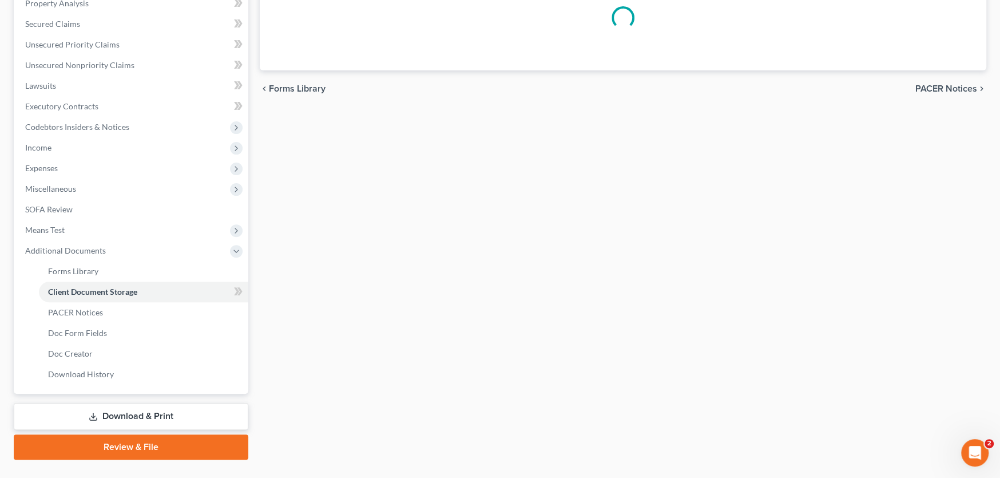
scroll to position [228, 0]
select select "0"
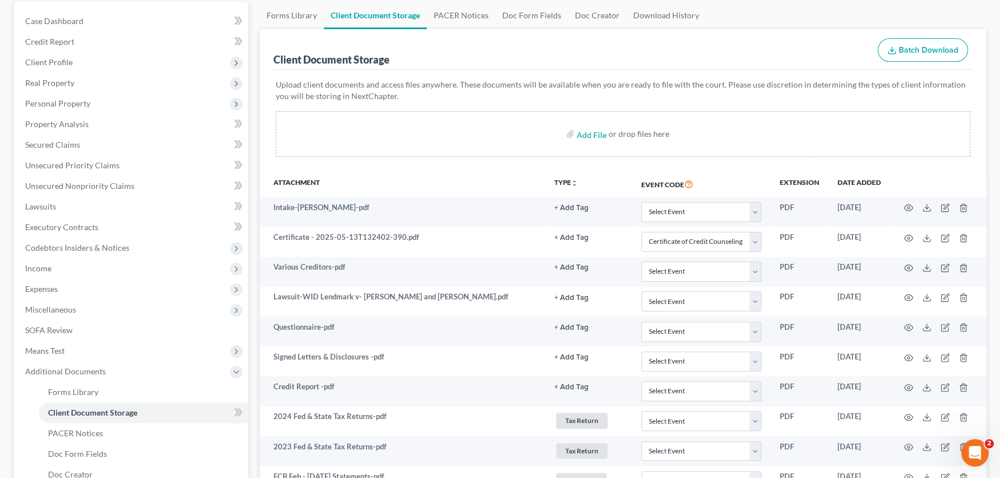
scroll to position [0, 0]
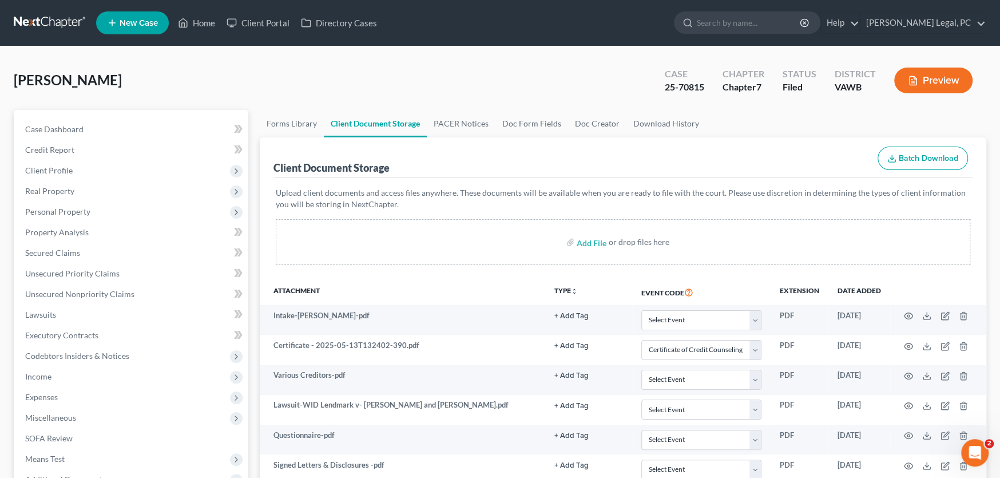
select select "0"
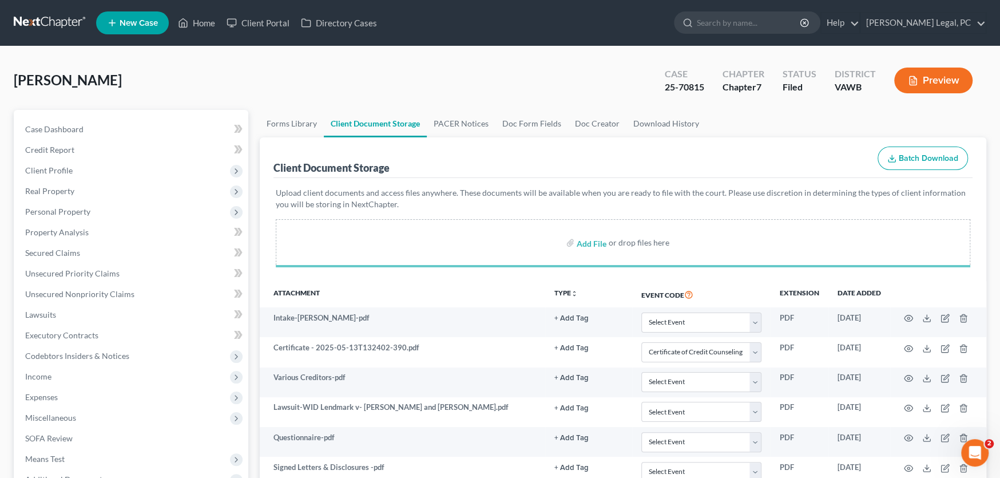
select select "0"
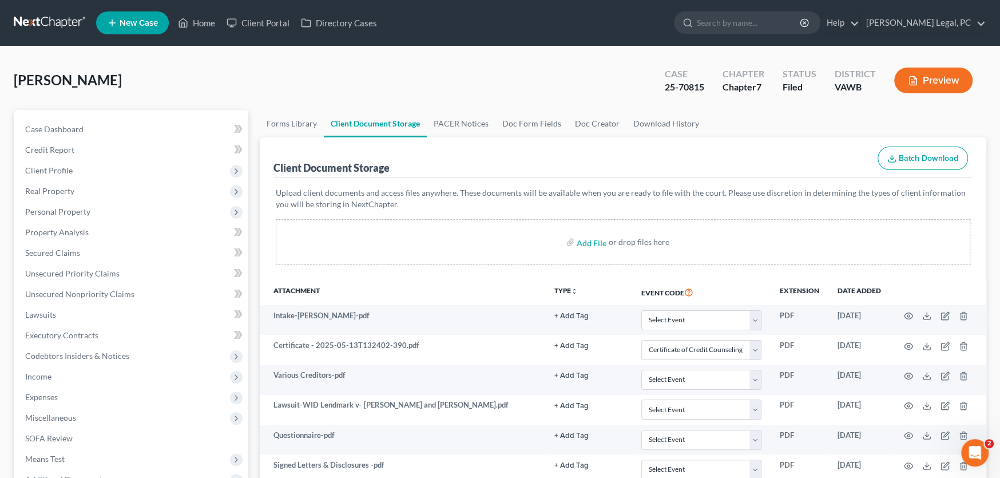
click at [62, 19] on link at bounding box center [50, 23] width 73 height 21
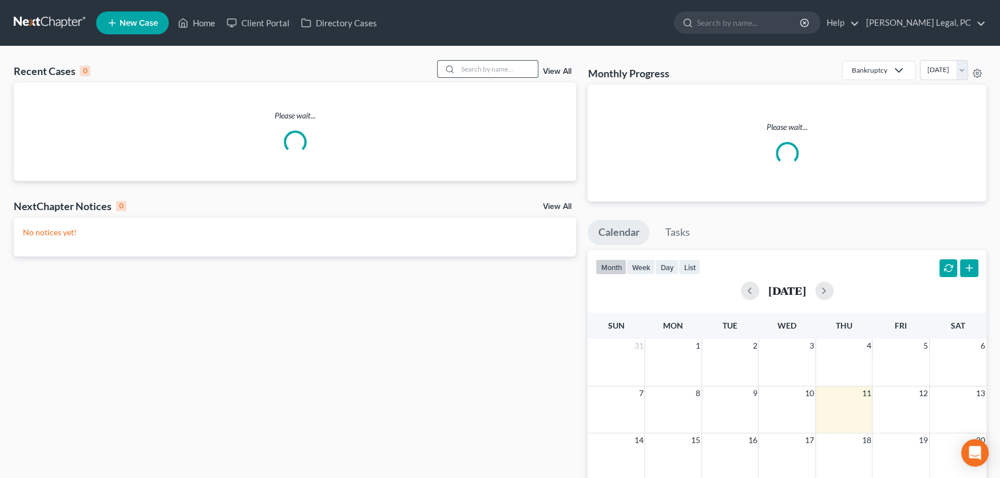
click at [469, 67] on input "search" at bounding box center [498, 69] width 80 height 17
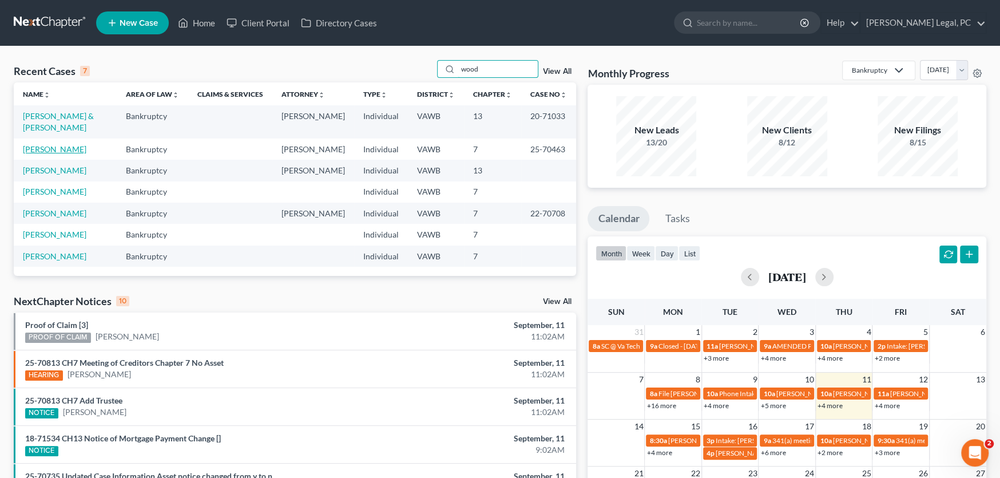
type input "wood"
click at [50, 144] on link "[PERSON_NAME]" at bounding box center [54, 149] width 63 height 10
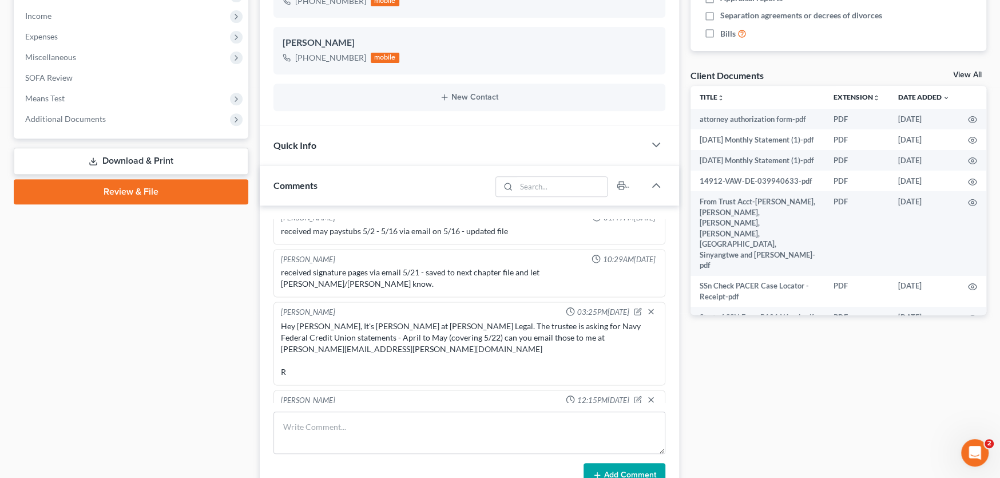
scroll to position [458, 0]
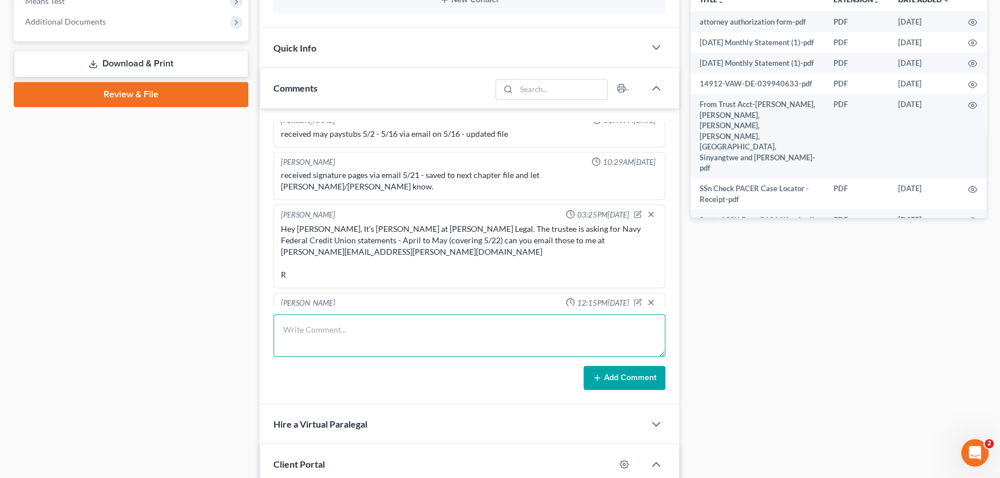
drag, startPoint x: 311, startPoint y: 335, endPoint x: 311, endPoint y: 351, distance: 16.6
click at [311, 336] on textarea at bounding box center [469, 335] width 392 height 42
type textarea "Sent Discharge Letter"
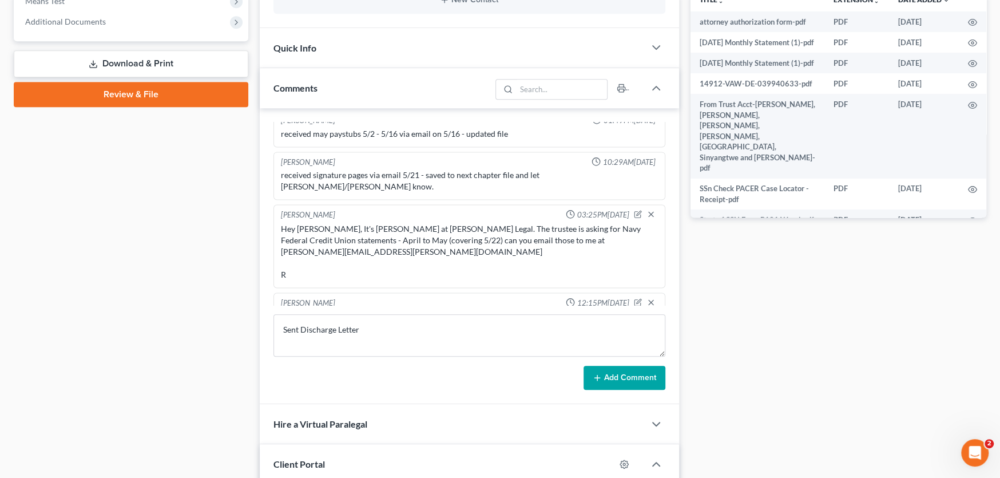
click at [611, 378] on button "Add Comment" at bounding box center [624, 378] width 82 height 24
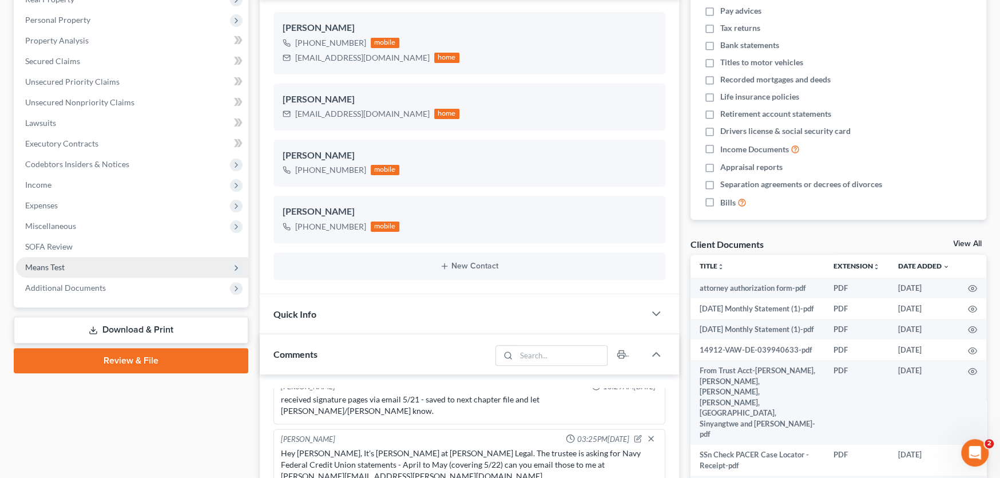
scroll to position [114, 0]
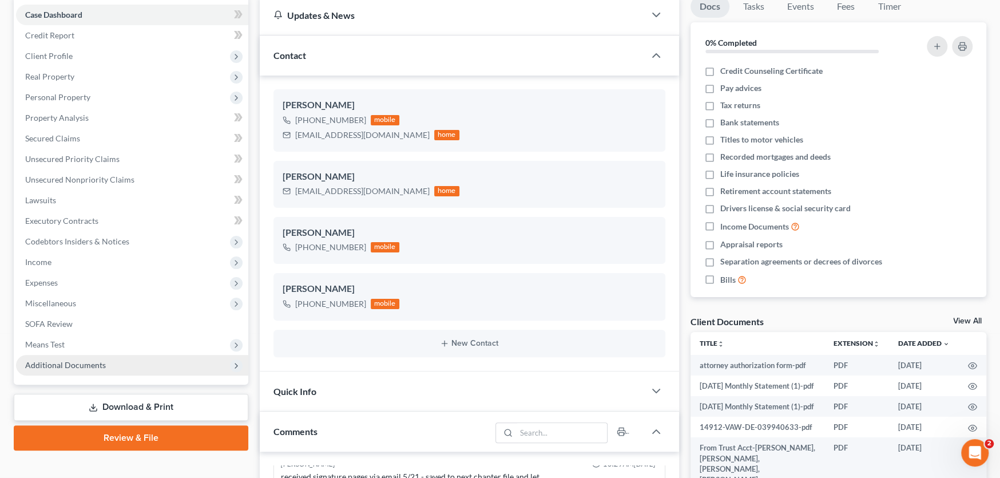
click at [83, 364] on span "Additional Documents" at bounding box center [65, 365] width 81 height 10
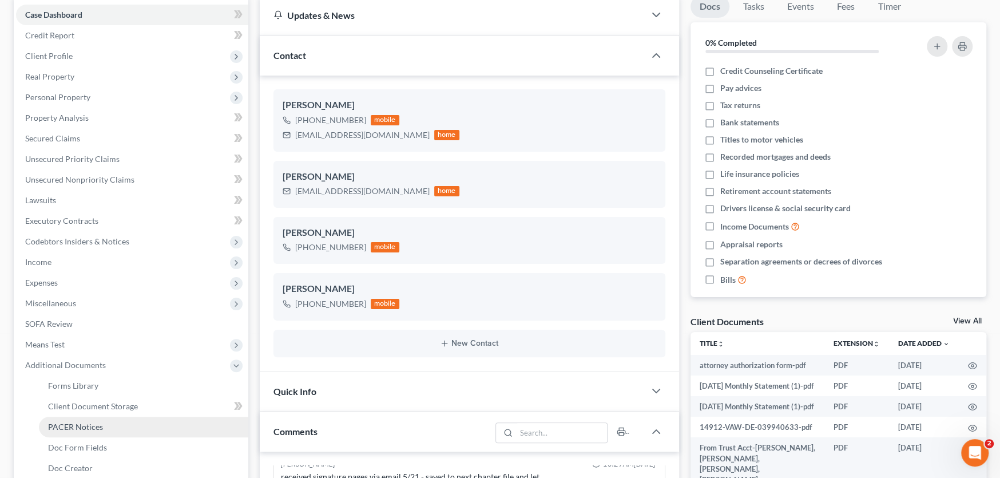
click at [85, 422] on span "PACER Notices" at bounding box center [75, 427] width 55 height 10
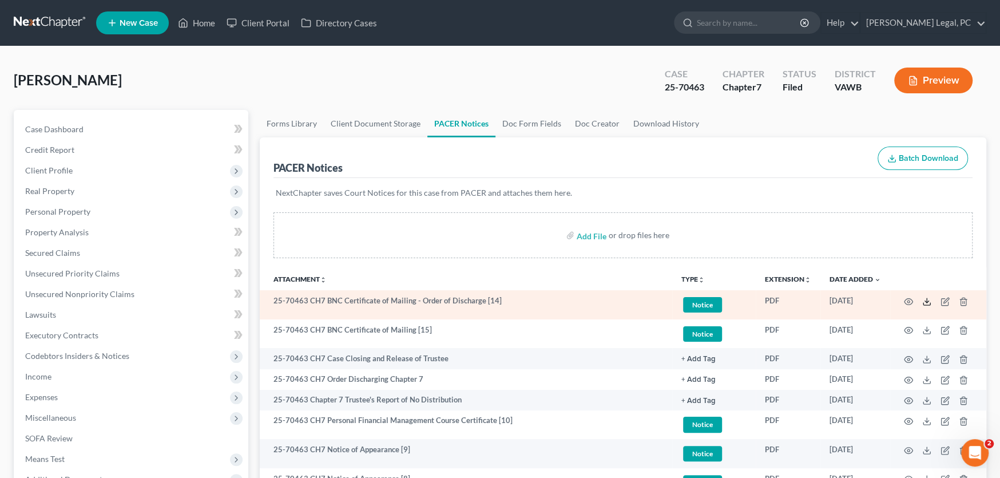
click at [926, 300] on polyline at bounding box center [927, 301] width 4 height 2
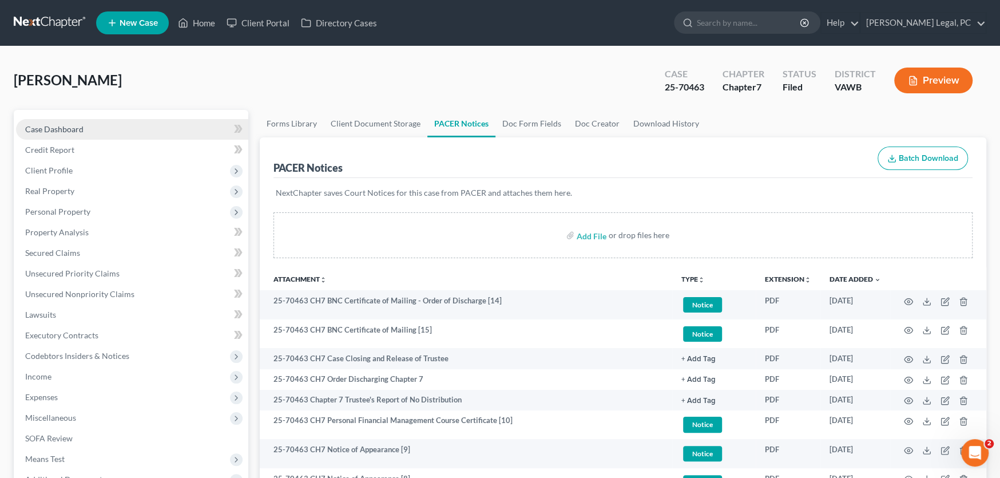
click at [73, 130] on span "Case Dashboard" at bounding box center [54, 129] width 58 height 10
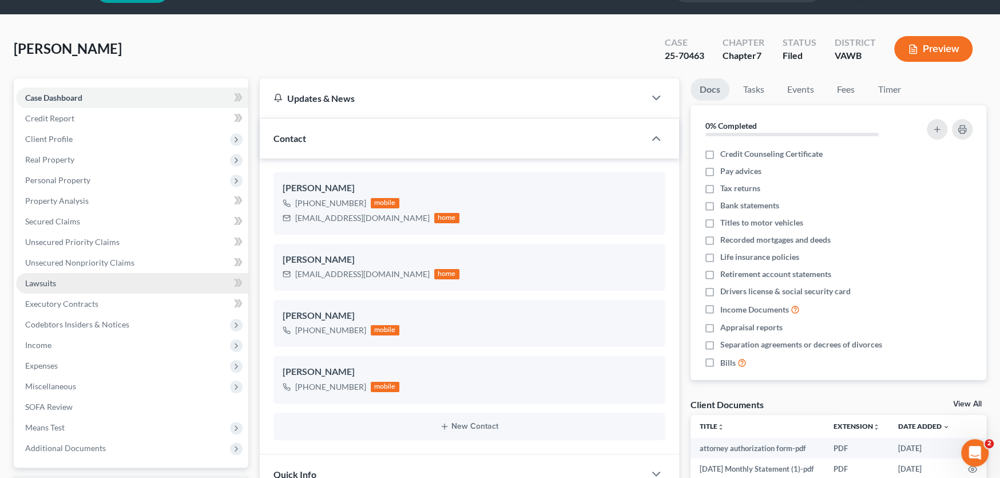
scroll to position [57, 0]
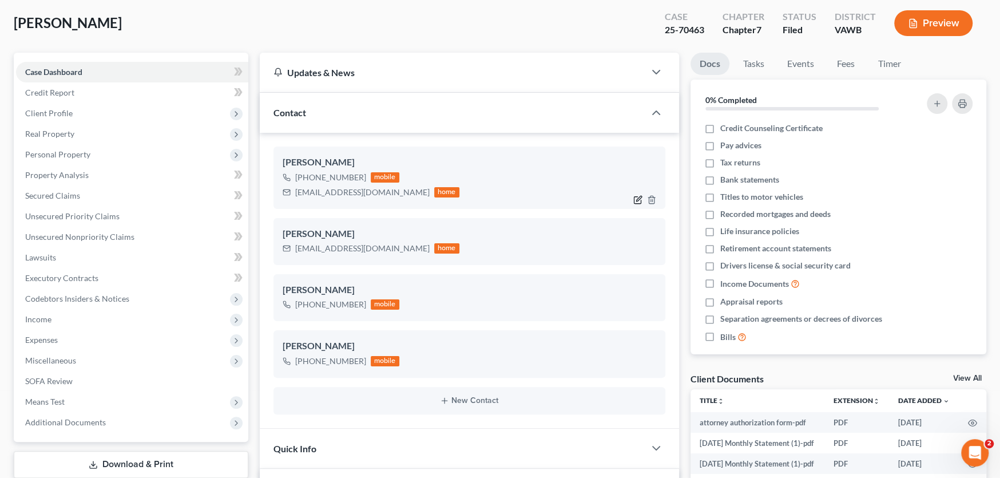
click at [635, 197] on icon "button" at bounding box center [637, 199] width 9 height 9
select select "0"
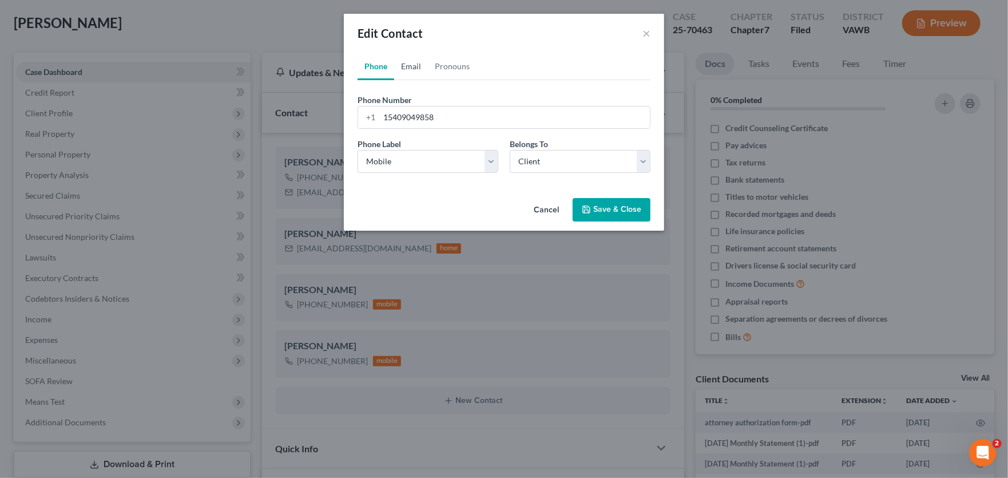
click at [418, 69] on link "Email" at bounding box center [411, 66] width 34 height 27
drag, startPoint x: 413, startPoint y: 121, endPoint x: 385, endPoint y: 121, distance: 28.0
click at [385, 121] on input "danwoodtransports@gmail.com" at bounding box center [514, 117] width 271 height 22
paste input "missmaddenemt@gmail.com>"
type input "missmaddenemt@gmail.com"
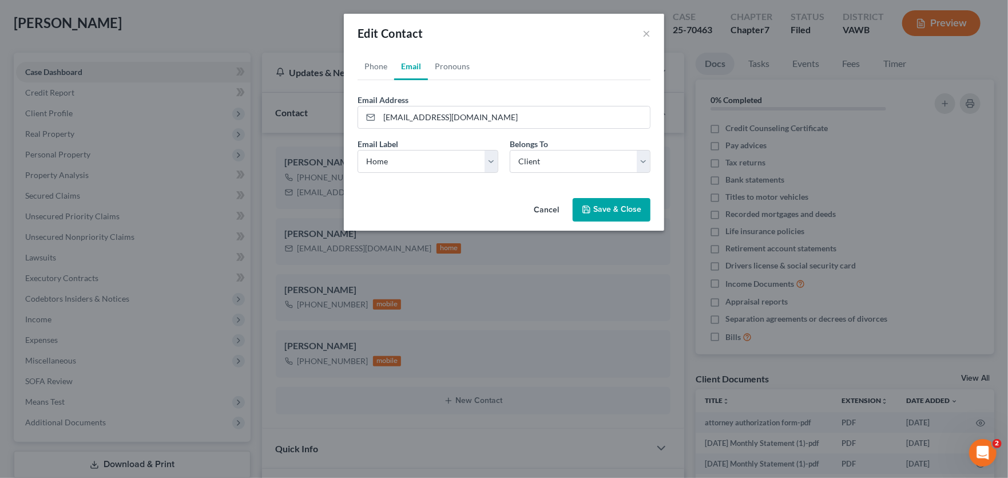
click at [605, 209] on button "Save & Close" at bounding box center [612, 210] width 78 height 24
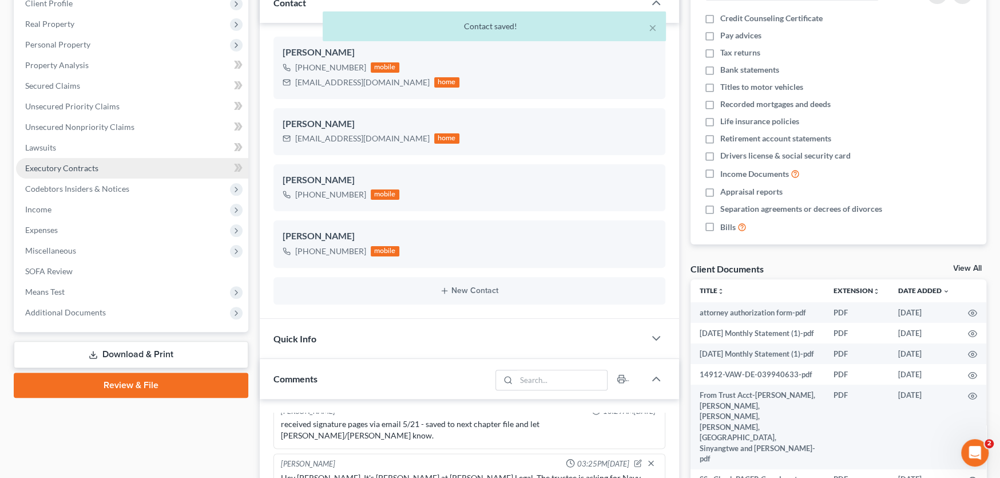
scroll to position [172, 0]
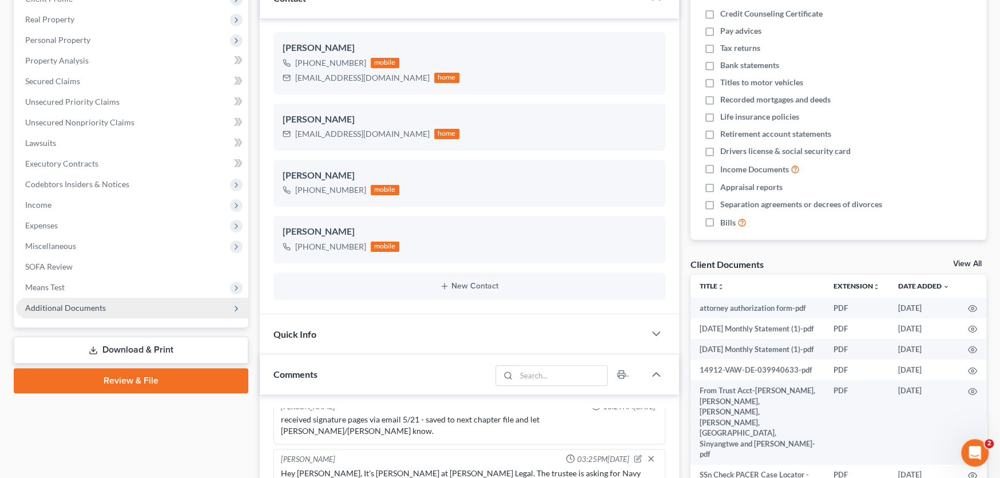
click at [75, 305] on span "Additional Documents" at bounding box center [65, 308] width 81 height 10
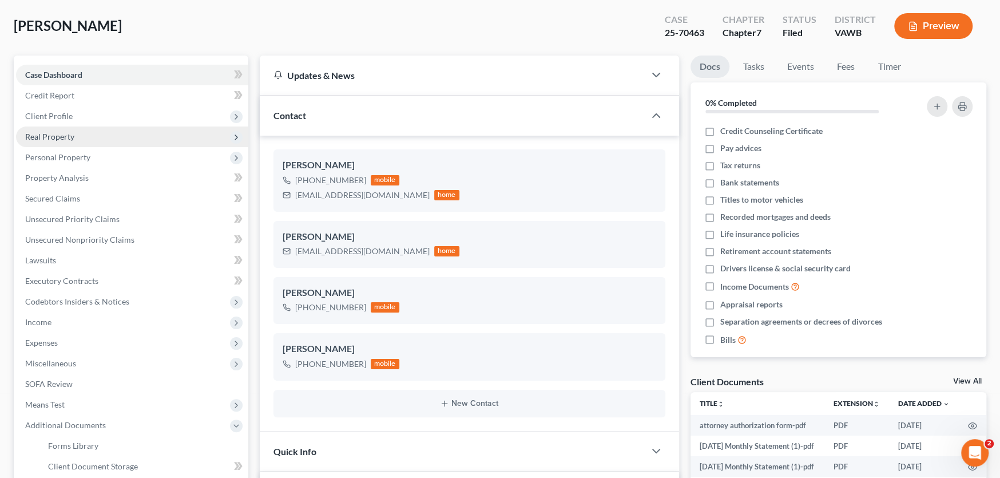
scroll to position [0, 0]
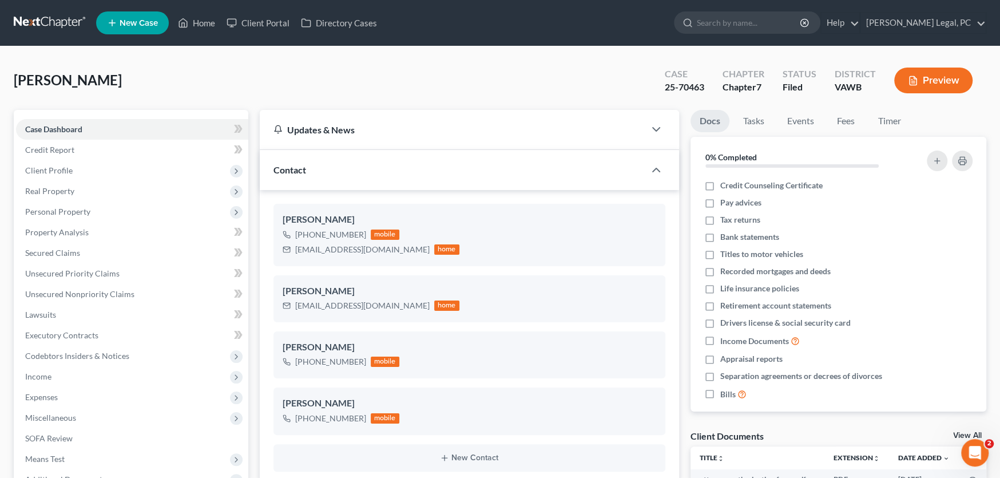
click at [46, 22] on link at bounding box center [50, 23] width 73 height 21
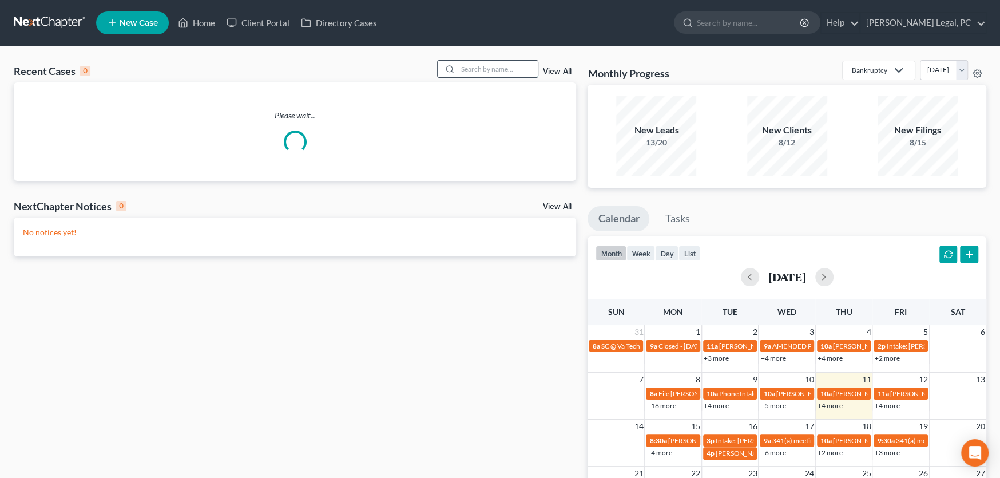
click at [489, 72] on input "search" at bounding box center [498, 69] width 80 height 17
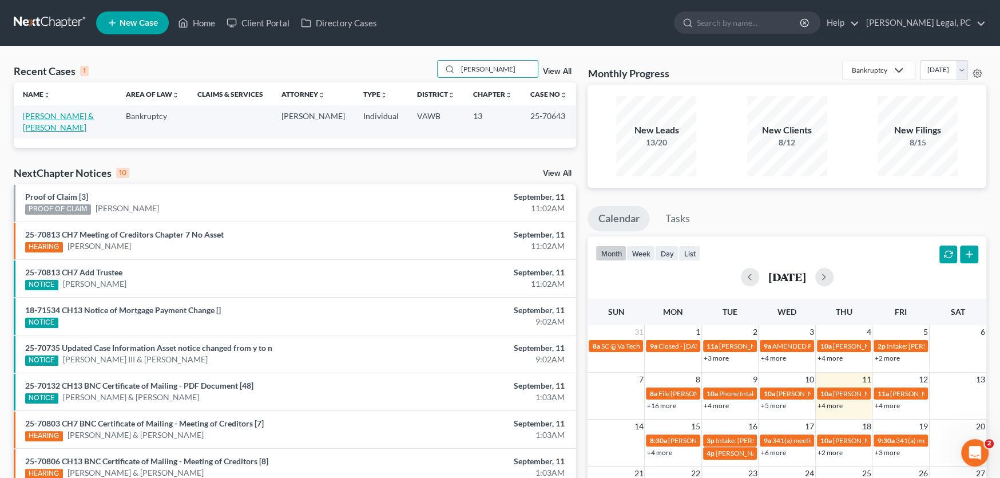
type input "ayala"
click at [91, 116] on link "[PERSON_NAME] & [PERSON_NAME]" at bounding box center [58, 121] width 71 height 21
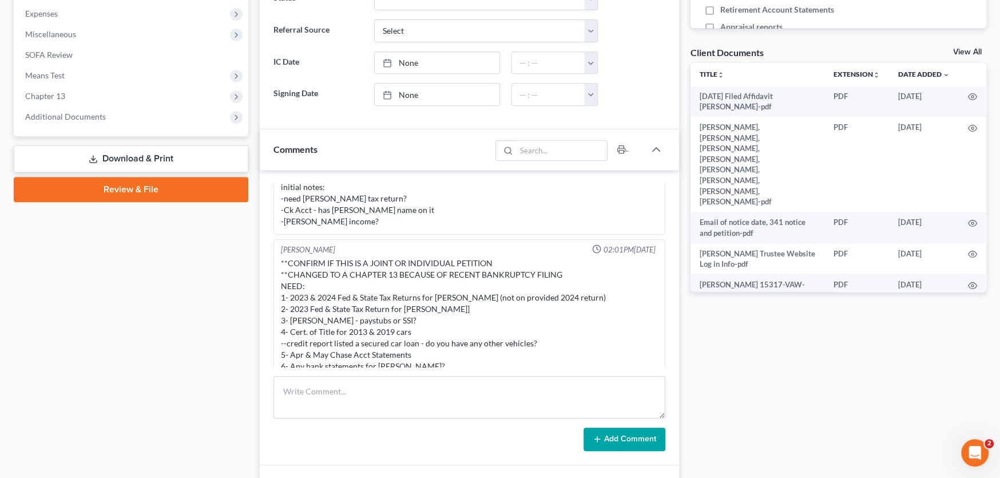
scroll to position [400, 0]
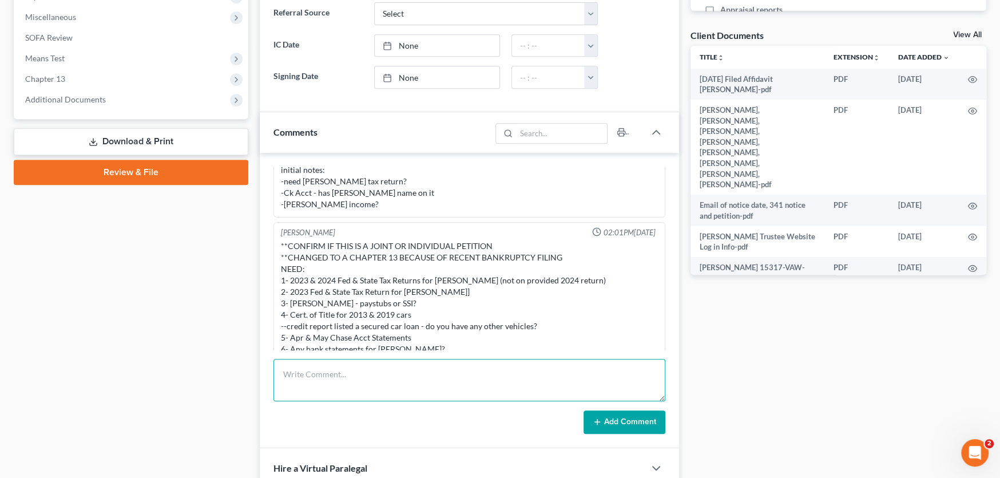
click at [328, 371] on textarea at bounding box center [469, 380] width 392 height 42
type textarea "Gave permission for GM Financial 210772 for them to contact the client for pick…"
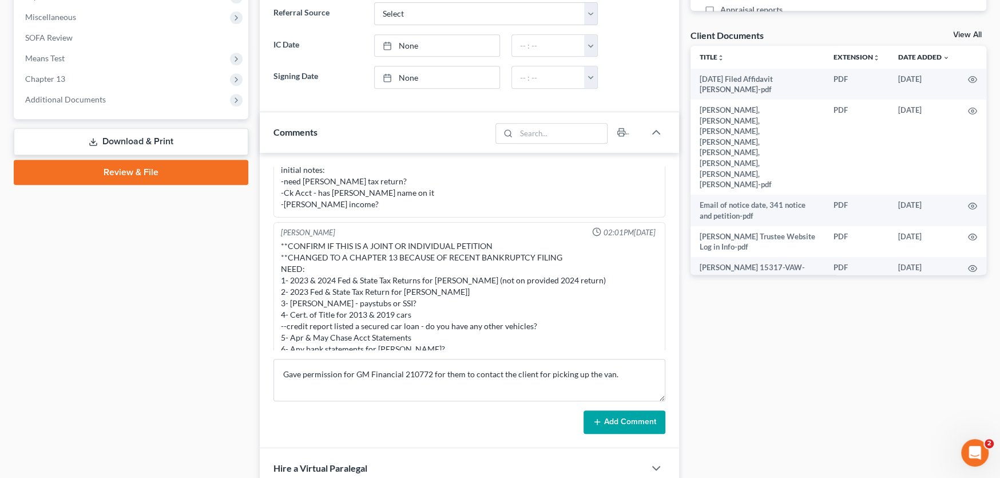
click at [620, 410] on button "Add Comment" at bounding box center [624, 422] width 82 height 24
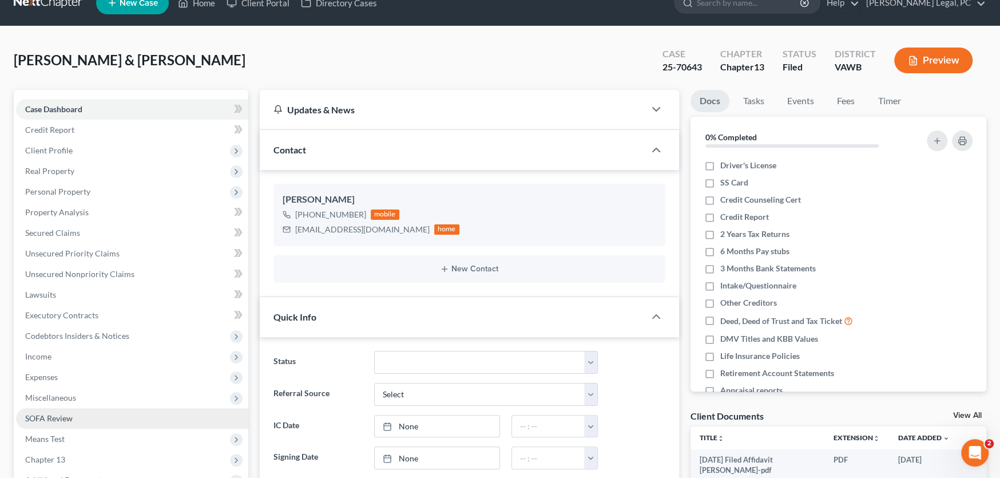
scroll to position [0, 0]
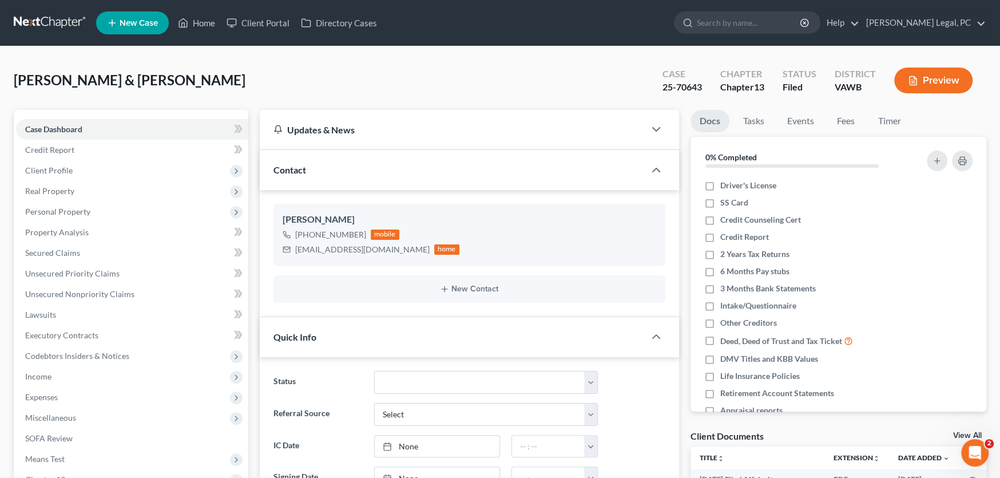
click at [40, 11] on nav "Home New Case Client Portal Directory Cases Farthing Legal, PC rachel@farthing.…" at bounding box center [500, 23] width 1000 height 46
click at [40, 23] on link at bounding box center [50, 23] width 73 height 21
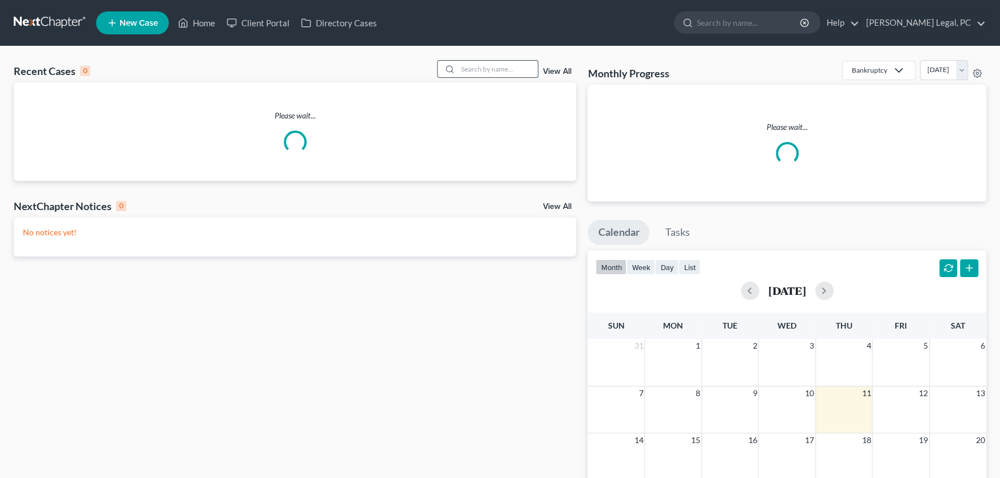
click at [483, 67] on input "search" at bounding box center [498, 69] width 80 height 17
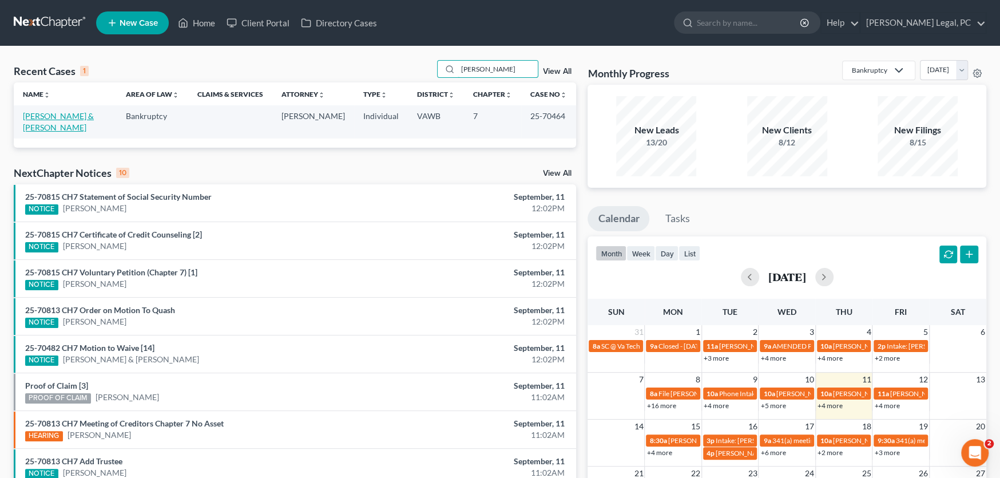
type input "[PERSON_NAME]"
click at [50, 117] on link "[PERSON_NAME] & [PERSON_NAME]" at bounding box center [58, 121] width 71 height 21
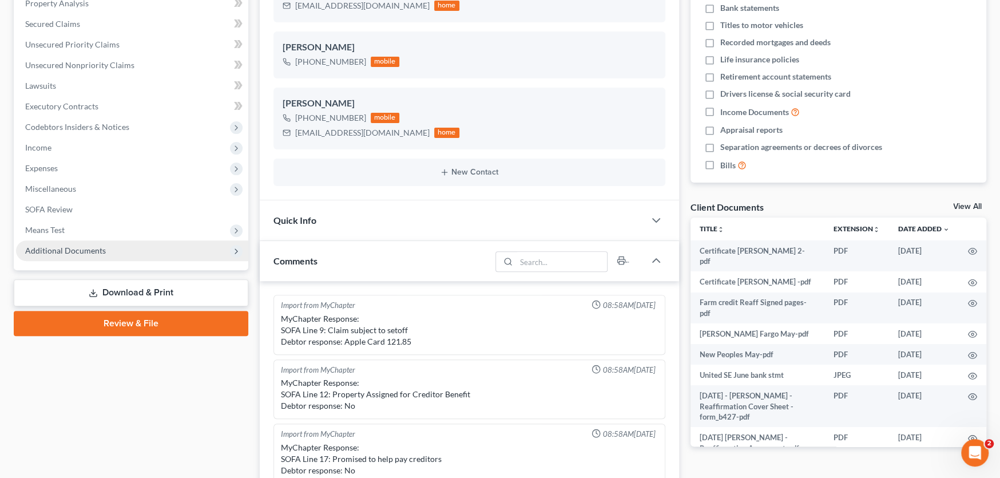
scroll to position [996, 0]
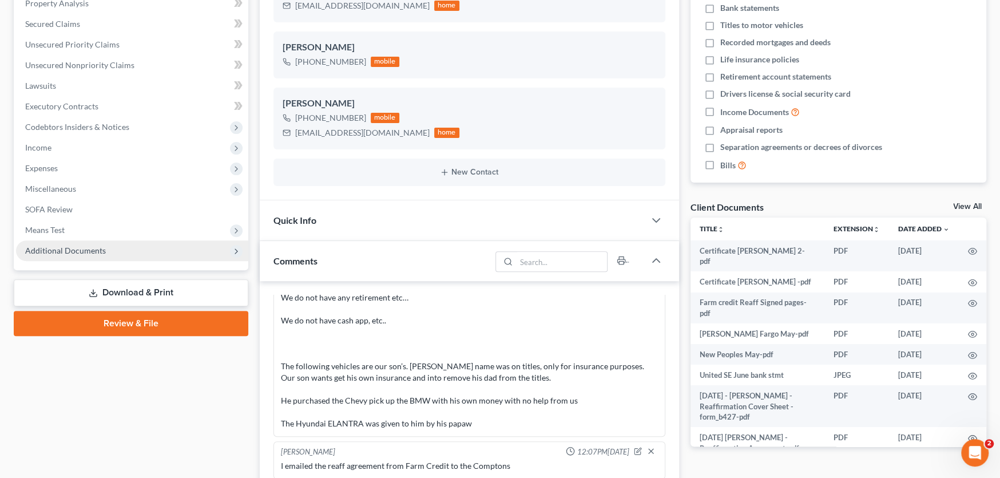
click at [69, 247] on span "Additional Documents" at bounding box center [65, 250] width 81 height 10
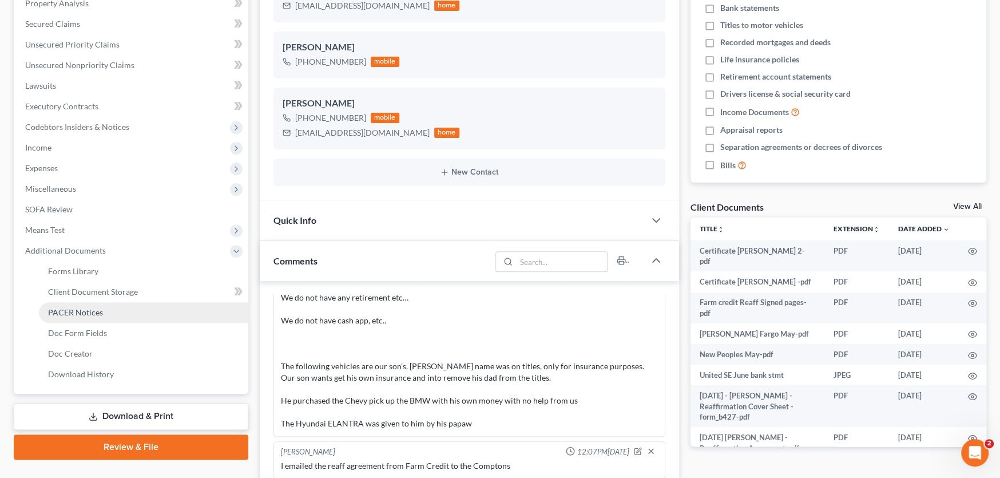
click at [76, 311] on span "PACER Notices" at bounding box center [75, 312] width 55 height 10
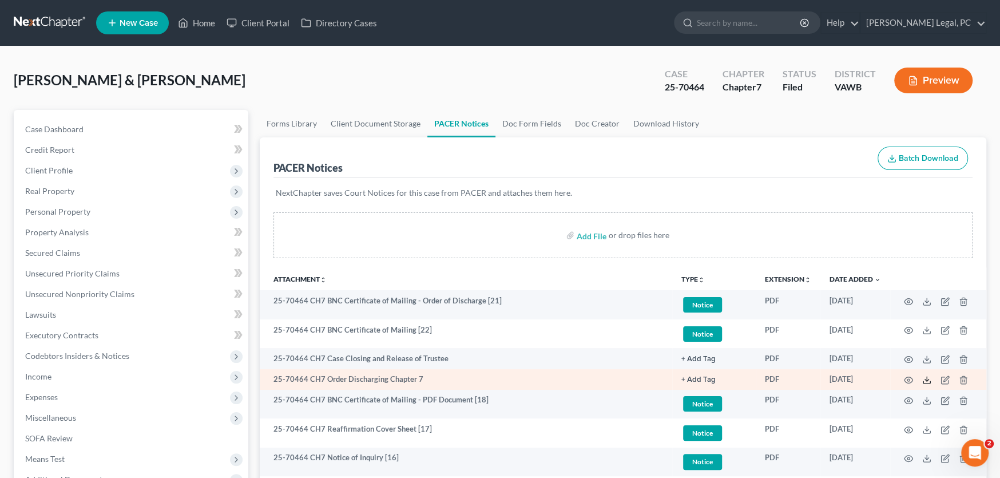
click at [928, 382] on icon at bounding box center [926, 379] width 9 height 9
click at [908, 378] on icon "button" at bounding box center [908, 379] width 9 height 9
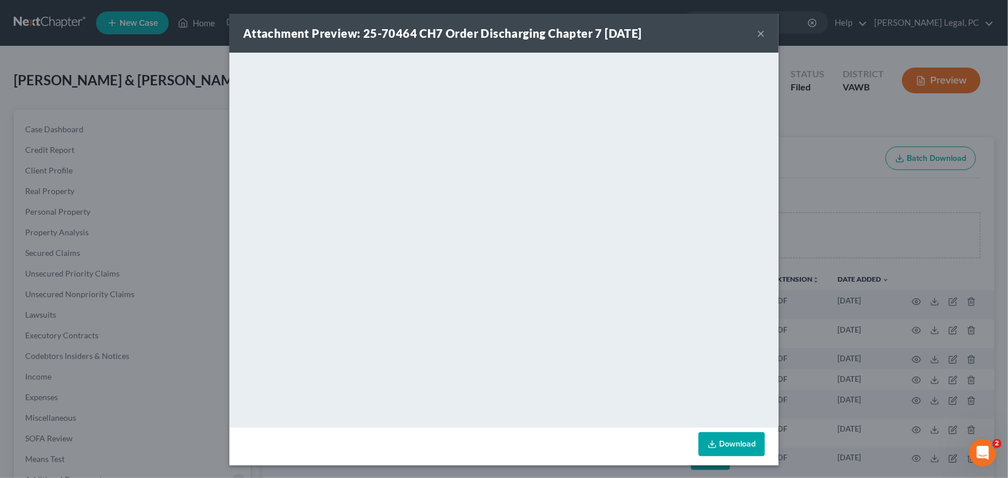
click at [758, 35] on button "×" at bounding box center [761, 33] width 8 height 14
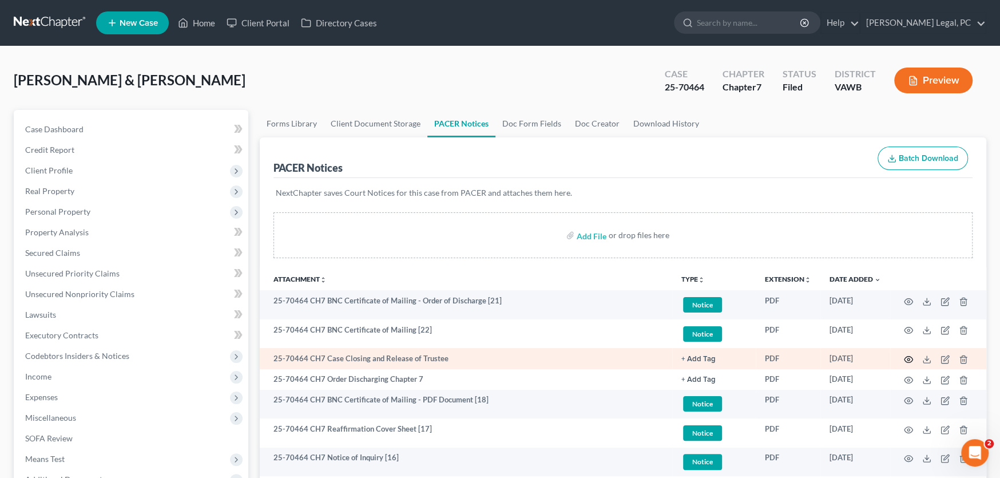
click at [906, 357] on icon "button" at bounding box center [908, 359] width 9 height 9
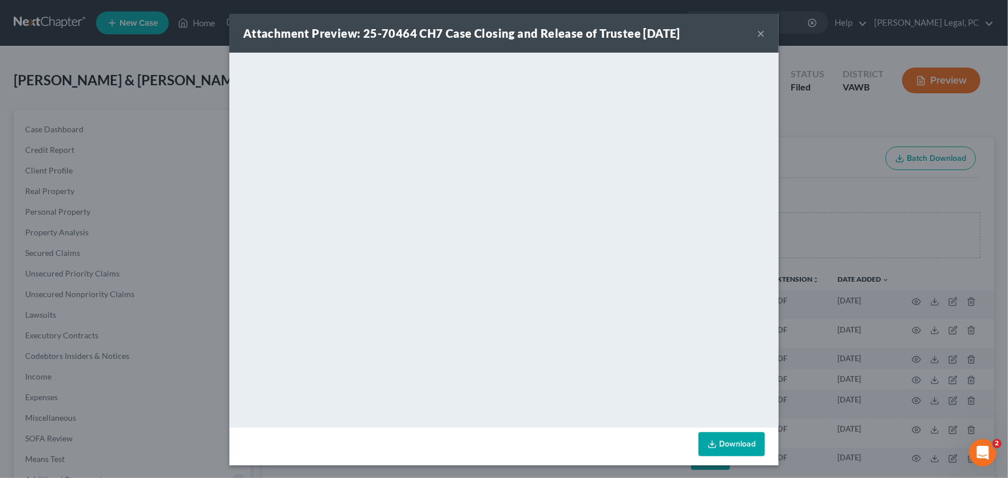
click at [757, 31] on button "×" at bounding box center [761, 33] width 8 height 14
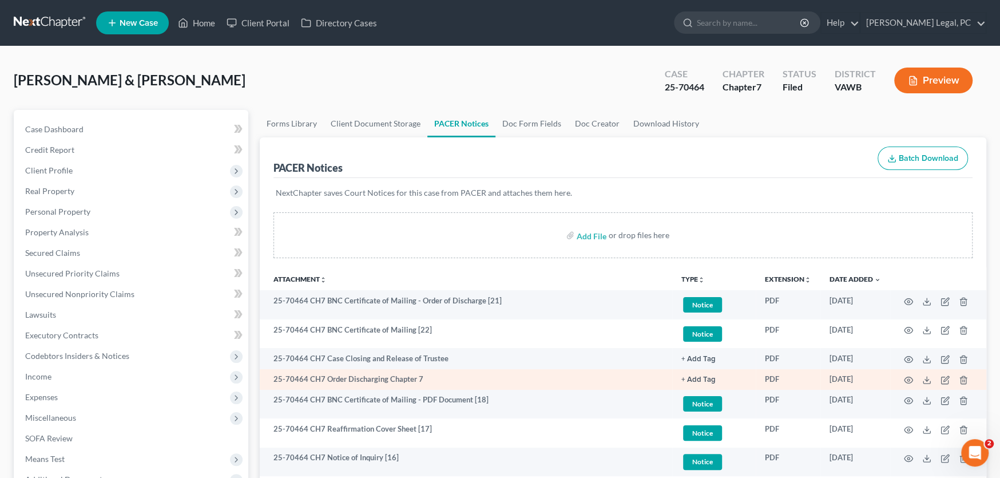
click at [551, 379] on td "25-70464 CH7 Order Discharging Chapter 7" at bounding box center [466, 379] width 412 height 21
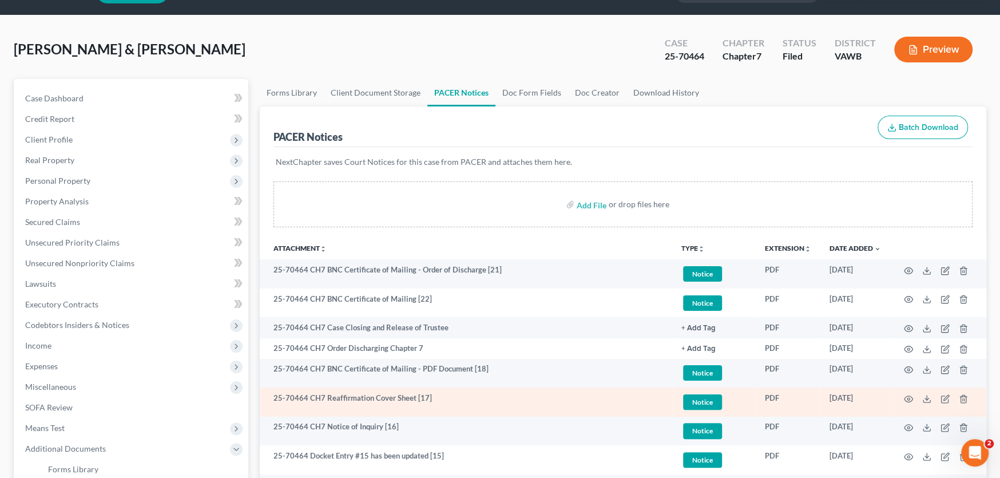
scroll to position [57, 0]
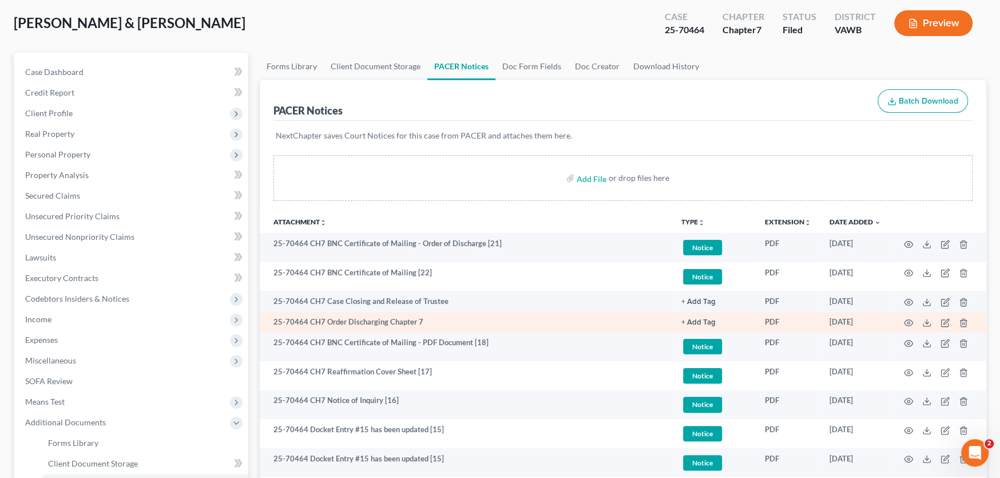
click at [424, 320] on td "25-70464 CH7 Order Discharging Chapter 7" at bounding box center [466, 322] width 412 height 21
click at [384, 318] on td "25-70464 CH7 Order Discharging Chapter 7" at bounding box center [466, 322] width 412 height 21
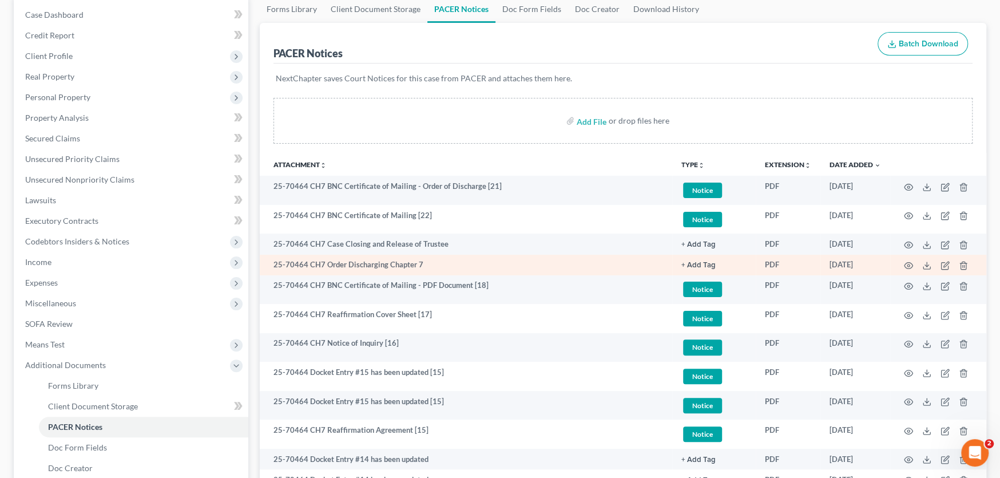
scroll to position [172, 0]
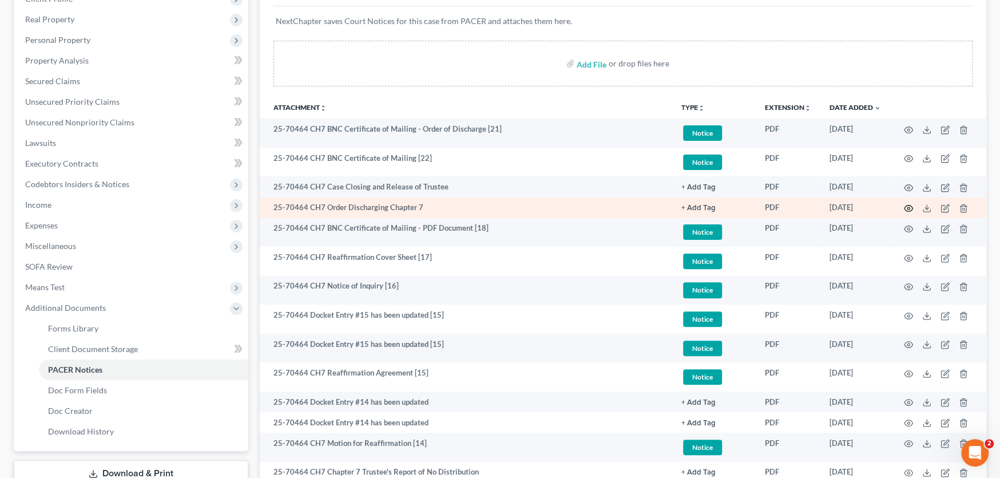
click at [908, 207] on icon "button" at bounding box center [908, 208] width 9 height 9
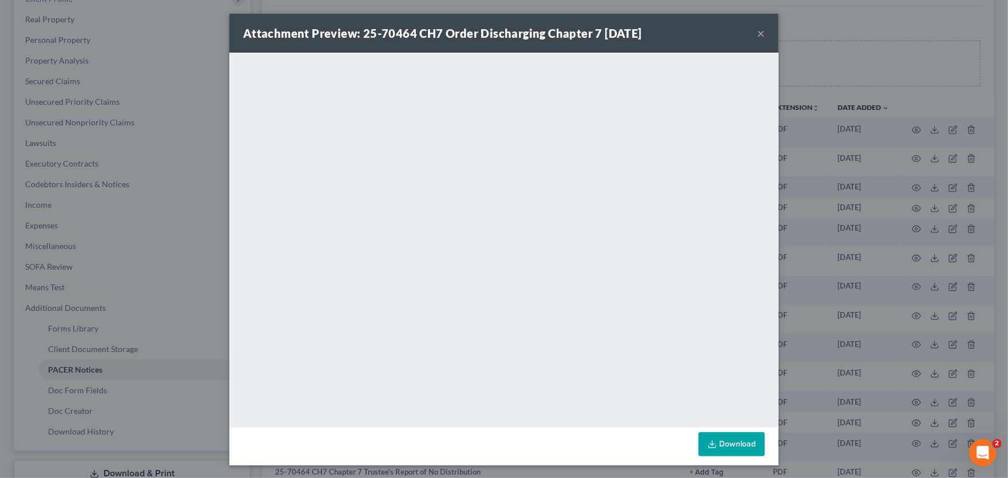
click at [757, 33] on button "×" at bounding box center [761, 33] width 8 height 14
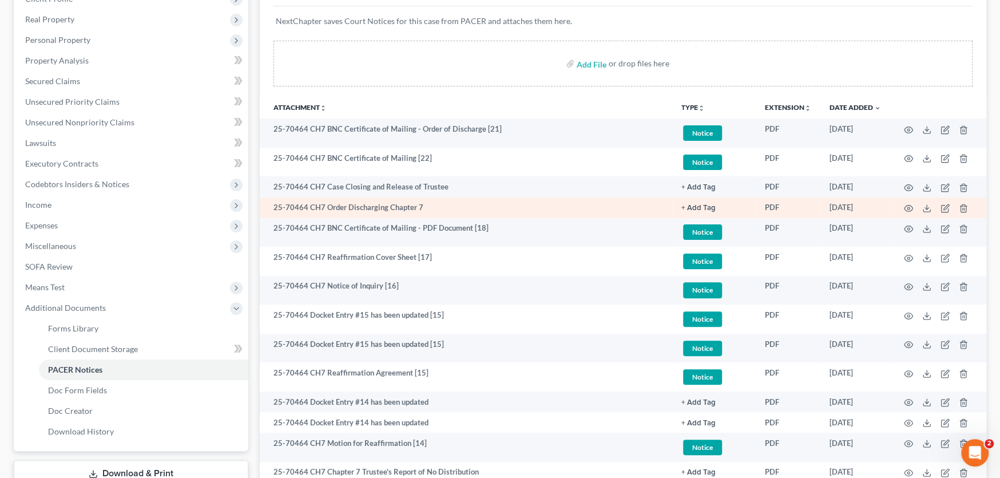
click at [485, 200] on td "25-70464 CH7 Order Discharging Chapter 7" at bounding box center [466, 207] width 412 height 21
click at [906, 207] on icon "button" at bounding box center [908, 208] width 9 height 9
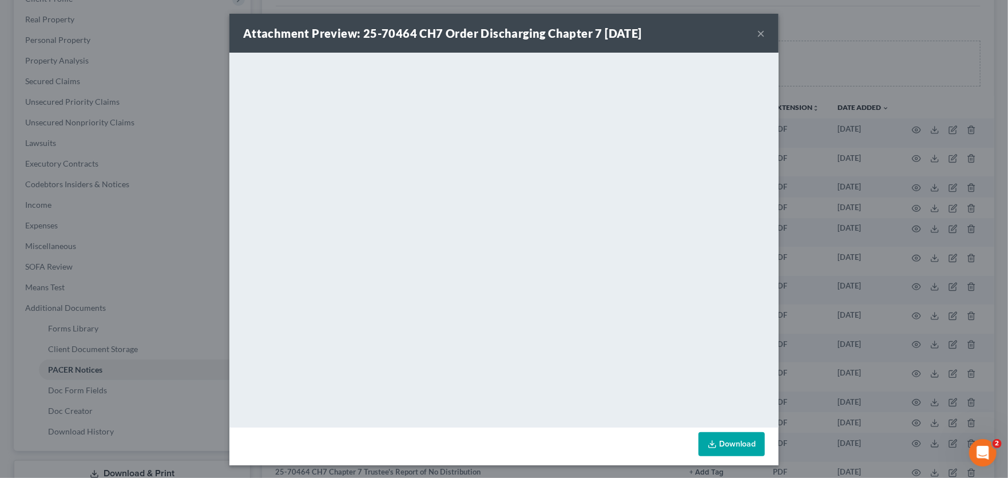
click at [757, 35] on button "×" at bounding box center [761, 33] width 8 height 14
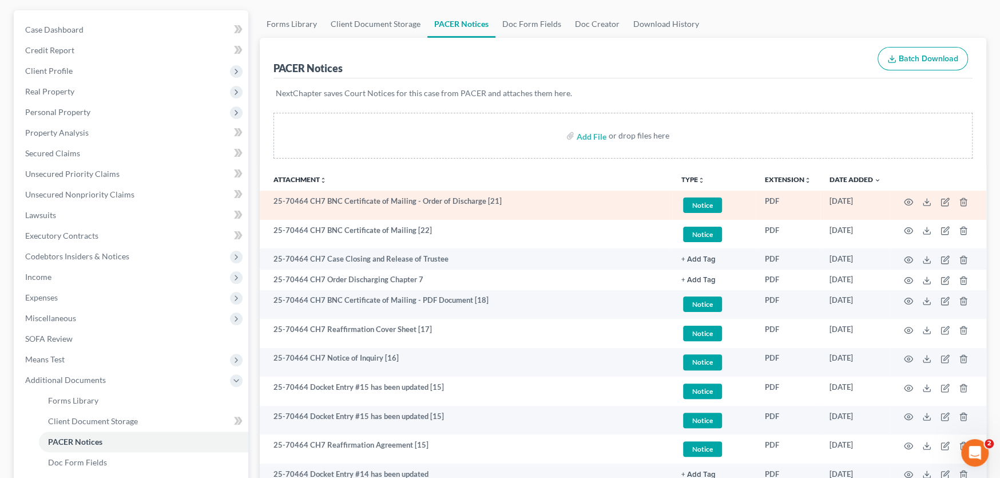
scroll to position [114, 0]
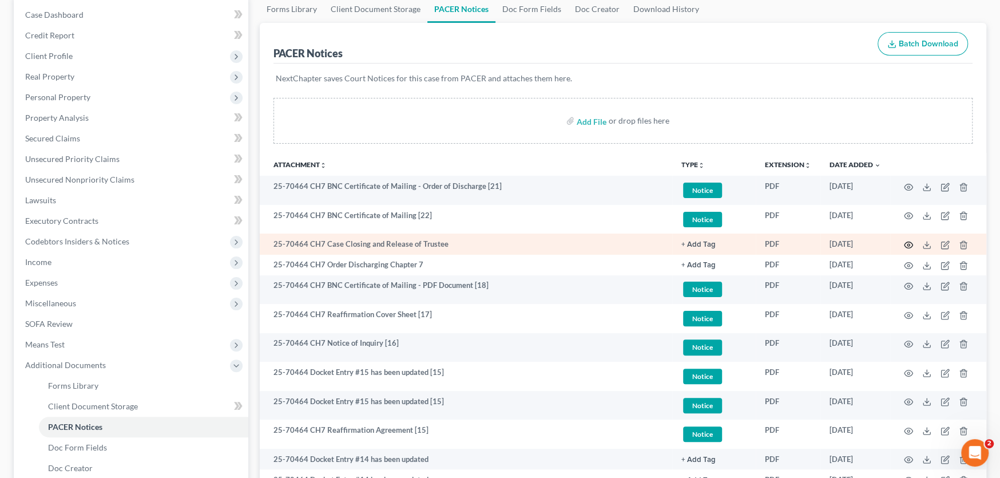
click at [907, 244] on circle "button" at bounding box center [908, 245] width 2 height 2
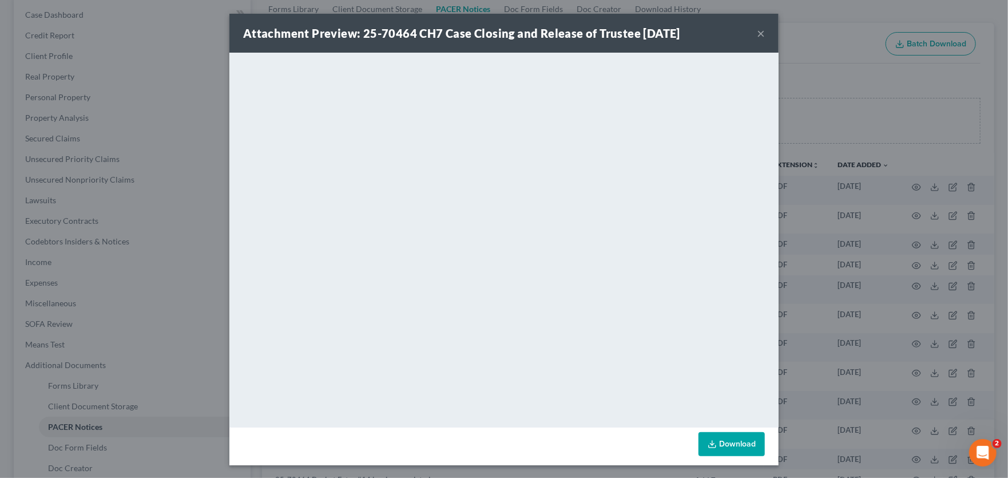
click at [759, 35] on button "×" at bounding box center [761, 33] width 8 height 14
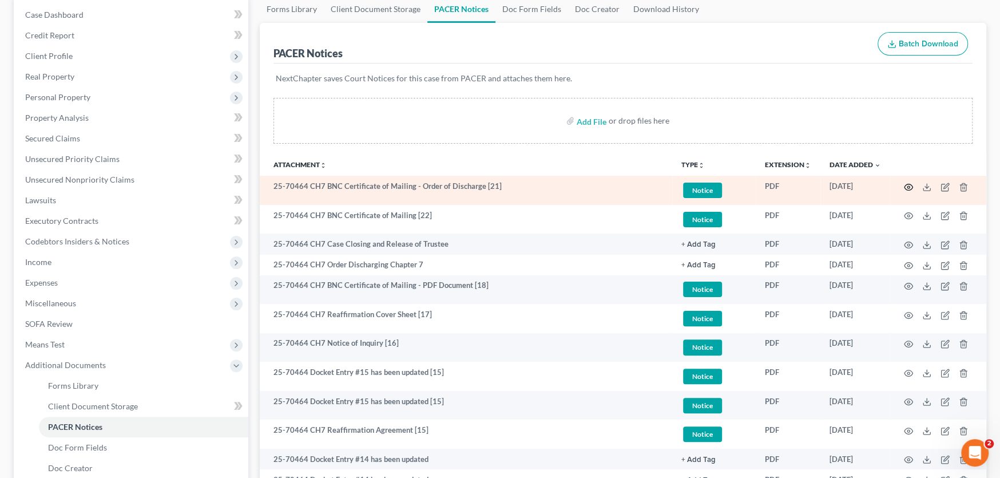
click at [911, 185] on icon "button" at bounding box center [908, 186] width 9 height 9
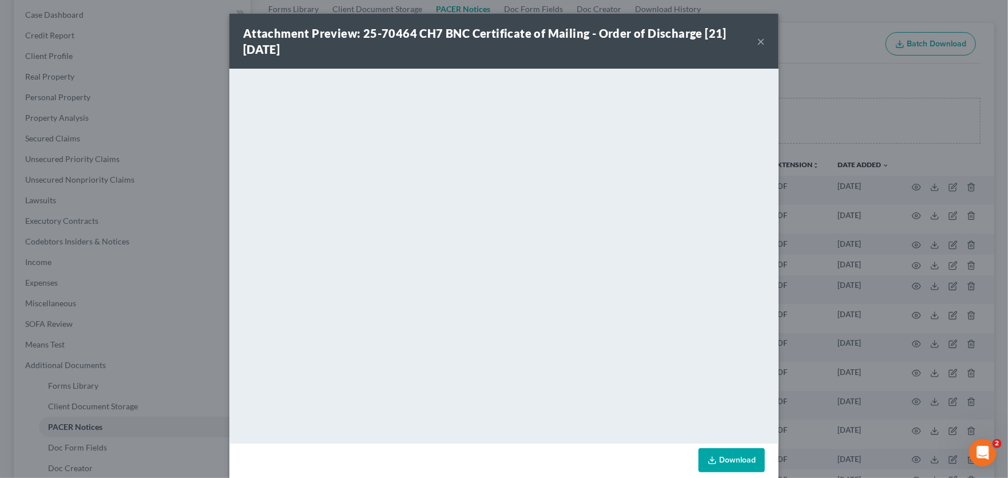
click at [758, 42] on button "×" at bounding box center [761, 41] width 8 height 14
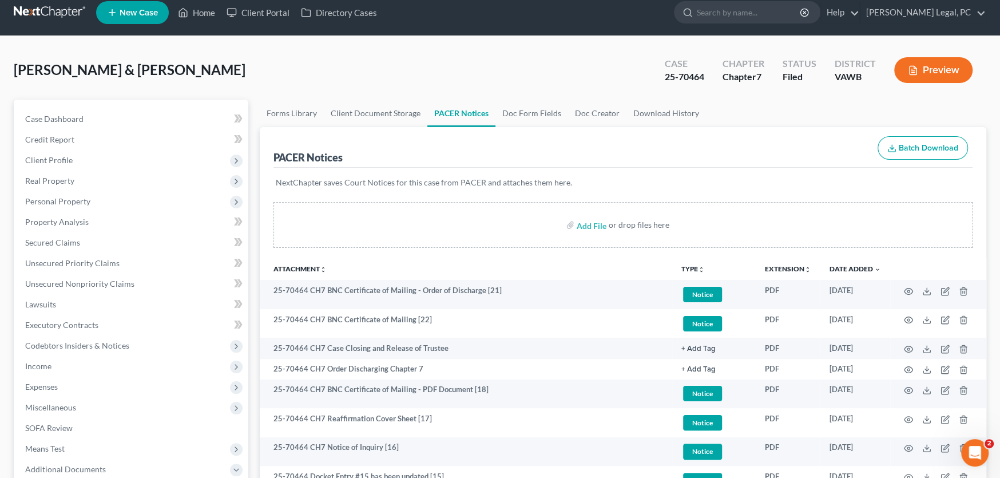
scroll to position [0, 0]
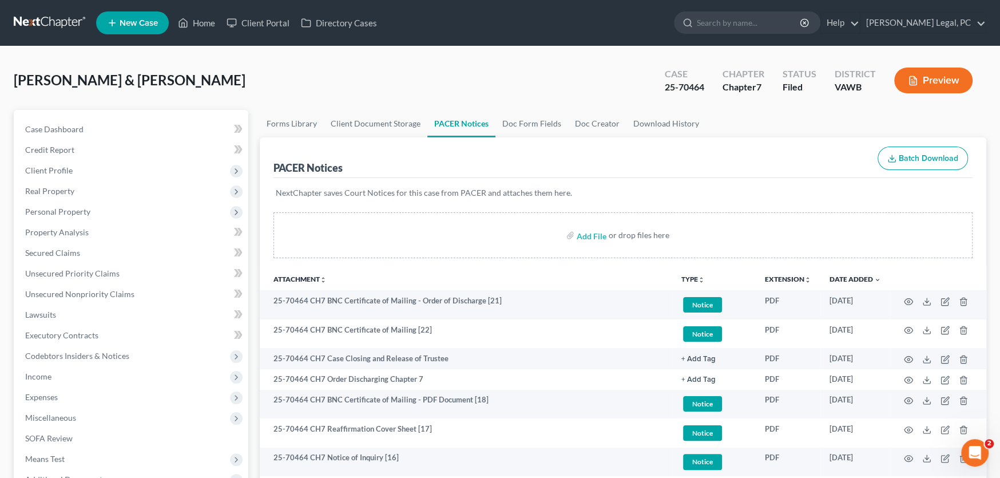
click at [28, 15] on link at bounding box center [50, 23] width 73 height 21
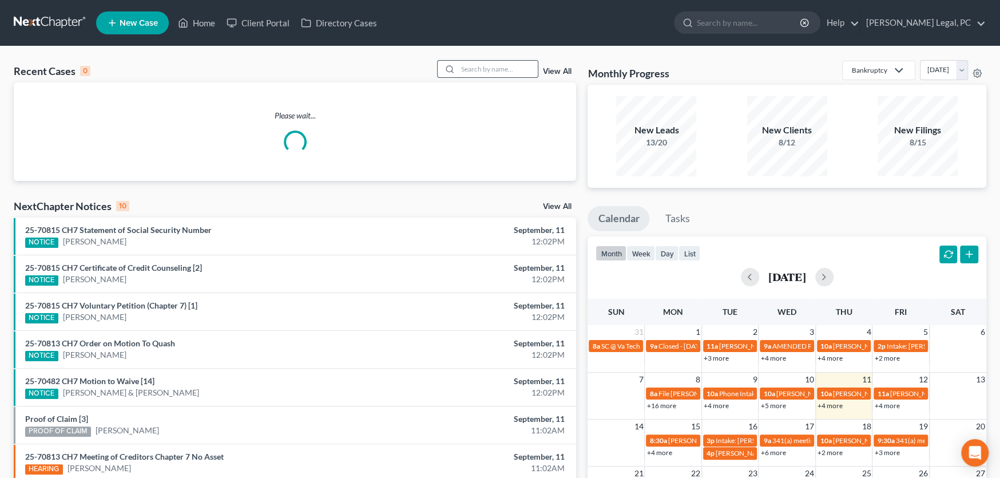
click at [466, 69] on input "search" at bounding box center [498, 69] width 80 height 17
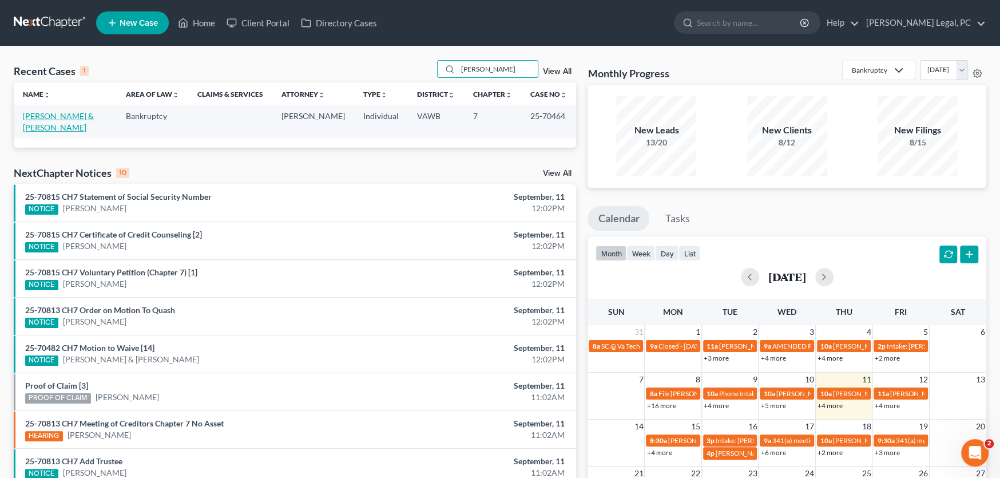
type input "[PERSON_NAME]"
click at [59, 115] on link "[PERSON_NAME] & [PERSON_NAME]" at bounding box center [58, 121] width 71 height 21
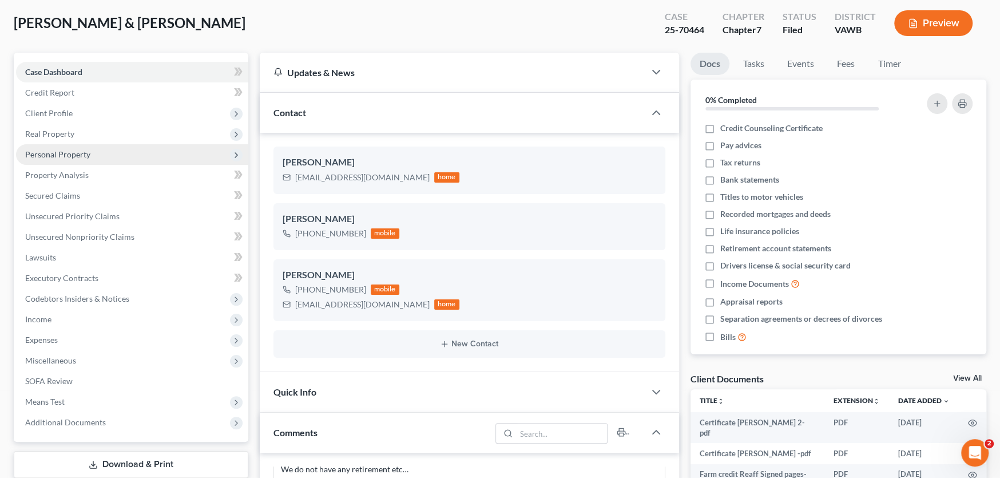
scroll to position [114, 0]
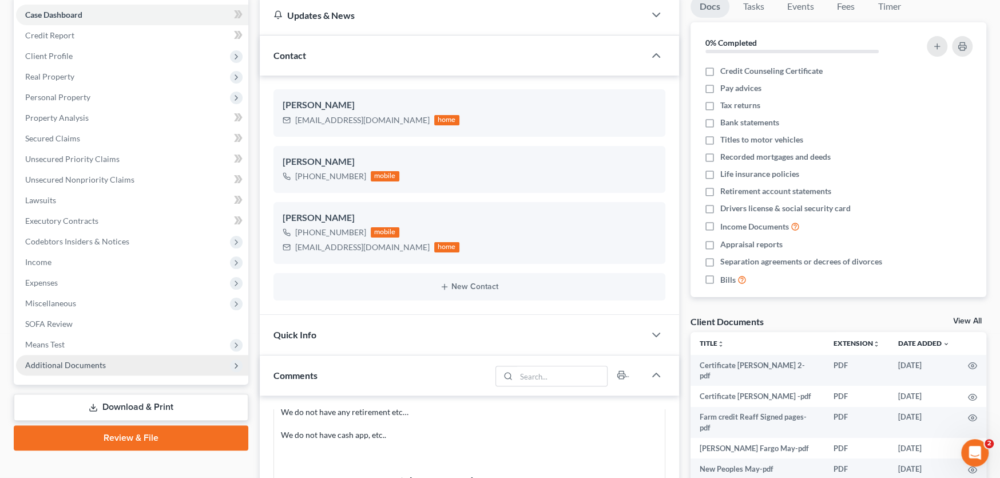
click at [73, 366] on span "Additional Documents" at bounding box center [65, 365] width 81 height 10
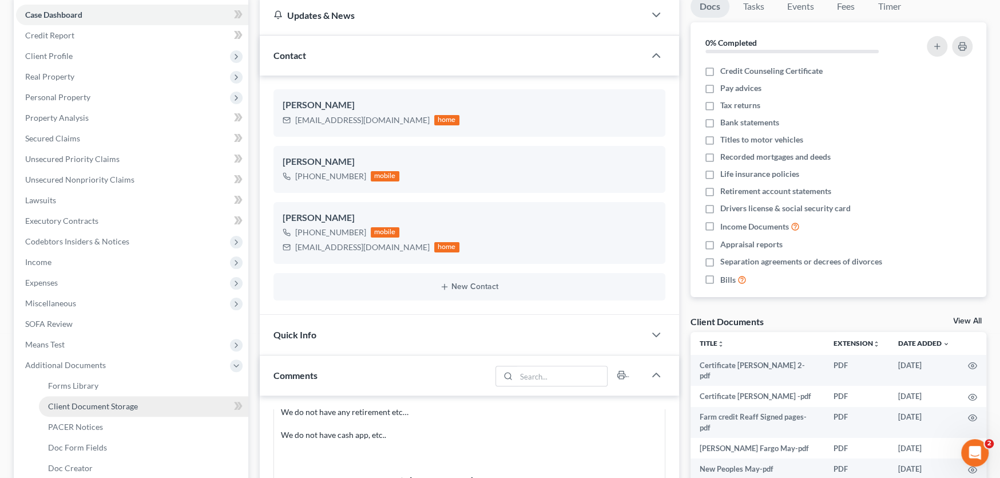
click at [82, 404] on span "Client Document Storage" at bounding box center [93, 406] width 90 height 10
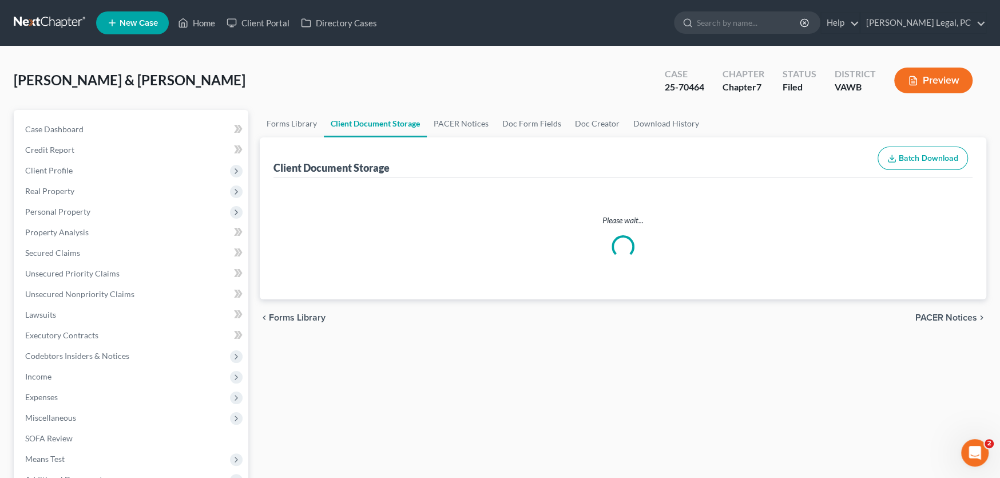
select select "0"
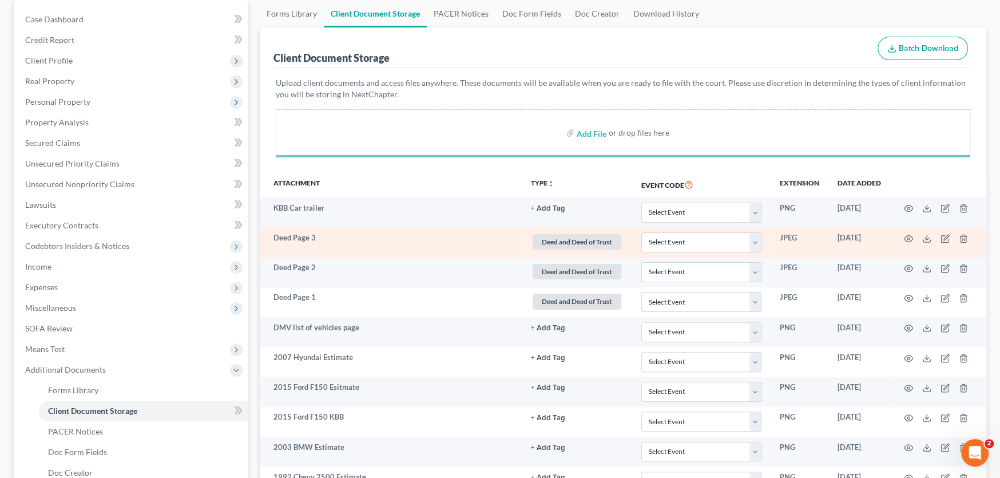
select select "0"
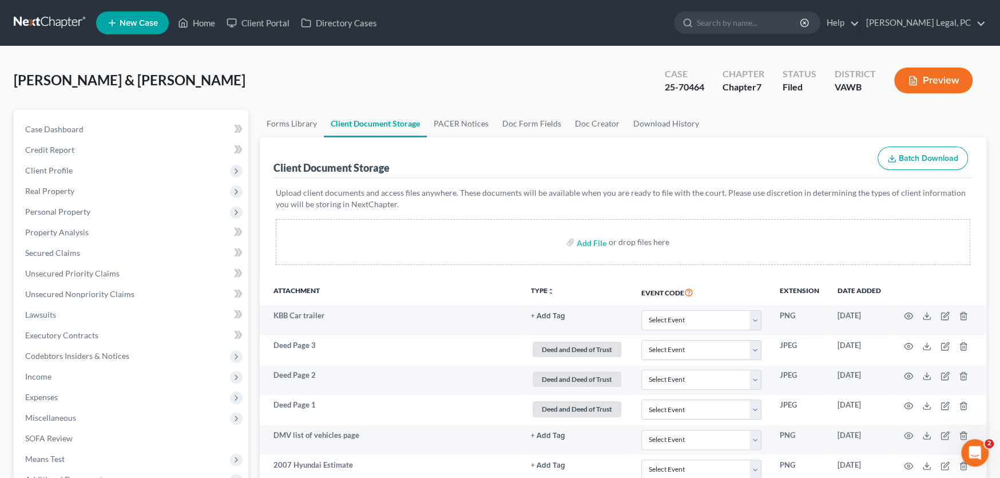
click at [39, 18] on link at bounding box center [50, 23] width 73 height 21
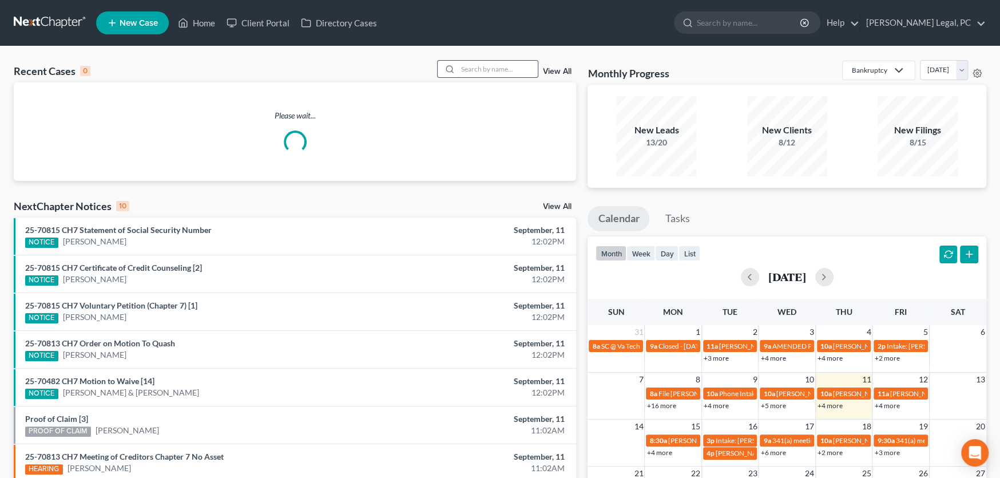
click at [477, 68] on input "search" at bounding box center [498, 69] width 80 height 17
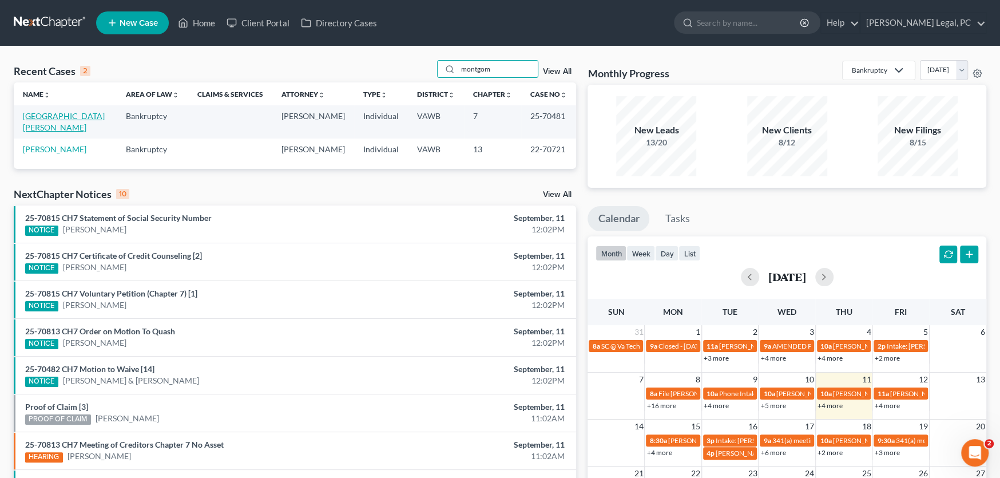
type input "montgom"
click at [70, 117] on link "[GEOGRAPHIC_DATA][PERSON_NAME]" at bounding box center [64, 121] width 82 height 21
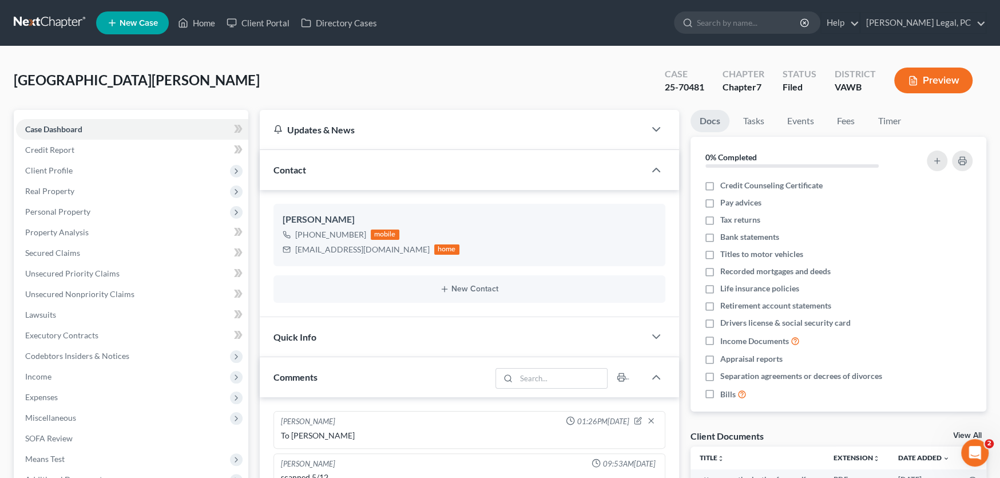
scroll to position [555, 0]
click at [45, 15] on link at bounding box center [50, 23] width 73 height 21
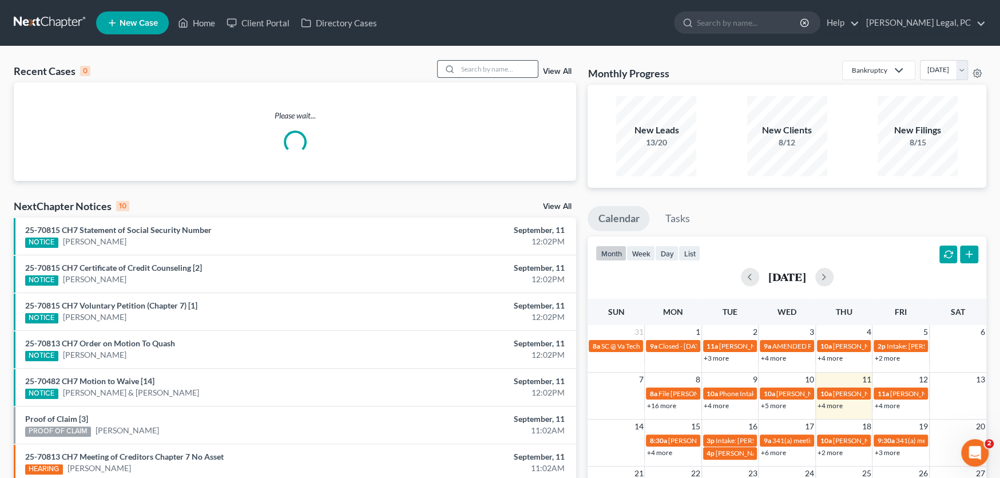
click at [486, 68] on input "search" at bounding box center [498, 69] width 80 height 17
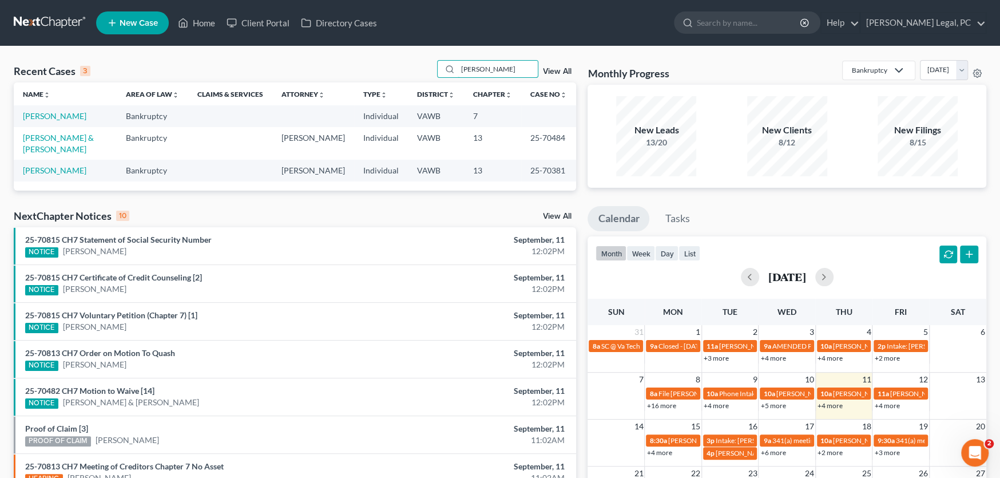
drag, startPoint x: 495, startPoint y: 70, endPoint x: 390, endPoint y: 62, distance: 106.1
click at [390, 62] on div "Recent Cases 3 [PERSON_NAME] View All" at bounding box center [295, 71] width 562 height 22
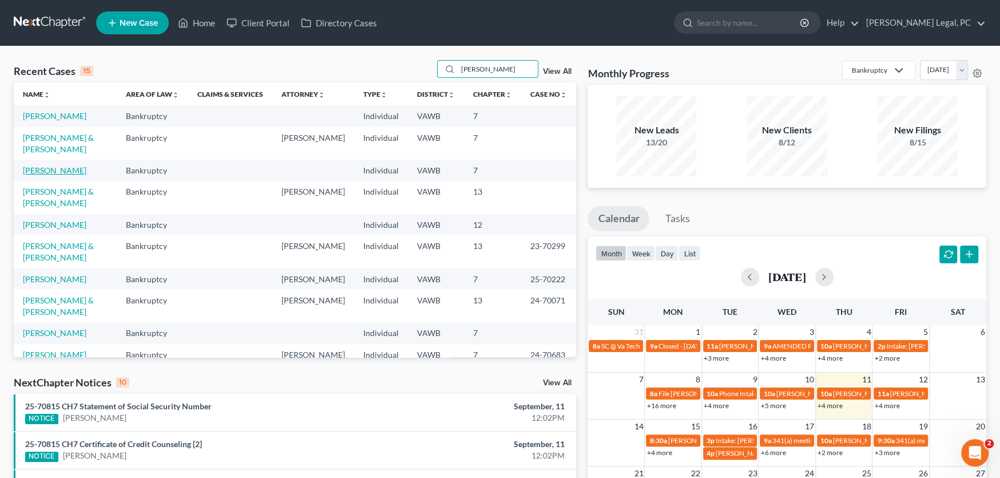
type input "[PERSON_NAME]"
click at [50, 165] on link "[PERSON_NAME]" at bounding box center [54, 170] width 63 height 10
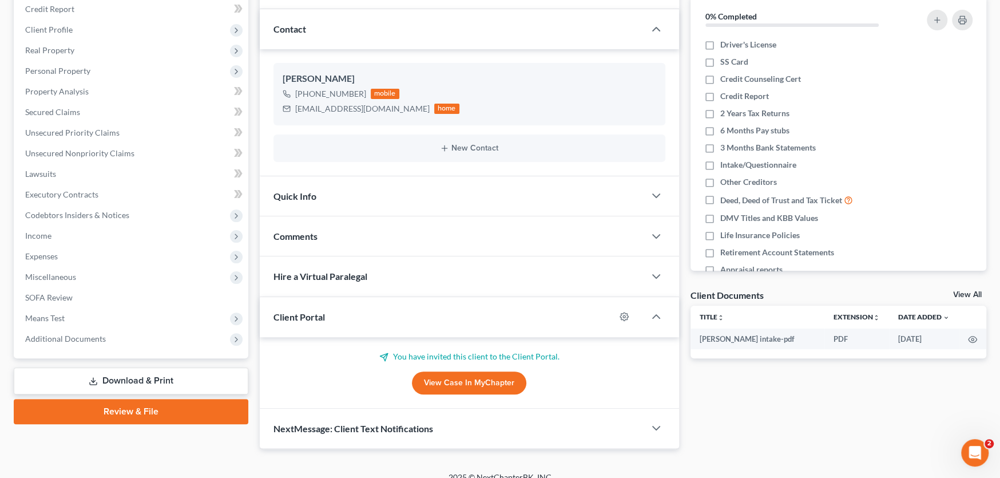
scroll to position [153, 0]
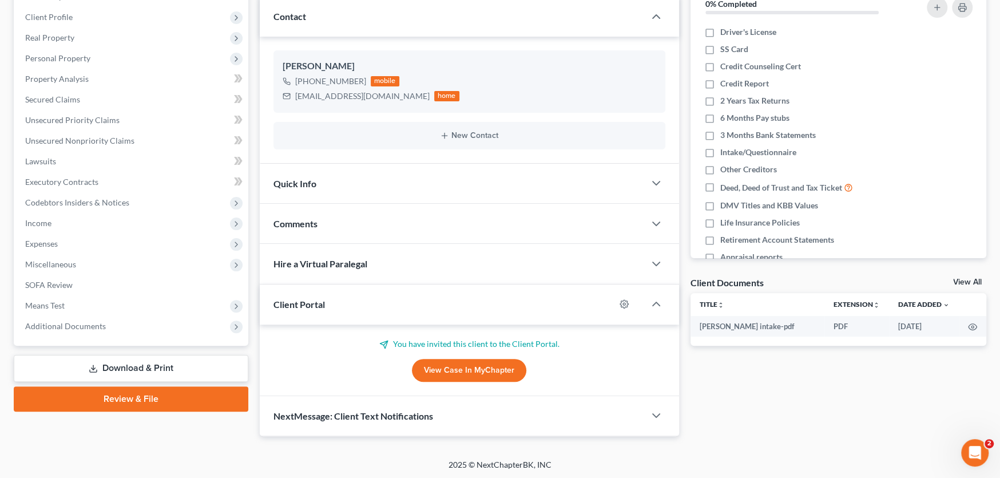
click at [308, 218] on span "Comments" at bounding box center [295, 223] width 44 height 11
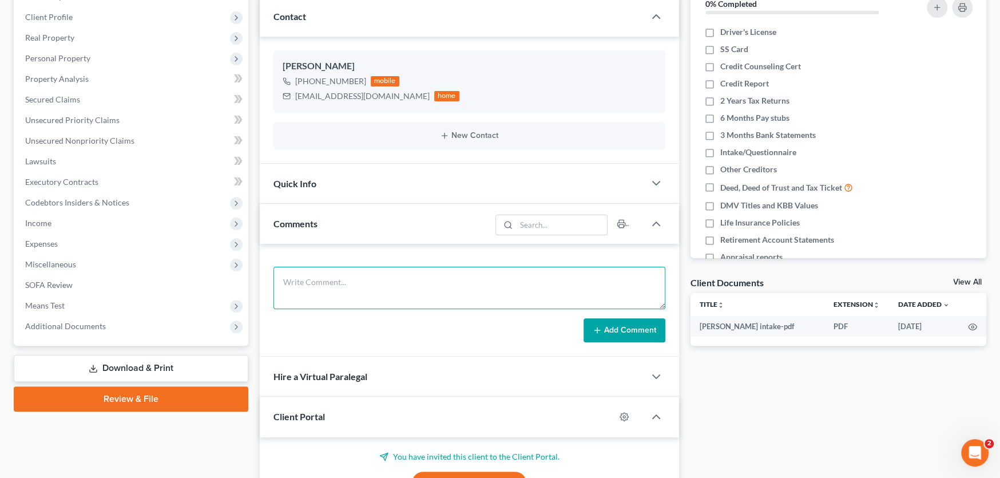
click at [324, 281] on textarea at bounding box center [469, 288] width 392 height 42
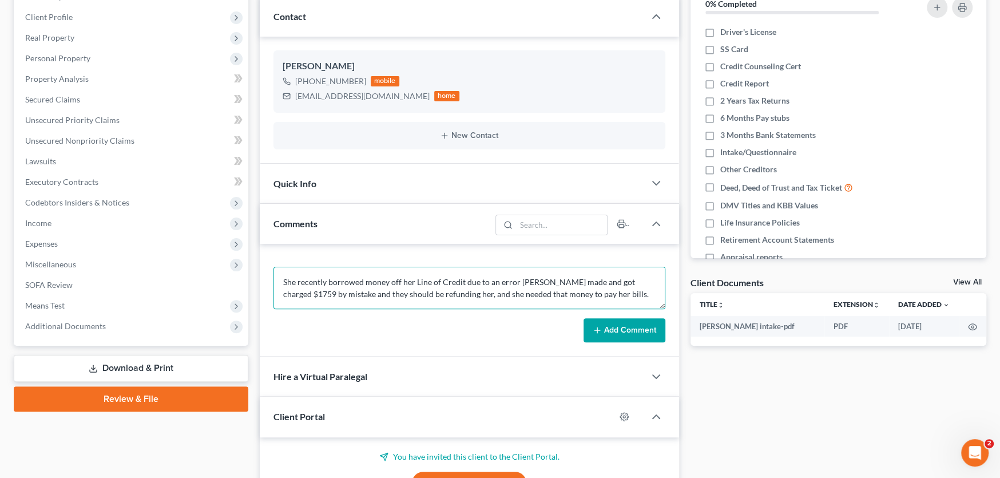
type textarea "She recently borrowed money off her Line of Credit due to an error [PERSON_NAME…"
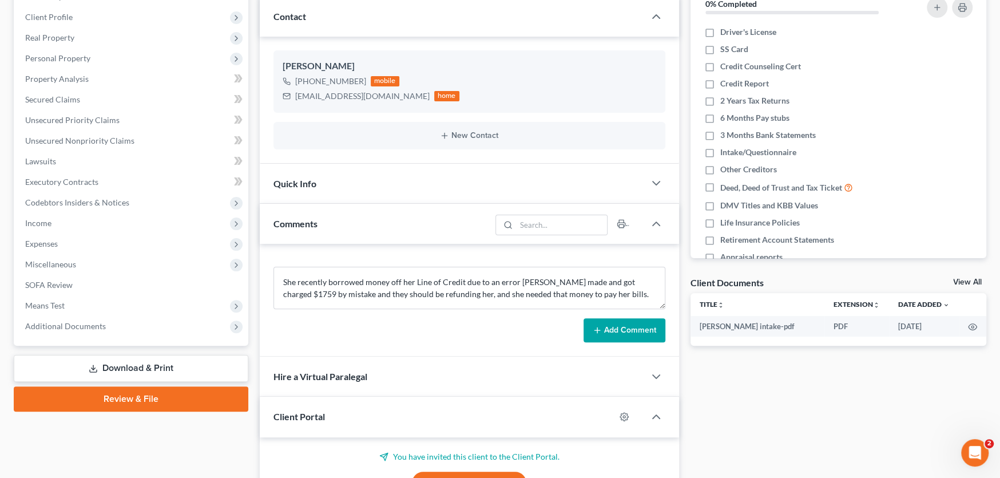
click at [591, 328] on button "Add Comment" at bounding box center [624, 330] width 82 height 24
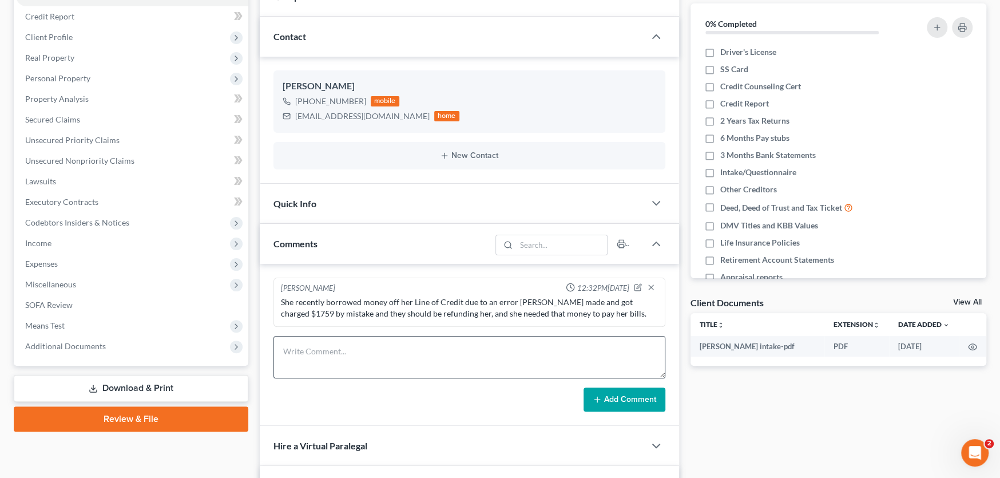
scroll to position [114, 0]
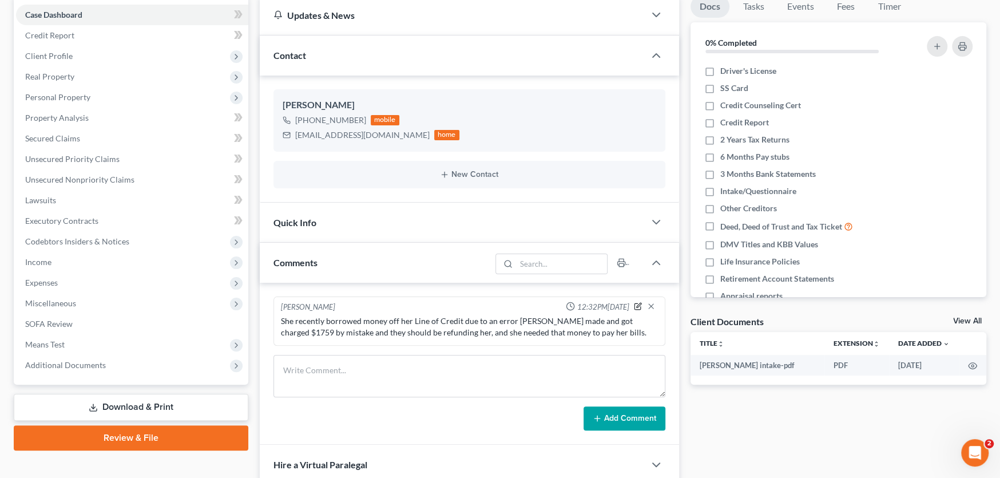
click at [637, 306] on icon "button" at bounding box center [638, 306] width 8 height 8
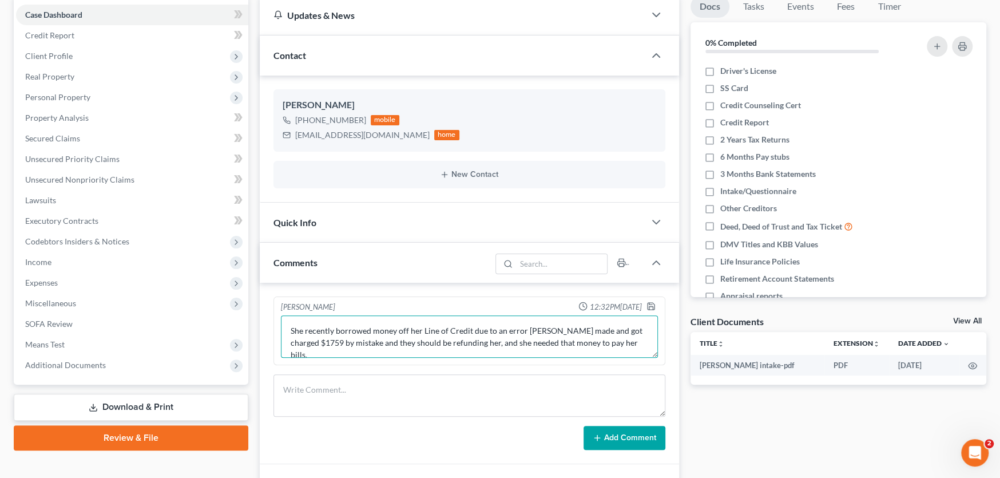
click at [467, 327] on textarea "She recently borrowed money off her Line of Credit due to an error [PERSON_NAME…" at bounding box center [469, 336] width 377 height 42
click at [470, 328] on textarea "She recently borrowed money off her Line of Credit due to an error [PERSON_NAME…" at bounding box center [469, 336] width 377 height 42
click at [513, 335] on textarea "She recently borrowed money off her Line of Credit through Truliant due to an e…" at bounding box center [469, 336] width 377 height 42
type textarea "She recently borrowed money off her Line of Credit through Truliant due to an e…"
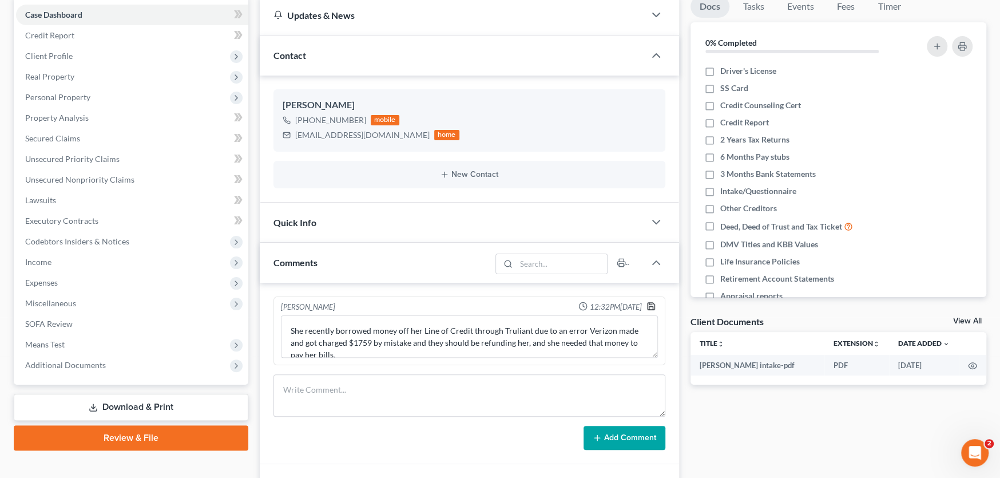
click at [649, 307] on polyline "button" at bounding box center [651, 308] width 4 height 3
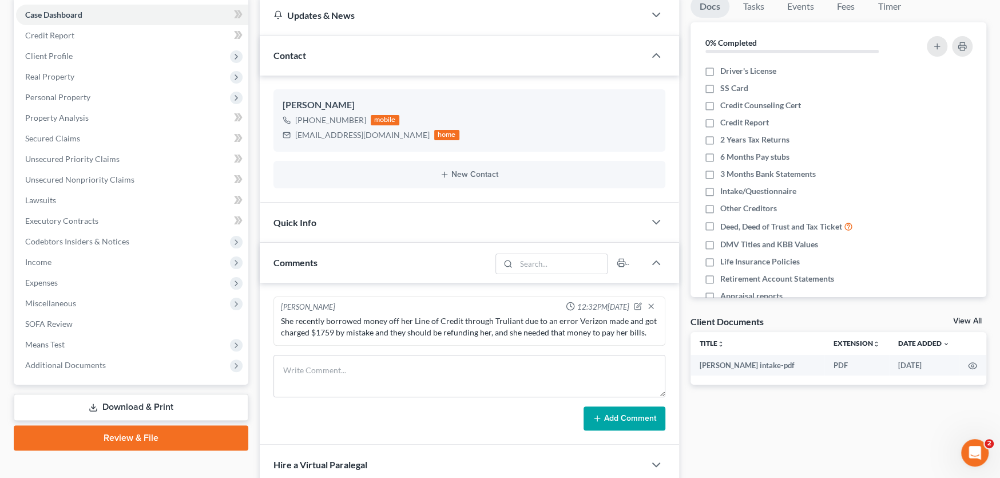
click at [641, 332] on div "She recently borrowed money off her Line of Credit through Truliant due to an e…" at bounding box center [469, 326] width 377 height 23
click at [319, 332] on div "She recently borrowed money off her Line of Credit through Truliant due to an e…" at bounding box center [469, 326] width 377 height 23
click at [280, 318] on div "She recently borrowed money off her Line of Credit through Truliant due to an e…" at bounding box center [470, 326] width 382 height 27
click at [458, 325] on div "She recently borrowed money off her Line of Credit through Truliant due to an e…" at bounding box center [469, 326] width 377 height 23
click at [640, 332] on div "She recently borrowed money off her Line of Credit through Truliant due to an e…" at bounding box center [469, 326] width 377 height 23
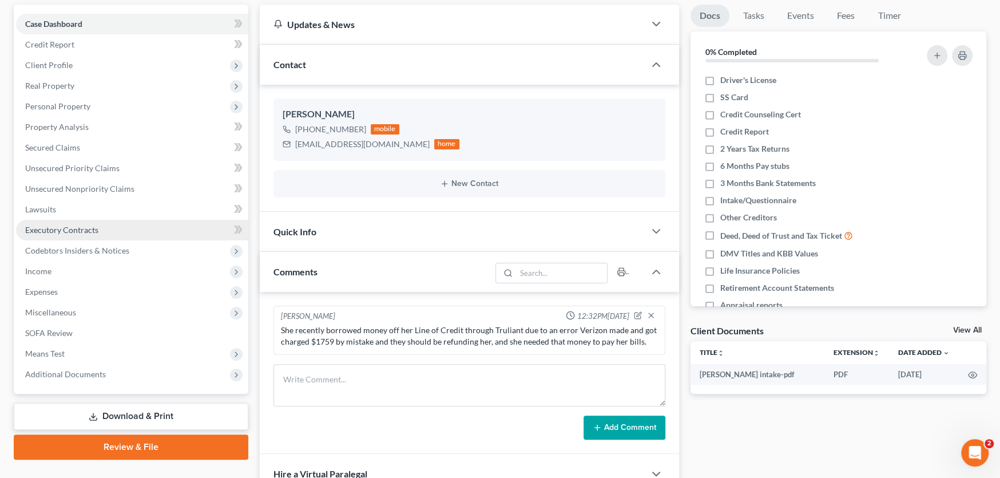
scroll to position [86, 0]
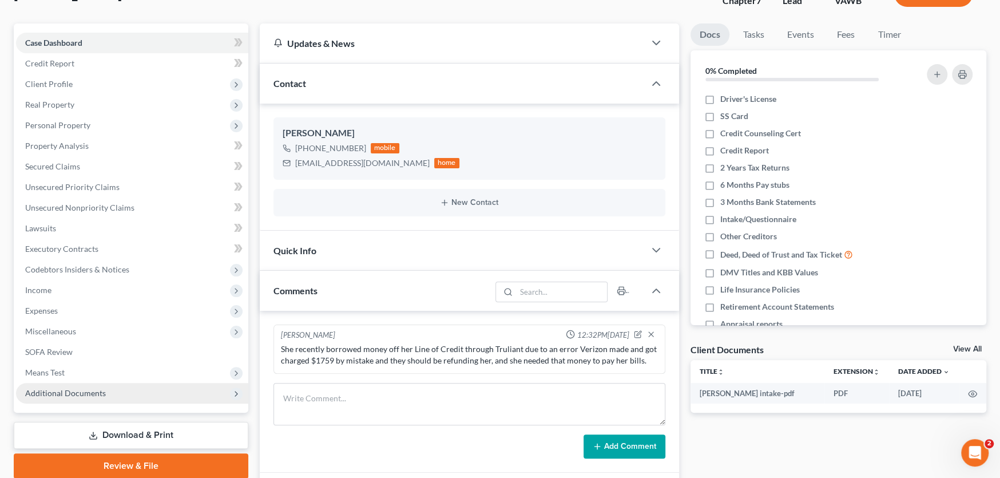
click at [73, 388] on span "Additional Documents" at bounding box center [65, 393] width 81 height 10
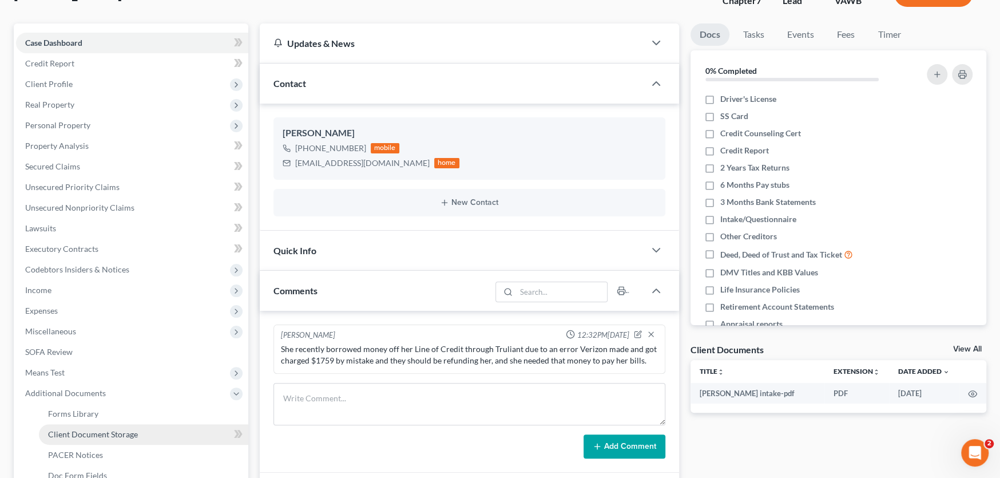
click at [94, 430] on span "Client Document Storage" at bounding box center [93, 434] width 90 height 10
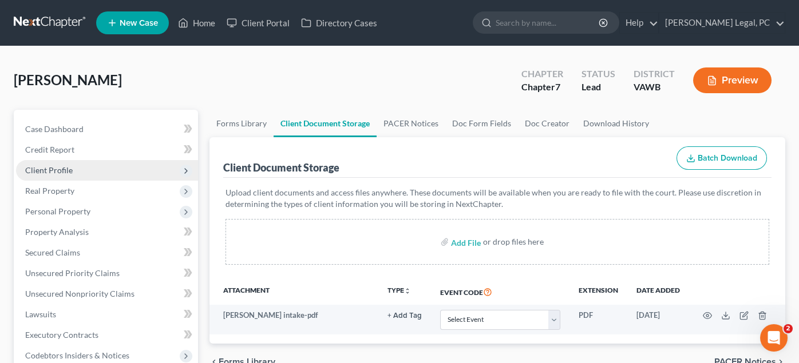
click at [62, 173] on span "Client Profile" at bounding box center [48, 170] width 47 height 10
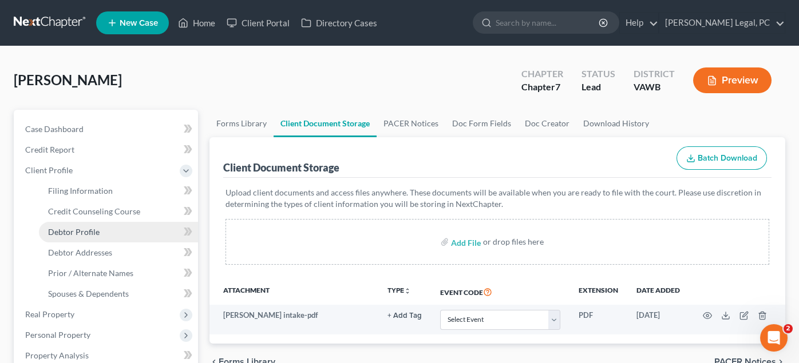
click at [71, 232] on span "Debtor Profile" at bounding box center [73, 232] width 51 height 10
select select "0"
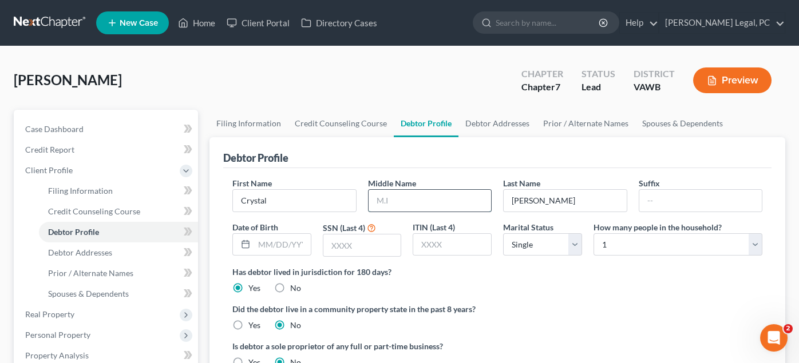
click at [414, 202] on input "text" at bounding box center [429, 201] width 123 height 22
type input "[PERSON_NAME]"
click at [309, 255] on div "Date of Birth" at bounding box center [272, 239] width 90 height 36
click at [265, 244] on input "text" at bounding box center [282, 245] width 57 height 22
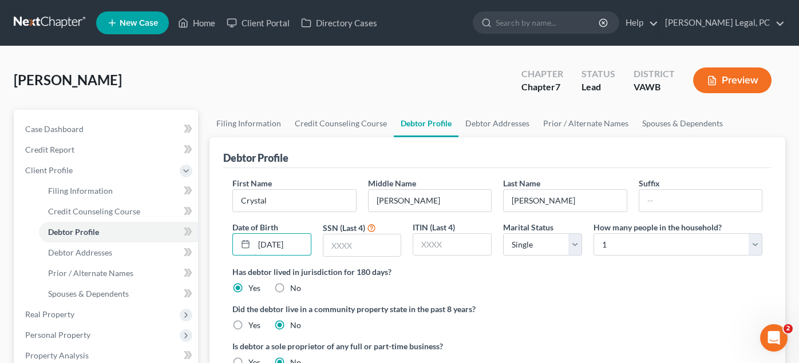
type input "[DATE]"
drag, startPoint x: 497, startPoint y: 123, endPoint x: 506, endPoint y: 125, distance: 9.4
click at [497, 123] on link "Debtor Addresses" at bounding box center [497, 123] width 78 height 27
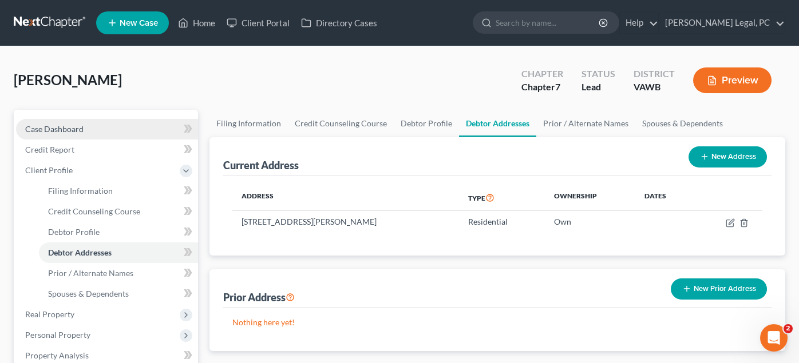
click at [72, 130] on span "Case Dashboard" at bounding box center [54, 129] width 58 height 10
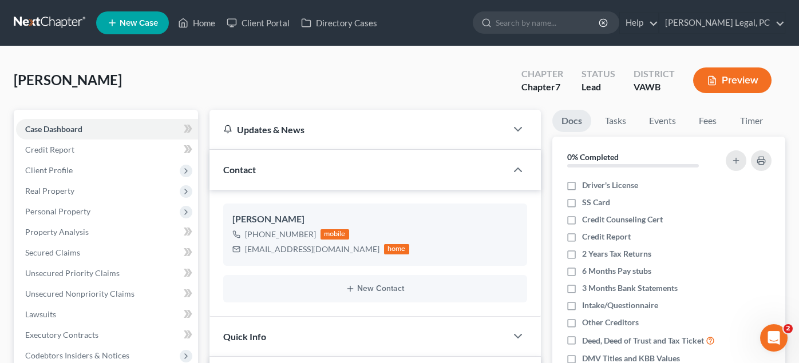
click at [157, 95] on div "[PERSON_NAME] Upgraded Chapter Chapter 7 Status Lead District [GEOGRAPHIC_DATA]…" at bounding box center [399, 85] width 771 height 50
drag, startPoint x: 335, startPoint y: 248, endPoint x: 244, endPoint y: 247, distance: 91.0
click at [244, 247] on div "[EMAIL_ADDRESS][DOMAIN_NAME] home" at bounding box center [320, 249] width 177 height 15
copy div "[EMAIL_ADDRESS][DOMAIN_NAME]"
click at [386, 215] on div "[PERSON_NAME]" at bounding box center [374, 220] width 285 height 14
